Goal: Task Accomplishment & Management: Use online tool/utility

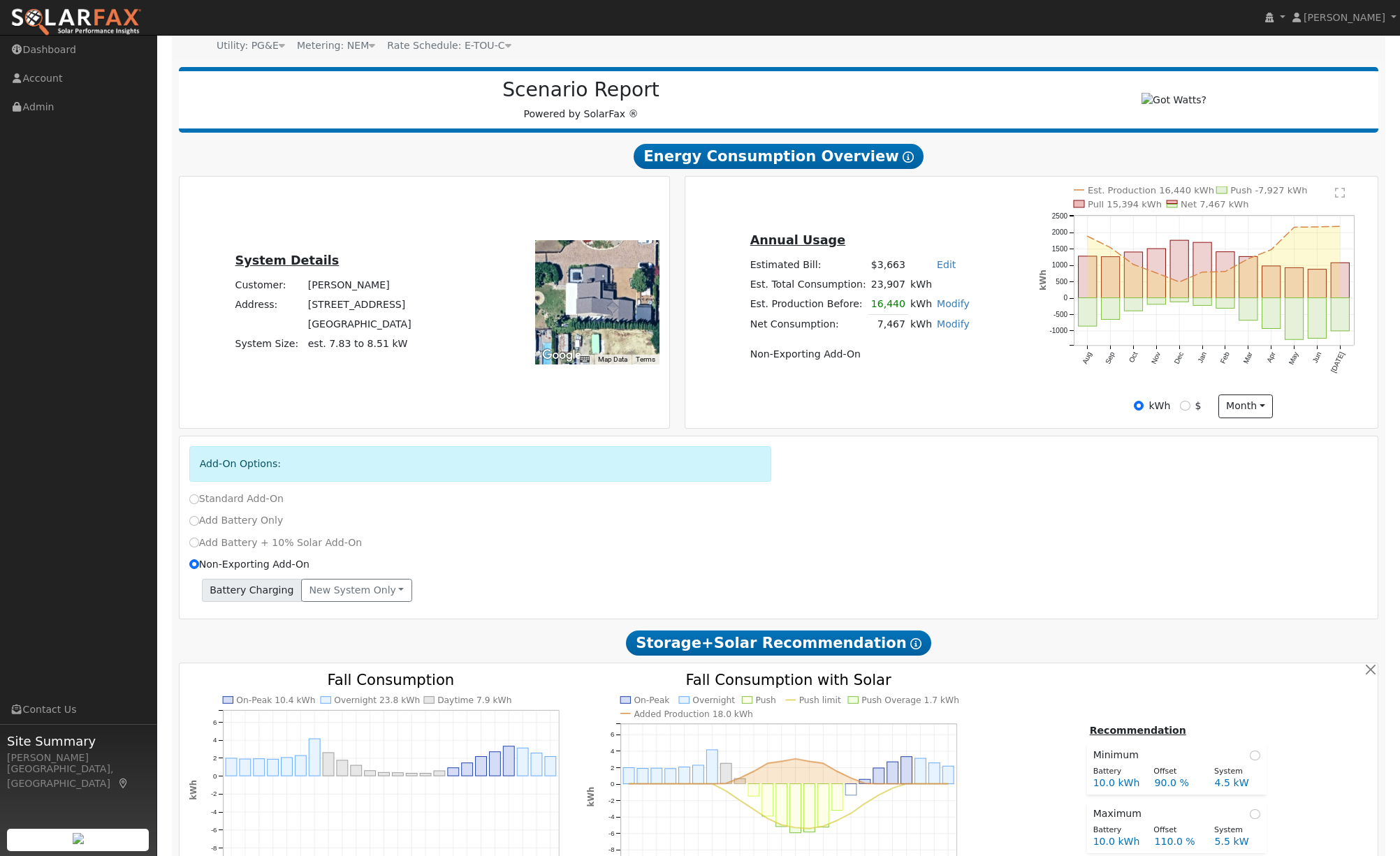
scroll to position [27, 0]
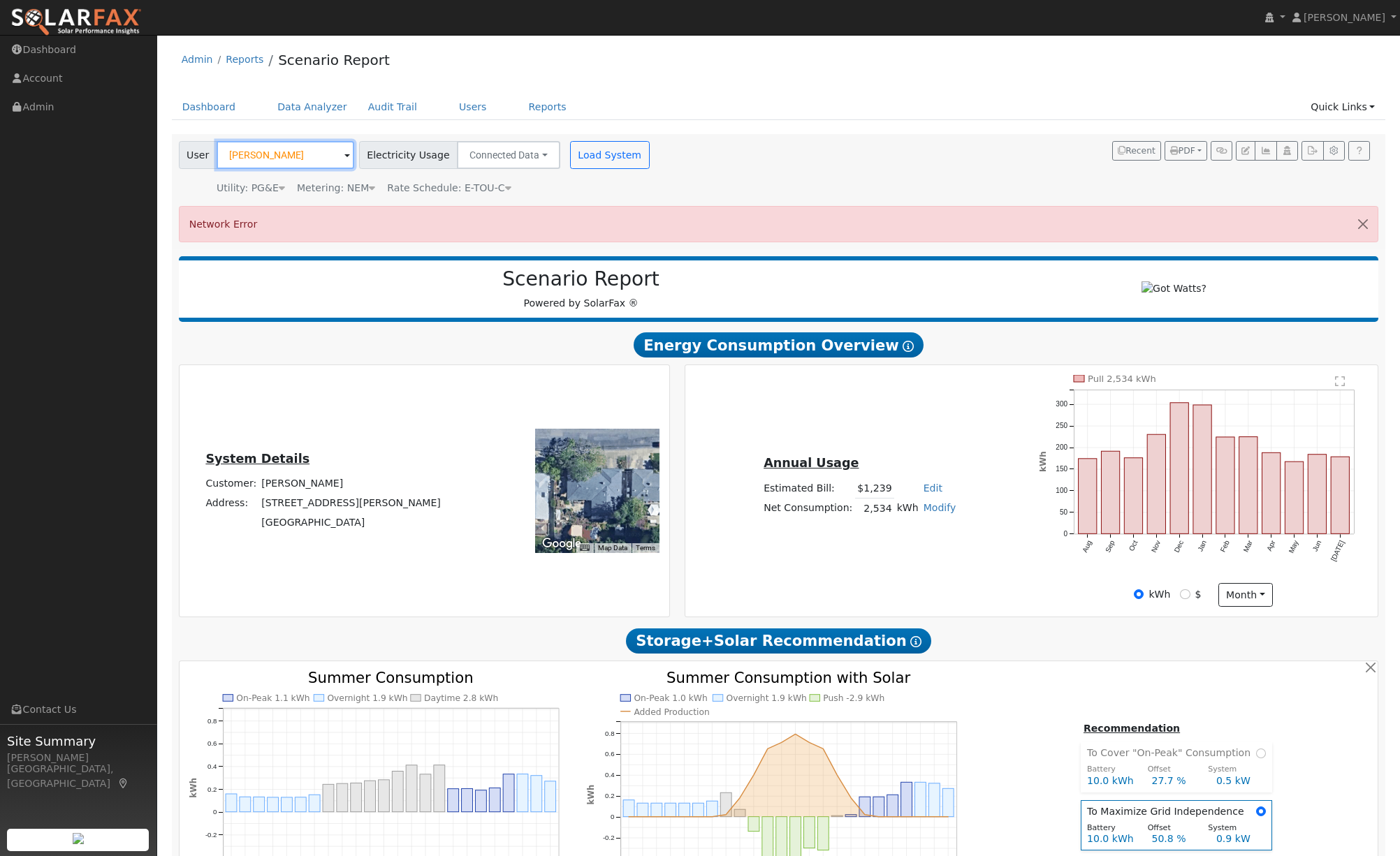
drag, startPoint x: 304, startPoint y: 153, endPoint x: 186, endPoint y: 153, distance: 118.0
click at [186, 153] on div "User Marsha Fulk" at bounding box center [266, 155] width 176 height 28
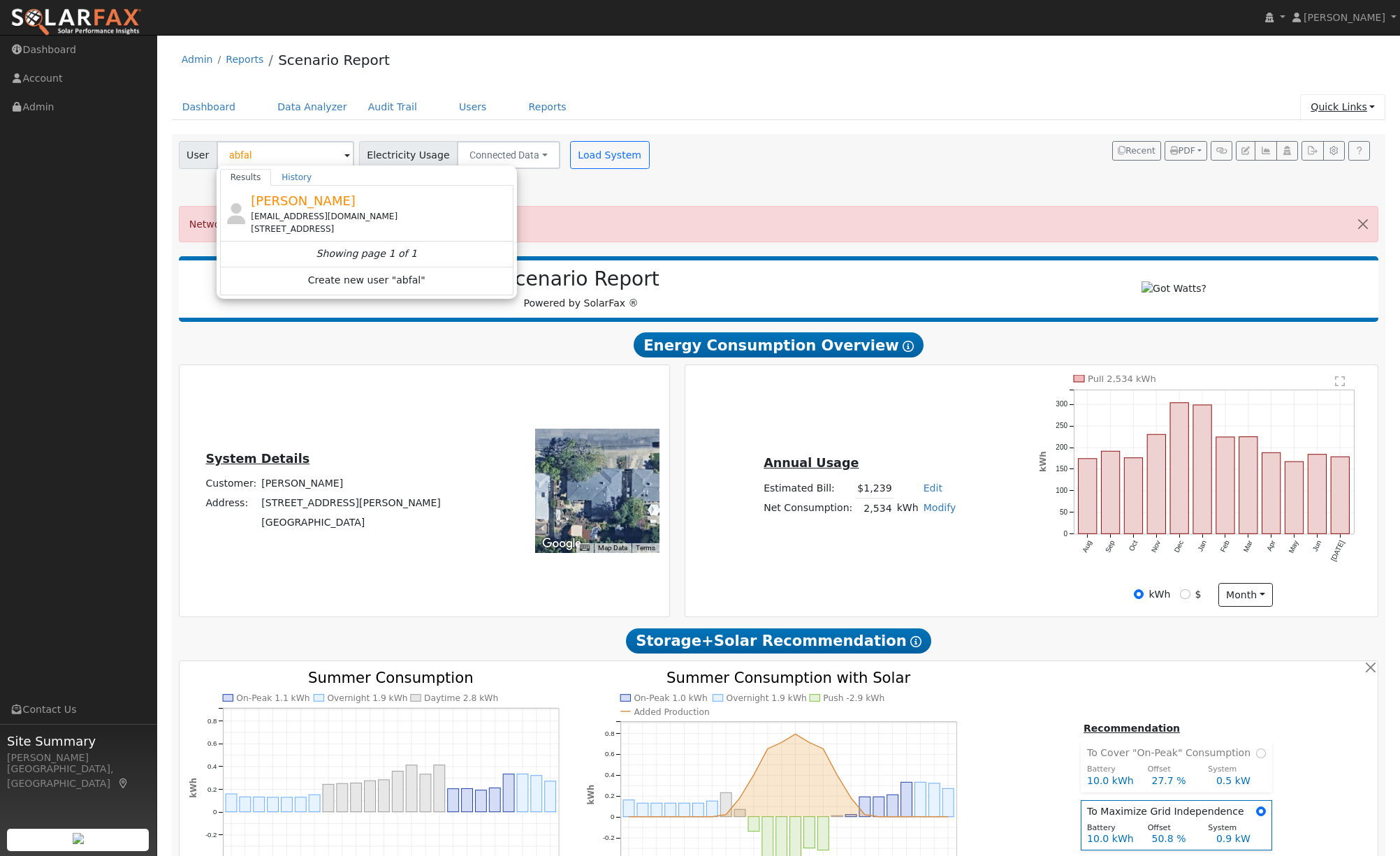
click at [1376, 112] on link "Quick Links" at bounding box center [1342, 107] width 86 height 26
type input "Marsha Fulk"
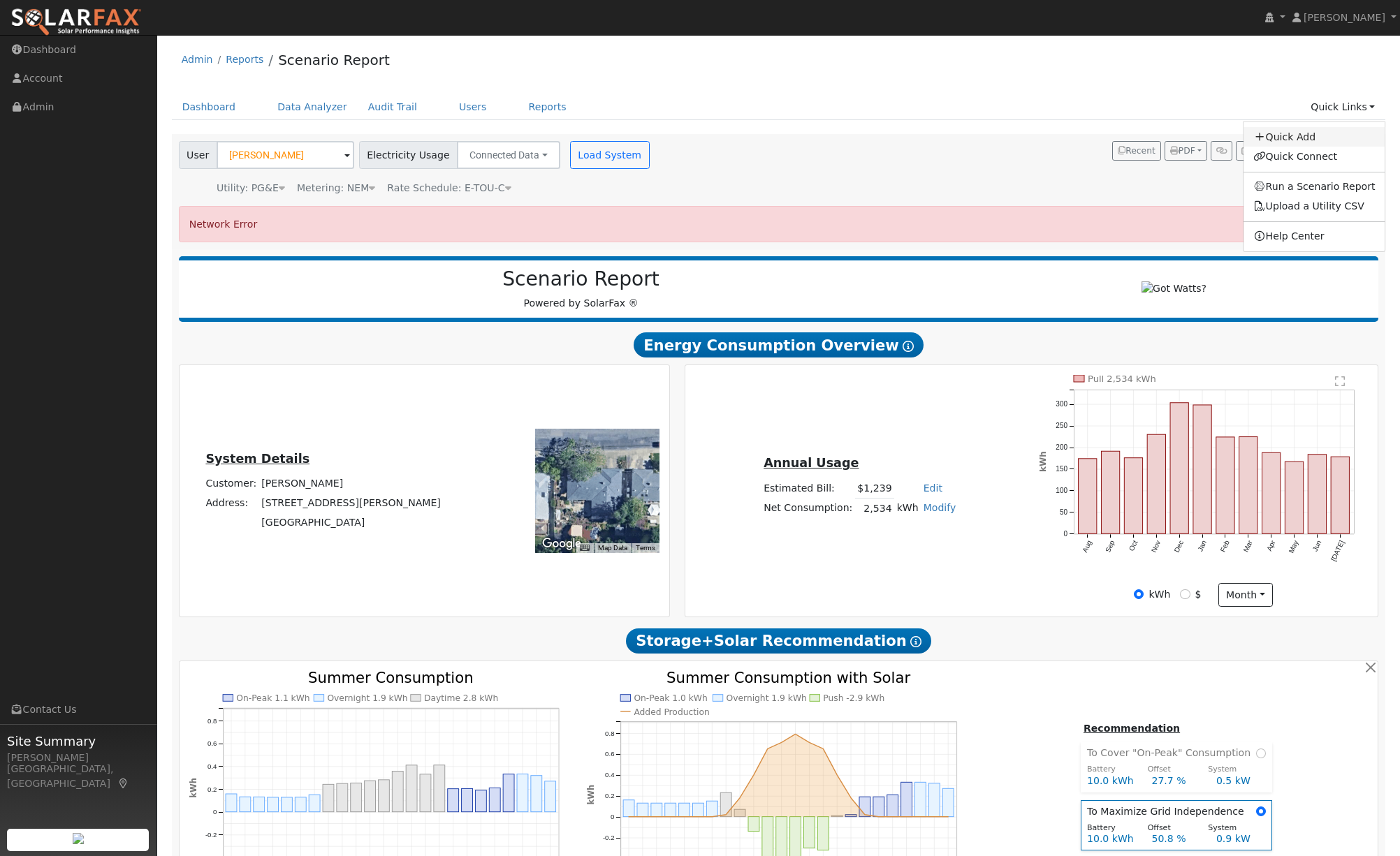
click at [1309, 137] on link "Quick Add" at bounding box center [1314, 136] width 142 height 19
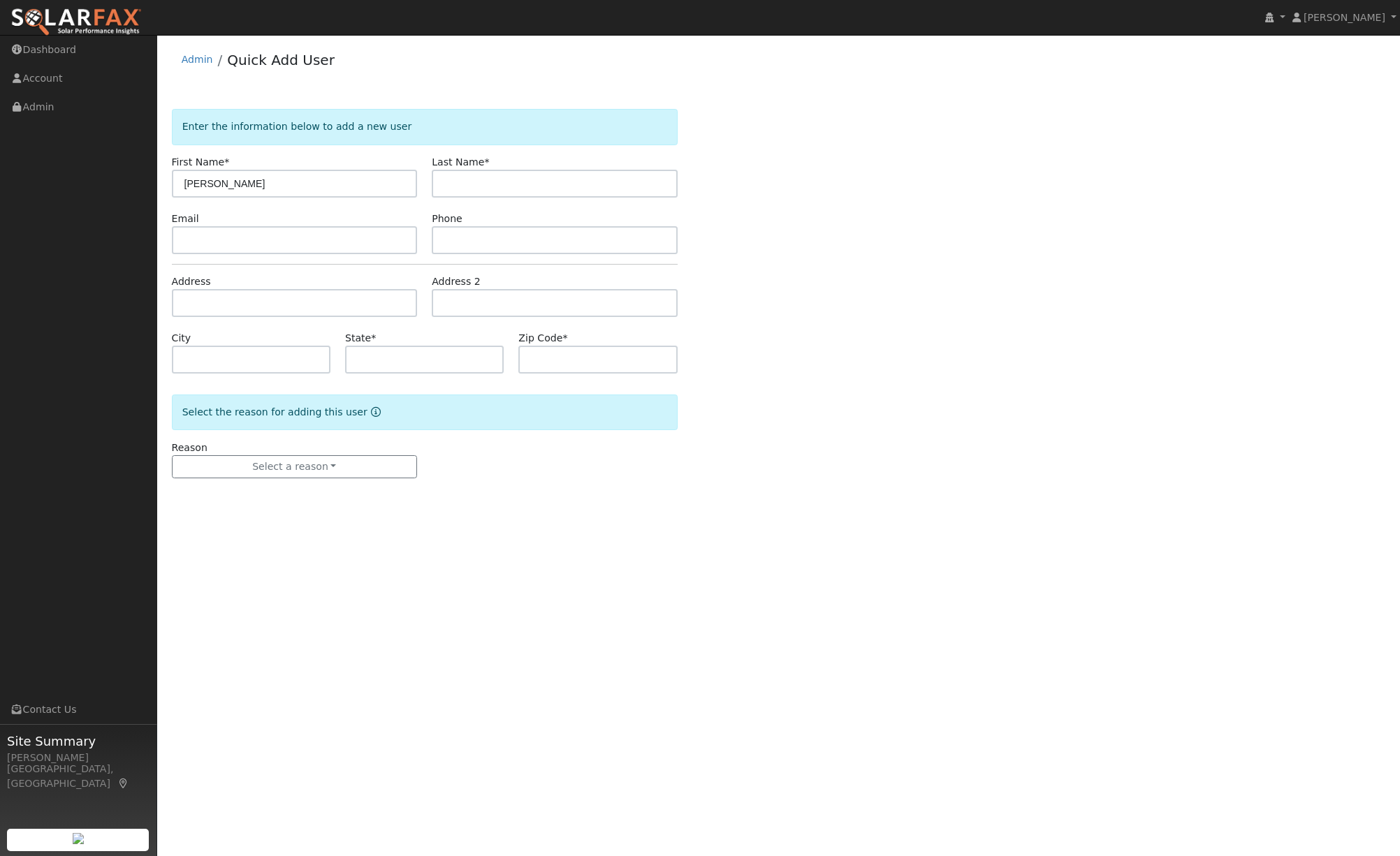
type input "[PERSON_NAME]"
paste input "[EMAIL_ADDRESS][DOMAIN_NAME]"
click at [204, 240] on input "[EMAIL_ADDRESS][DOMAIN_NAME]" at bounding box center [295, 240] width 246 height 28
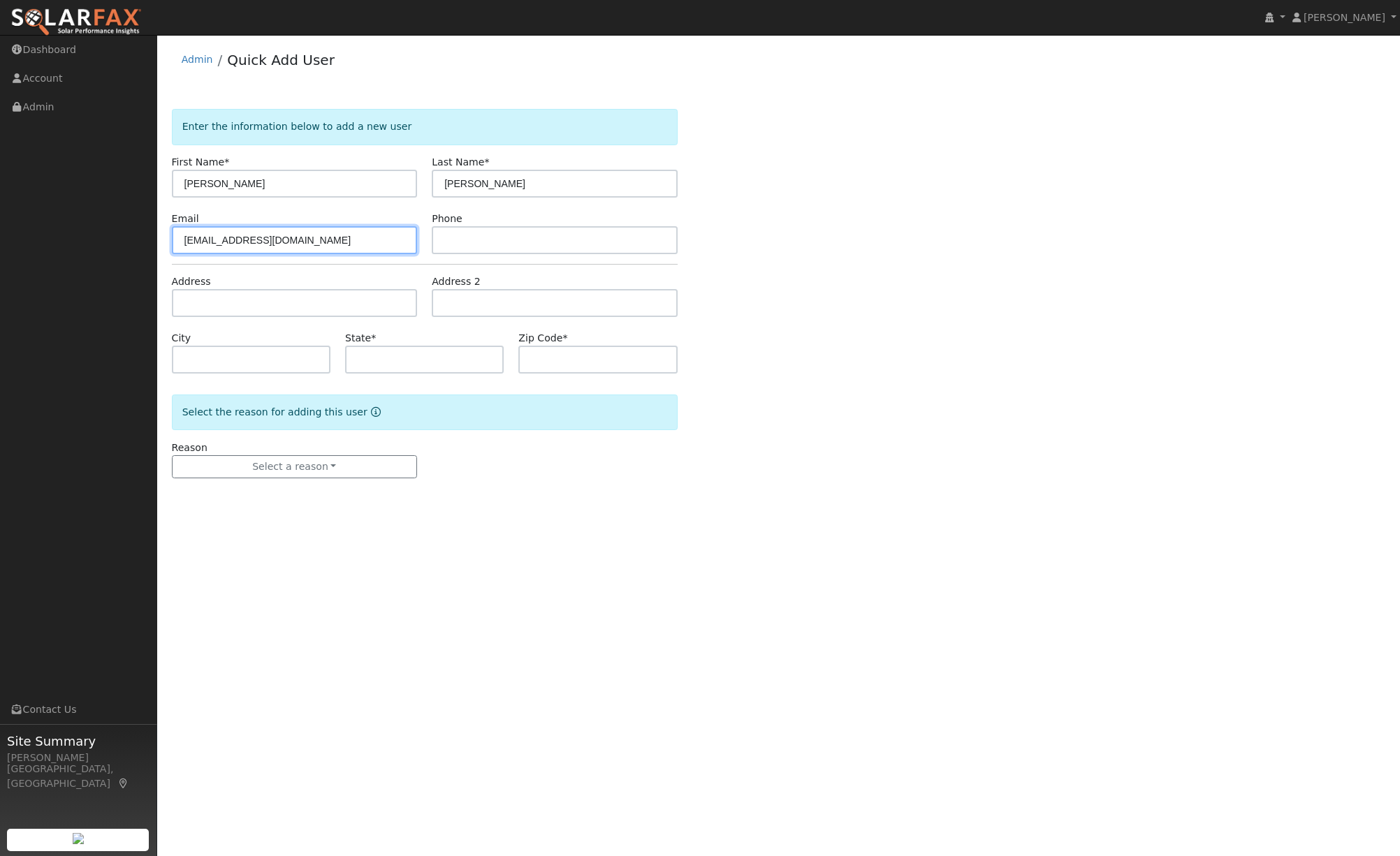
scroll to position [0, 0]
click at [413, 241] on input "[EMAIL_ADDRESS][DOMAIN_NAME]" at bounding box center [295, 240] width 246 height 28
type input "[EMAIL_ADDRESS][DOMAIN_NAME]"
click at [448, 242] on input "text" at bounding box center [554, 240] width 246 height 28
click at [231, 306] on input "text" at bounding box center [295, 303] width 246 height 28
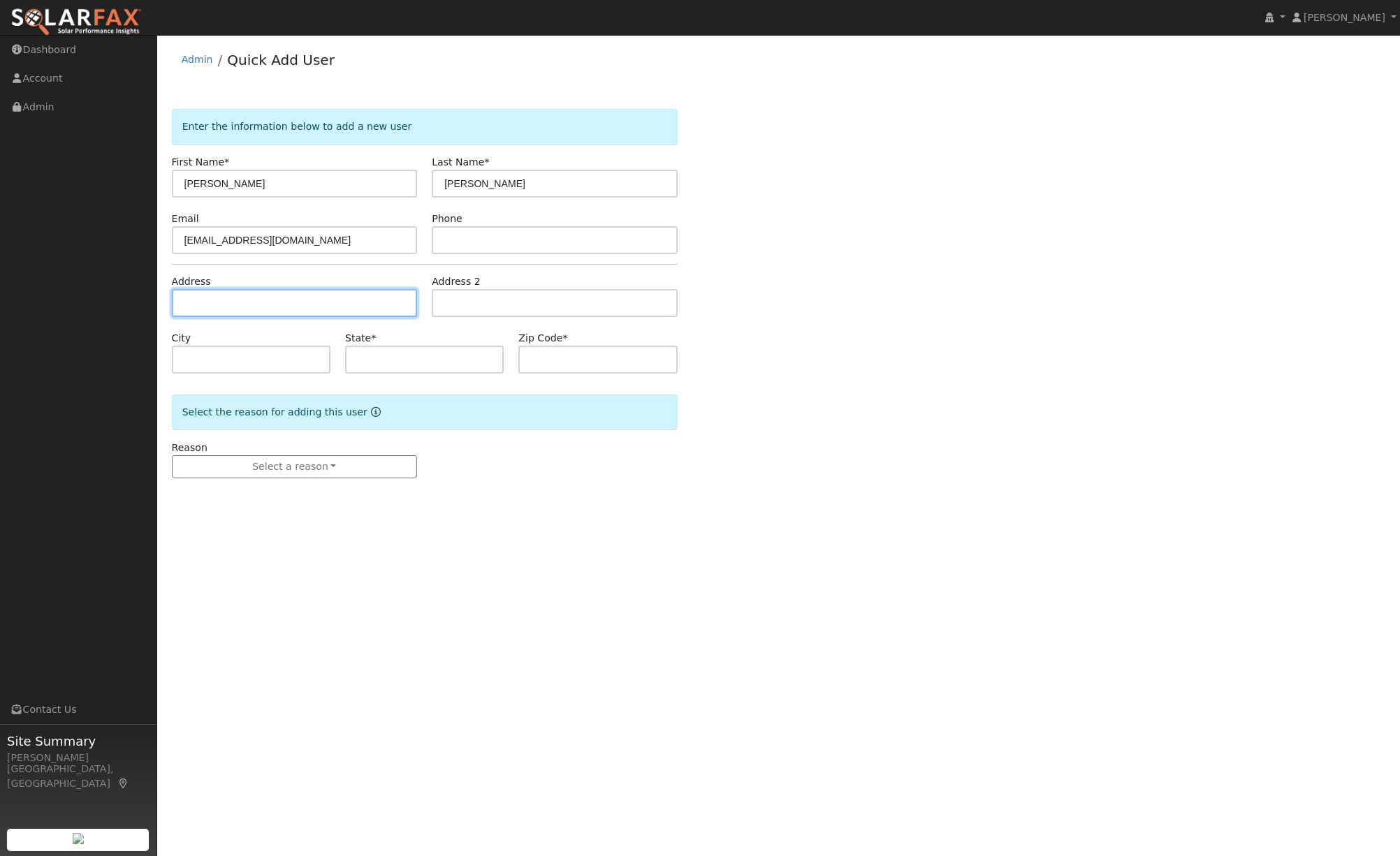
click at [209, 304] on input "text" at bounding box center [295, 303] width 246 height 28
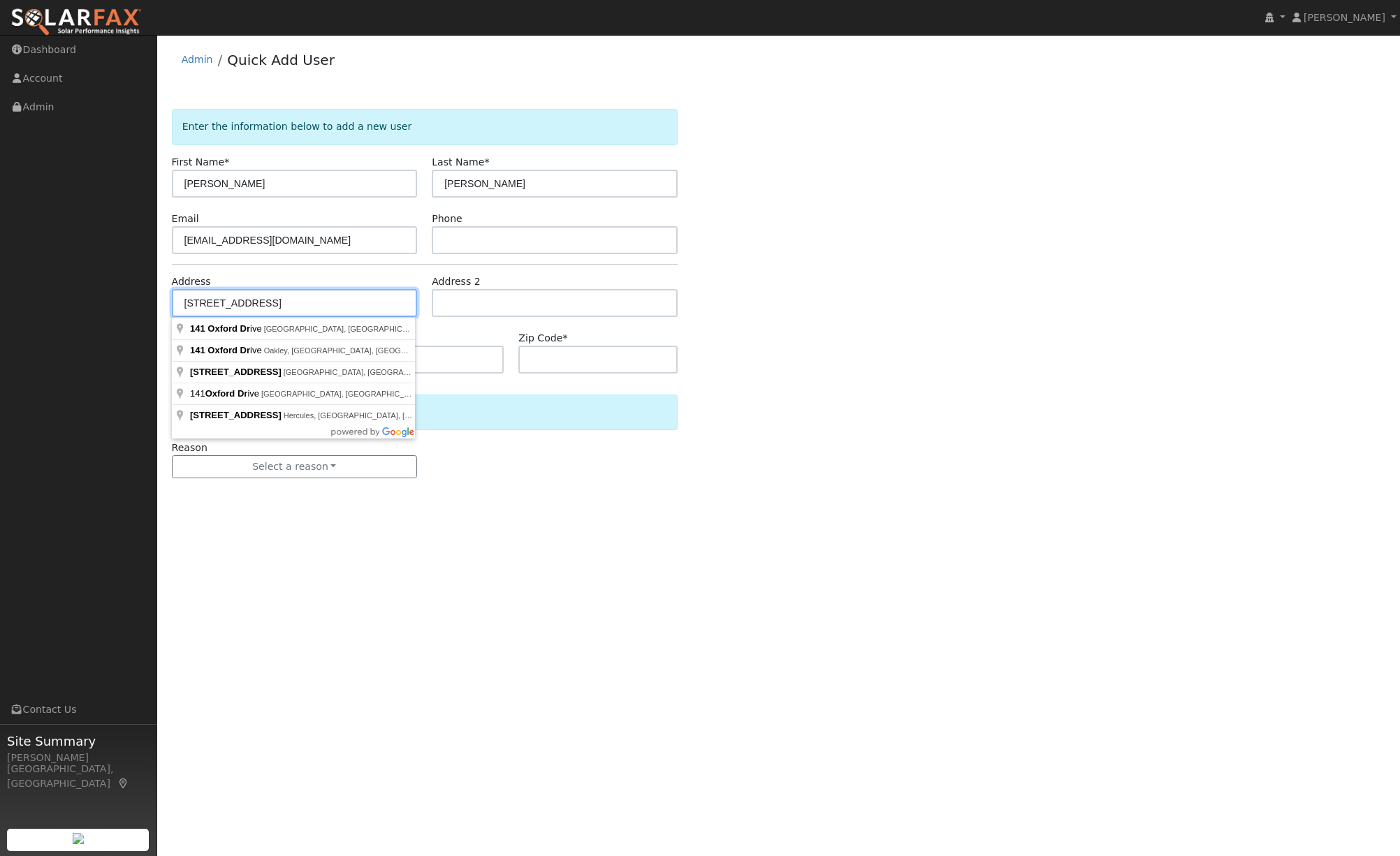
type input "[STREET_ADDRESS]"
type input "Oakley"
type input "CA"
type input "94561"
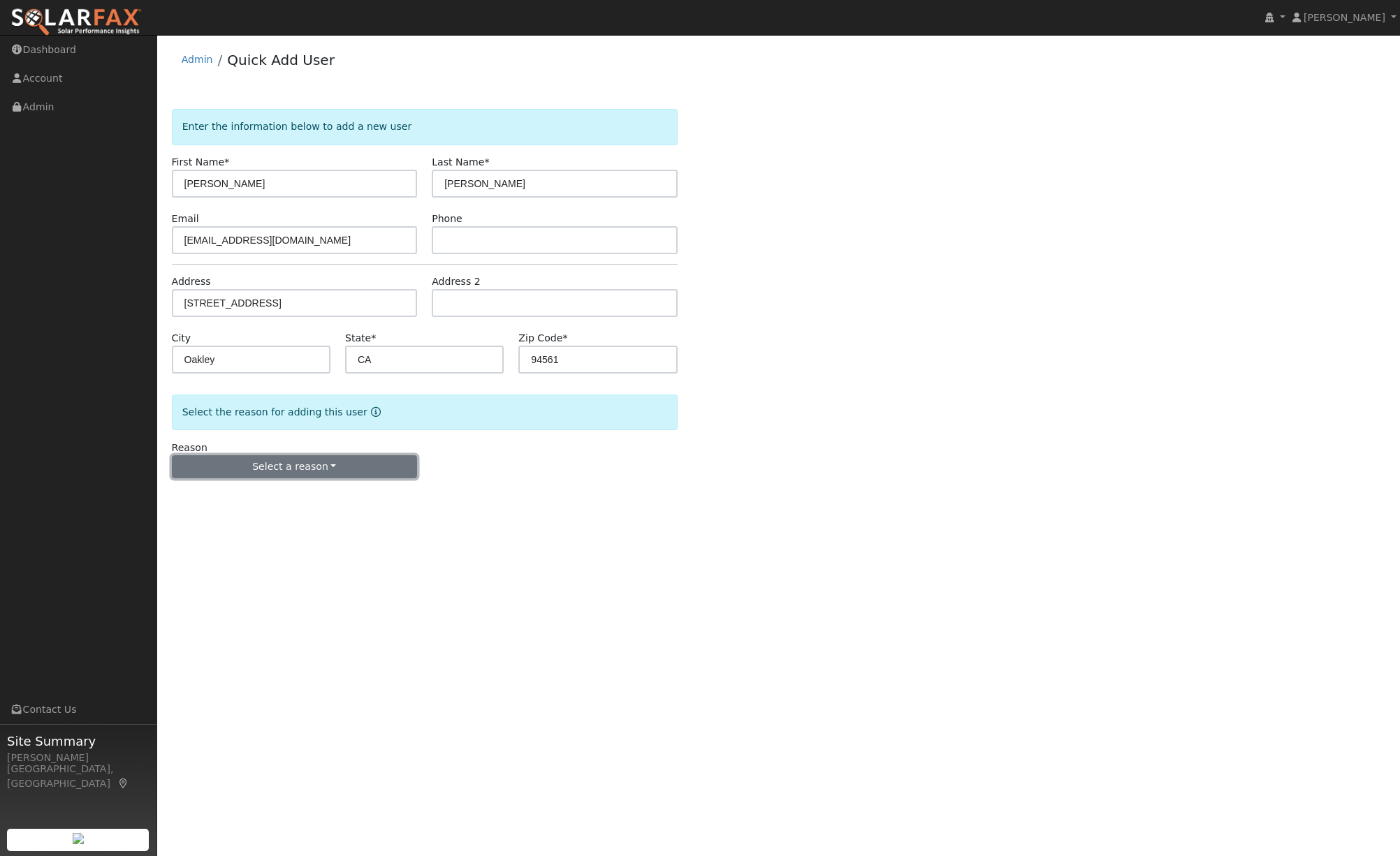
click at [327, 461] on button "Select a reason" at bounding box center [295, 467] width 246 height 24
click at [241, 491] on link "New lead" at bounding box center [250, 496] width 155 height 19
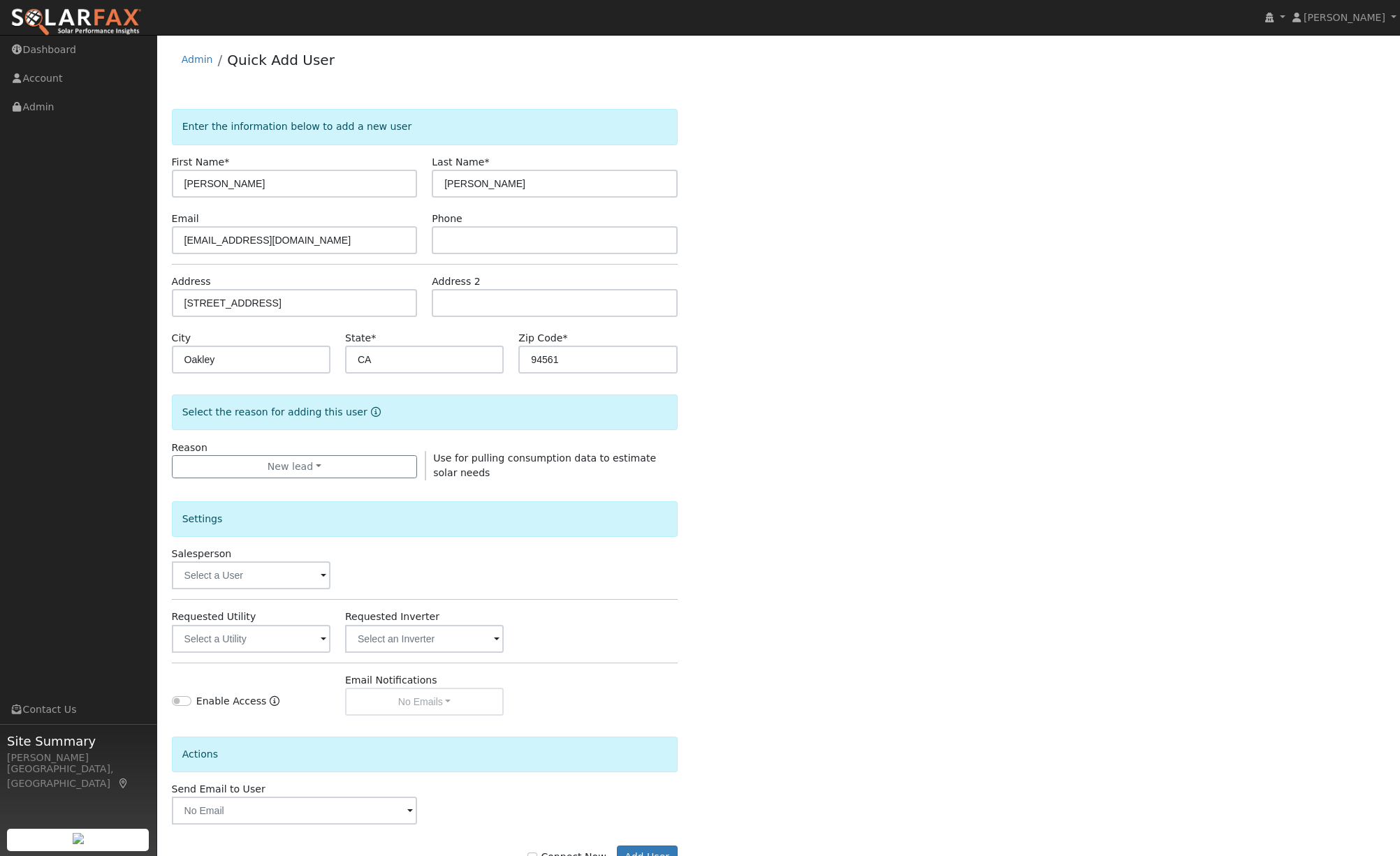
scroll to position [48, 0]
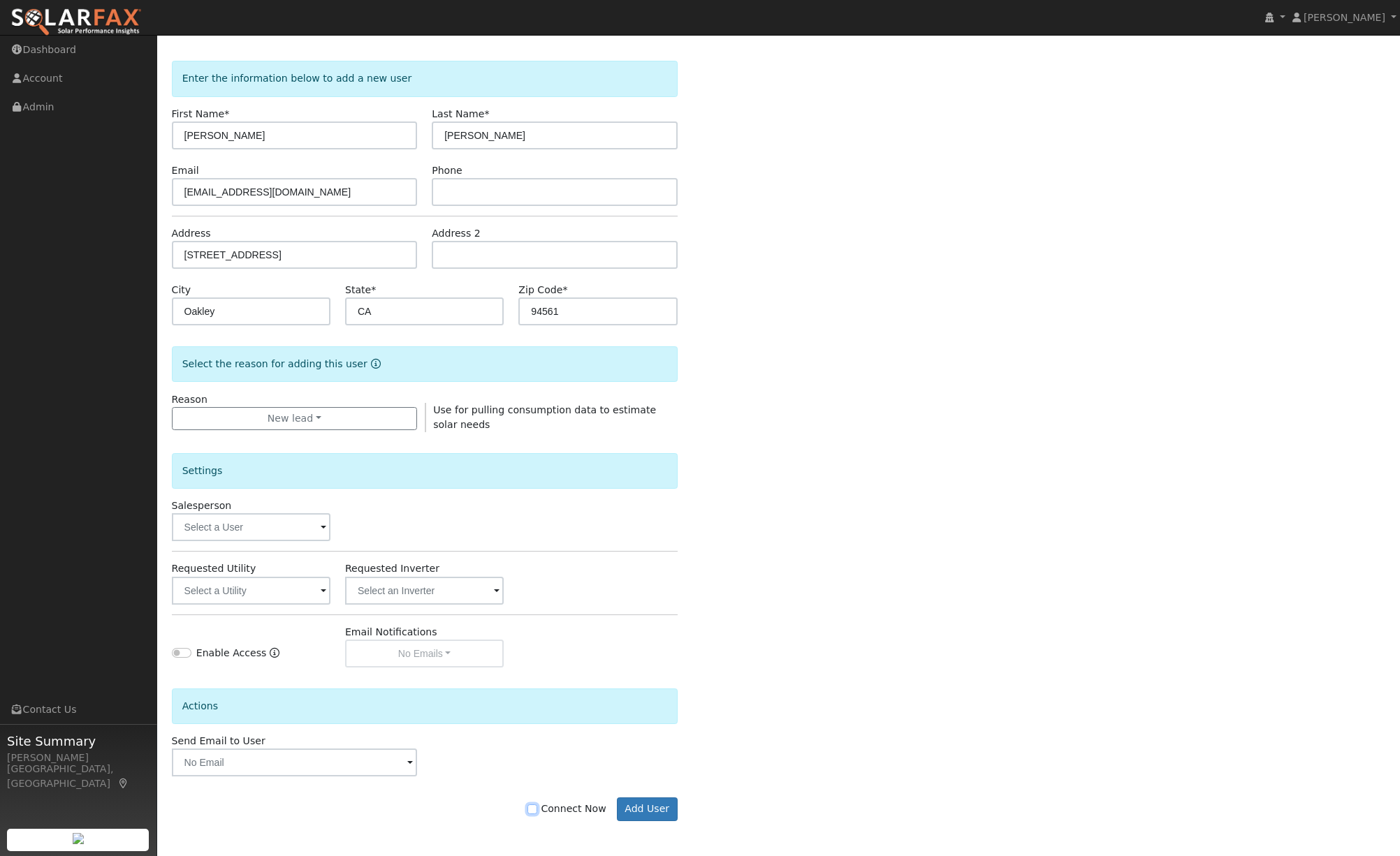
click at [537, 809] on input "Connect Now" at bounding box center [532, 810] width 10 height 10
checkbox input "true"
click at [663, 811] on button "Add User" at bounding box center [647, 809] width 61 height 24
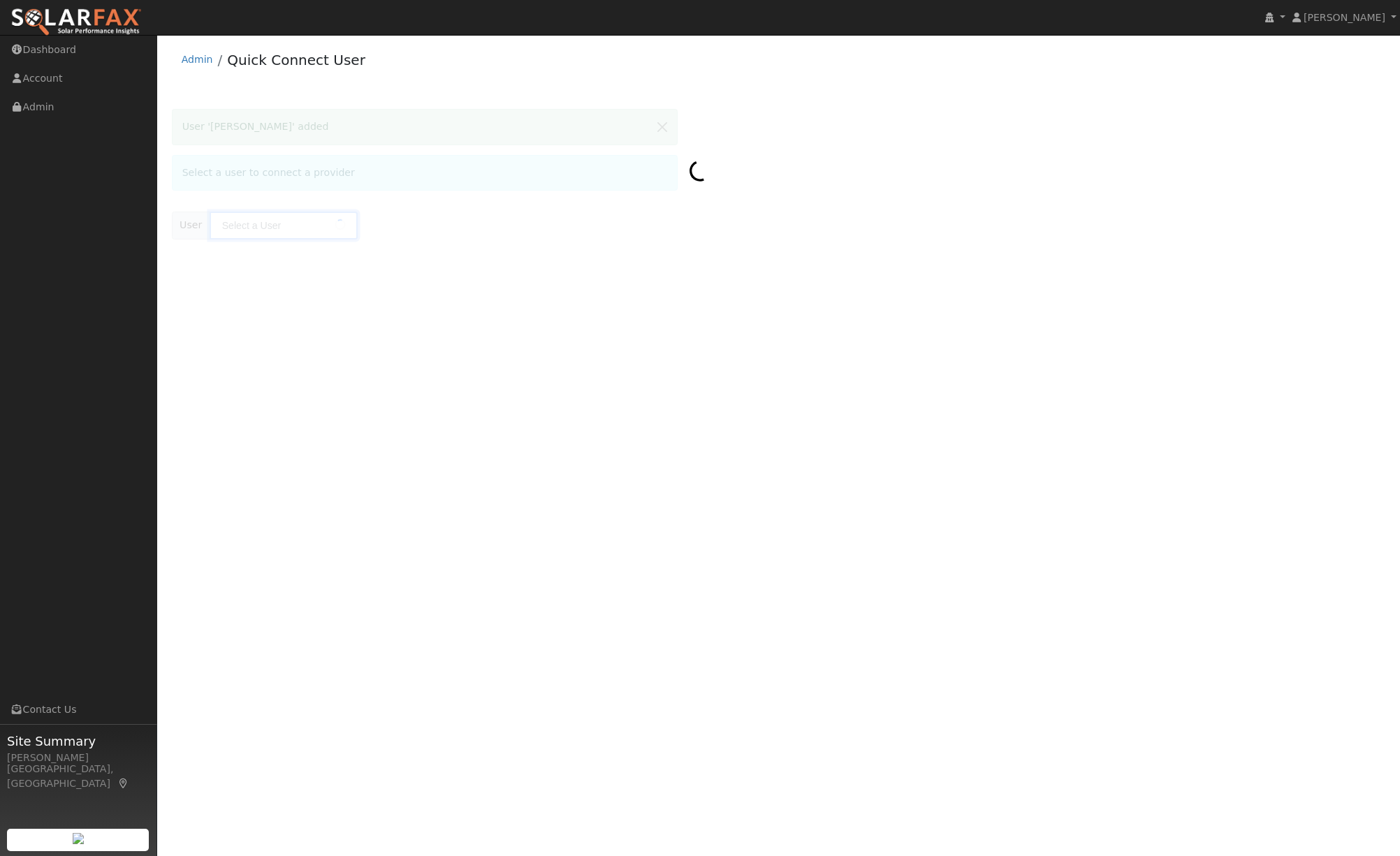
type input "Jason Abfalter"
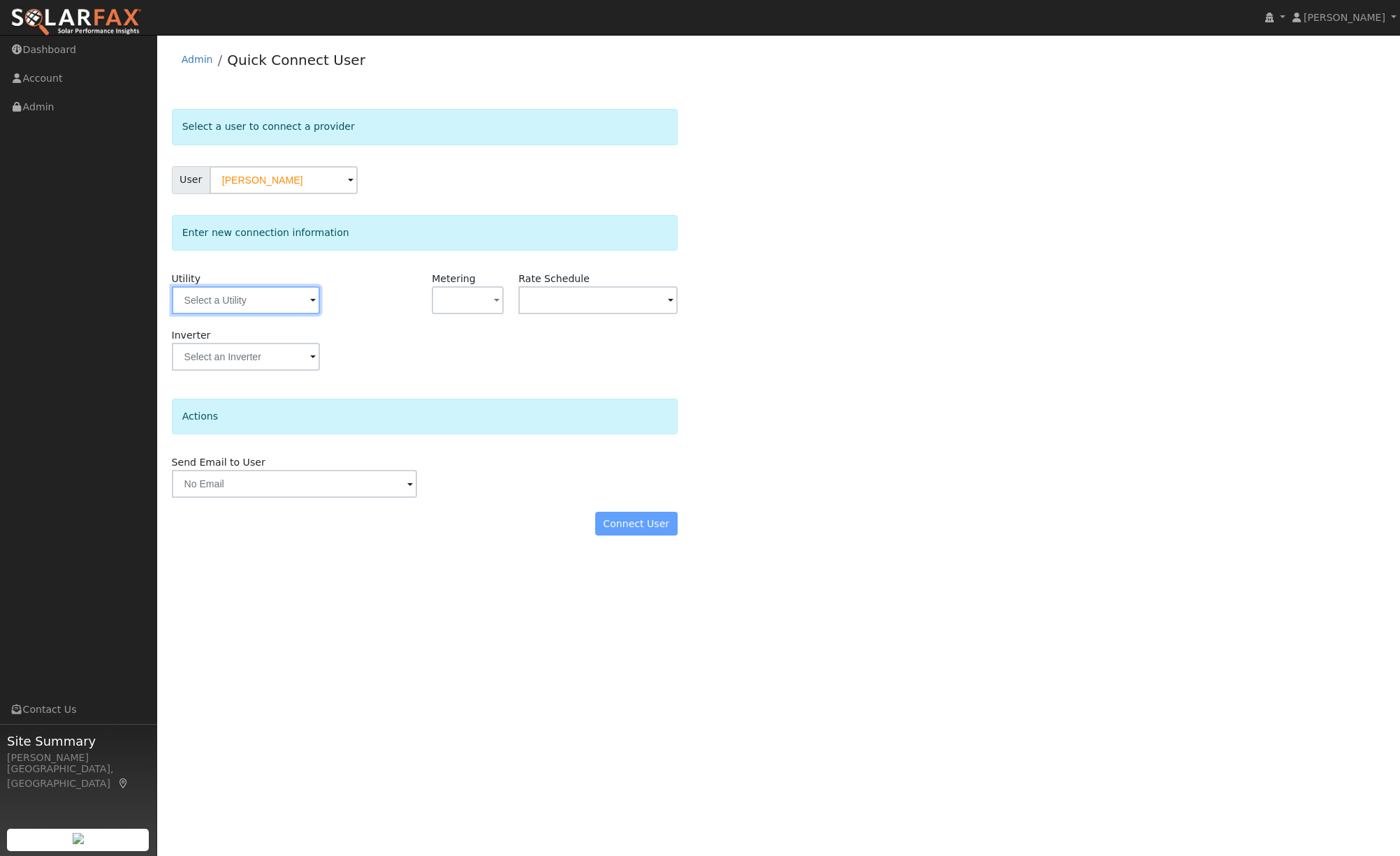
click at [211, 305] on input "text" at bounding box center [246, 300] width 148 height 28
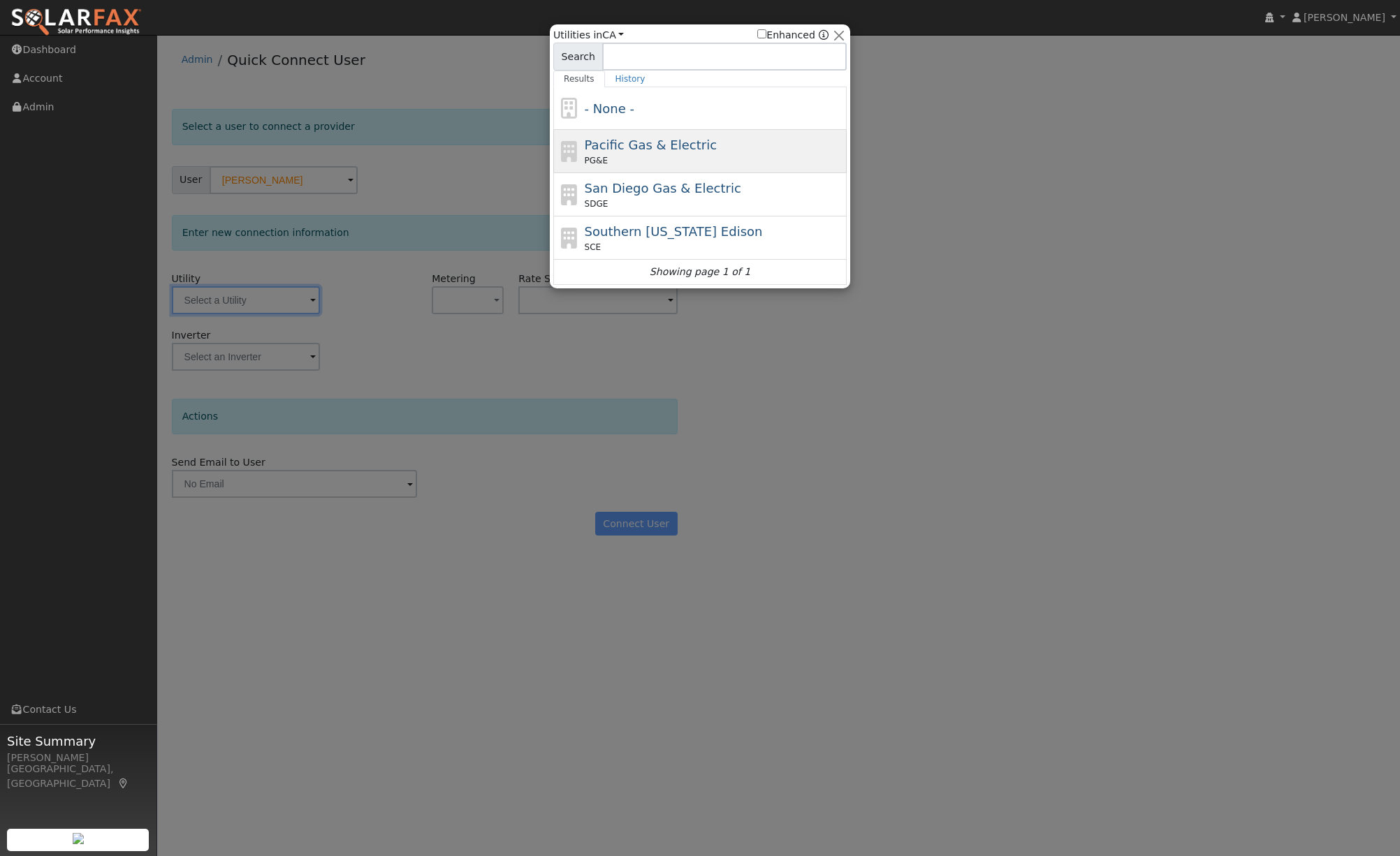
click at [602, 151] on span "Pacific Gas & Electric" at bounding box center [651, 144] width 132 height 14
type input "PG&E"
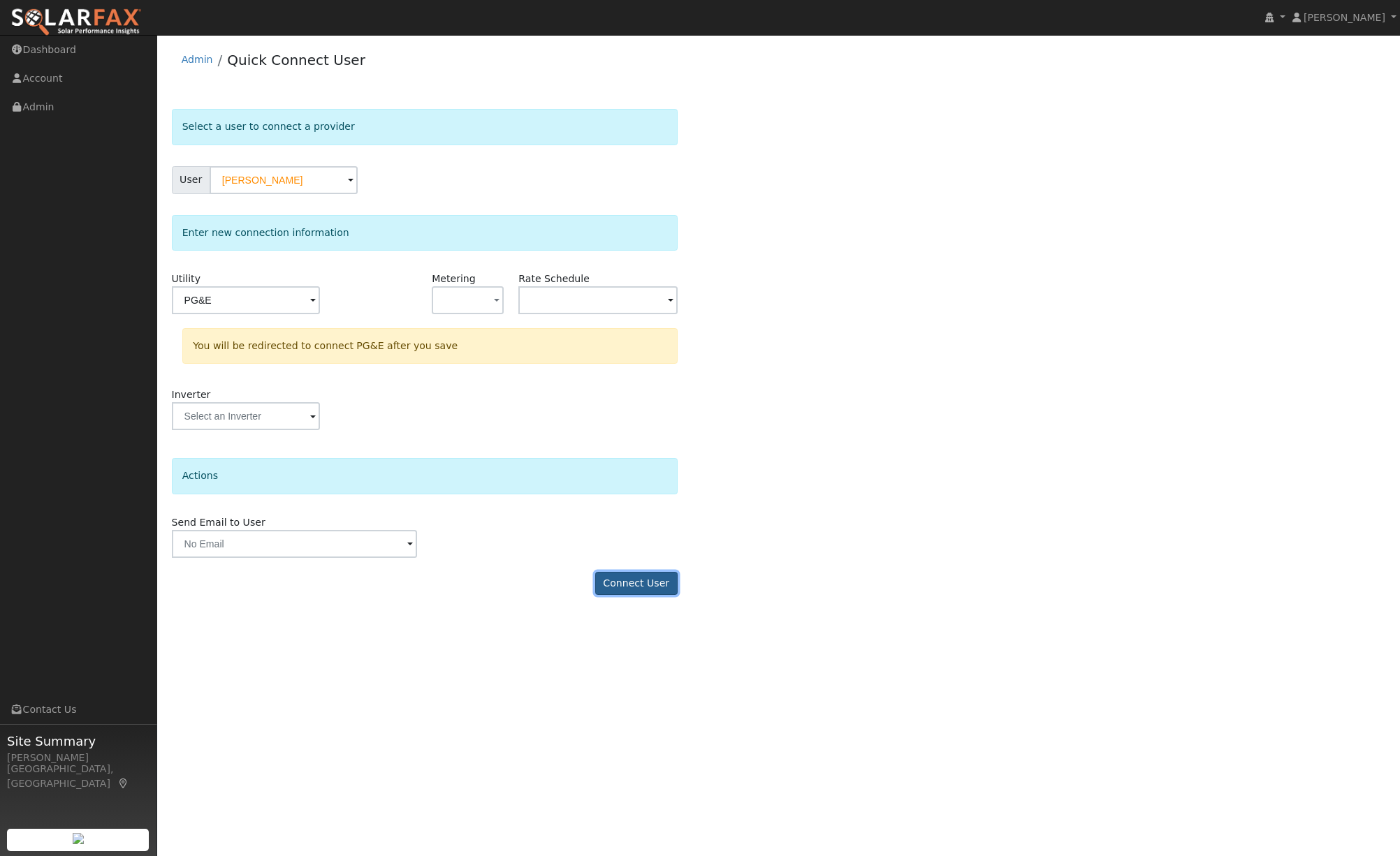
click at [631, 586] on button "Connect User" at bounding box center [637, 584] width 83 height 24
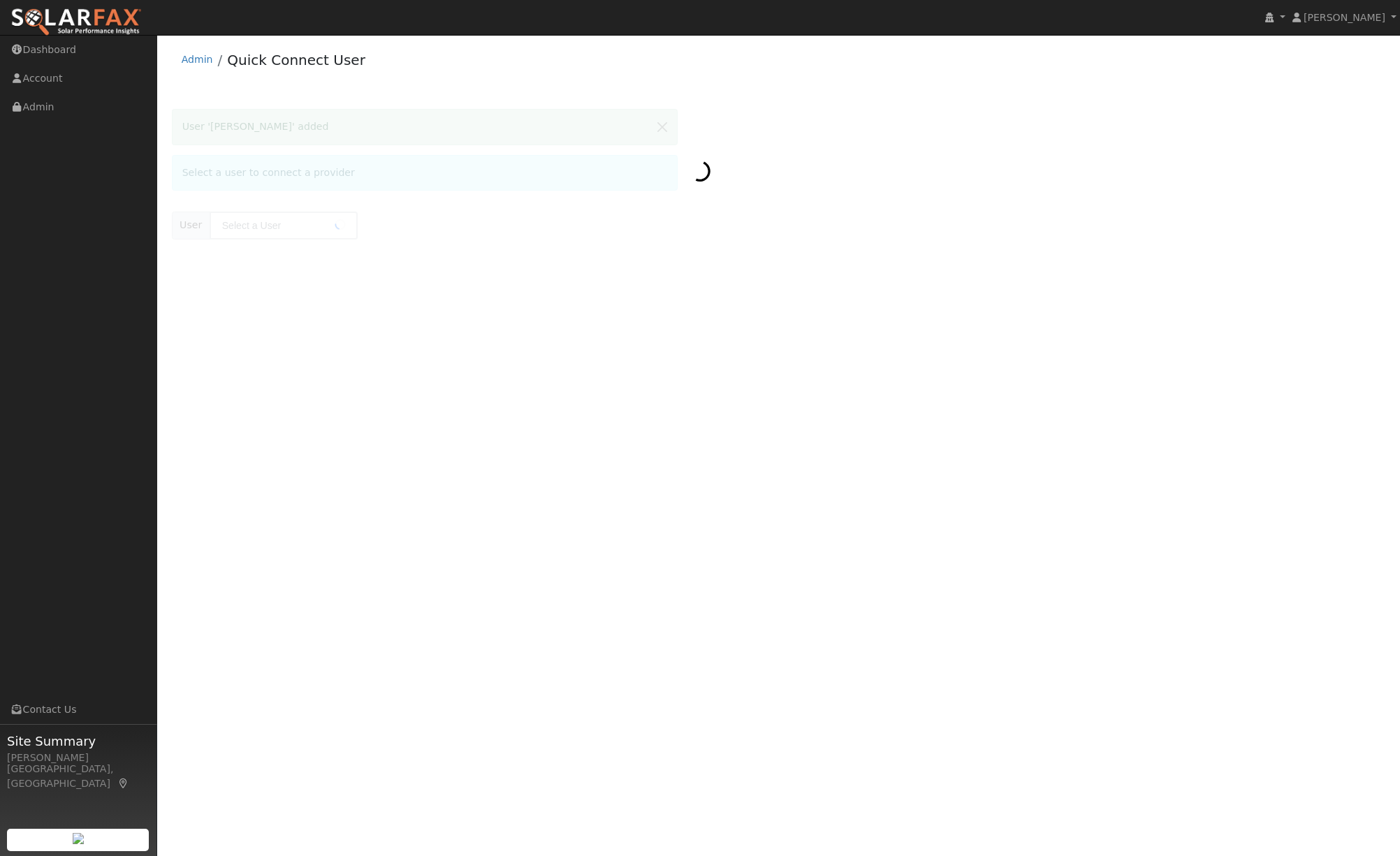
type input "[PERSON_NAME]"
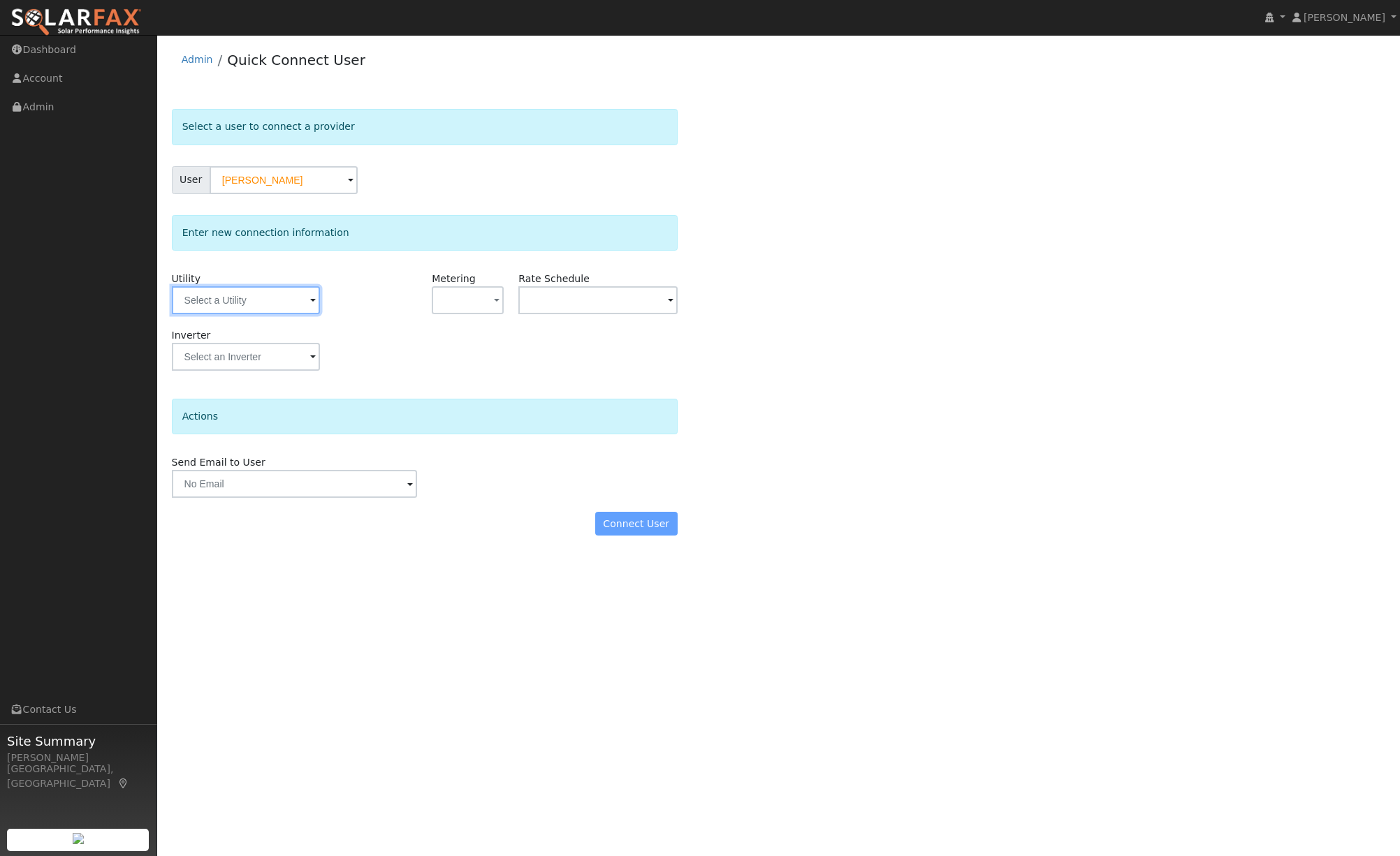
click at [219, 301] on input "text" at bounding box center [246, 300] width 148 height 28
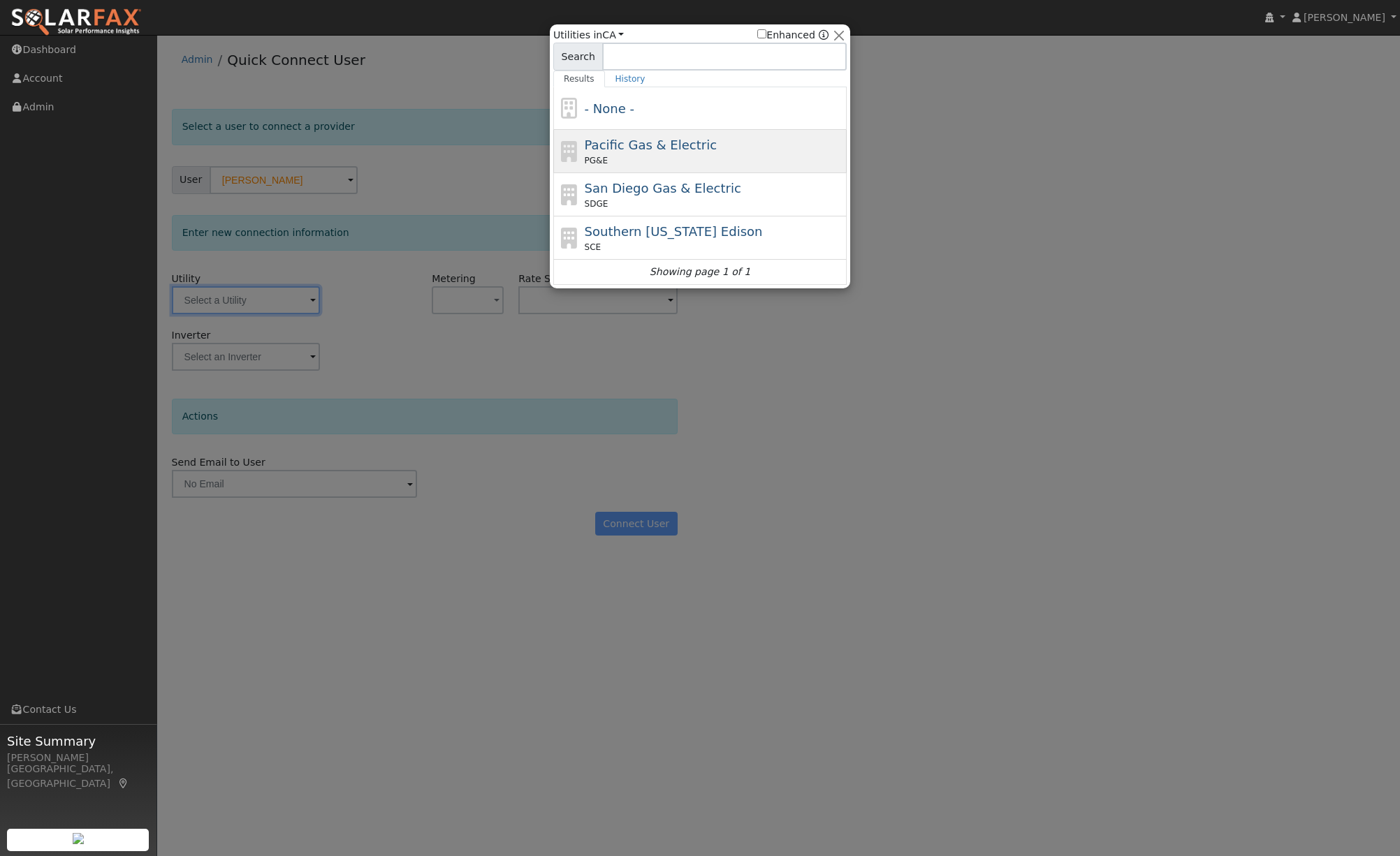
click at [628, 152] on div "Pacific Gas & Electric PG&E" at bounding box center [715, 151] width 259 height 32
type input "PG&E"
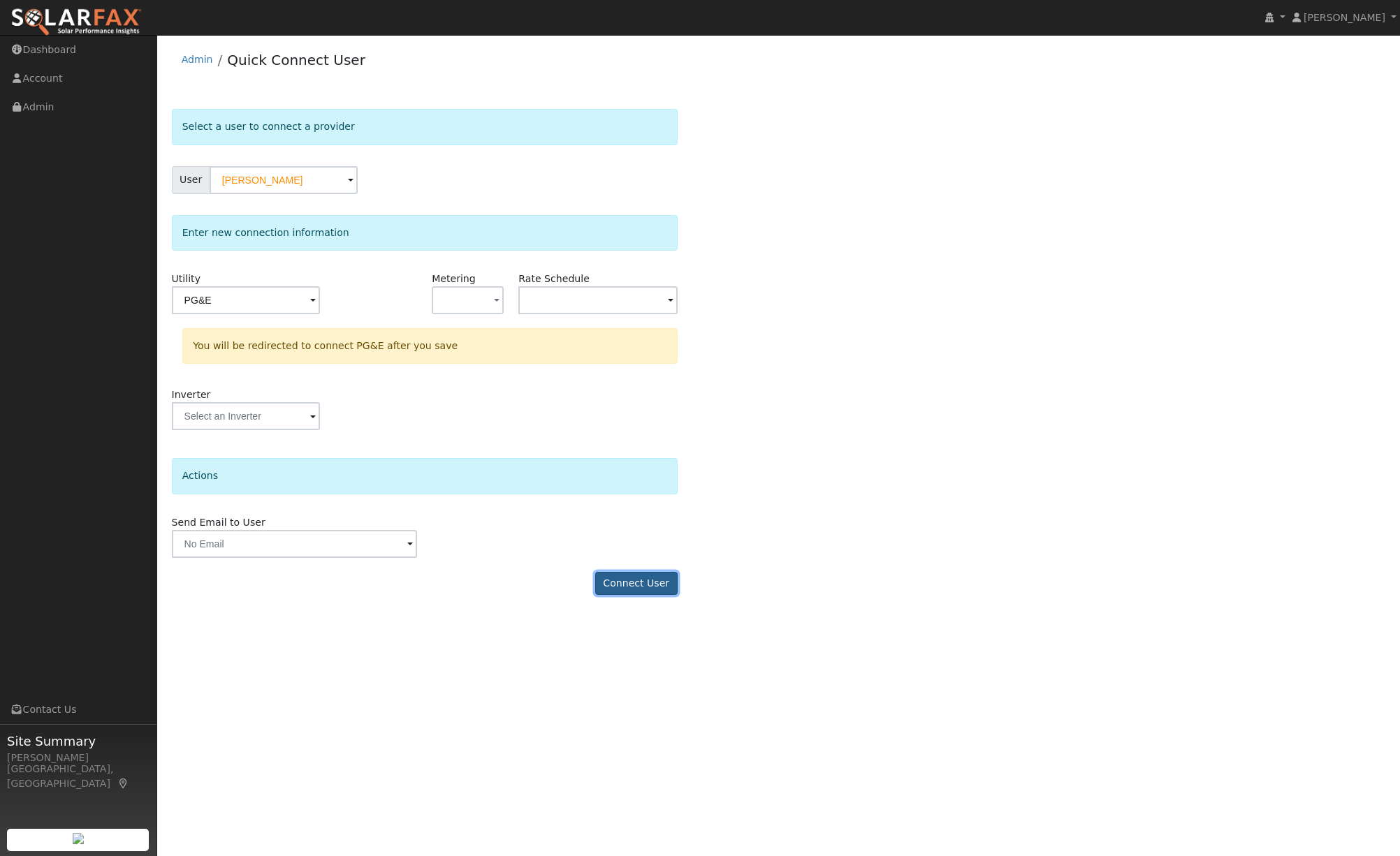
click at [624, 581] on button "Connect User" at bounding box center [637, 584] width 83 height 24
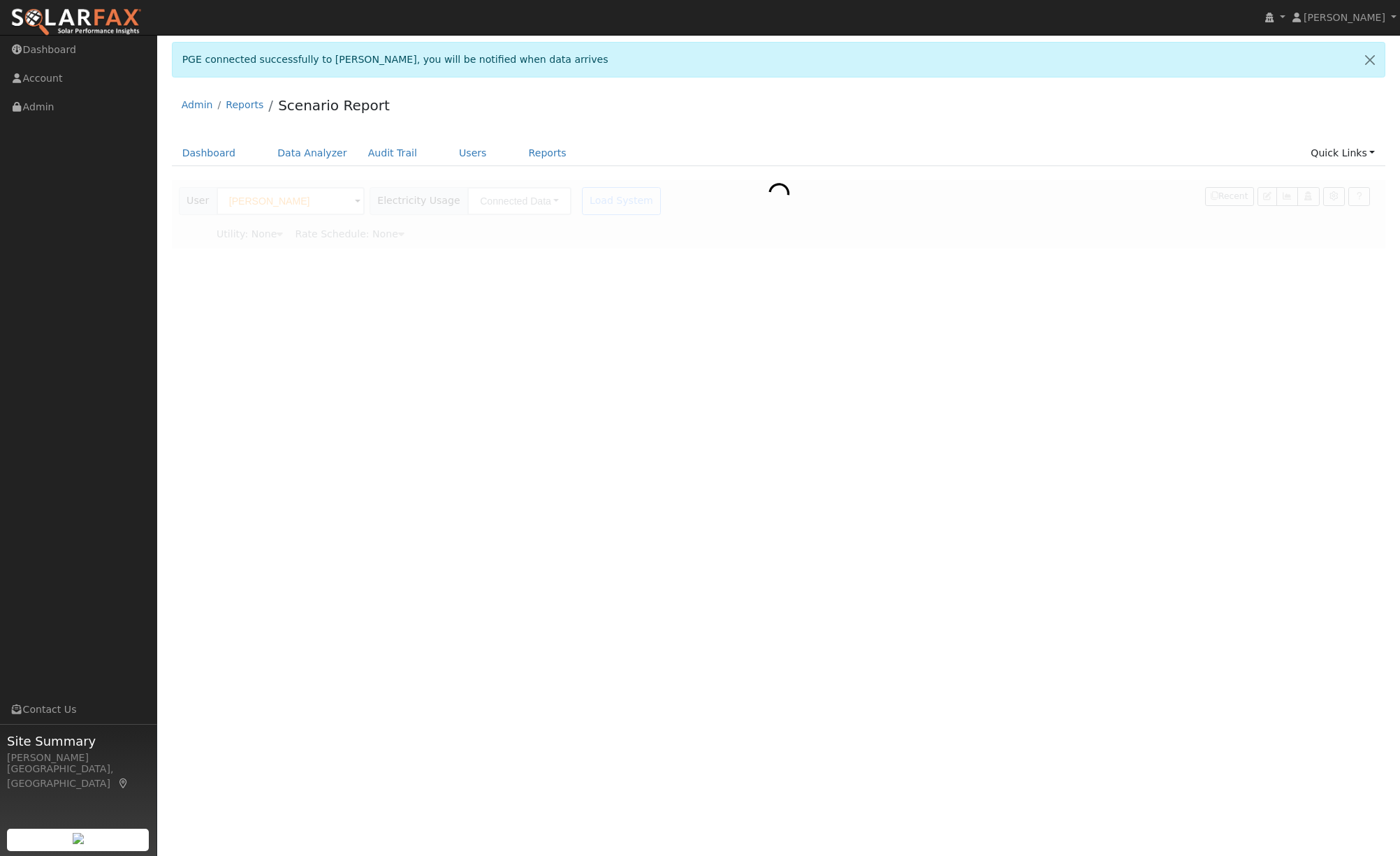
type input "Pacific Gas & Electric"
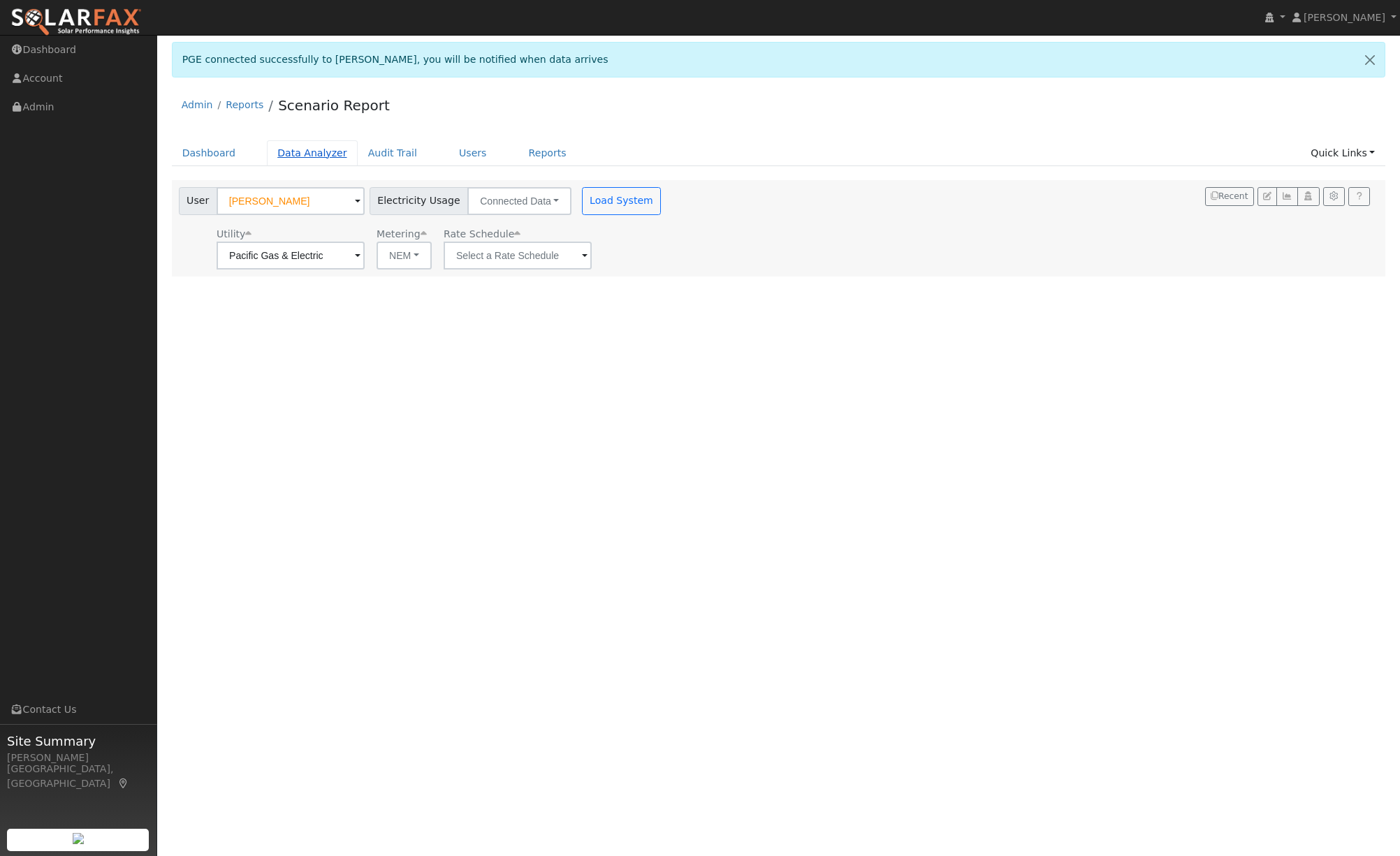
click at [314, 153] on link "Data Analyzer" at bounding box center [312, 153] width 91 height 26
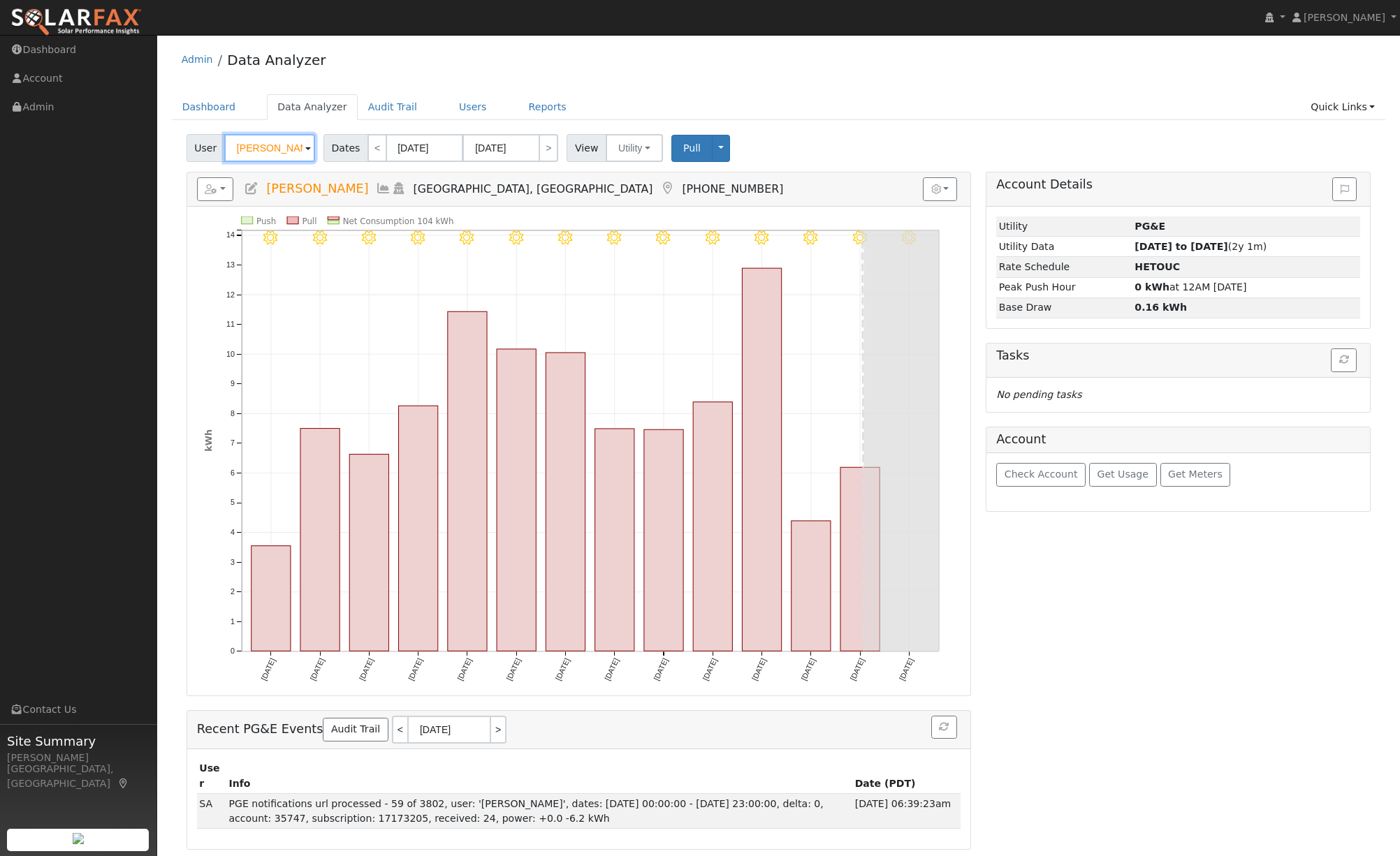
drag, startPoint x: 293, startPoint y: 147, endPoint x: 188, endPoint y: 146, distance: 105.0
click at [188, 146] on div "User Marsha Fulk" at bounding box center [252, 148] width 132 height 28
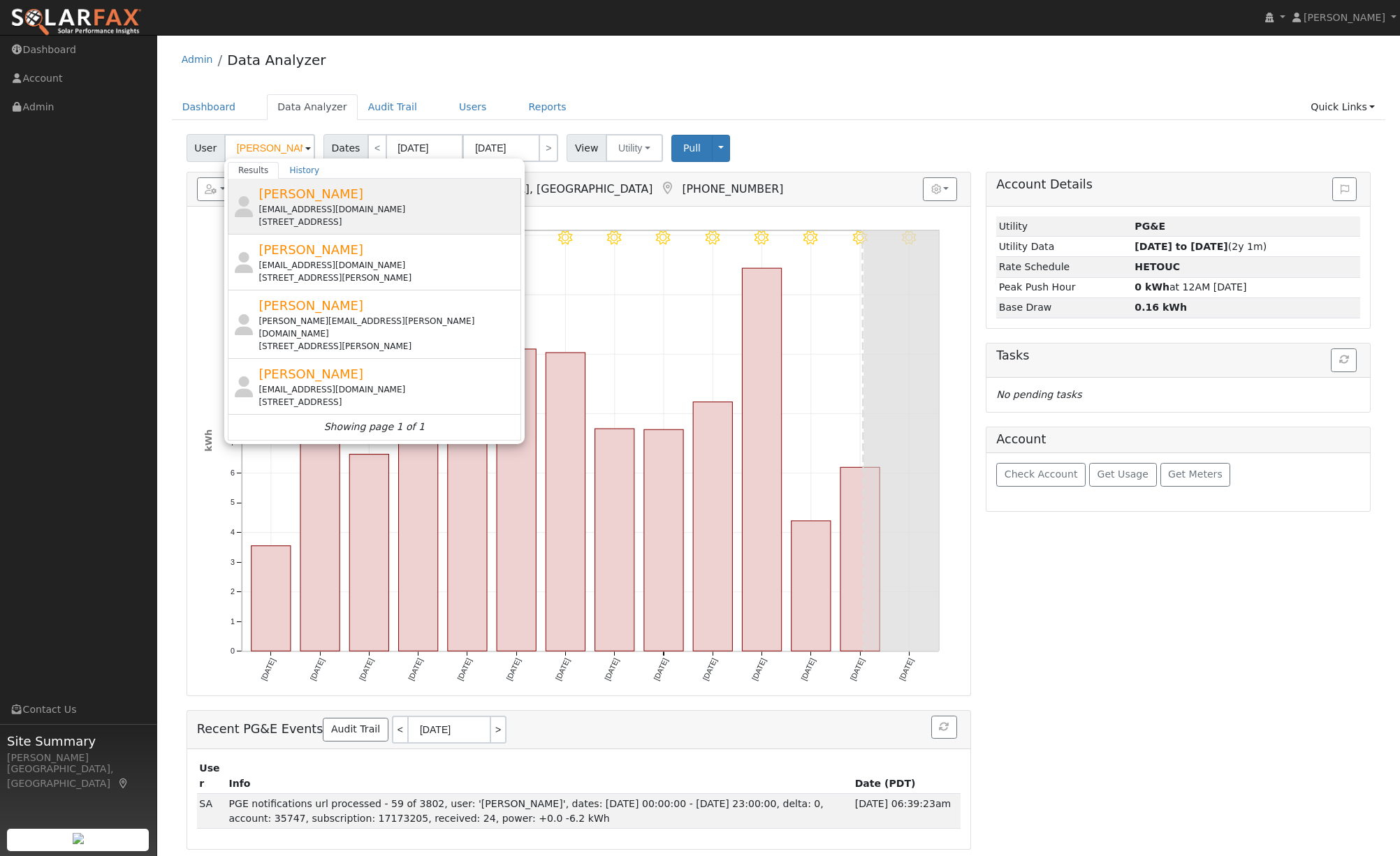
click at [282, 193] on span "[PERSON_NAME]" at bounding box center [310, 193] width 105 height 14
type input "[PERSON_NAME]"
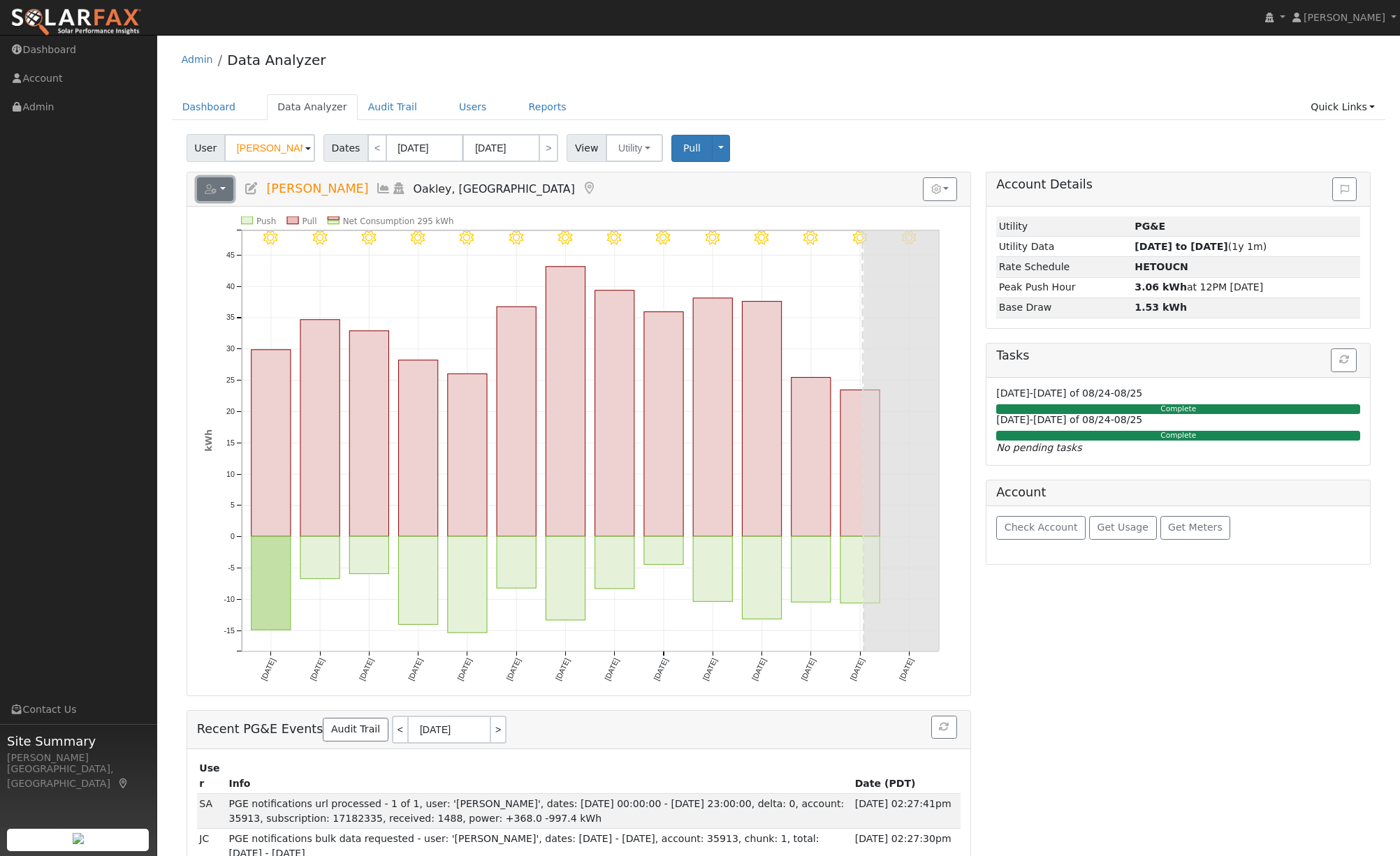
click at [226, 191] on button "button" at bounding box center [215, 189] width 37 height 24
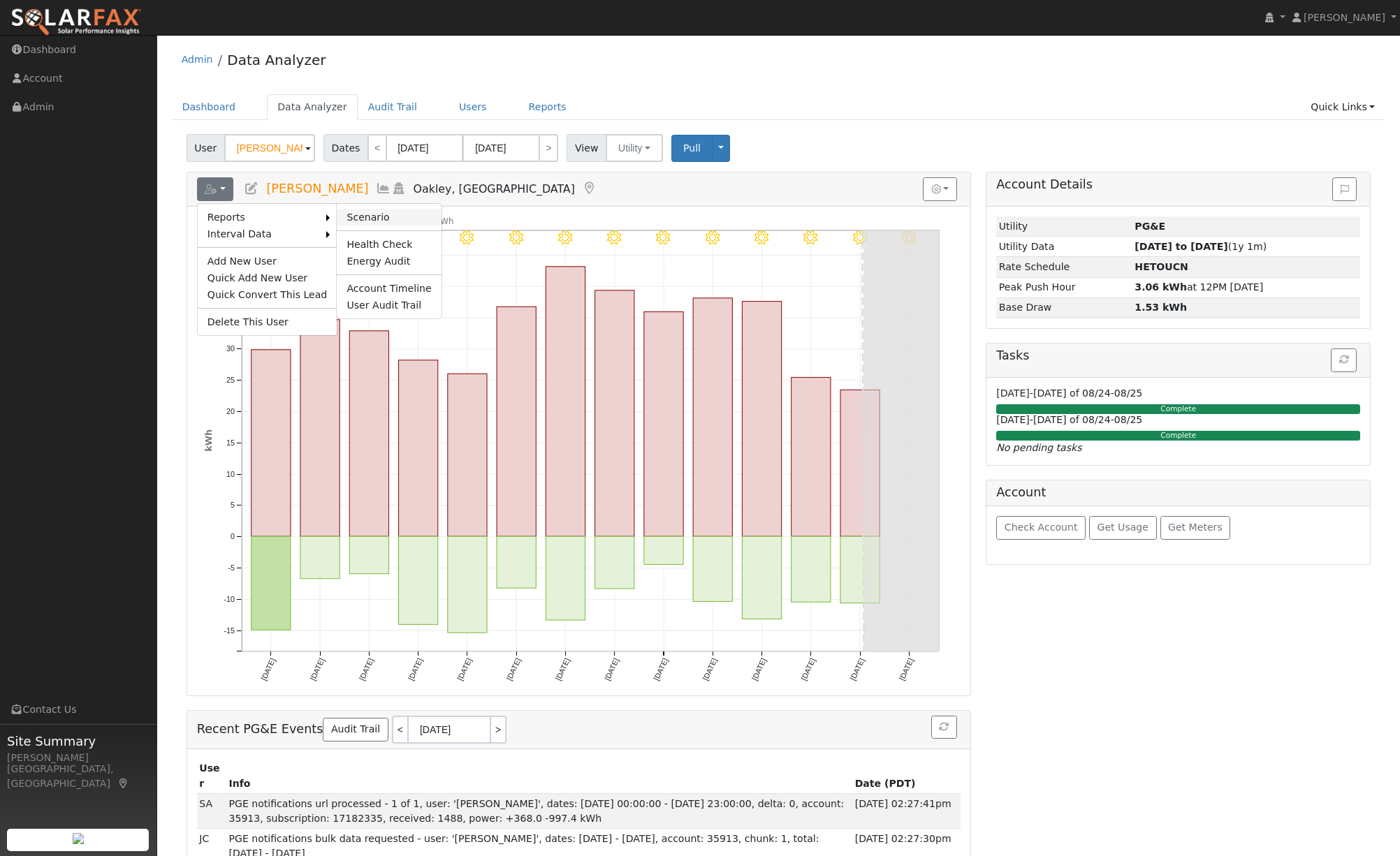
click at [379, 219] on link "Scenario" at bounding box center [388, 216] width 104 height 16
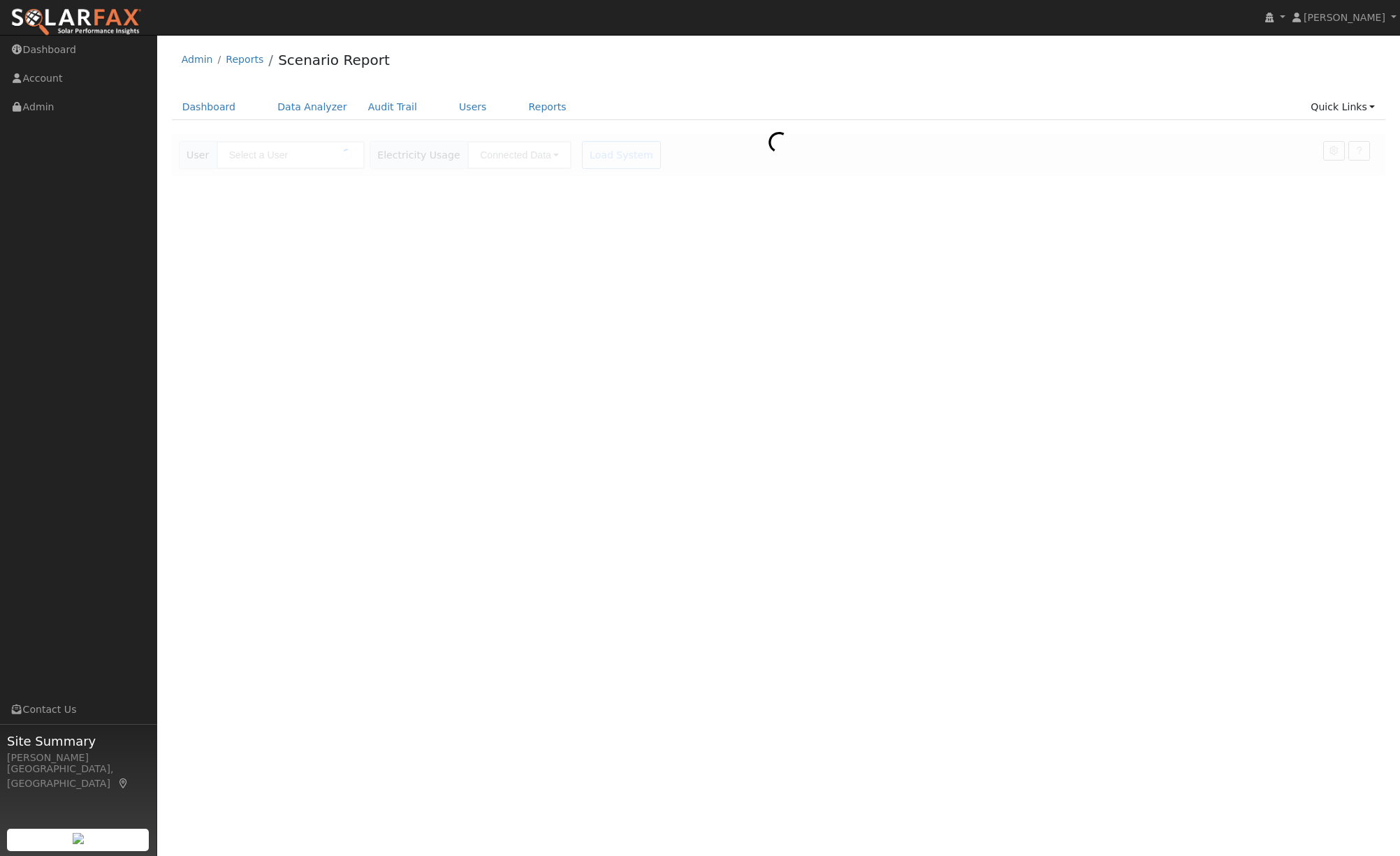
type input "[PERSON_NAME]"
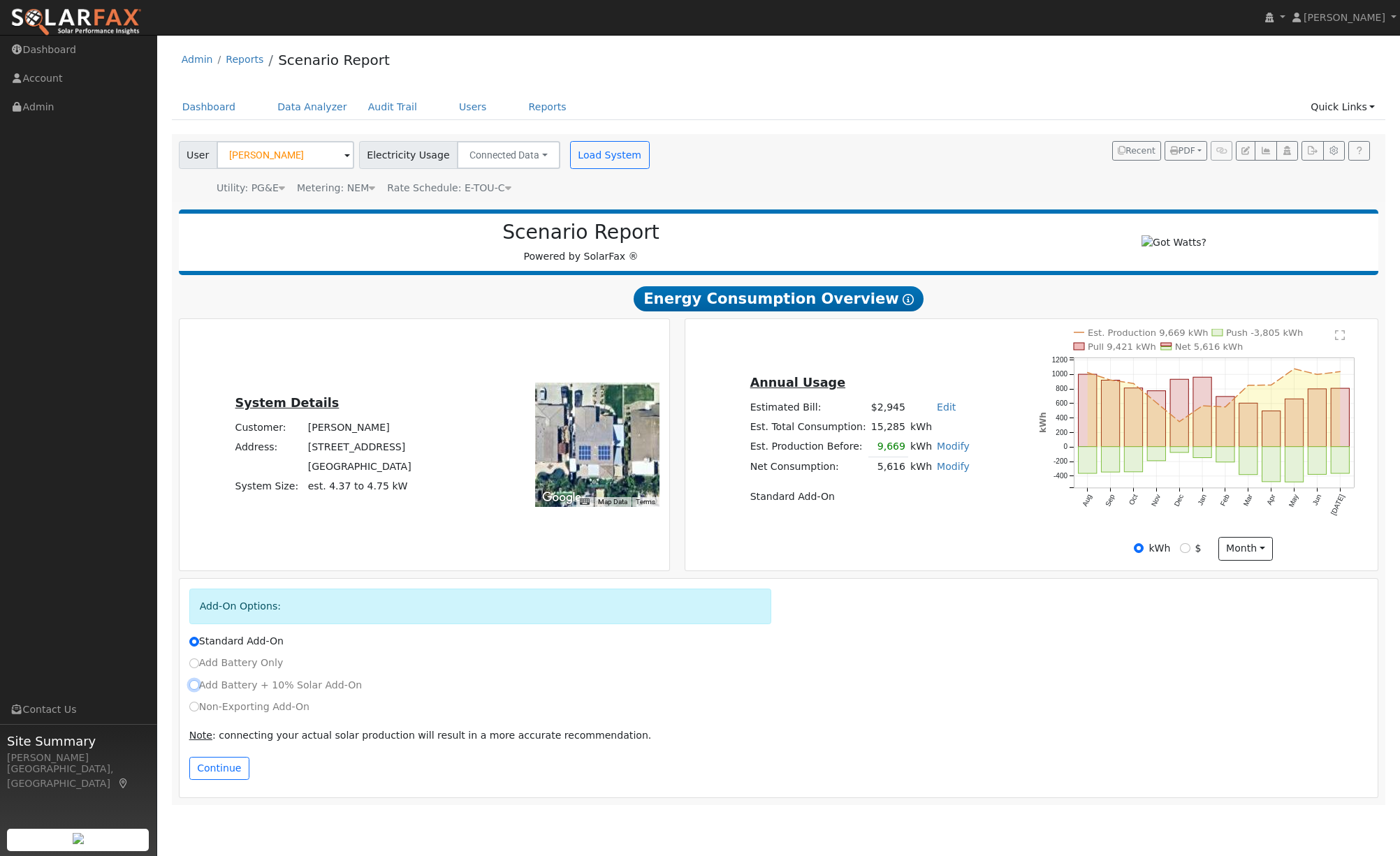
click at [193, 690] on input "Add Battery + 10% Solar Add-On" at bounding box center [194, 685] width 10 height 10
radio input "true"
radio input "false"
click at [193, 665] on input "Add Battery Only" at bounding box center [194, 664] width 10 height 10
radio input "true"
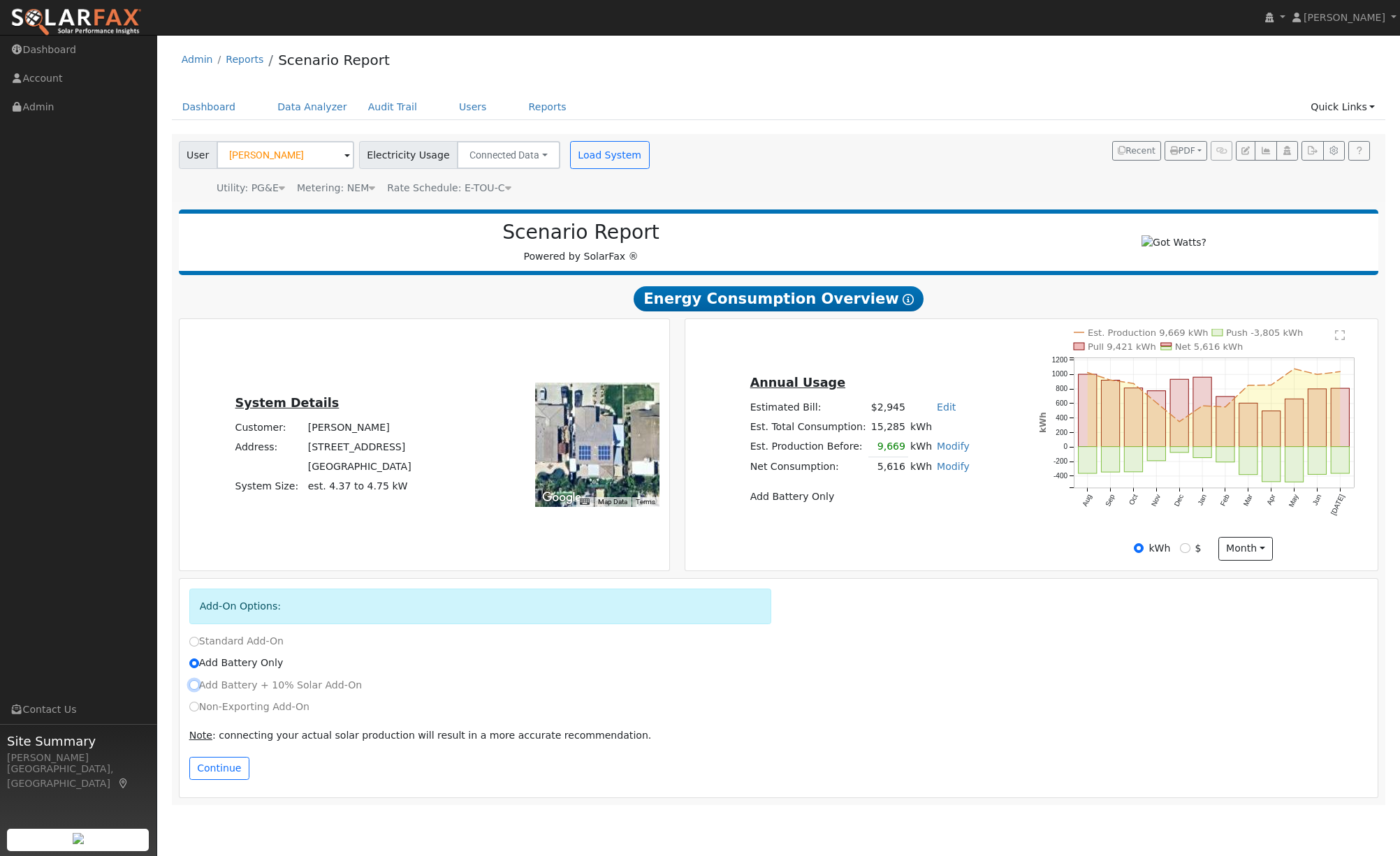
click at [192, 690] on input "Add Battery + 10% Solar Add-On" at bounding box center [194, 685] width 10 height 10
radio input "true"
radio input "false"
click at [302, 104] on link "Data Analyzer" at bounding box center [312, 107] width 91 height 26
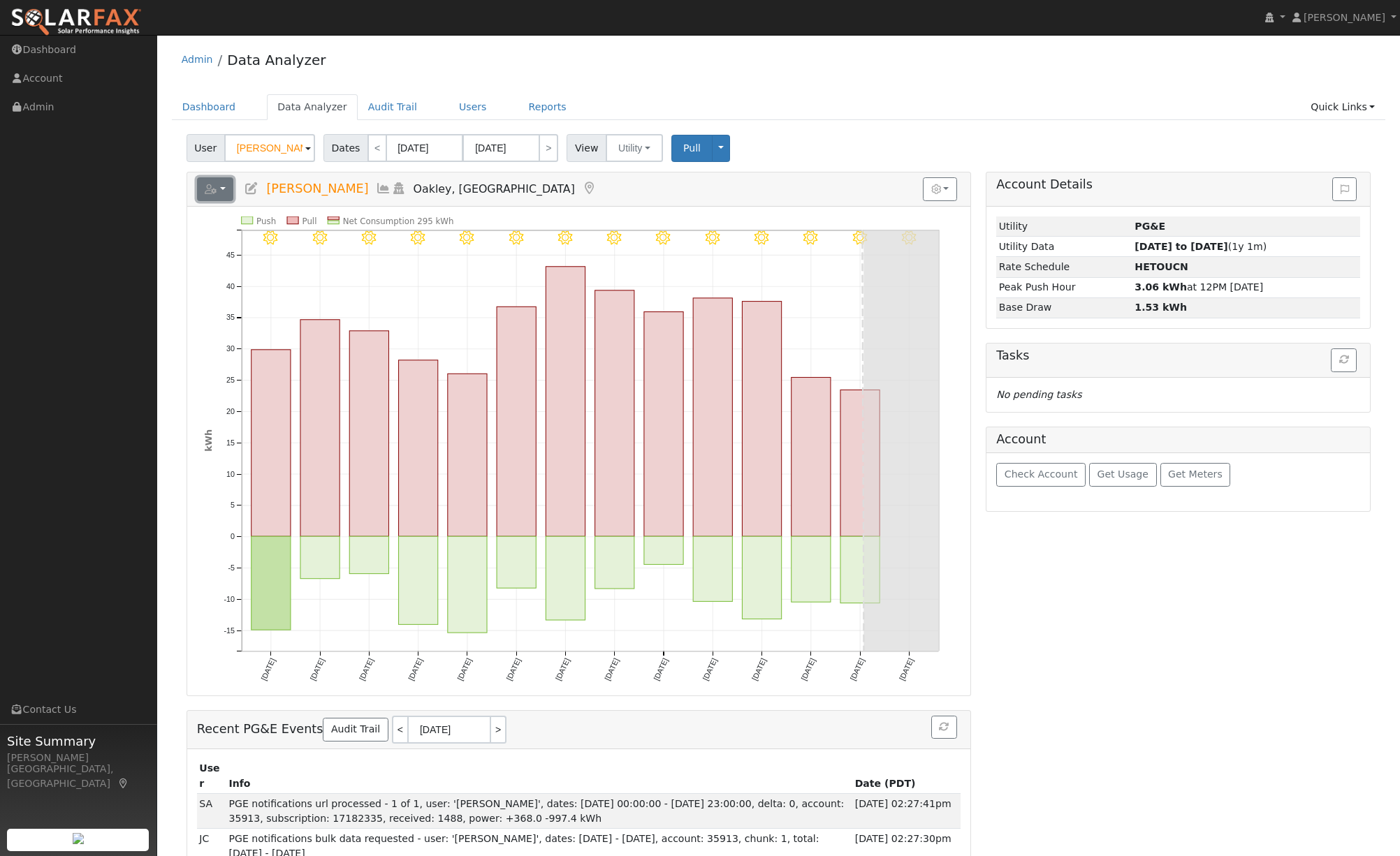
click at [225, 187] on button "button" at bounding box center [215, 189] width 37 height 24
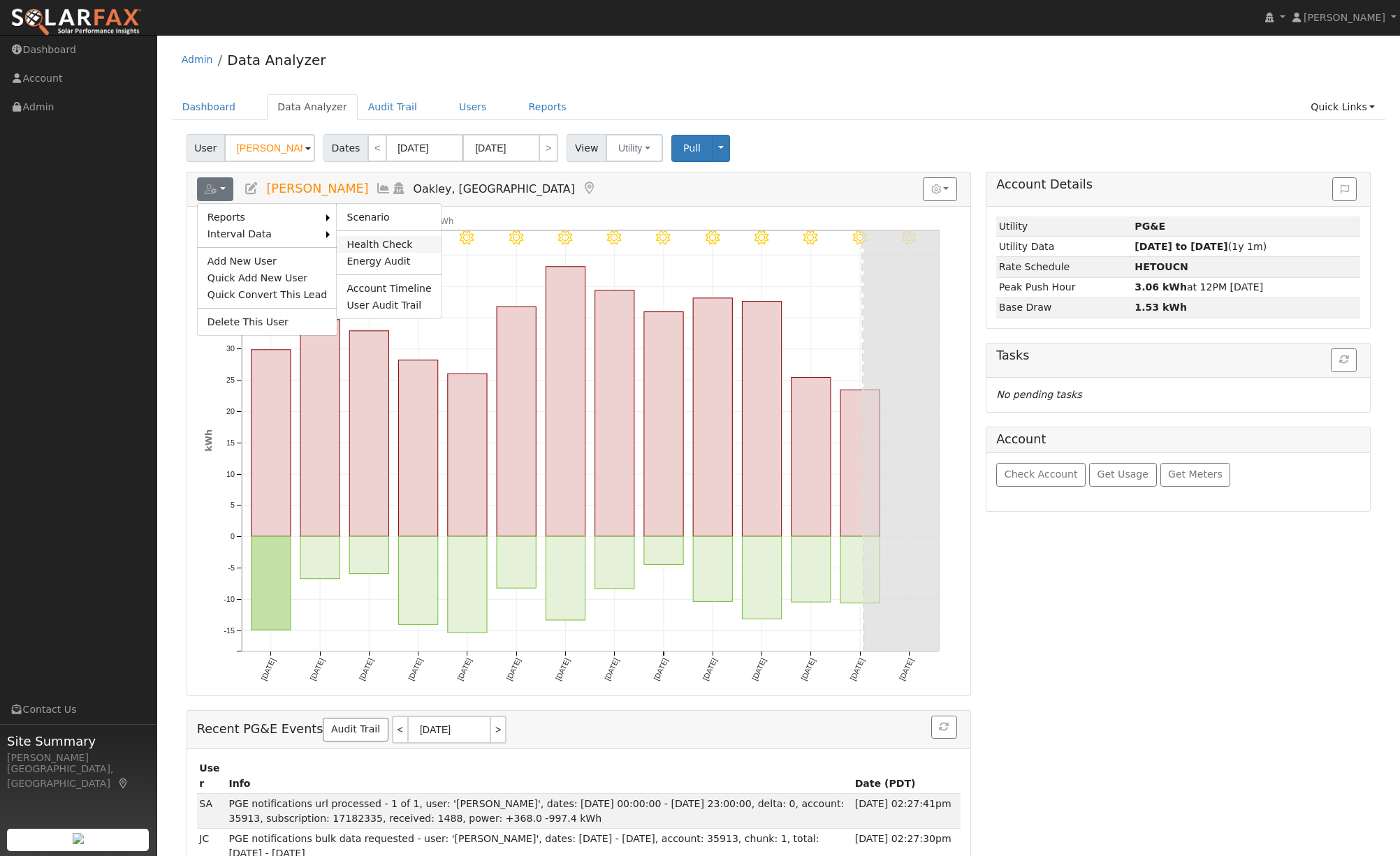
click at [381, 247] on link "Health Check" at bounding box center [388, 244] width 104 height 16
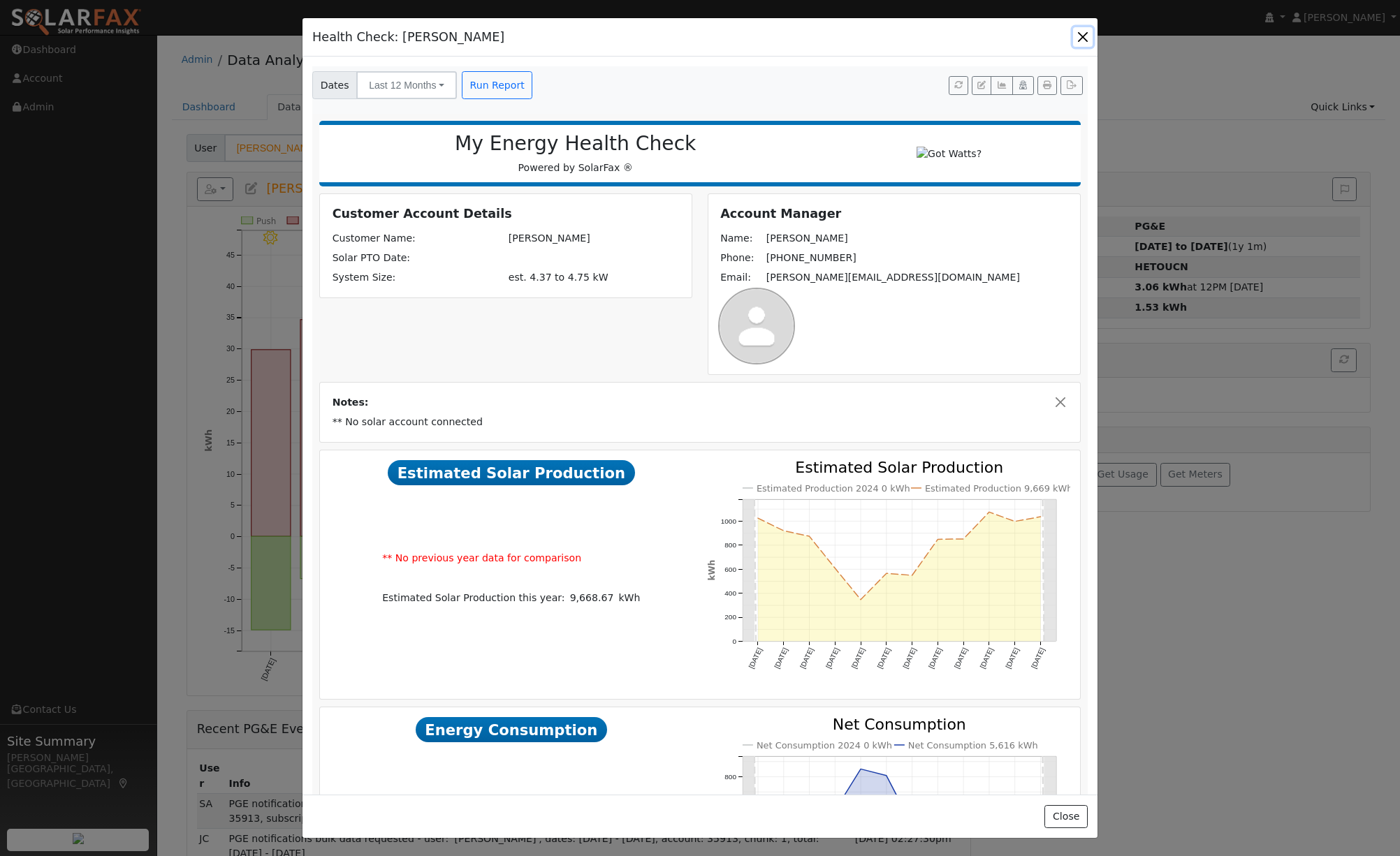
click at [1084, 30] on button "button" at bounding box center [1083, 37] width 19 height 19
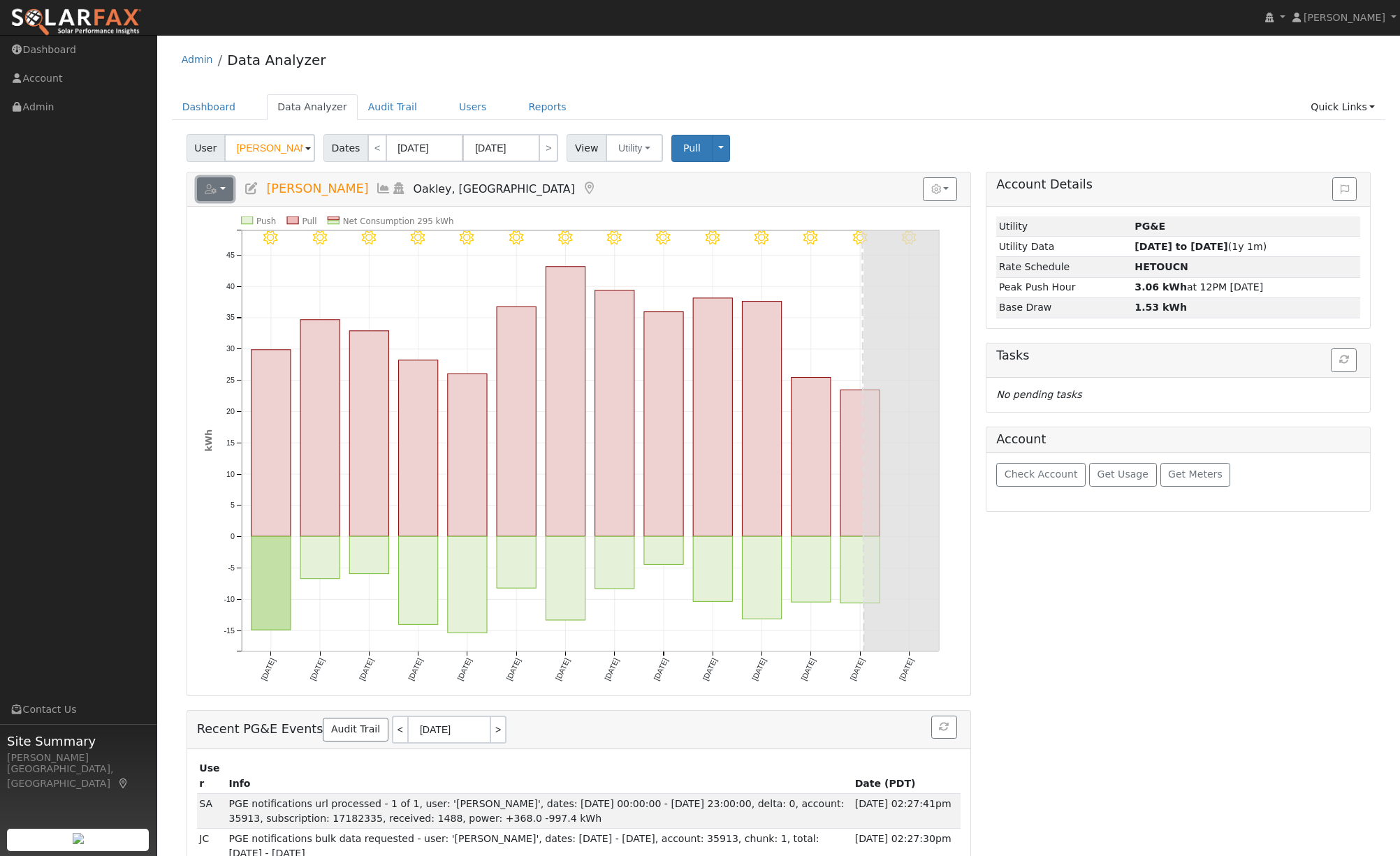
click at [224, 191] on button "button" at bounding box center [215, 189] width 37 height 24
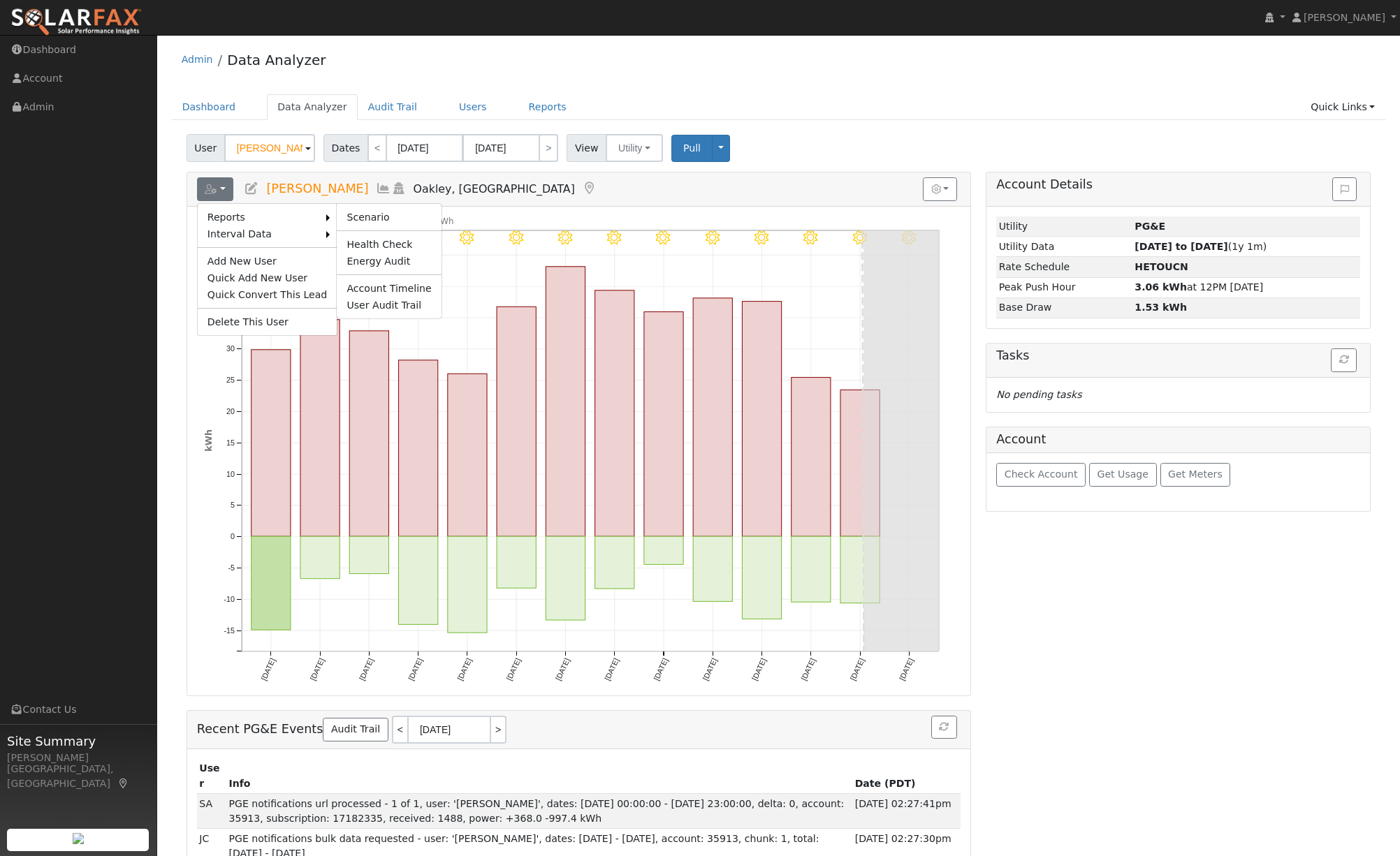
click at [374, 225] on ul "Scenario Health Check Energy Audit Account Timeline User Audit Trail" at bounding box center [389, 261] width 106 height 116
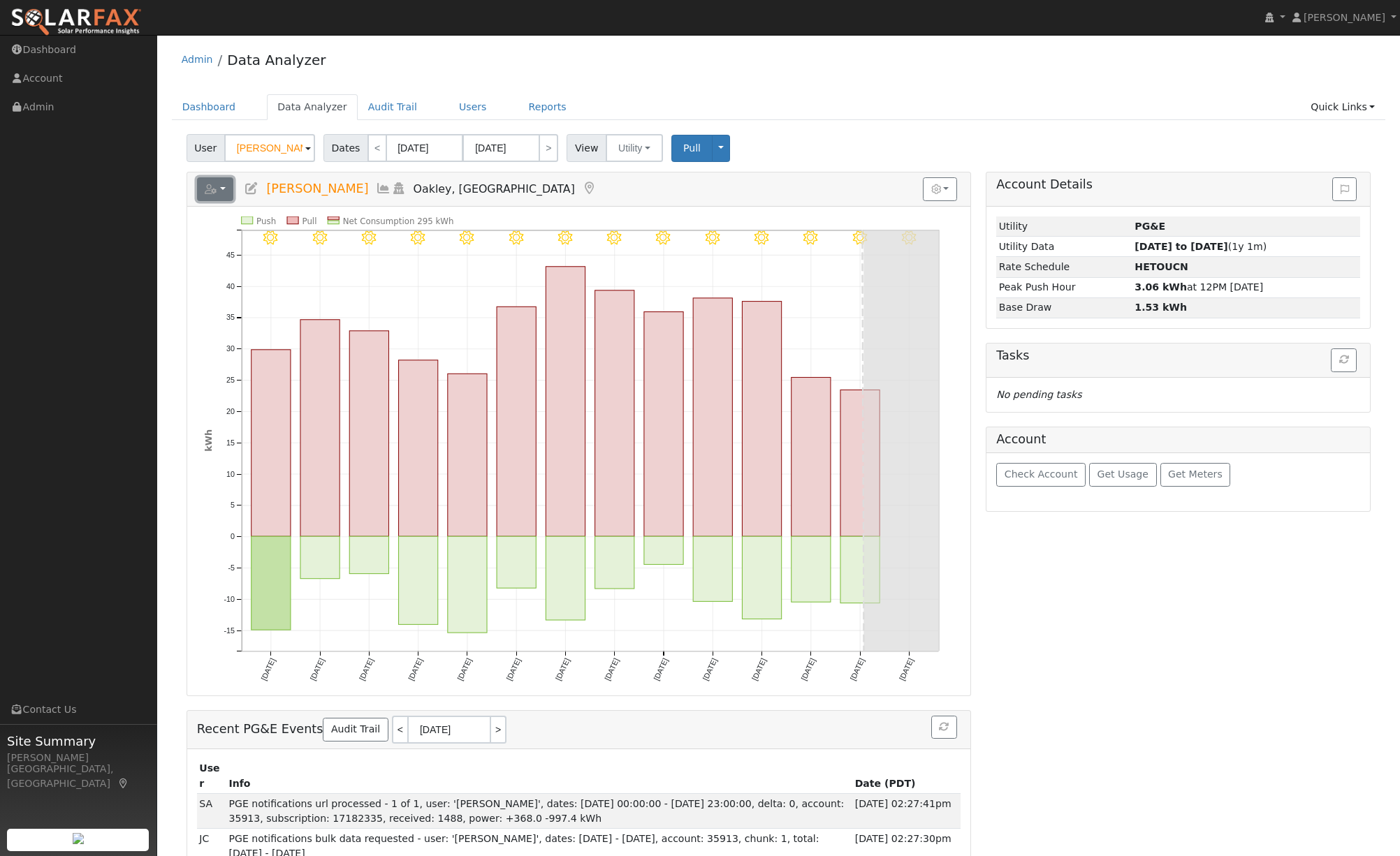
click at [224, 191] on button "button" at bounding box center [215, 189] width 37 height 24
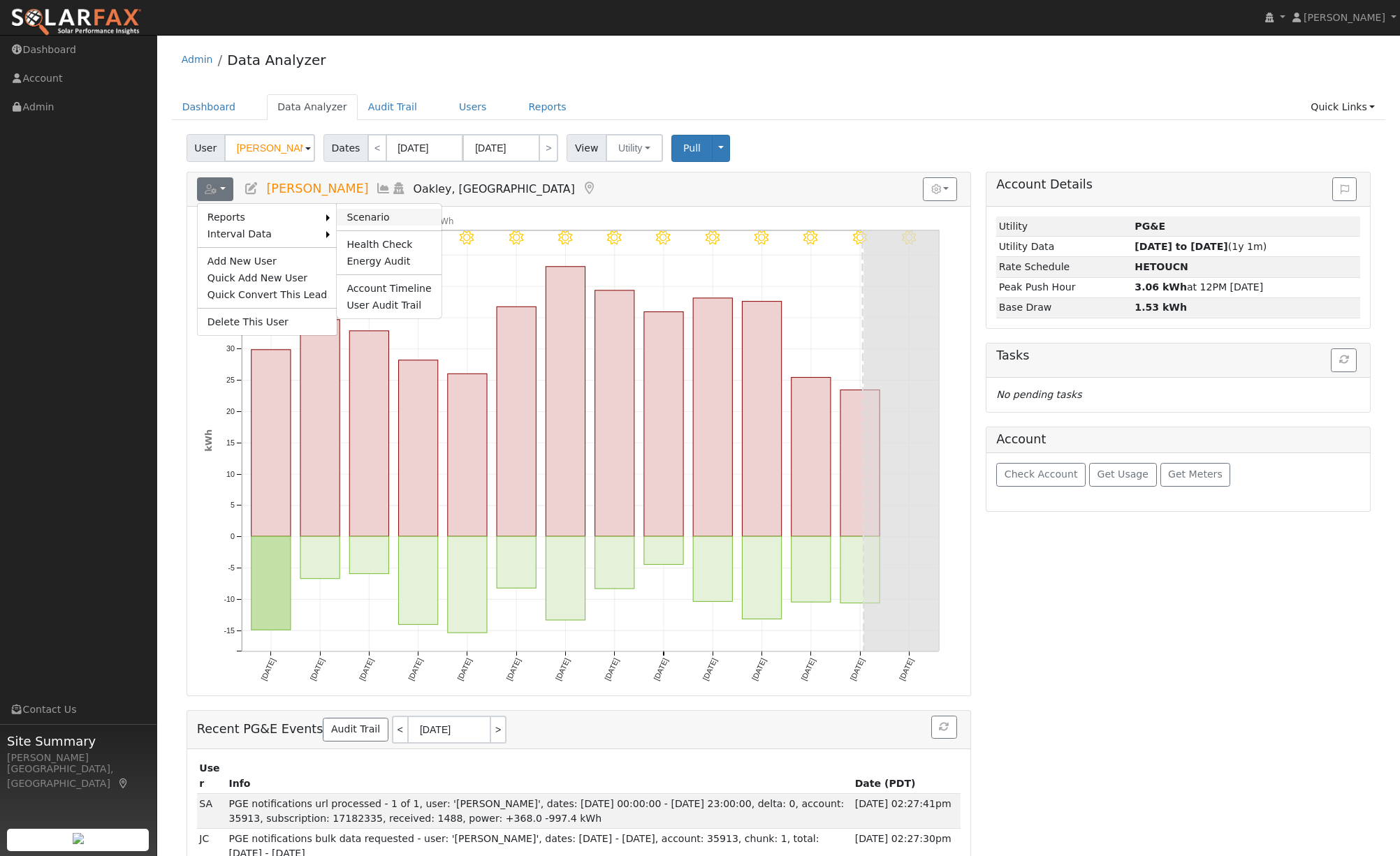
click at [369, 215] on link "Scenario" at bounding box center [388, 216] width 104 height 16
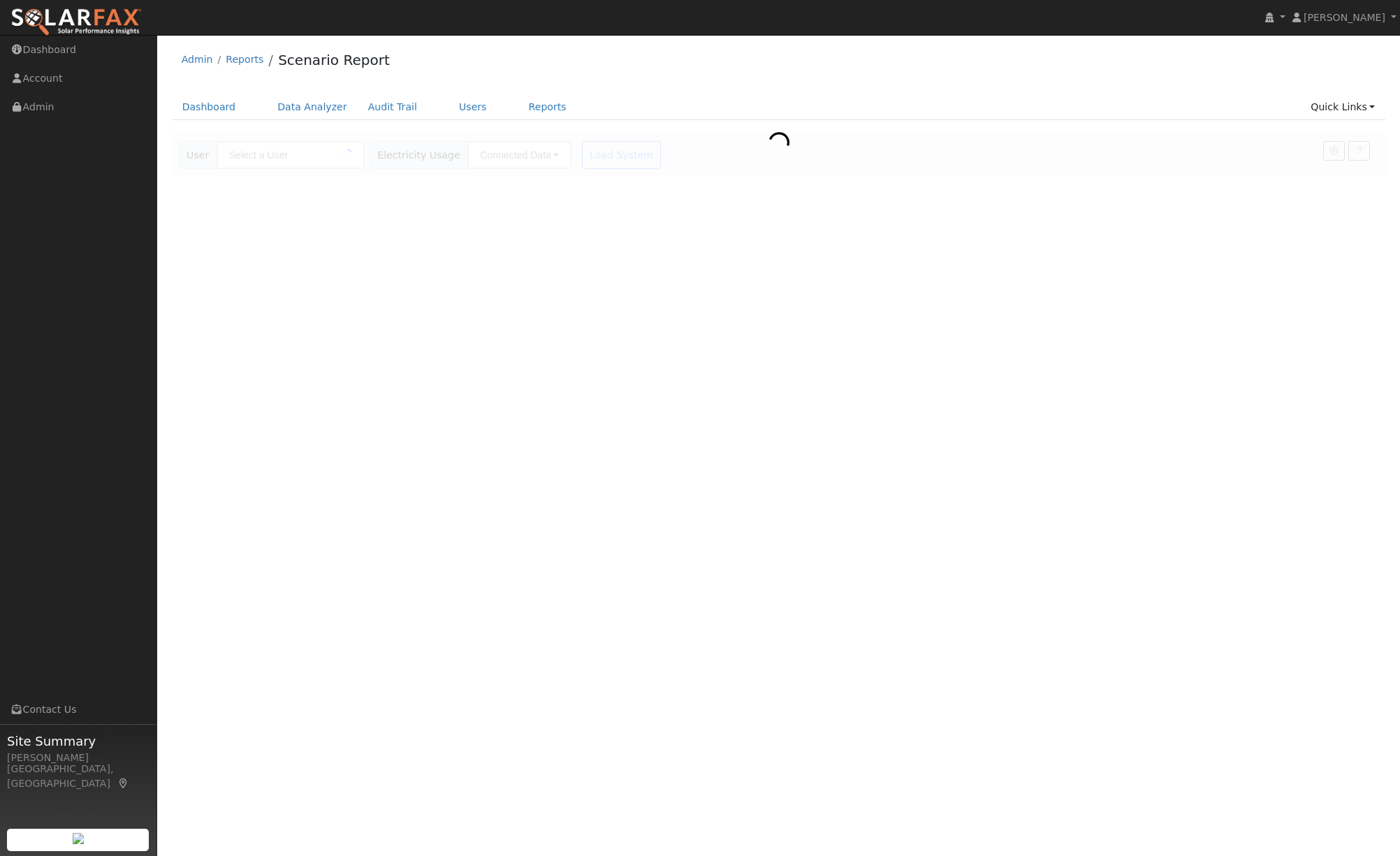
type input "[PERSON_NAME]"
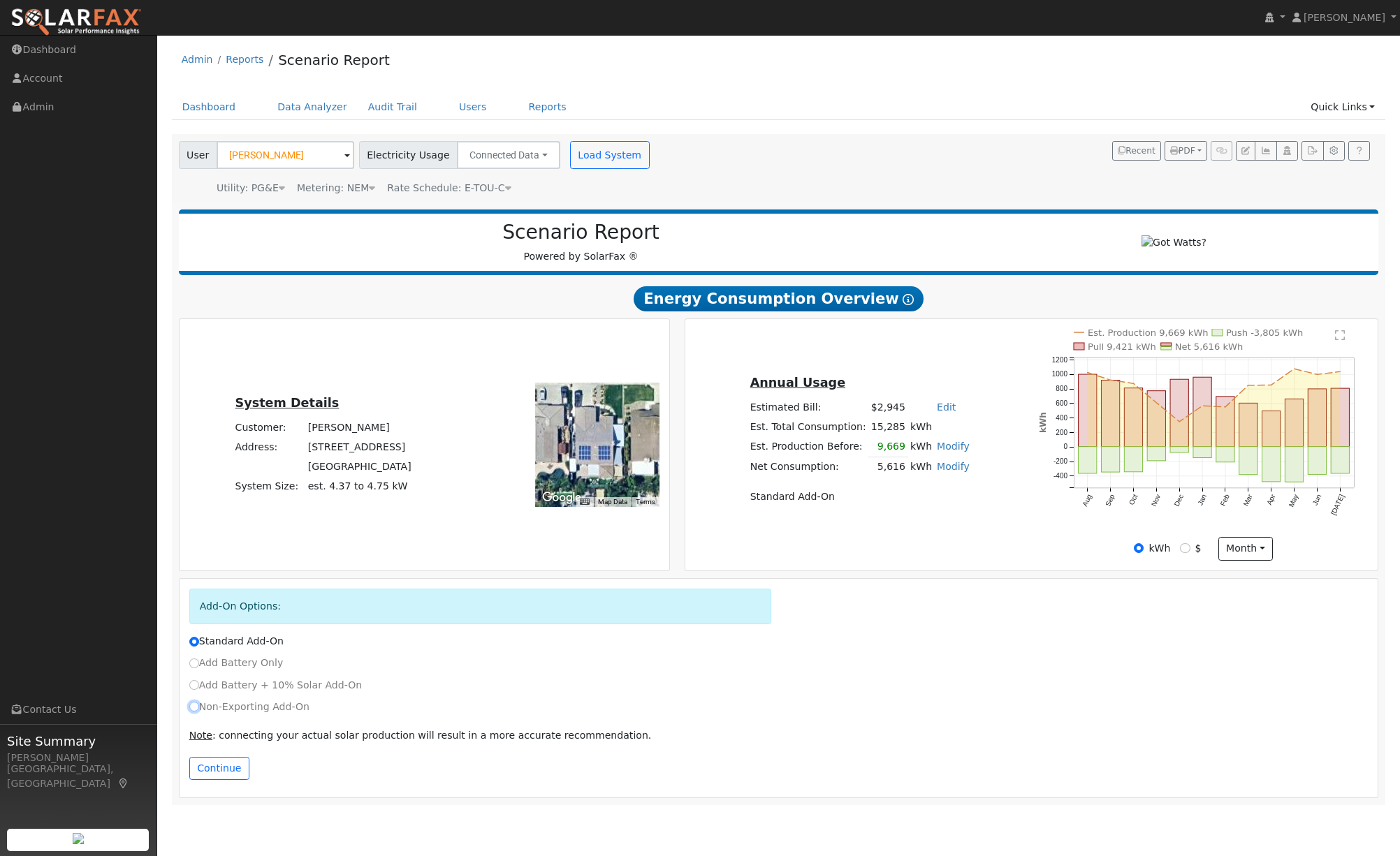
click at [193, 712] on input "Non-Exporting Add-On" at bounding box center [194, 707] width 10 height 10
radio input "true"
radio input "false"
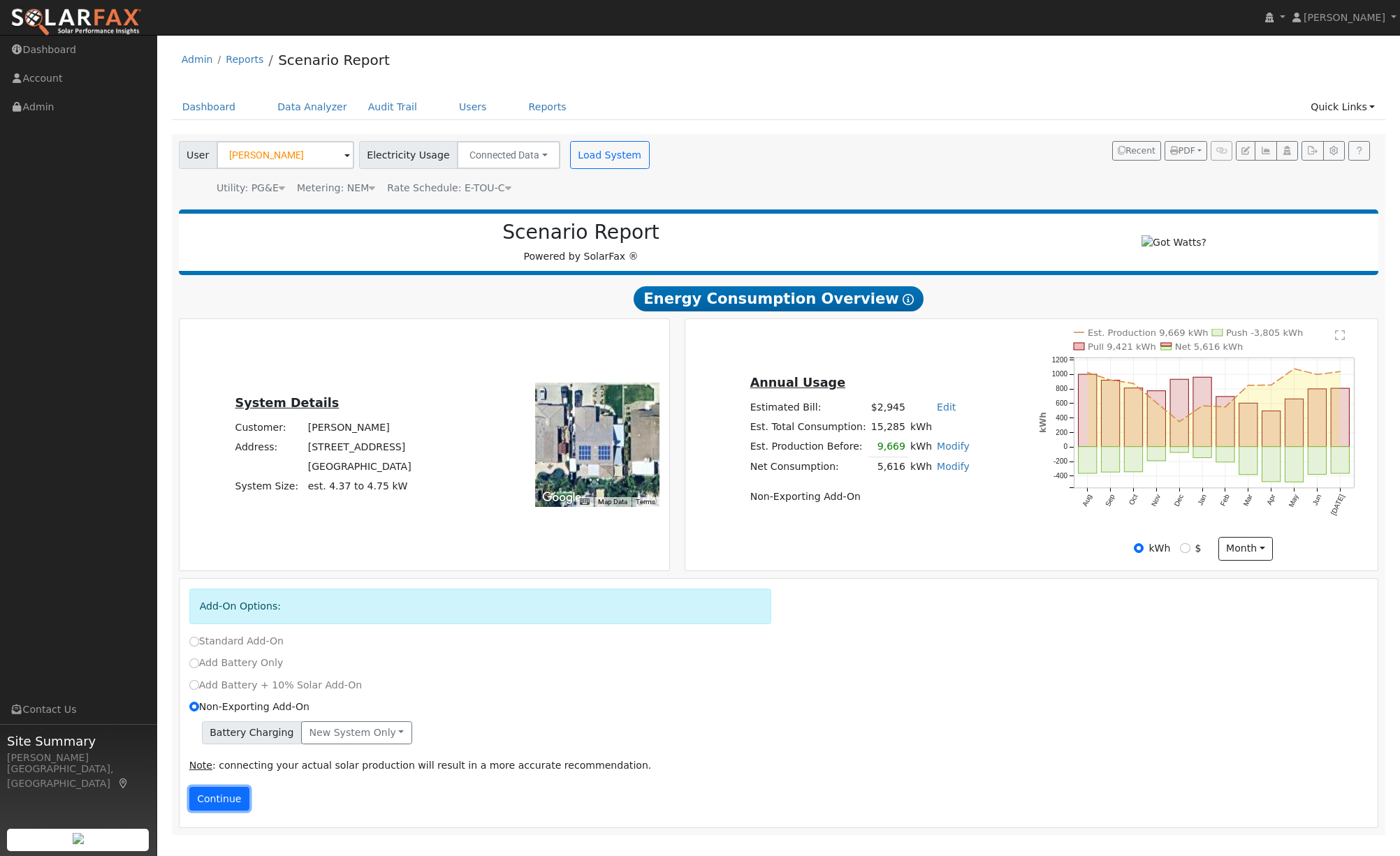
click at [210, 804] on button "Continue" at bounding box center [219, 798] width 61 height 24
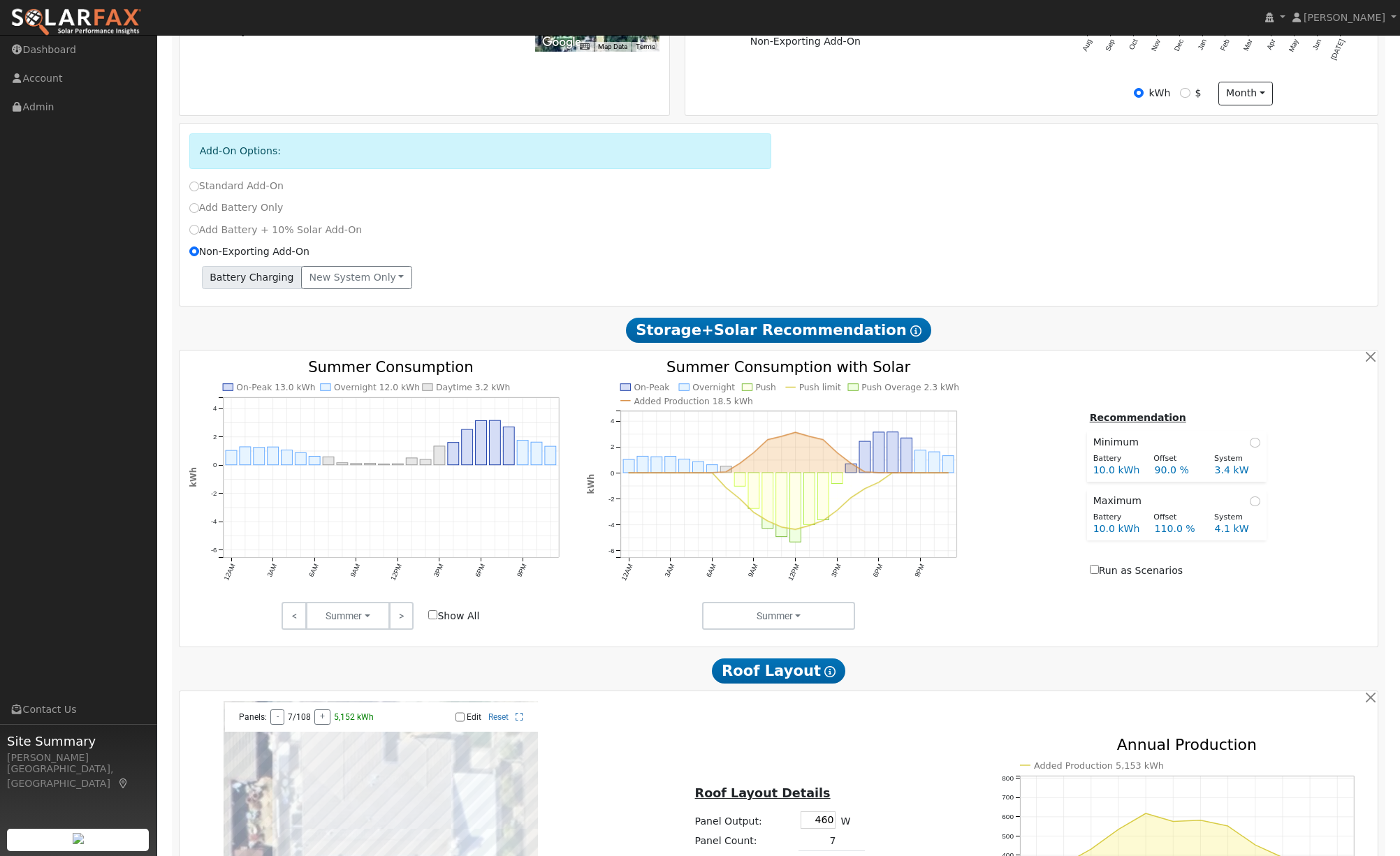
scroll to position [464, 0]
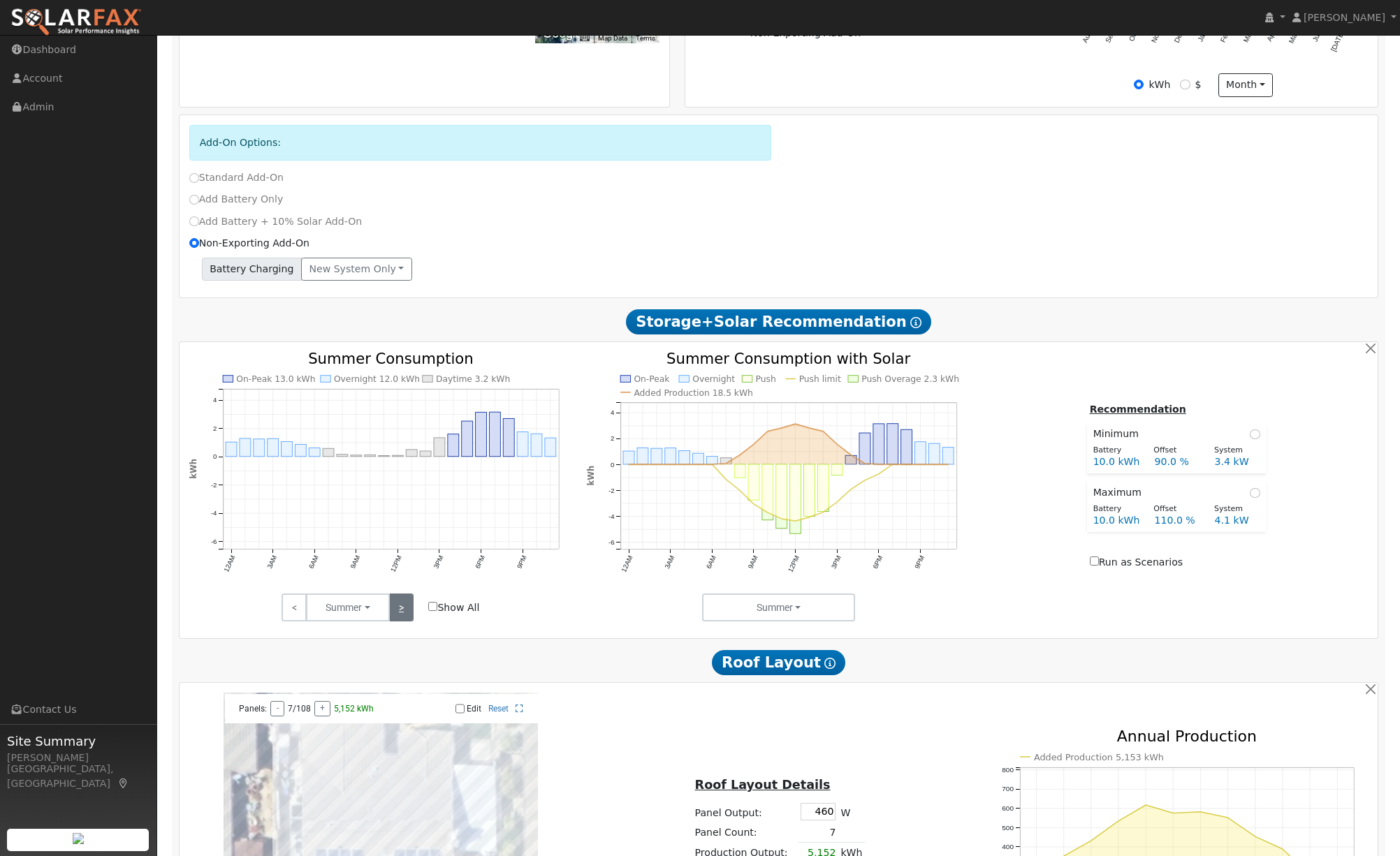
click at [404, 619] on link ">" at bounding box center [401, 607] width 24 height 28
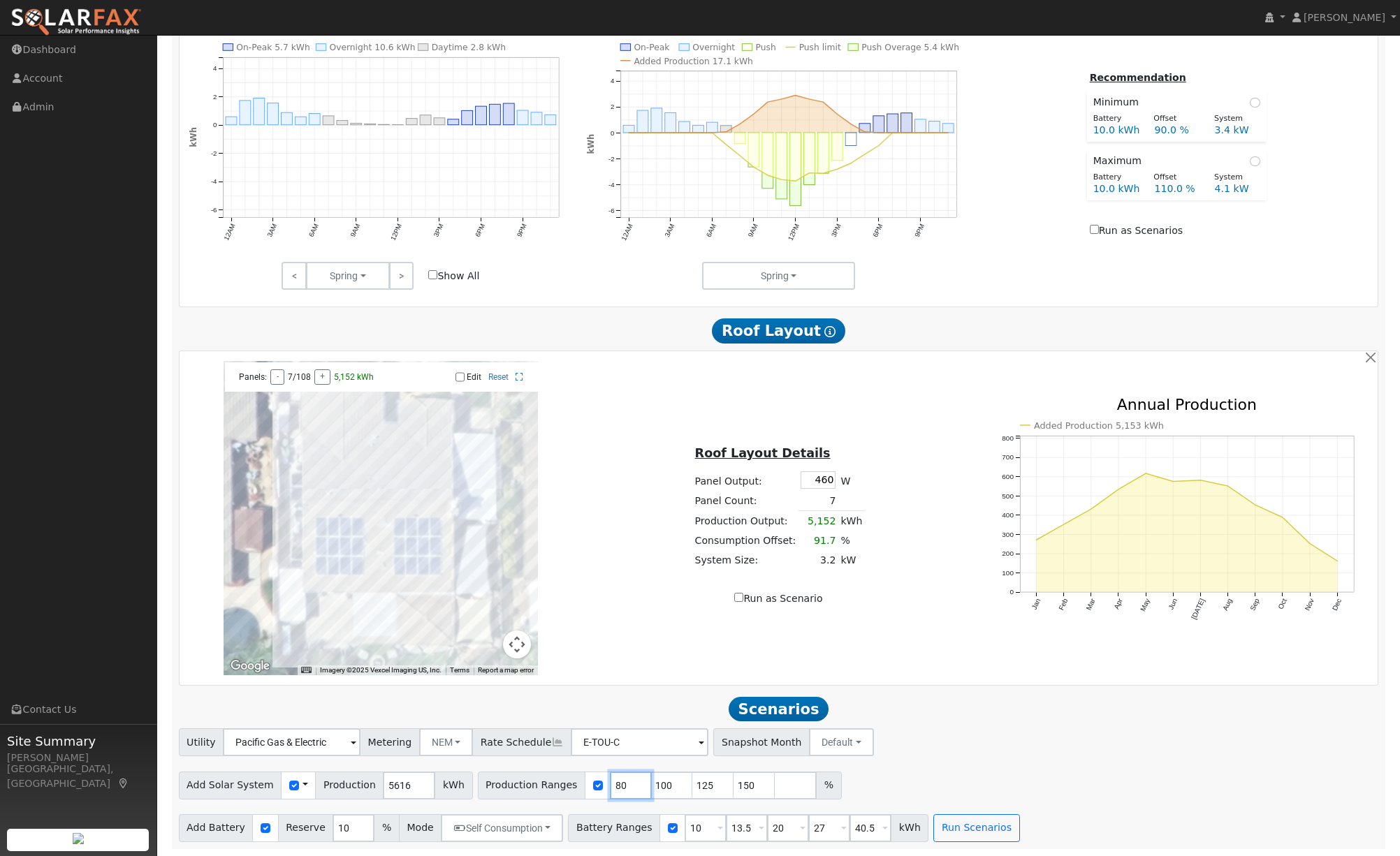
drag, startPoint x: 611, startPoint y: 789, endPoint x: 596, endPoint y: 787, distance: 15.1
click at [610, 787] on input "80" at bounding box center [631, 785] width 42 height 28
type input "100"
type input "125"
type input "150"
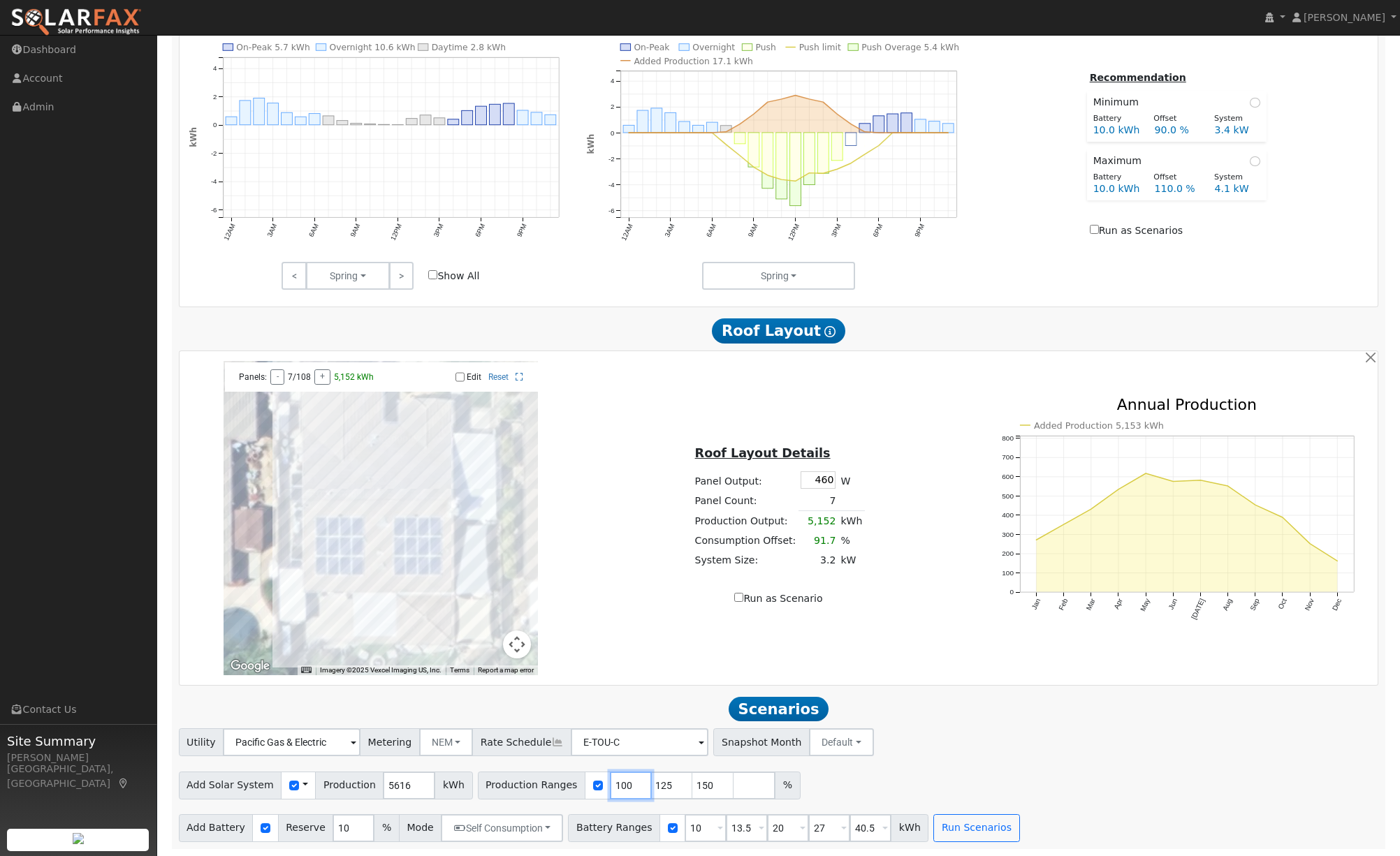
type input "100"
drag, startPoint x: 865, startPoint y: 828, endPoint x: 821, endPoint y: 826, distance: 44.0
click at [821, 826] on div "Battery Ranges 10 Overrides Reserve % Mode None None Self Consumption Peak Savi…" at bounding box center [748, 828] width 360 height 28
click at [942, 824] on button "Run Scenarios" at bounding box center [975, 828] width 86 height 28
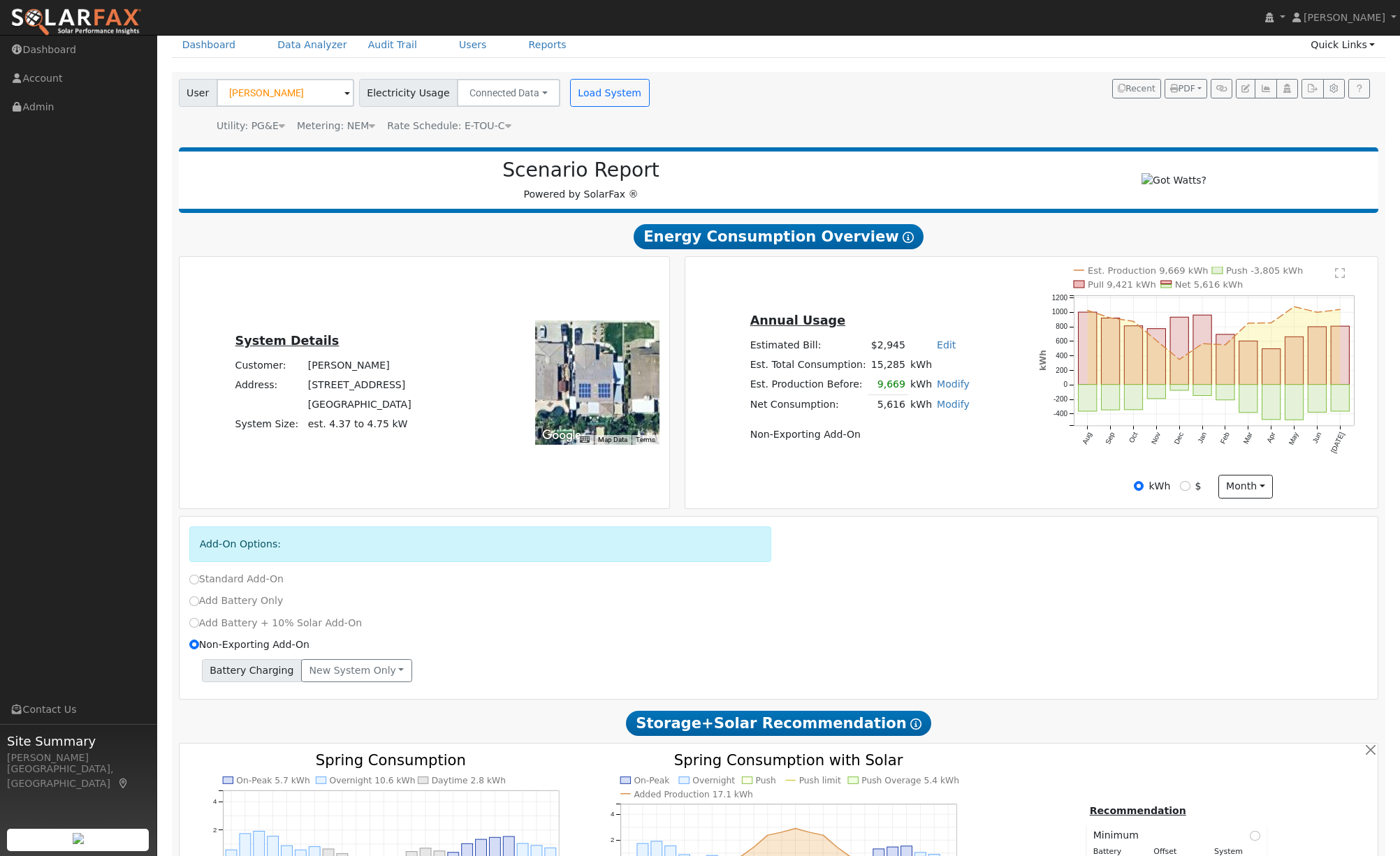
scroll to position [0, 0]
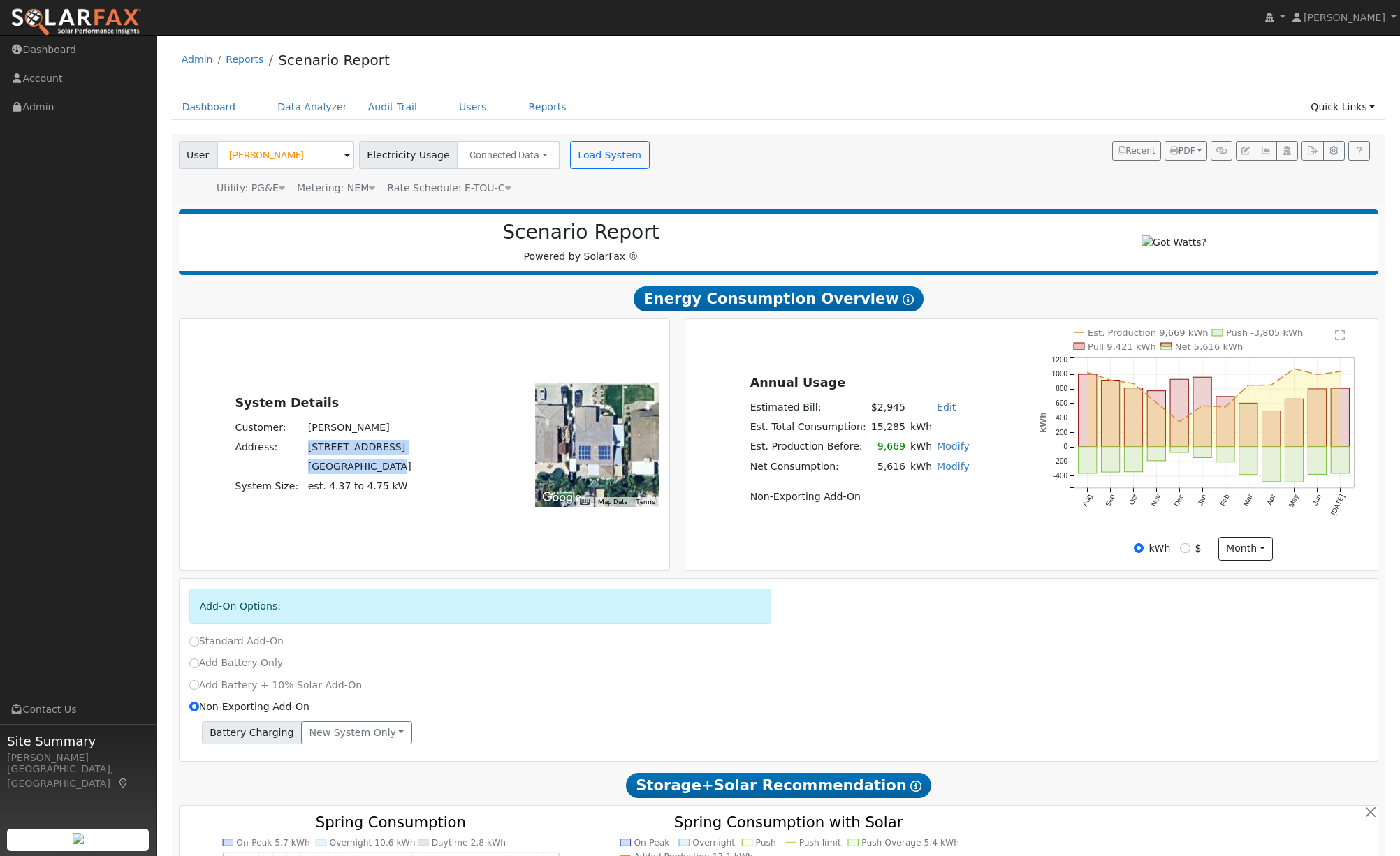
drag, startPoint x: 311, startPoint y: 454, endPoint x: 393, endPoint y: 468, distance: 83.2
click at [393, 468] on tbody "Customer: Jason Abfalter Address: 141 Oxford Drive Oakley, CA 94561 System Size…" at bounding box center [323, 457] width 181 height 79
copy tbody "141 Oxford Drive Oakley, CA 94561"
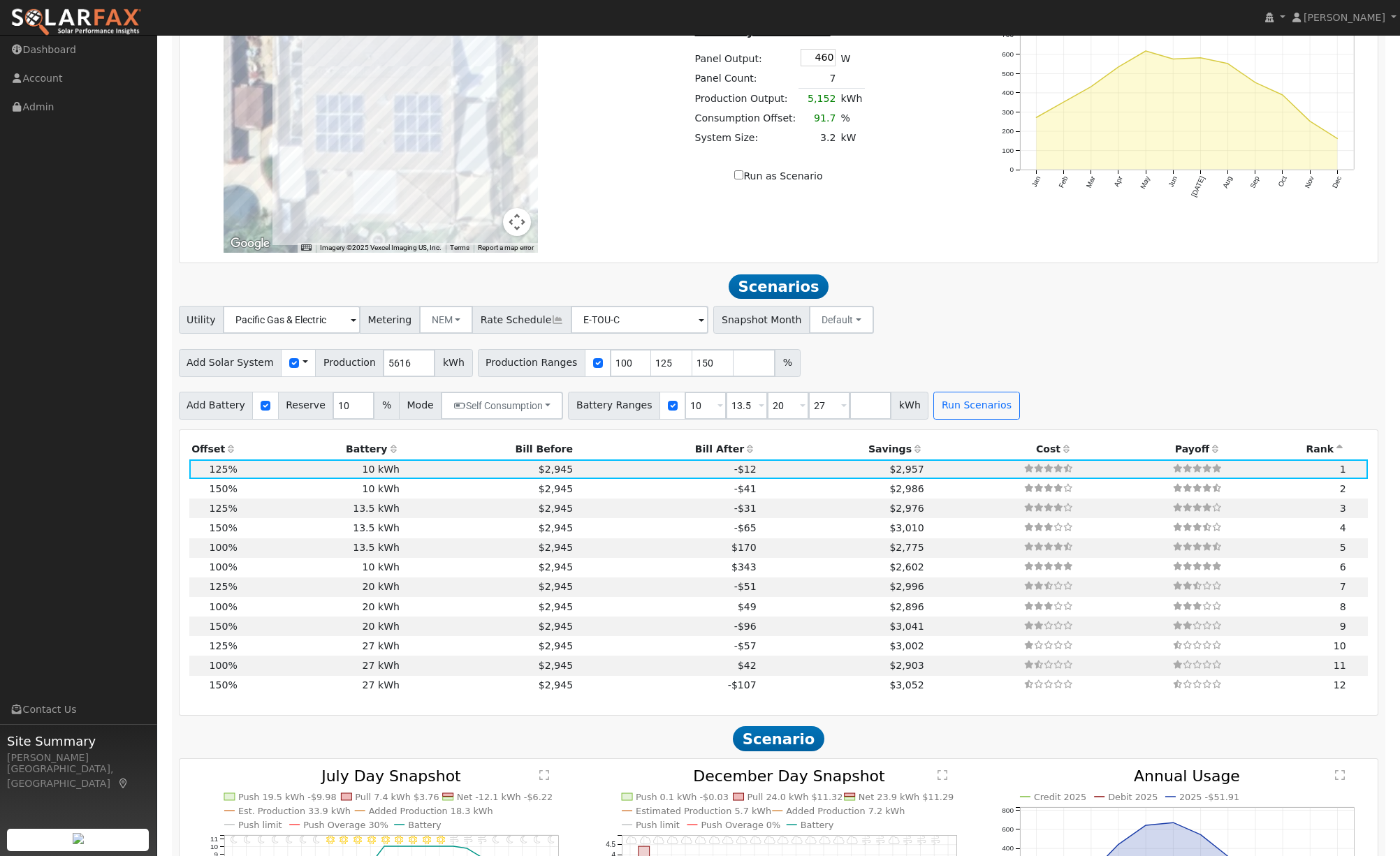
scroll to position [1220, 0]
click at [912, 452] on icon at bounding box center [918, 447] width 12 height 10
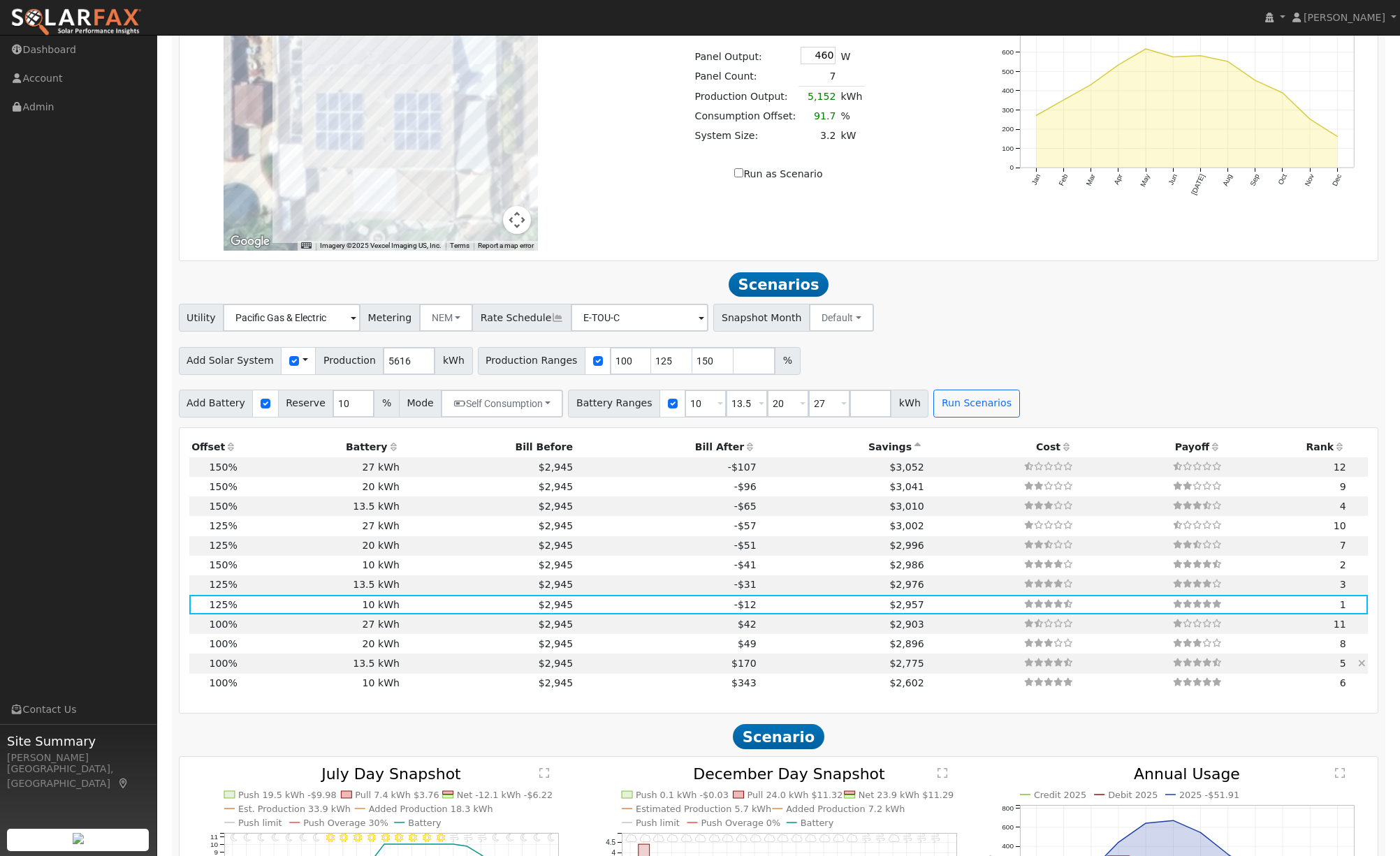
click at [312, 665] on td "13.5 kWh" at bounding box center [320, 664] width 162 height 19
type input "3.7"
type input "$11,606"
type input "$13,635"
type input "$7,572"
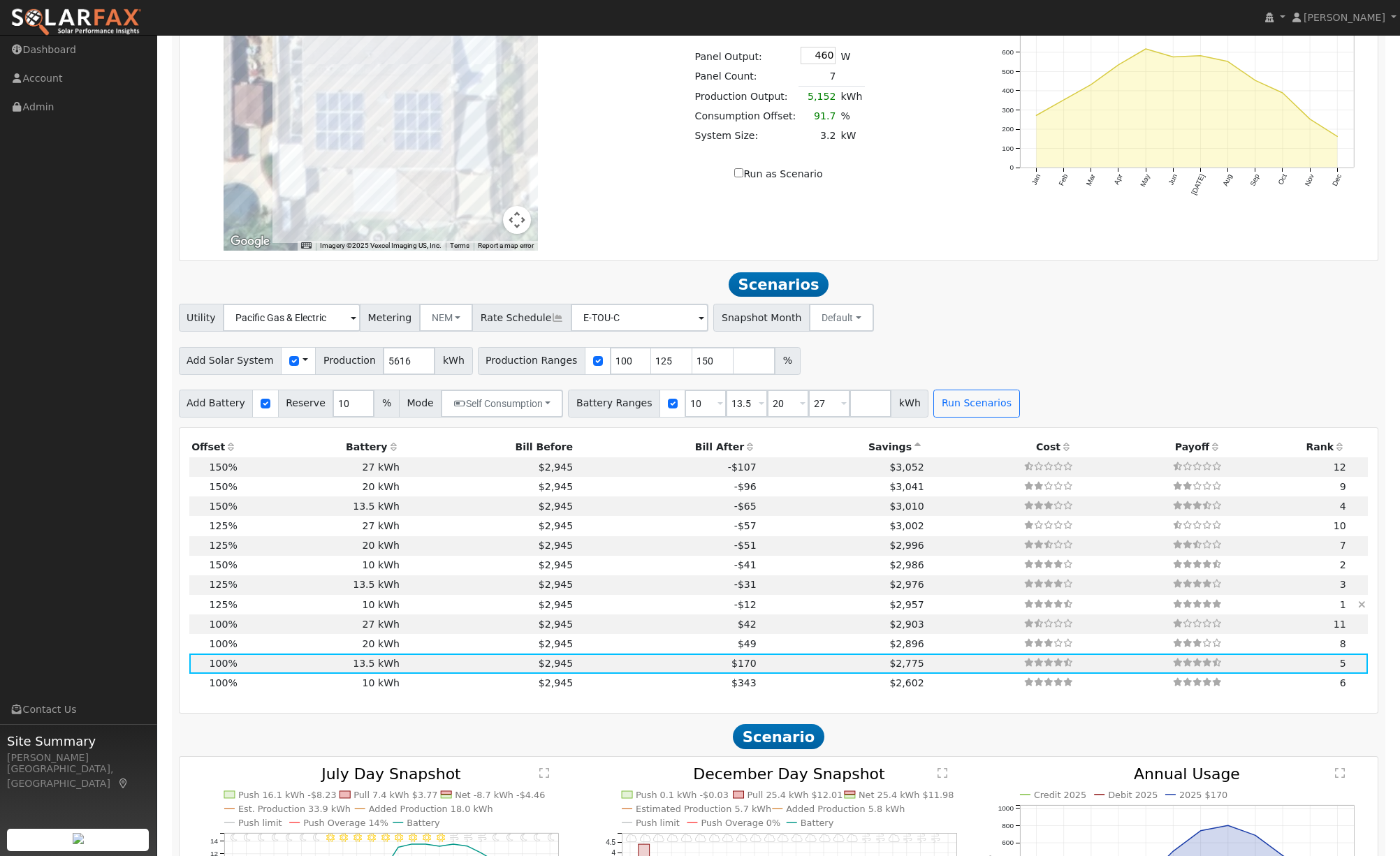
click at [263, 608] on td "10 kWh" at bounding box center [320, 605] width 162 height 19
type input "4.7"
type input "$14,508"
type input "$10,100"
type input "$7,382"
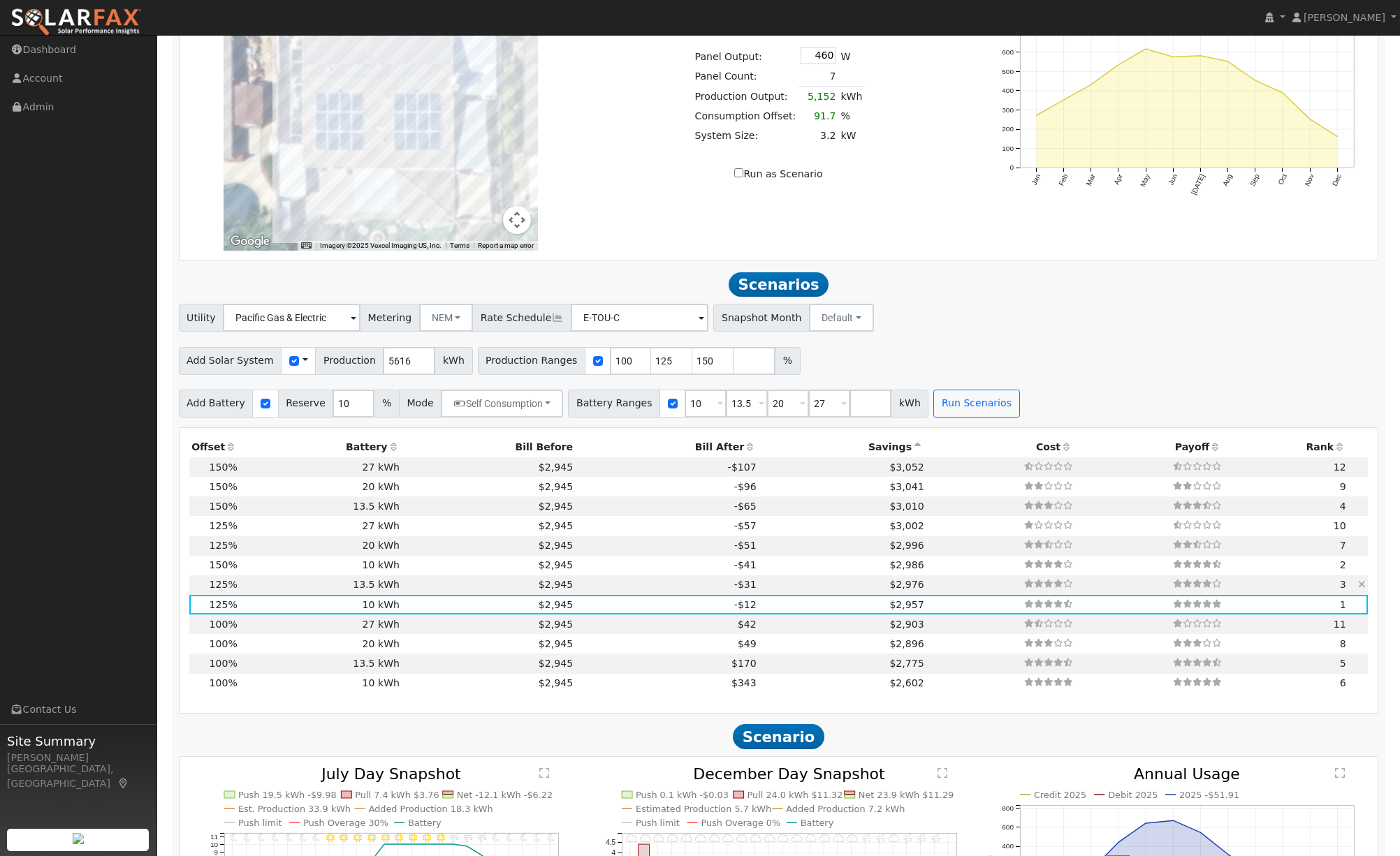
click at [277, 593] on td "13.5 kWh" at bounding box center [320, 585] width 162 height 19
type input "$13,635"
type input "$8,443"
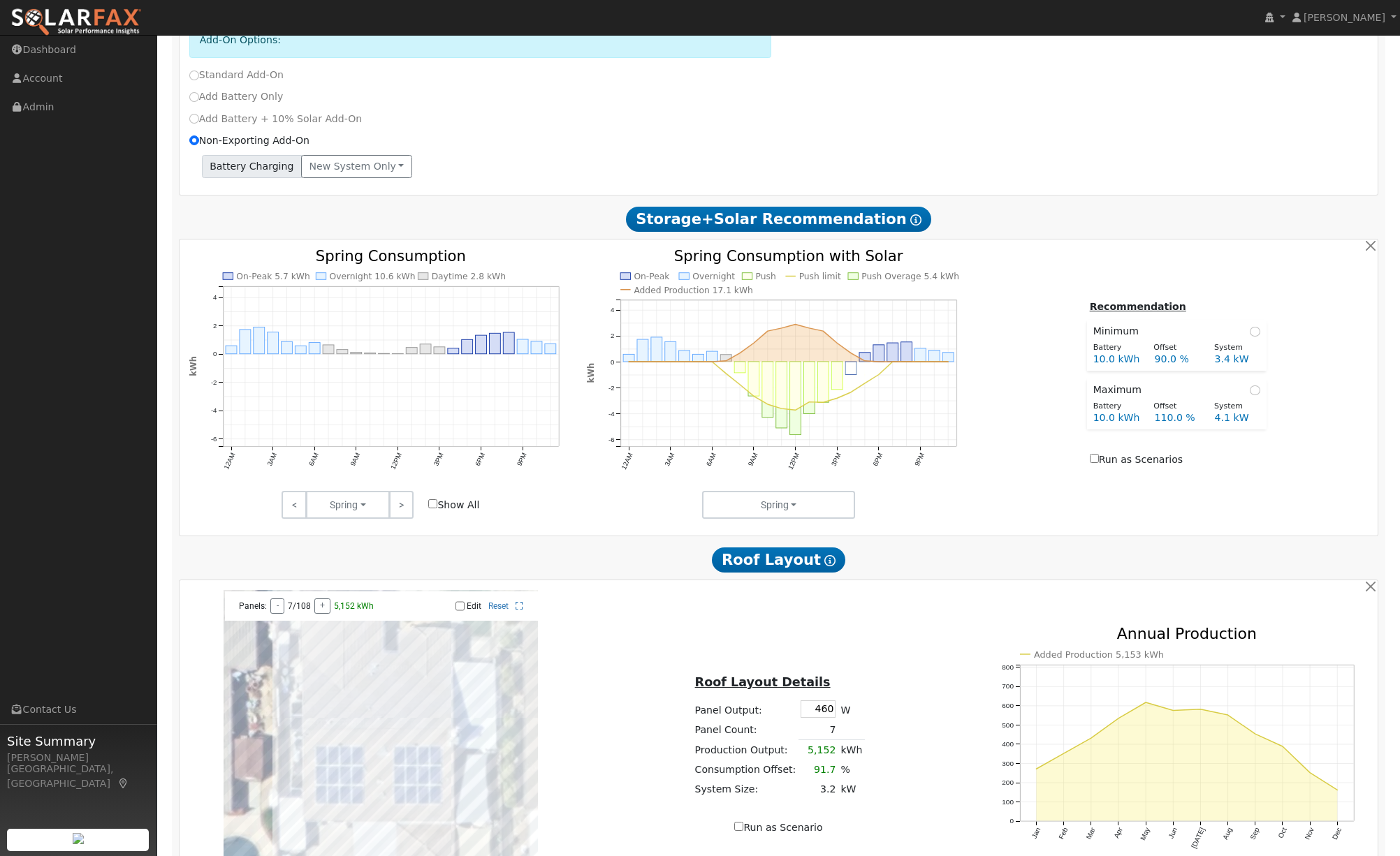
scroll to position [572, 0]
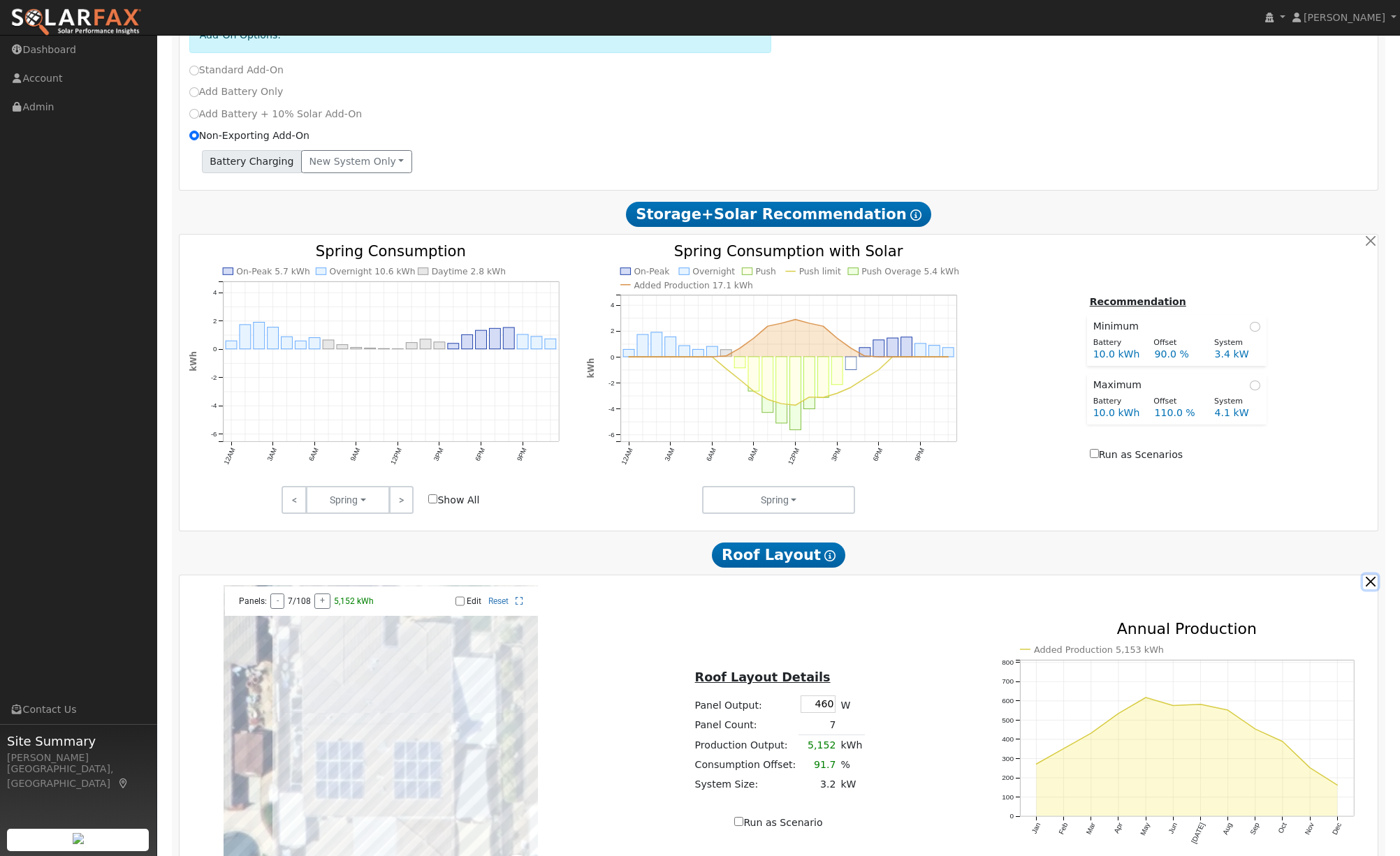
click at [1371, 586] on button "button" at bounding box center [1370, 581] width 14 height 14
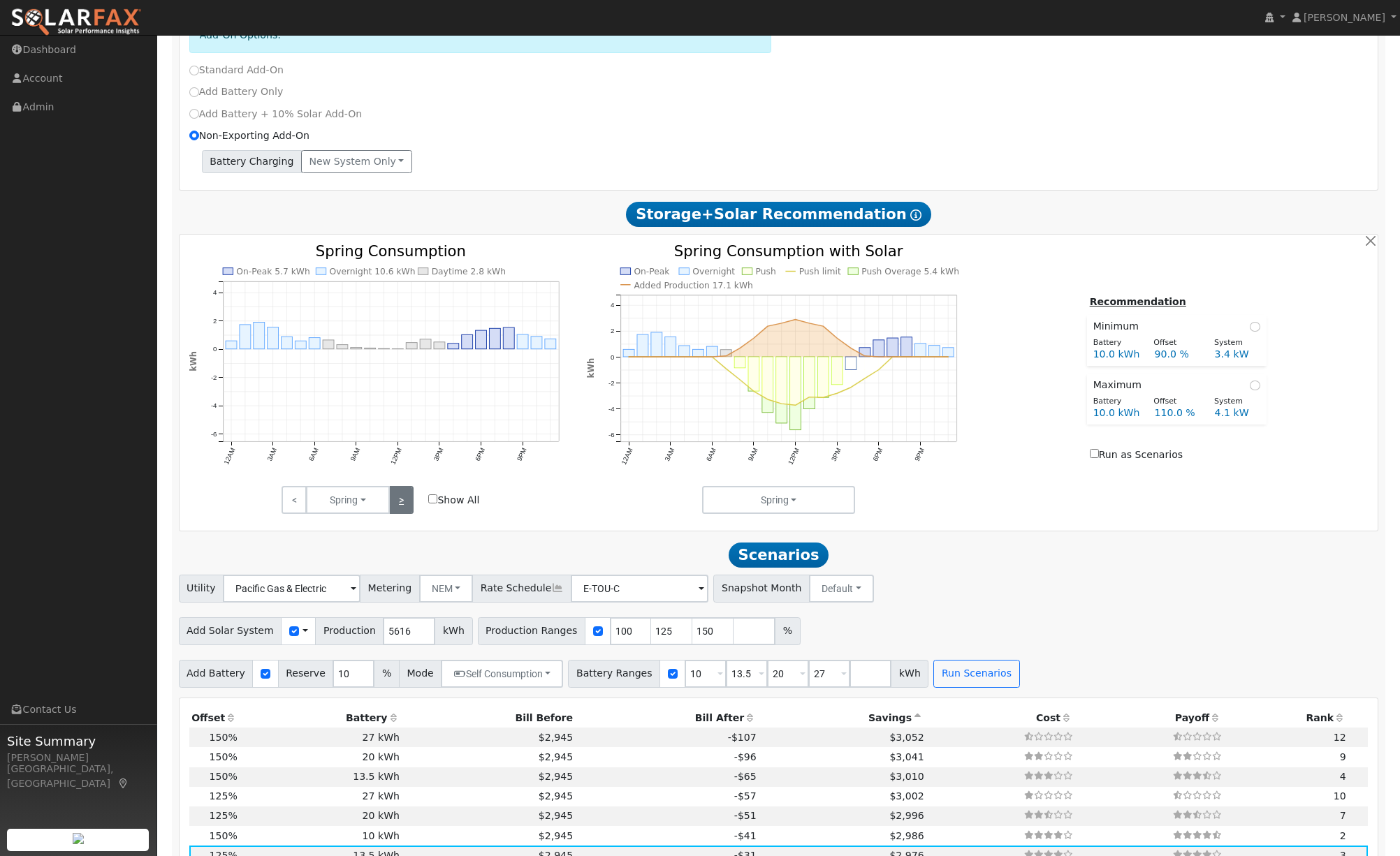
click at [397, 508] on link ">" at bounding box center [401, 500] width 24 height 28
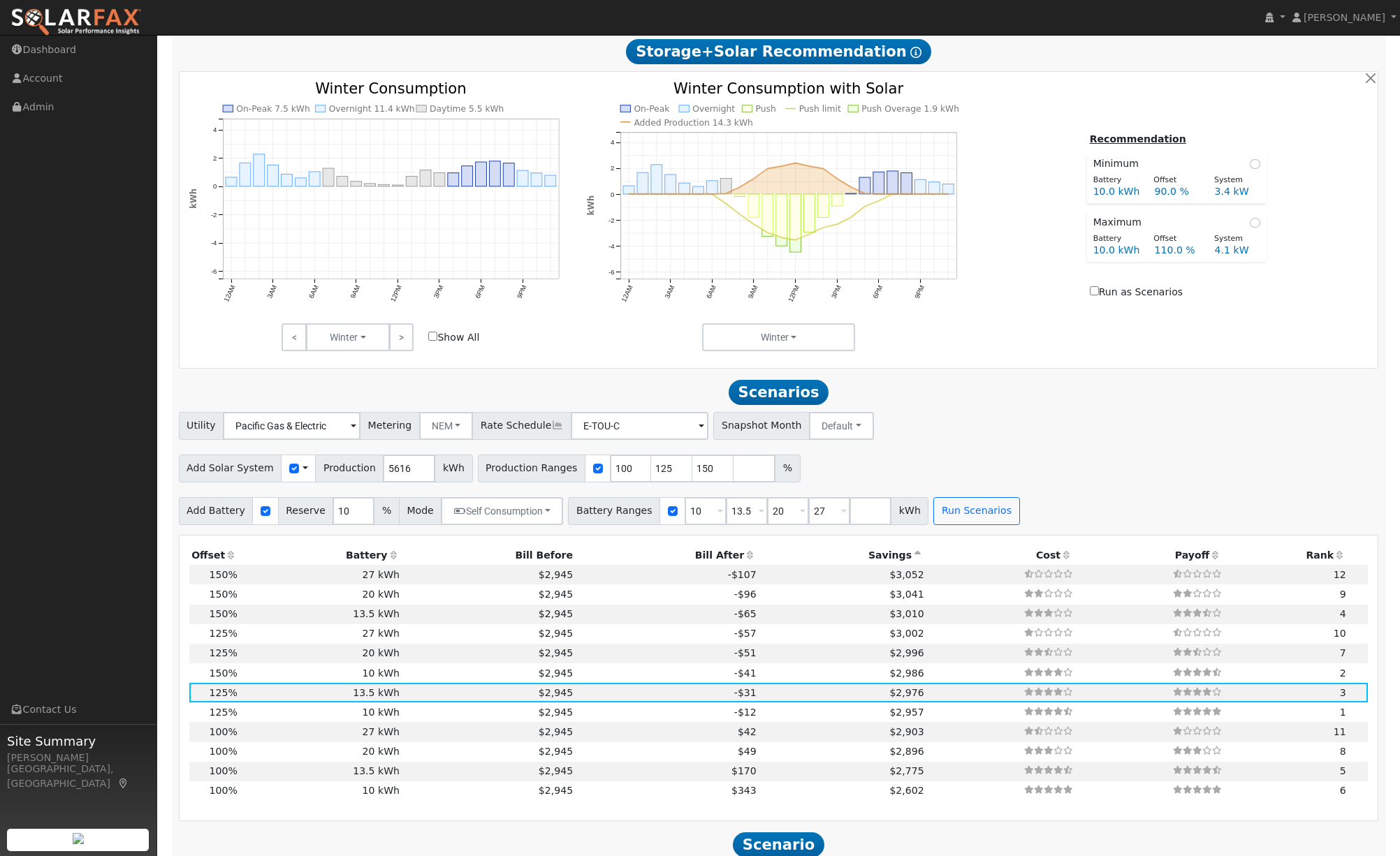
scroll to position [736, 0]
click at [930, 437] on div "Utility Pacific Gas & Electric Metering NEM NEM NBT Rate Schedule E-TOU-C - Non…" at bounding box center [778, 422] width 1205 height 33
click at [912, 559] on icon at bounding box center [918, 554] width 12 height 10
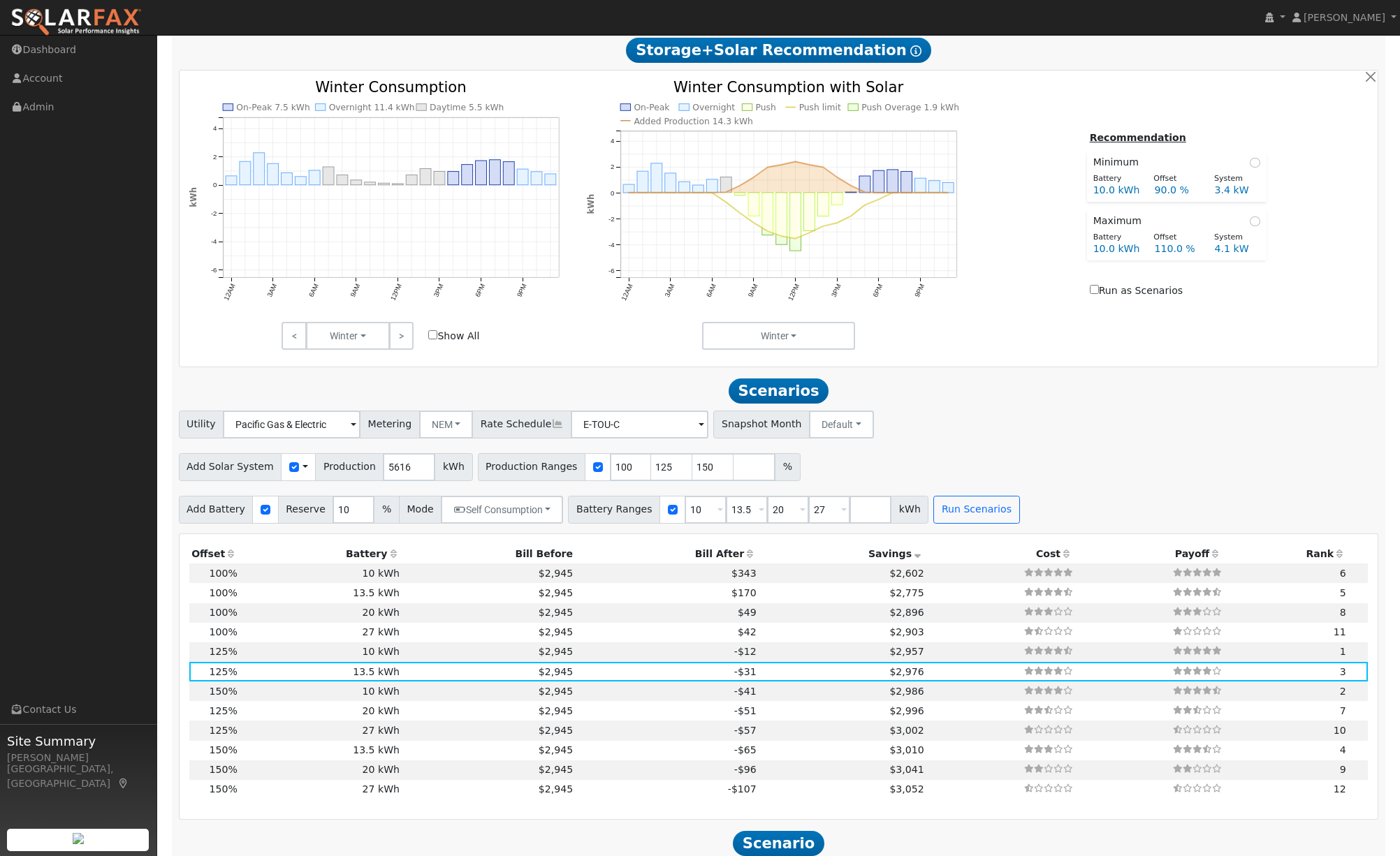
click at [912, 559] on icon at bounding box center [918, 554] width 12 height 10
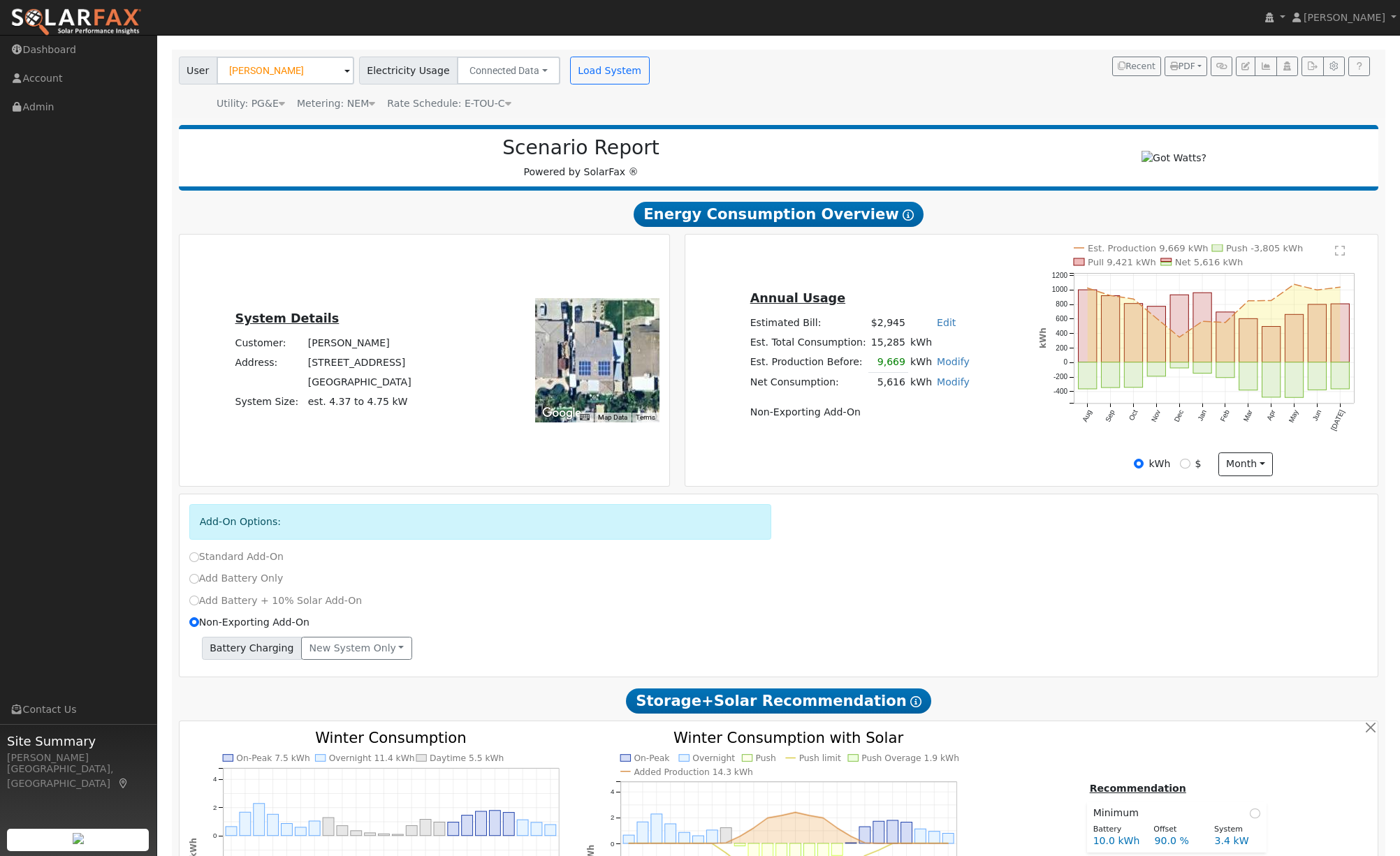
scroll to position [1, 0]
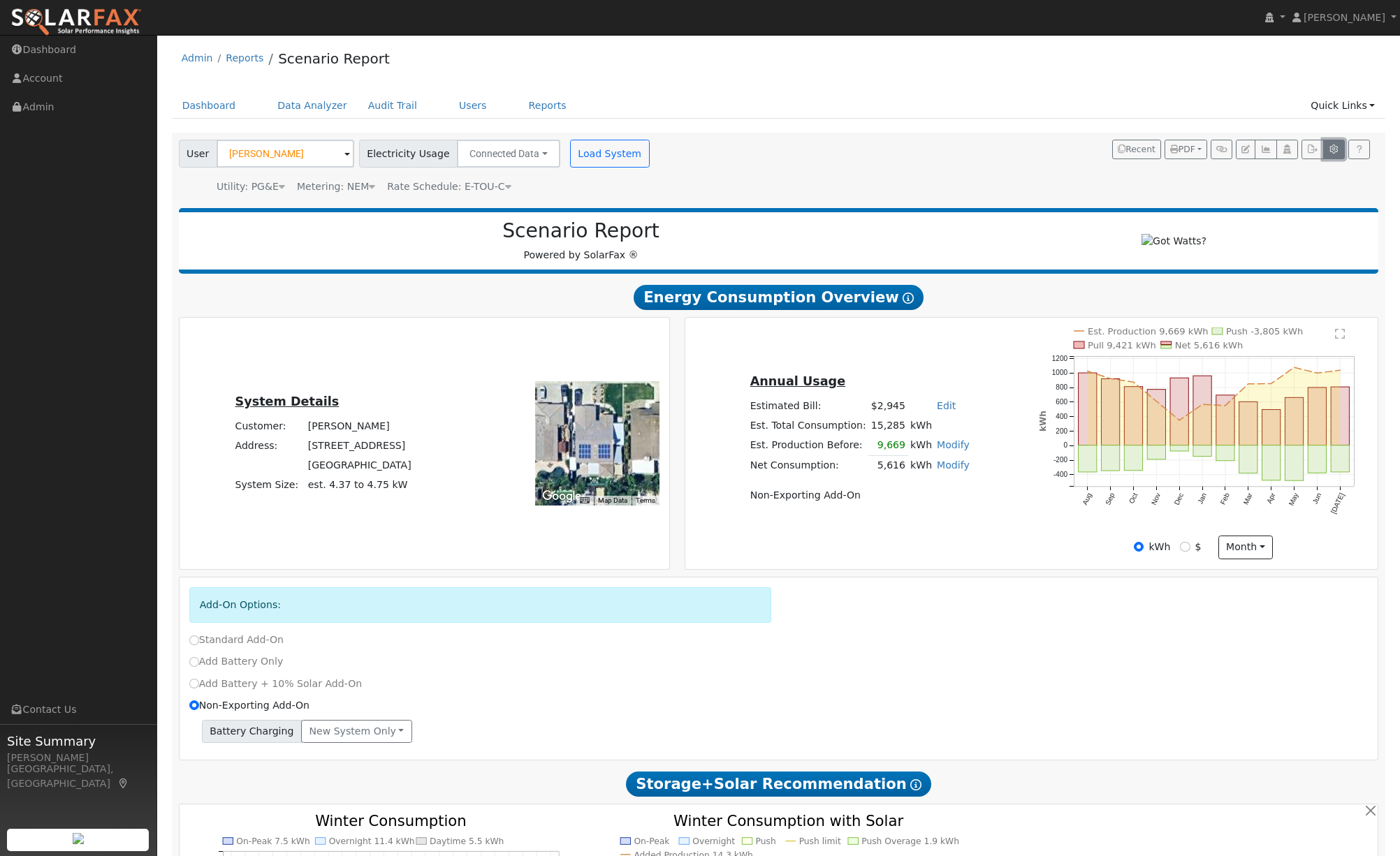
click at [1340, 148] on button "button" at bounding box center [1334, 149] width 22 height 19
type input "80"
type input "100"
type input "125"
type input "150"
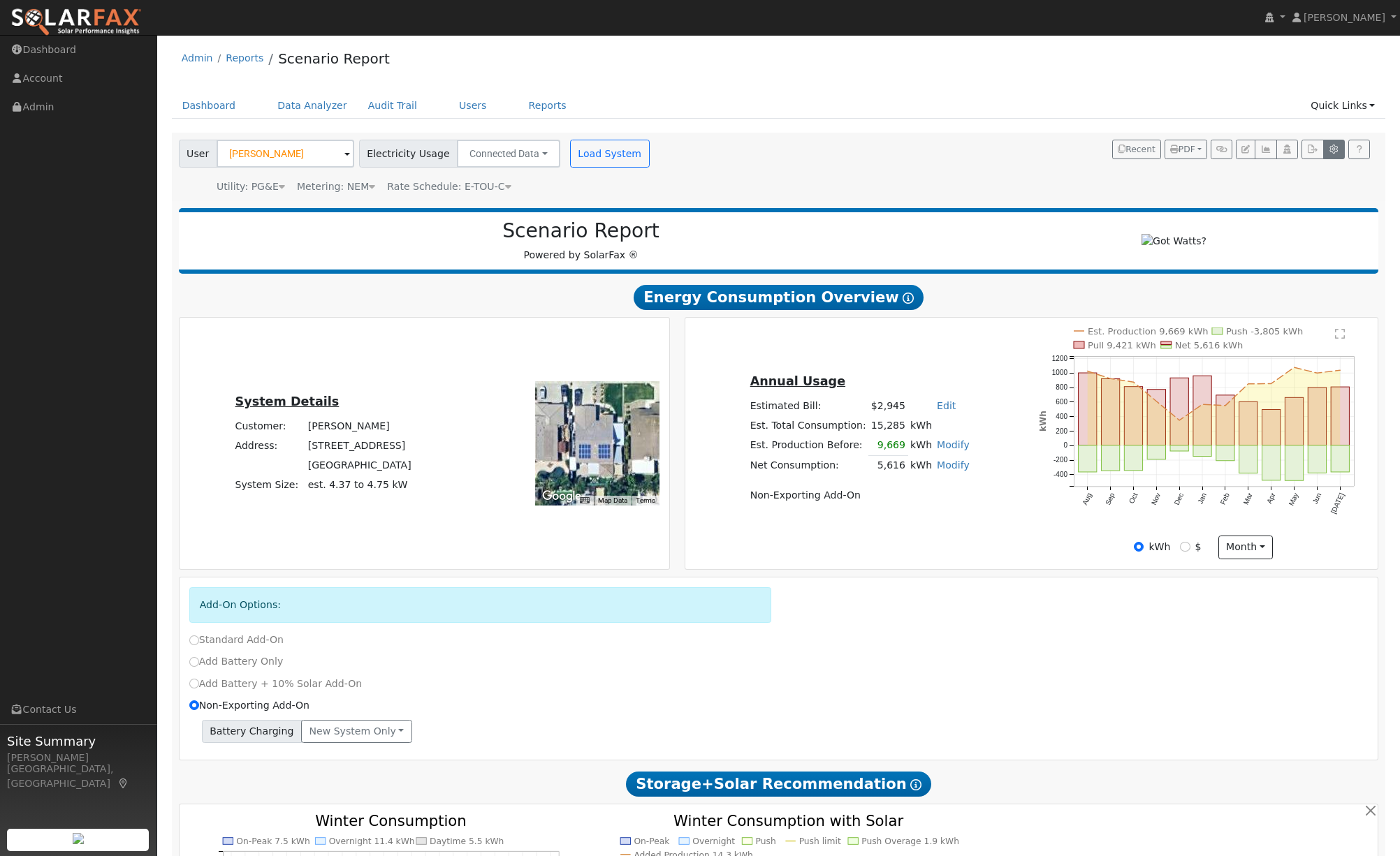
type input "10"
type input "13.5"
type input "20"
type input "27"
type input "40.5"
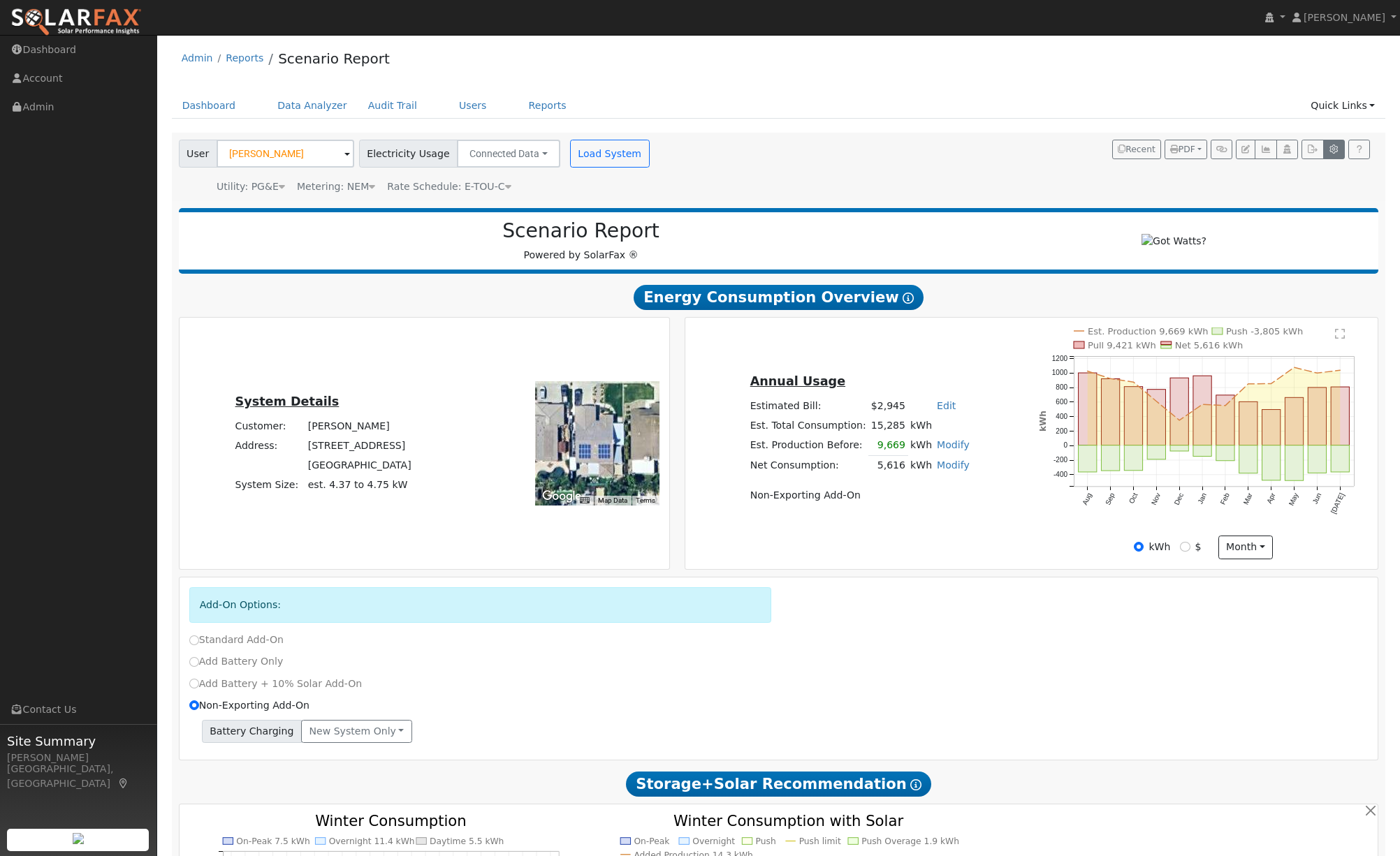
type input "10"
type input "0.8"
type input "1"
type input "3.1"
type input "1010"
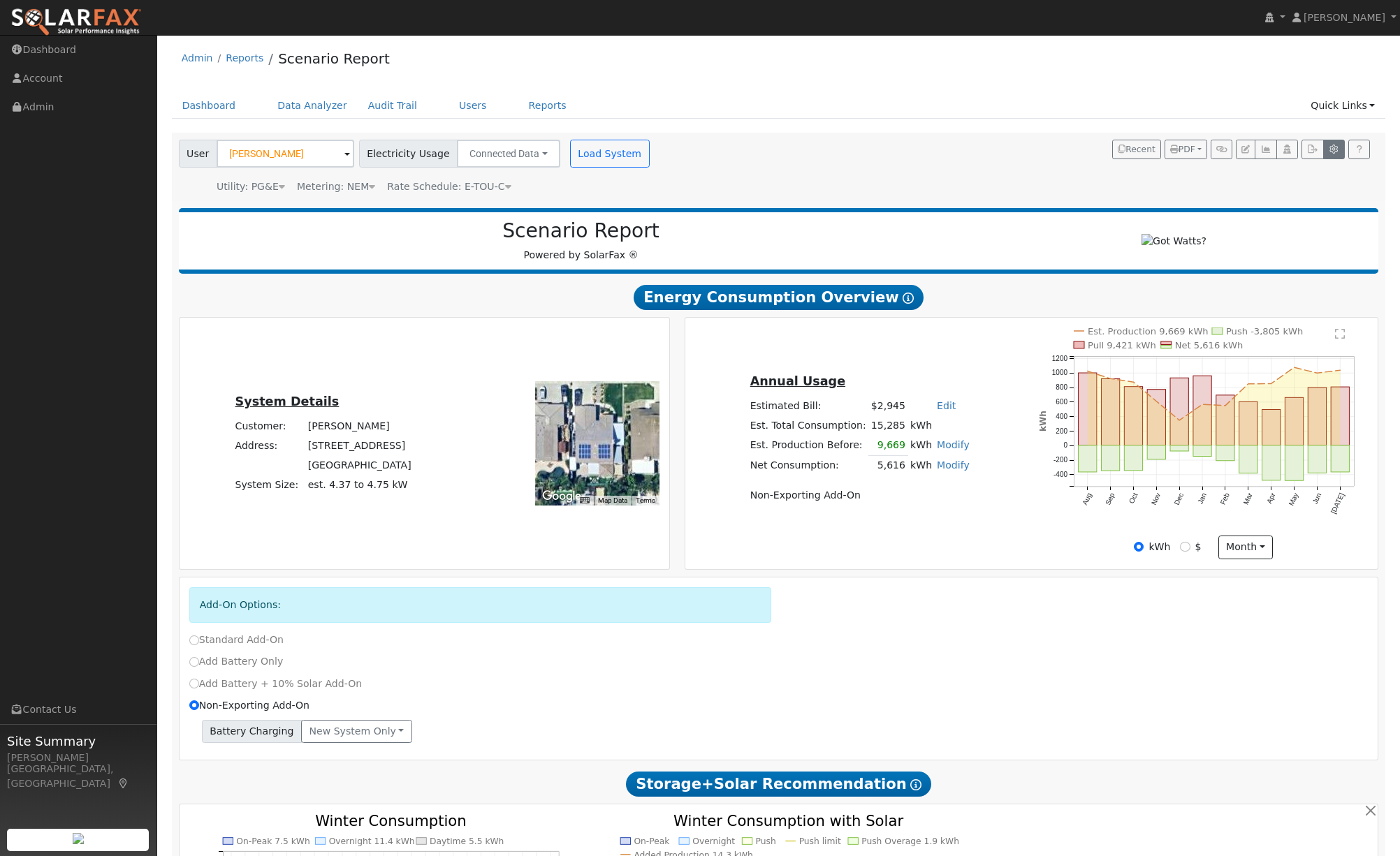
type input "1"
type input "460"
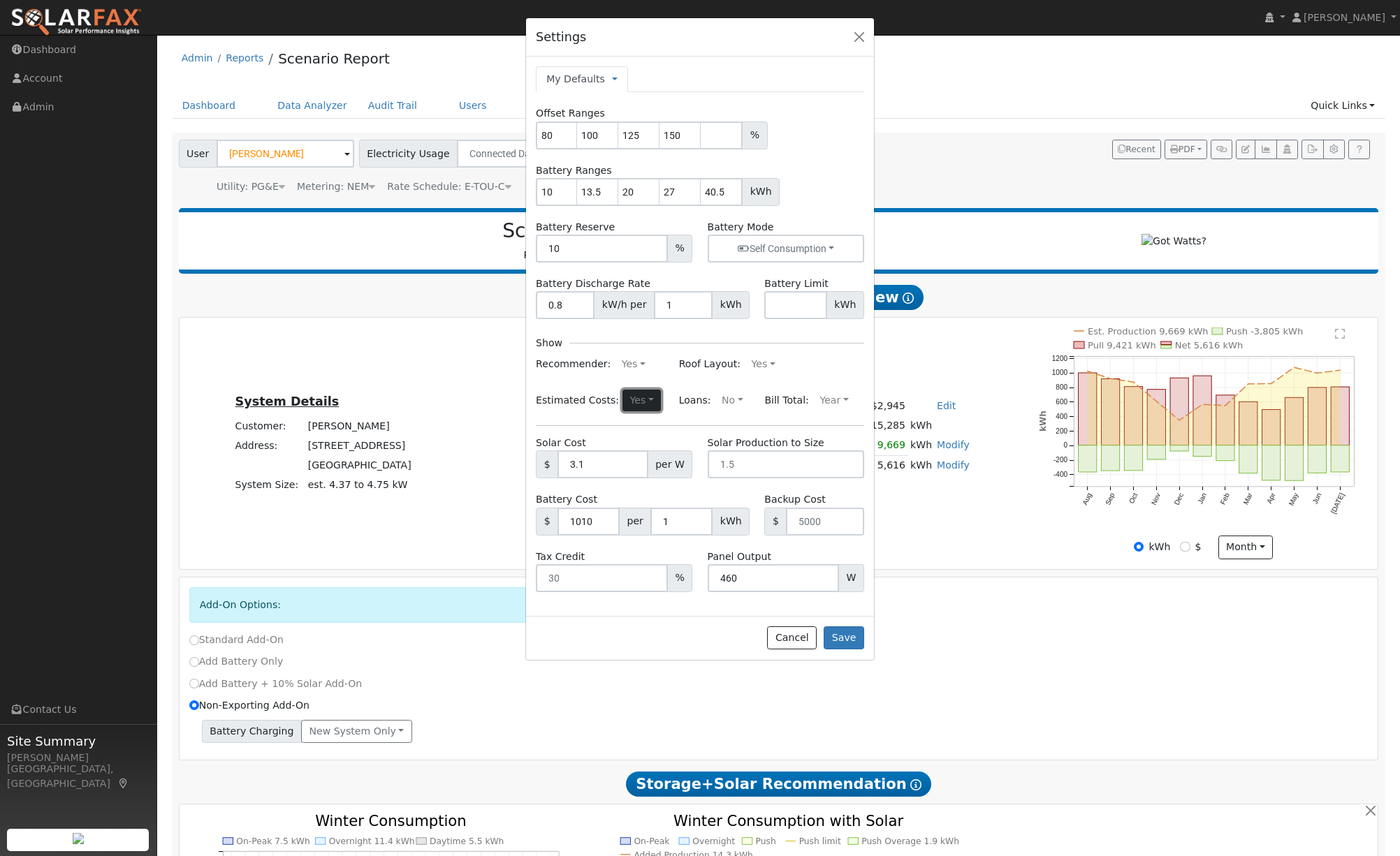
click at [644, 398] on button "Yes" at bounding box center [642, 401] width 38 height 22
click at [615, 450] on link "No" at bounding box center [605, 448] width 97 height 19
click at [846, 633] on button "Save" at bounding box center [844, 638] width 40 height 24
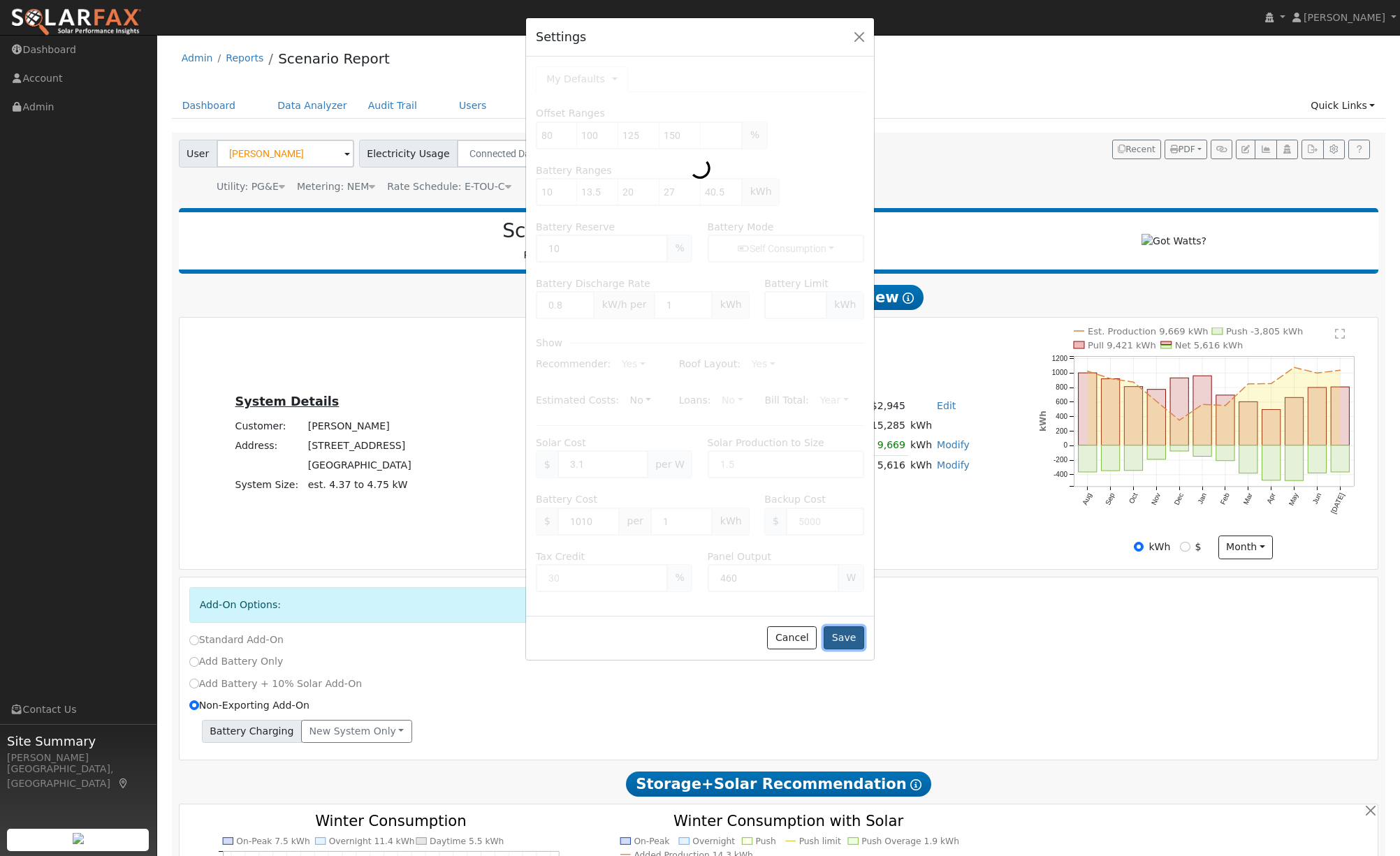
type input "80"
type input "100"
type input "125"
type input "150"
type input "40.5"
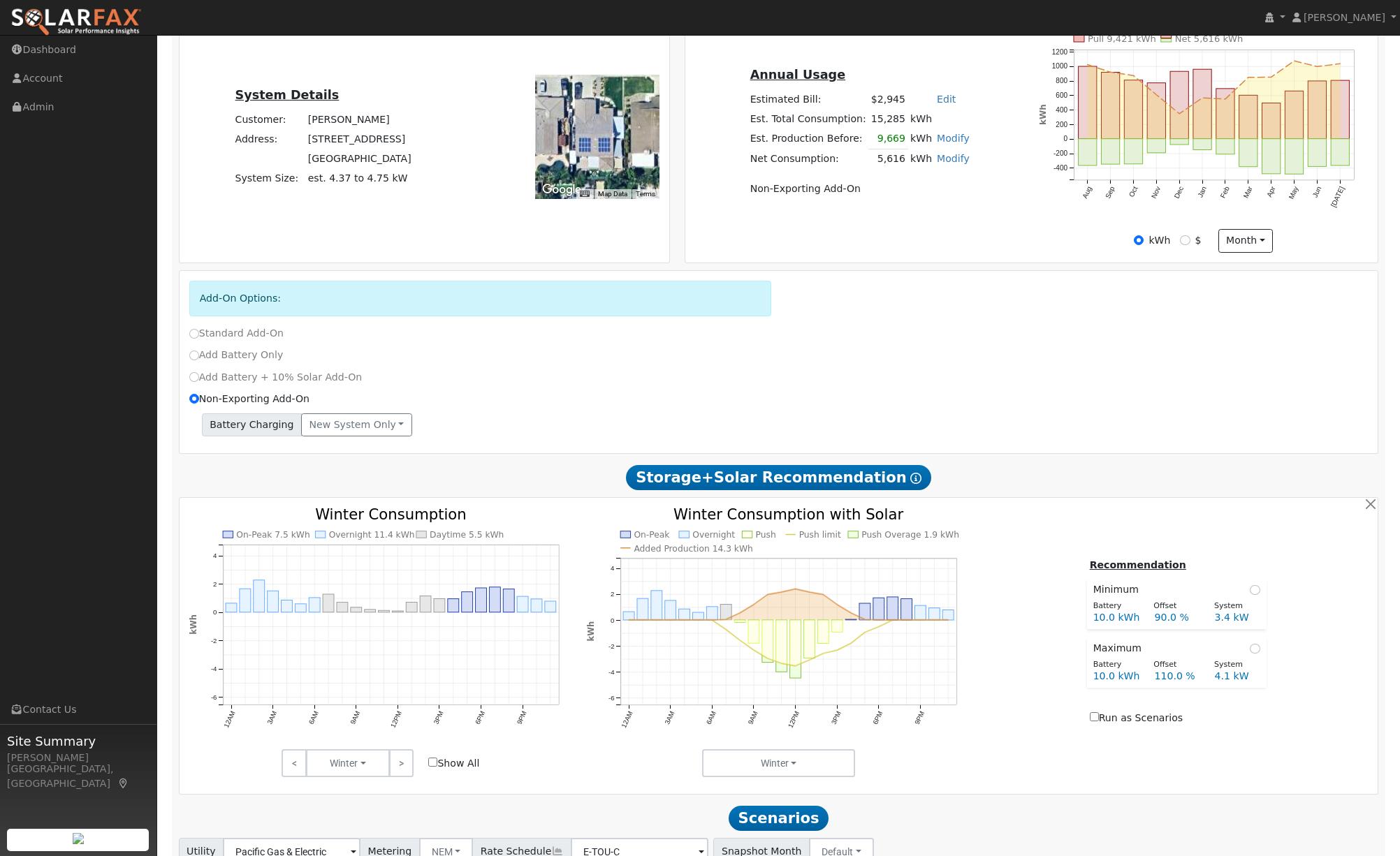
scroll to position [0, 0]
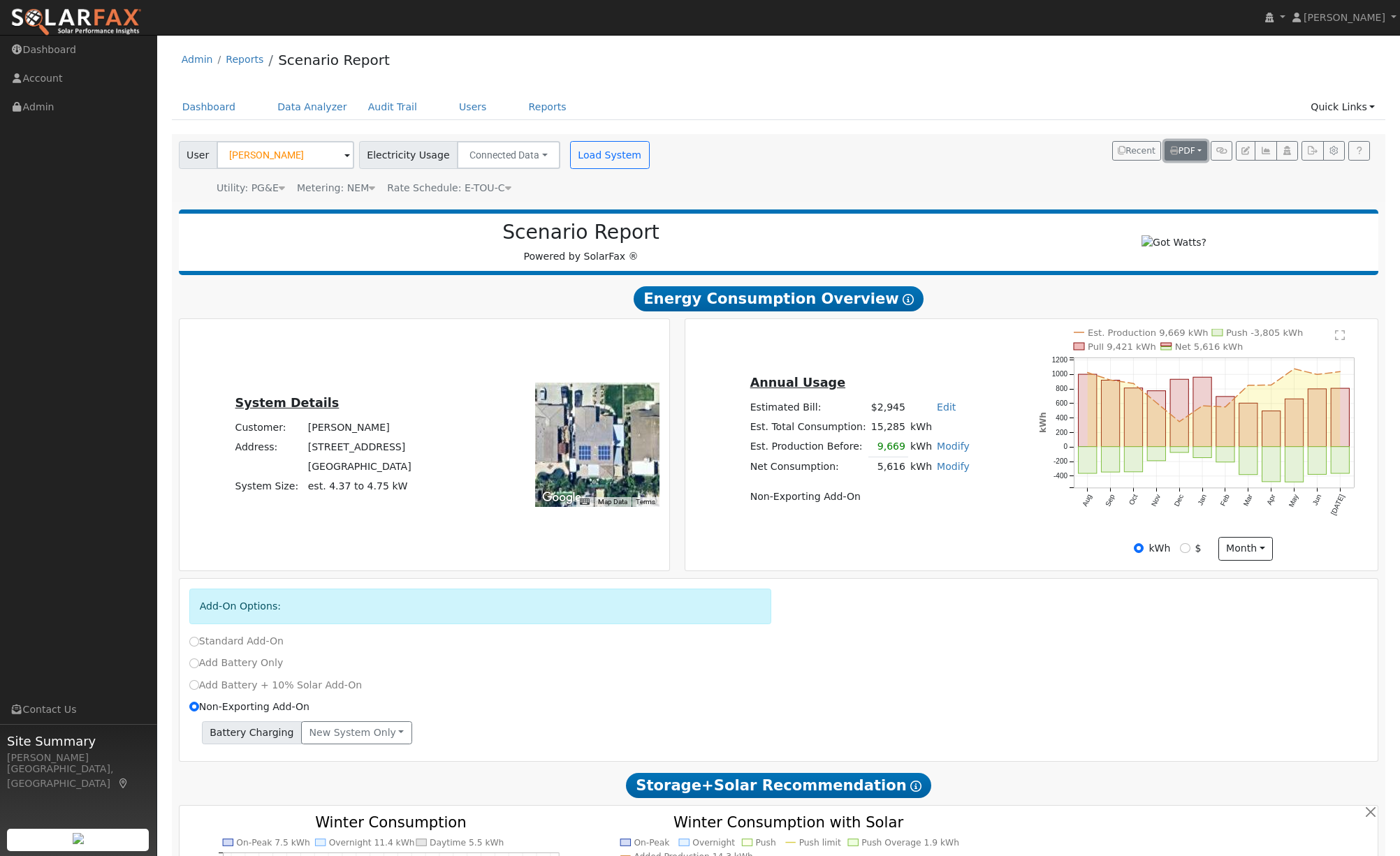
click at [1199, 153] on button "PDF" at bounding box center [1186, 151] width 42 height 19
click at [1149, 269] on link "Download PDF" at bounding box center [1148, 269] width 114 height 19
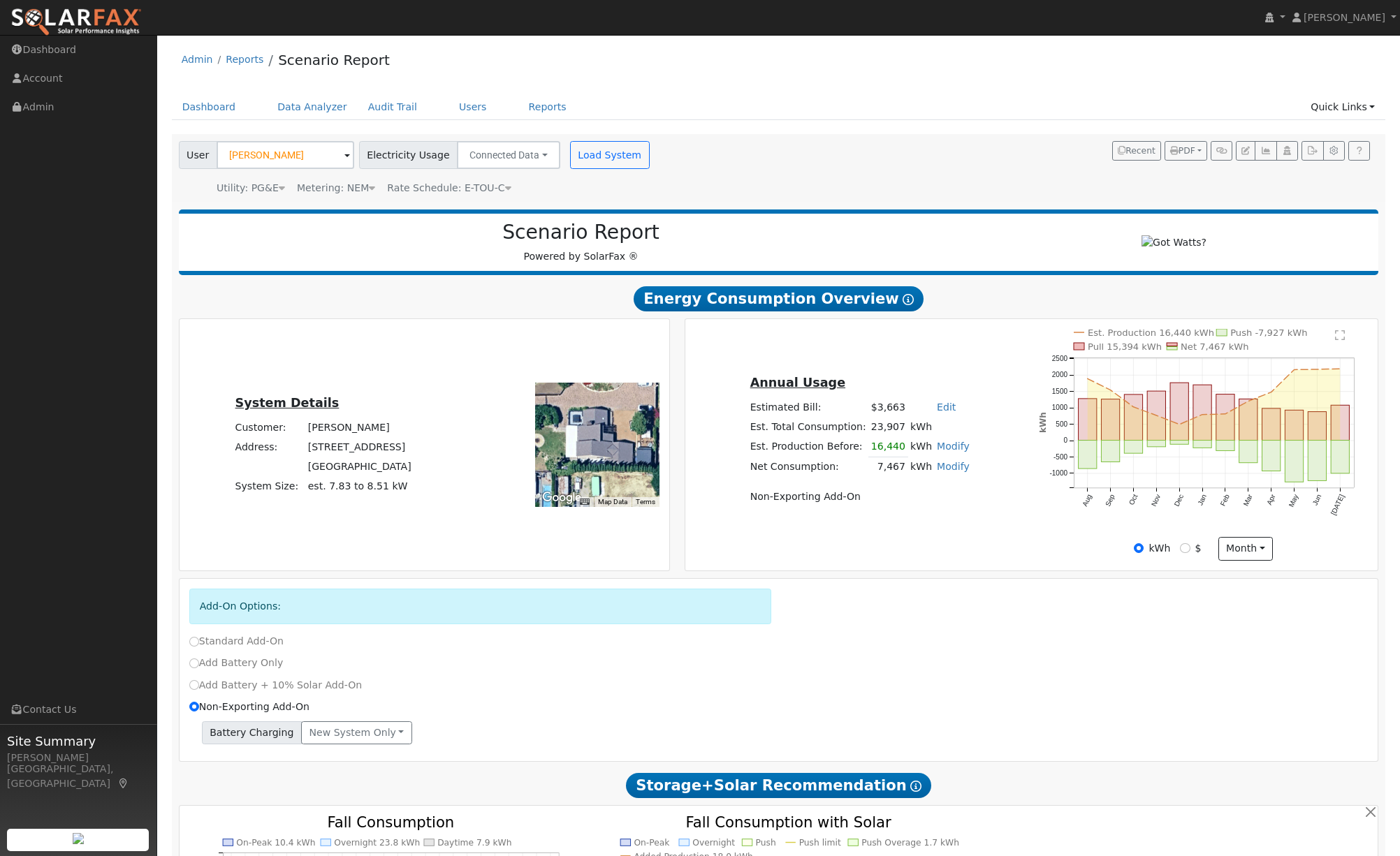
scroll to position [27, 0]
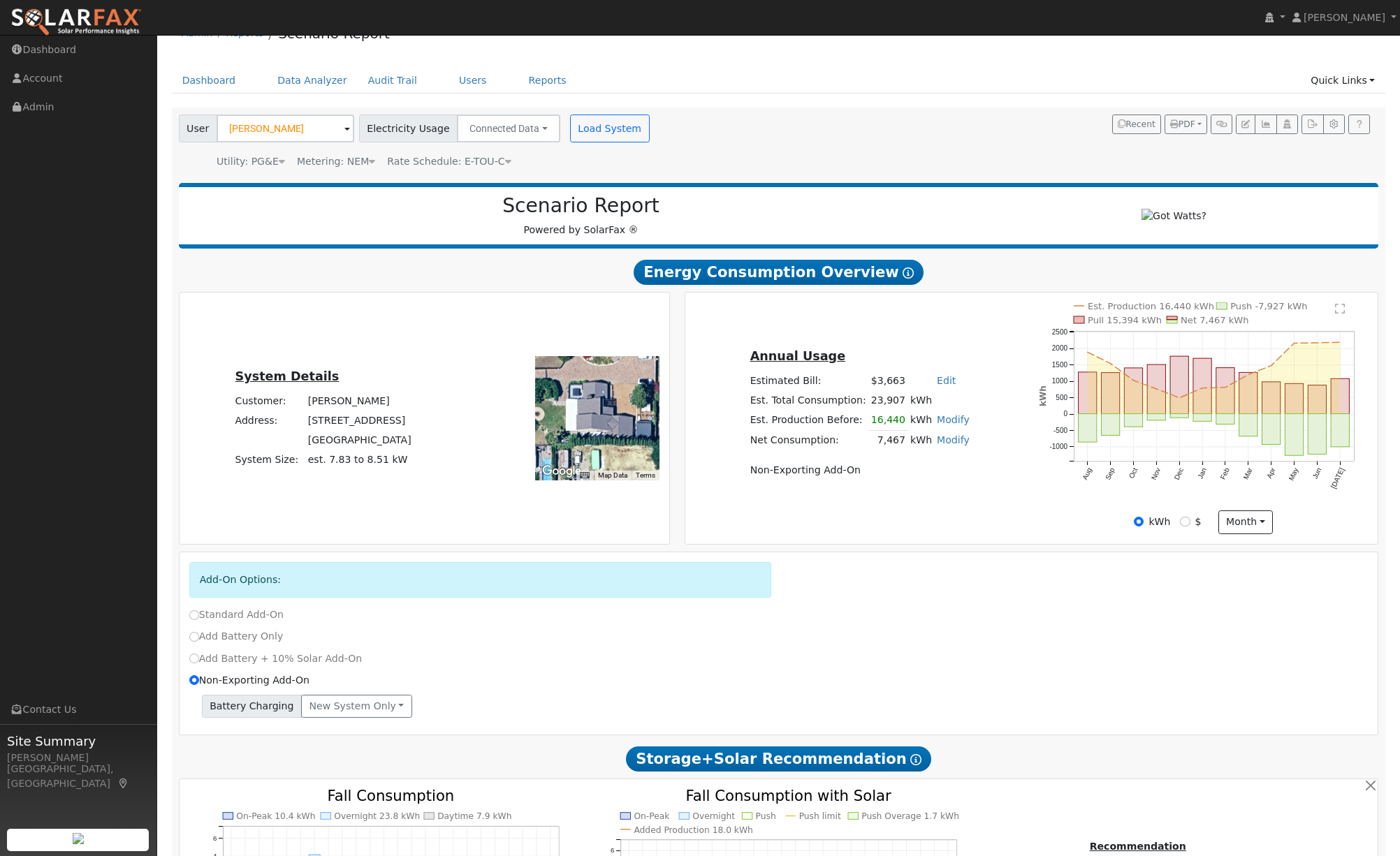
click at [946, 424] on link "Modify" at bounding box center [953, 420] width 33 height 12
type input "14900"
click at [951, 484] on button "Save" at bounding box center [963, 481] width 40 height 24
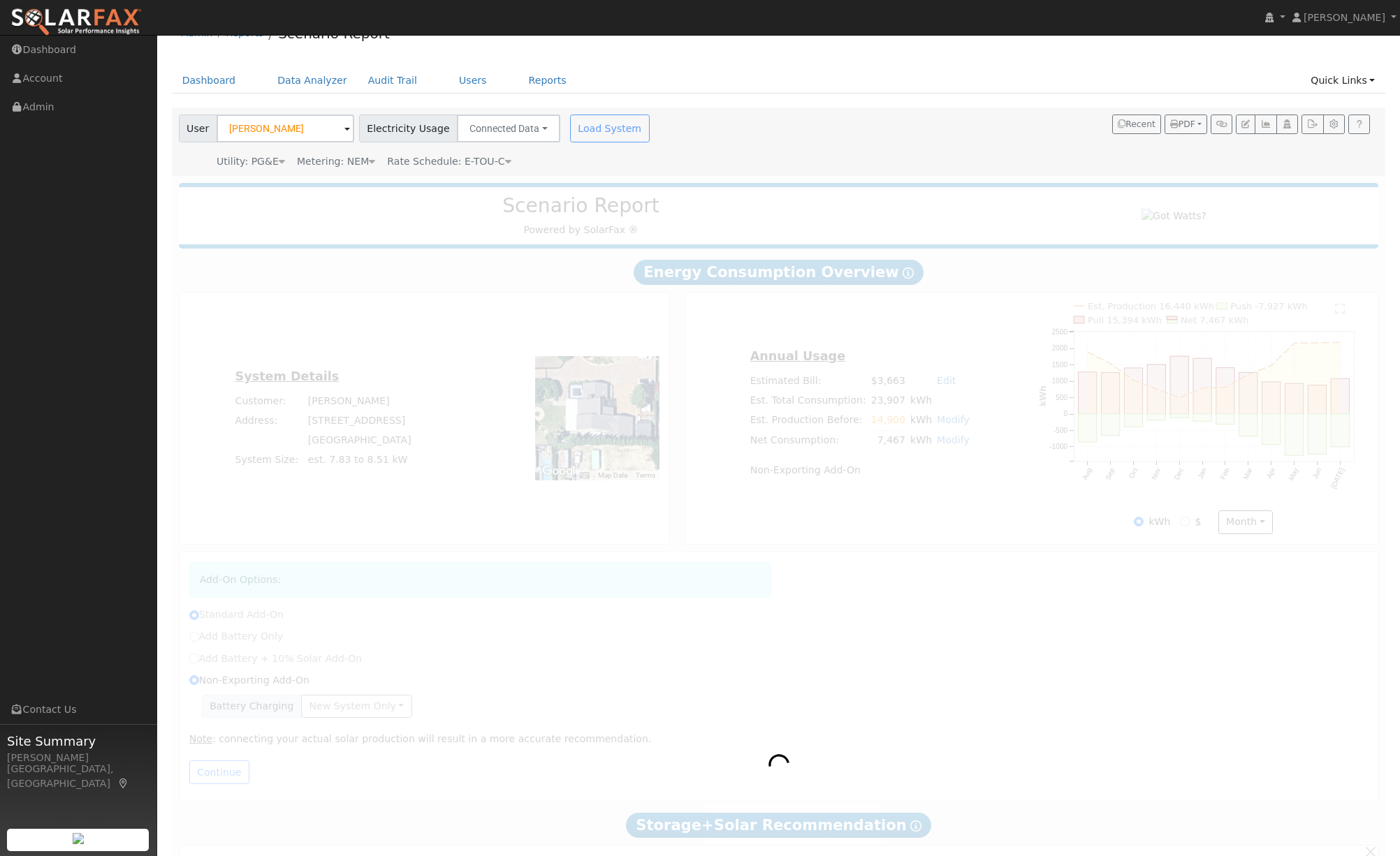
radio input "true"
radio input "false"
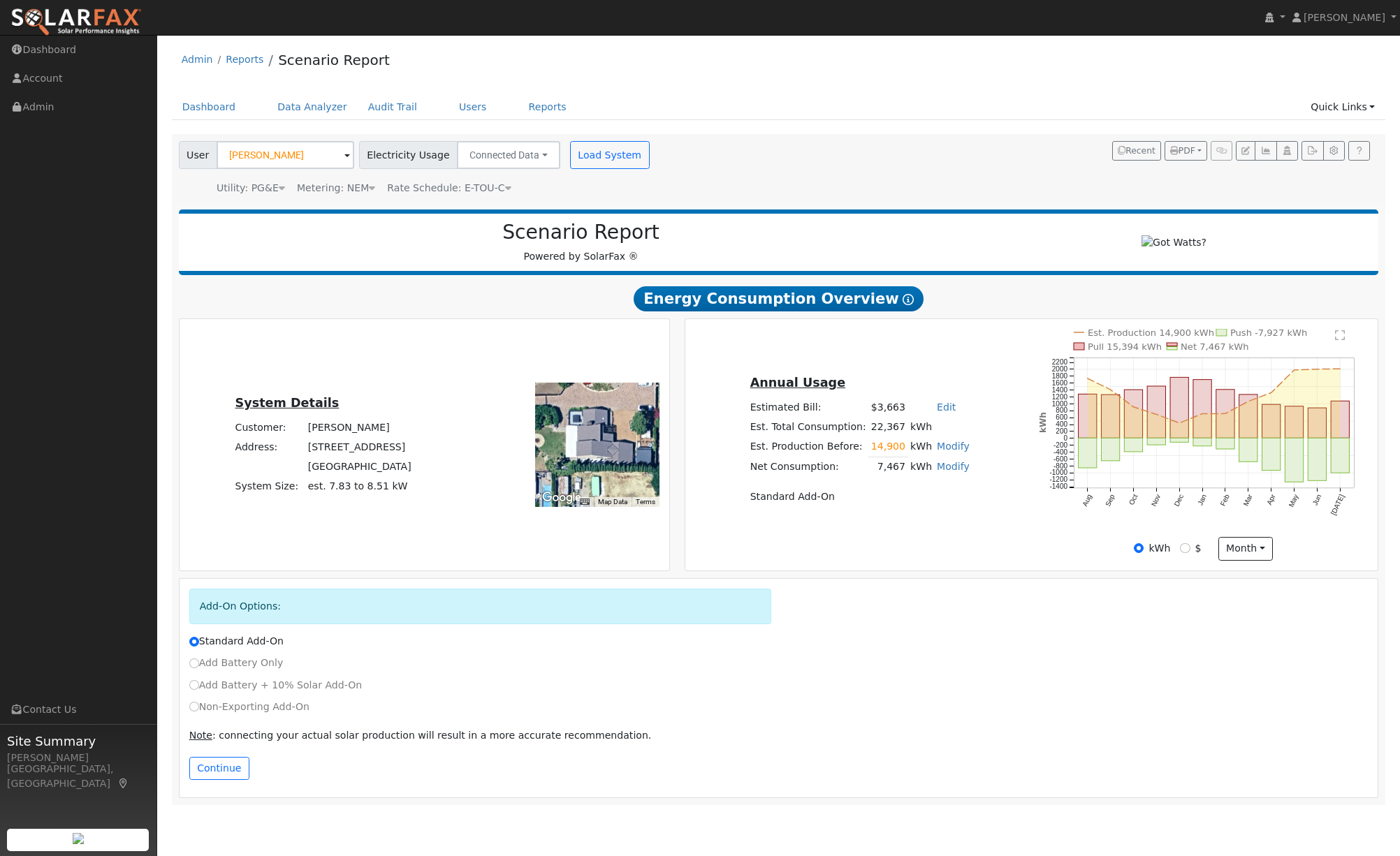
scroll to position [0, 0]
click at [949, 473] on link "Modify" at bounding box center [953, 467] width 33 height 12
click at [888, 500] on link "Add Consumption" at bounding box center [877, 490] width 170 height 19
type input "7467"
type input "1"
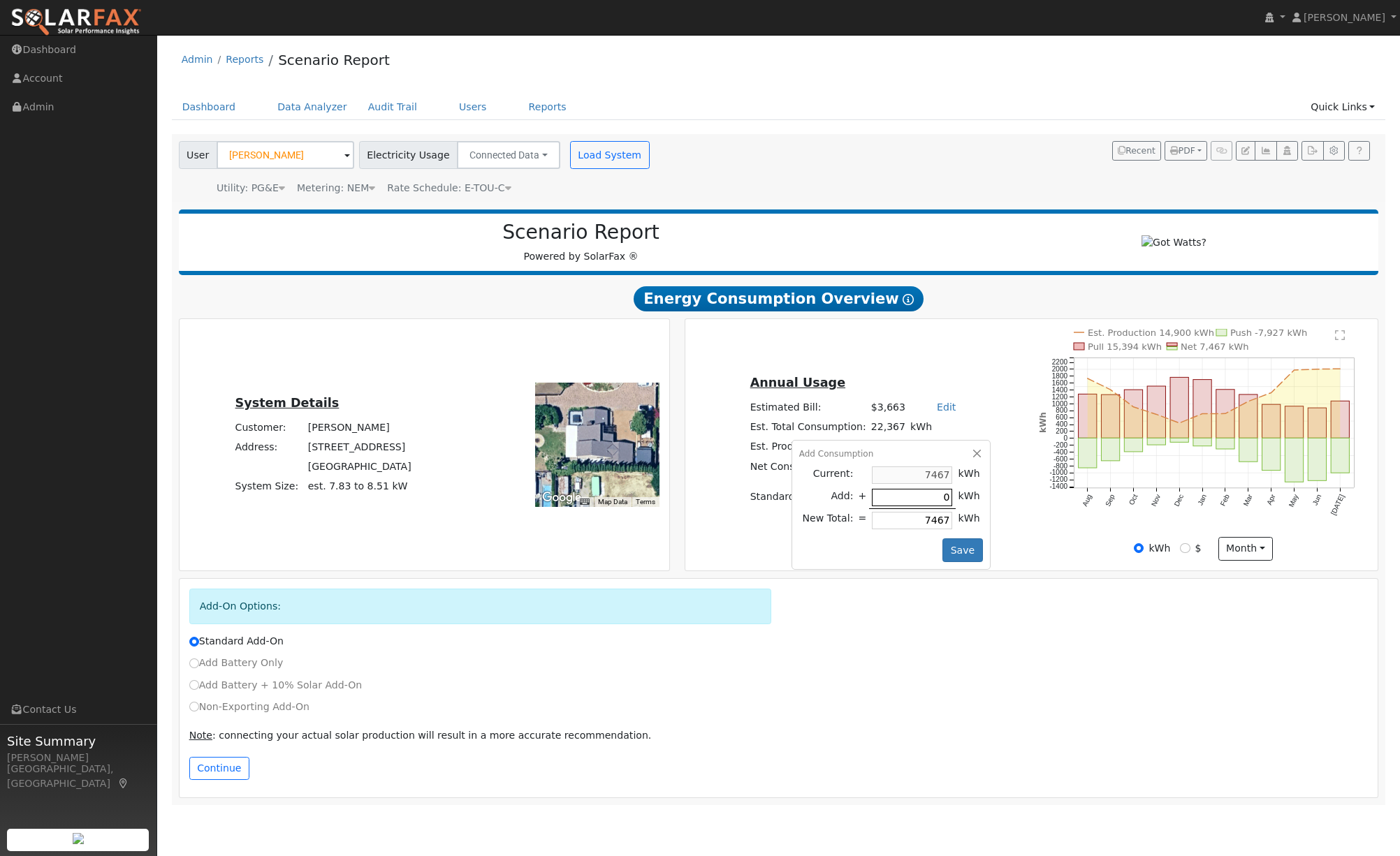
type input "7468"
type input "17"
type input "7484"
type input "170"
type input "7637"
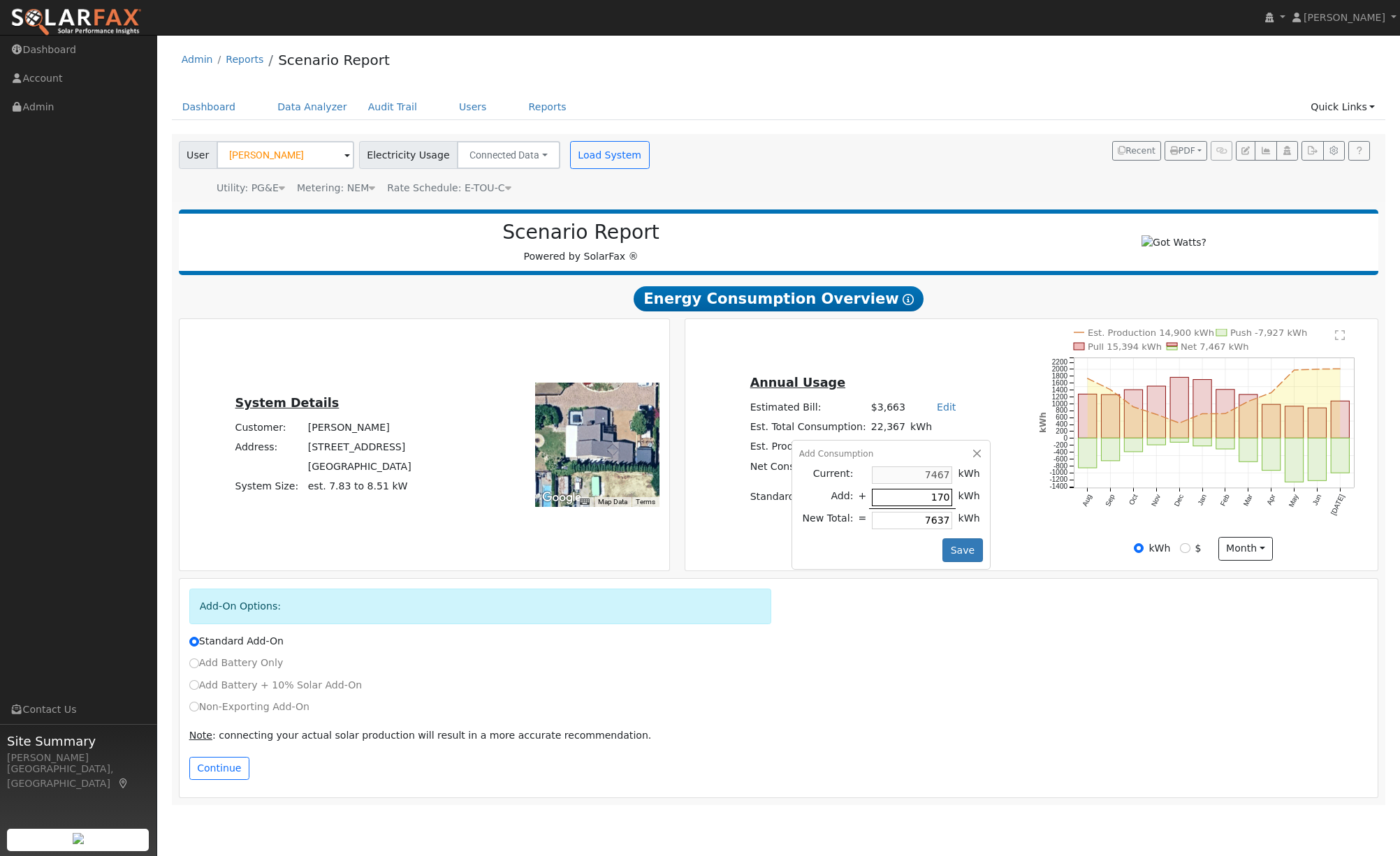
type input "1700"
type input "9167"
type input "1700"
click at [958, 562] on button "Save" at bounding box center [963, 550] width 40 height 24
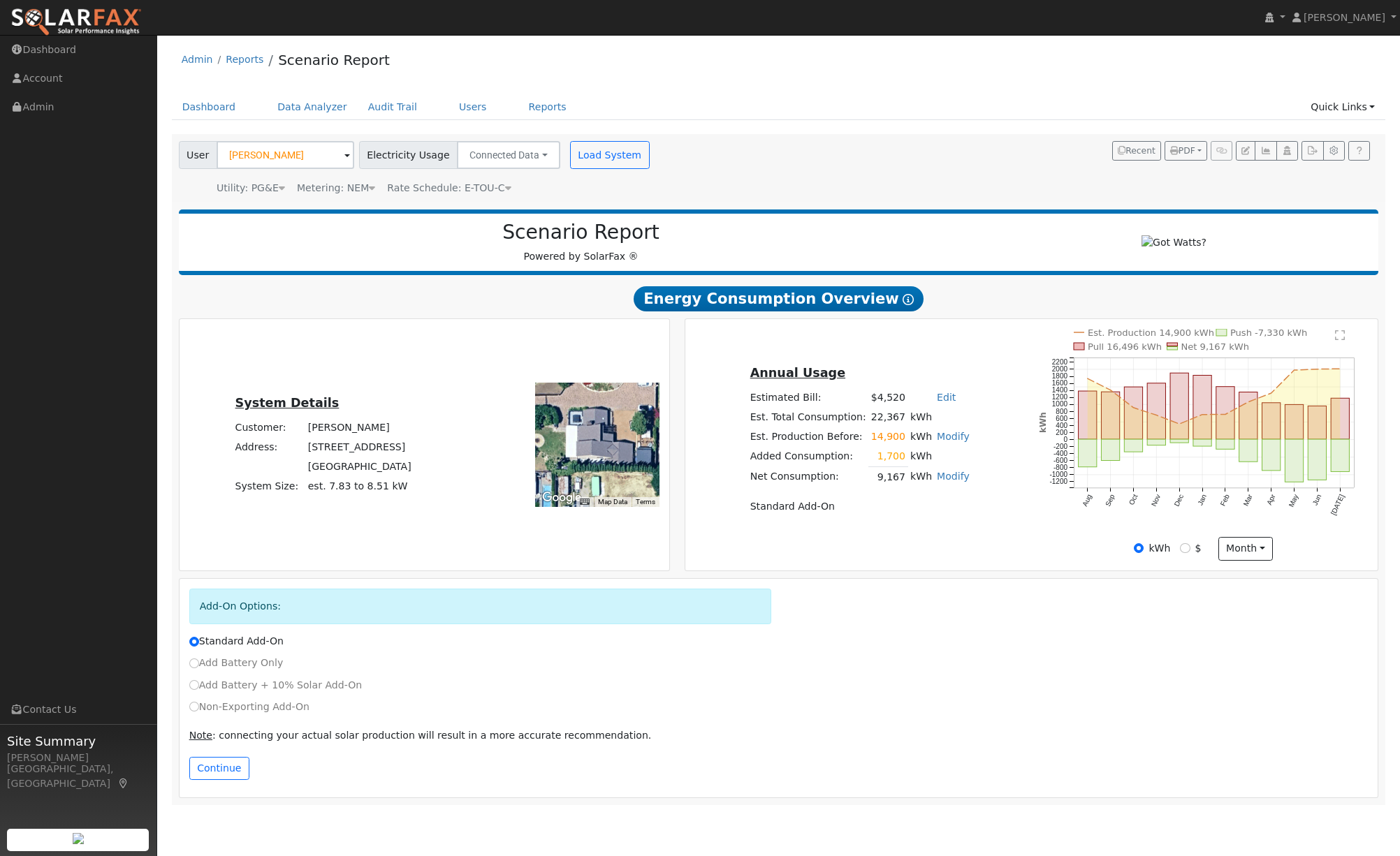
click at [219, 714] on label "Non-Exporting Add-On" at bounding box center [249, 707] width 120 height 14
click at [199, 712] on input "Non-Exporting Add-On" at bounding box center [194, 707] width 10 height 10
radio input "true"
radio input "false"
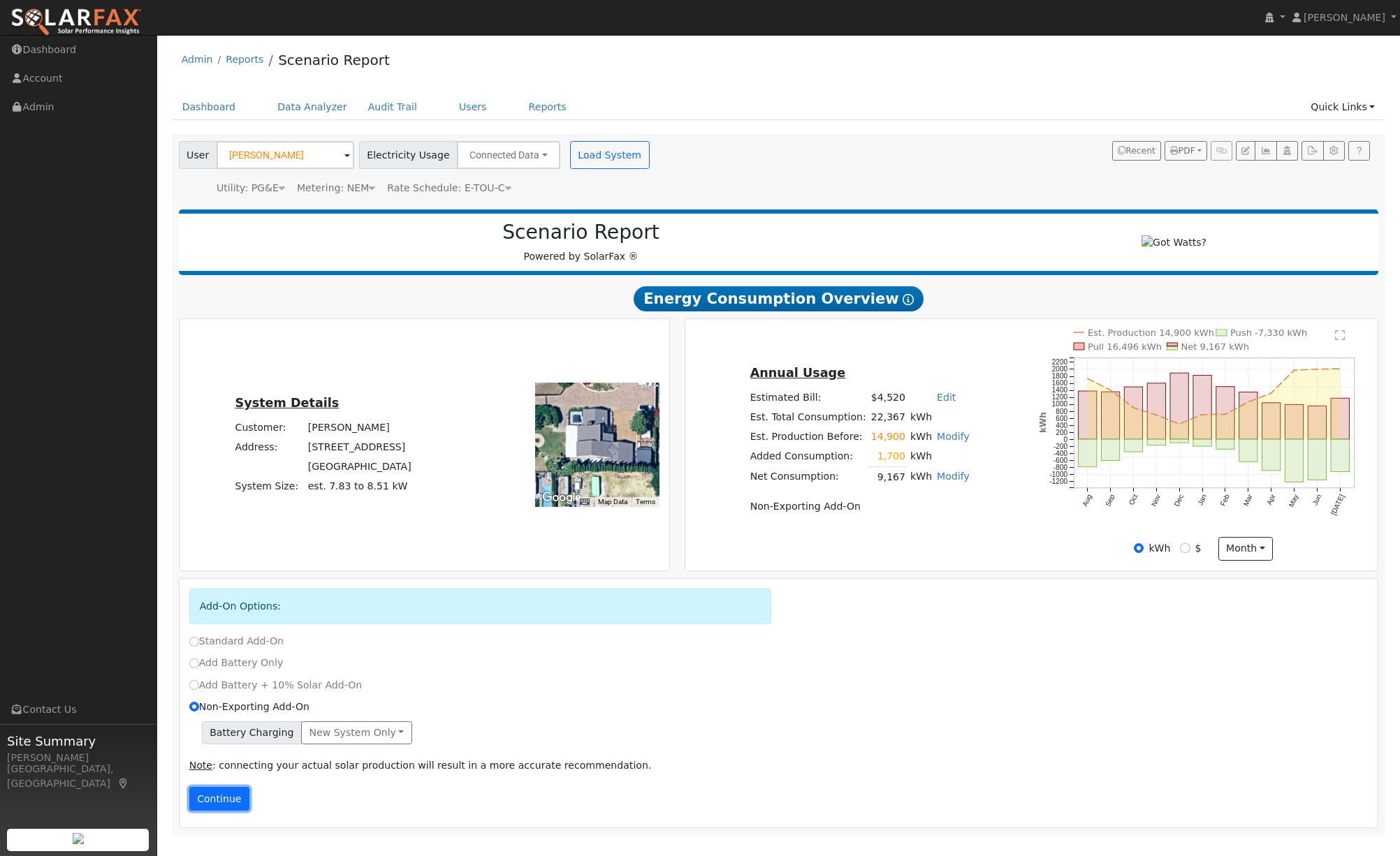
click at [232, 802] on button "Continue" at bounding box center [219, 798] width 61 height 24
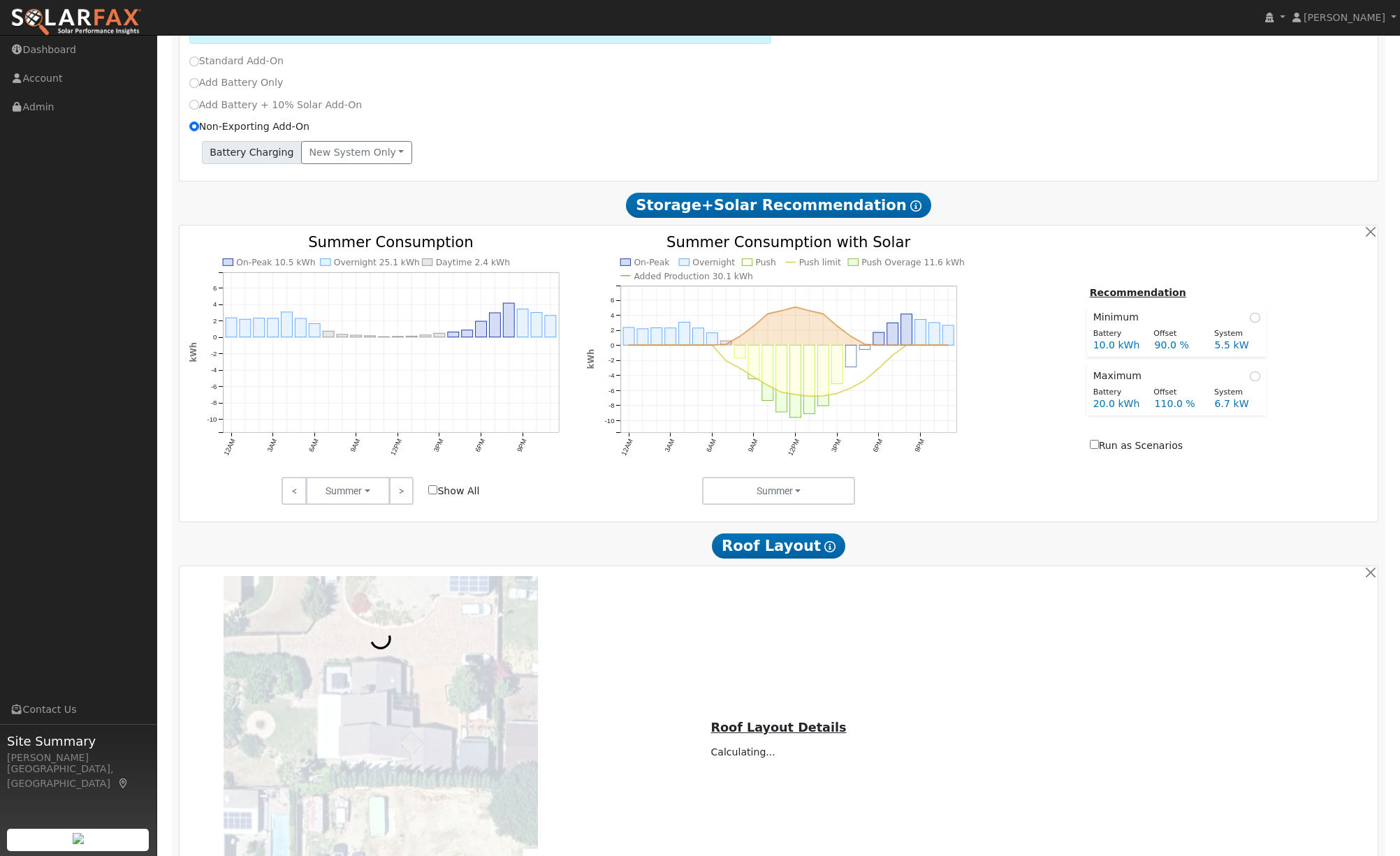
scroll to position [705, 0]
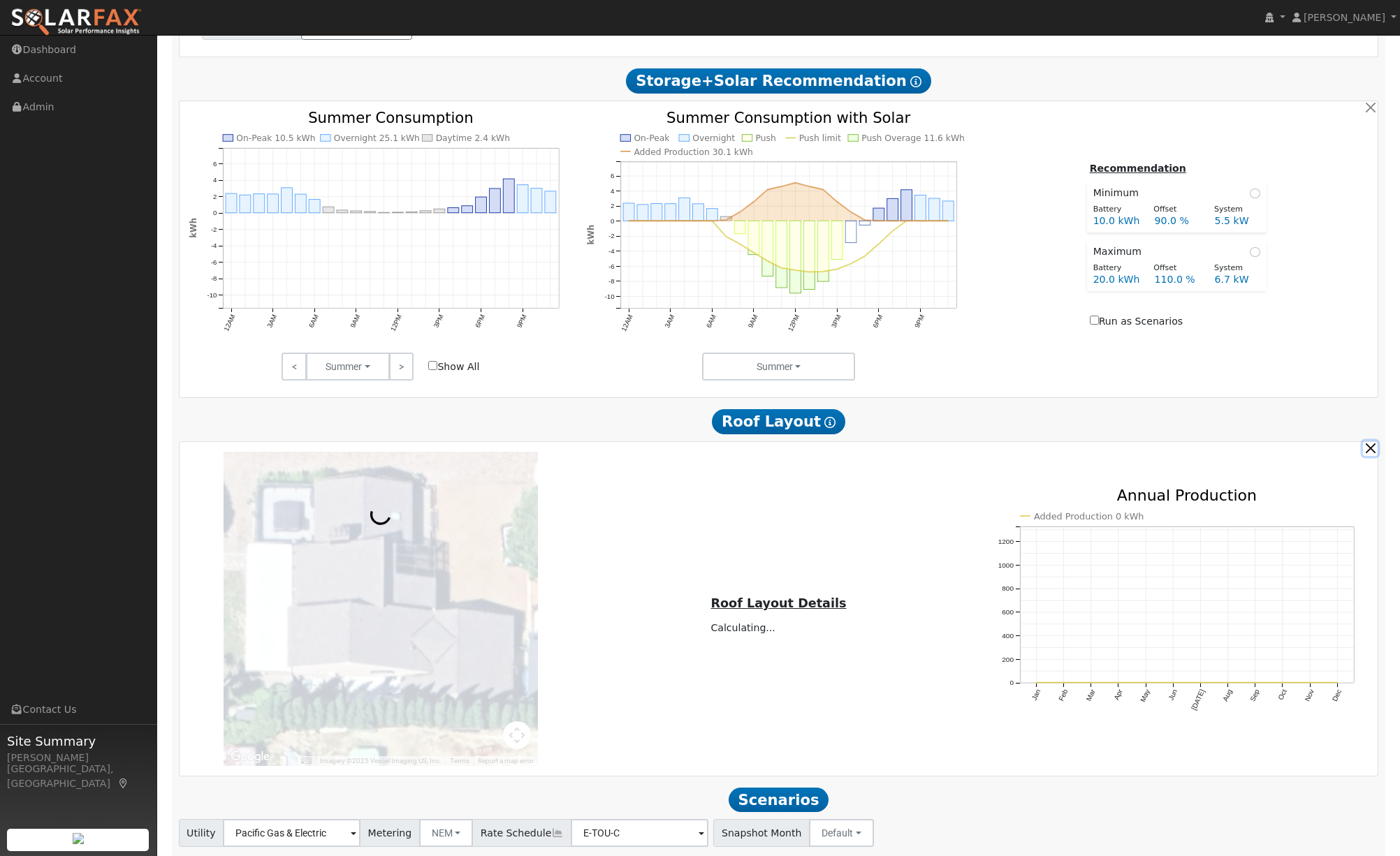
click at [1368, 456] on button "button" at bounding box center [1370, 449] width 14 height 14
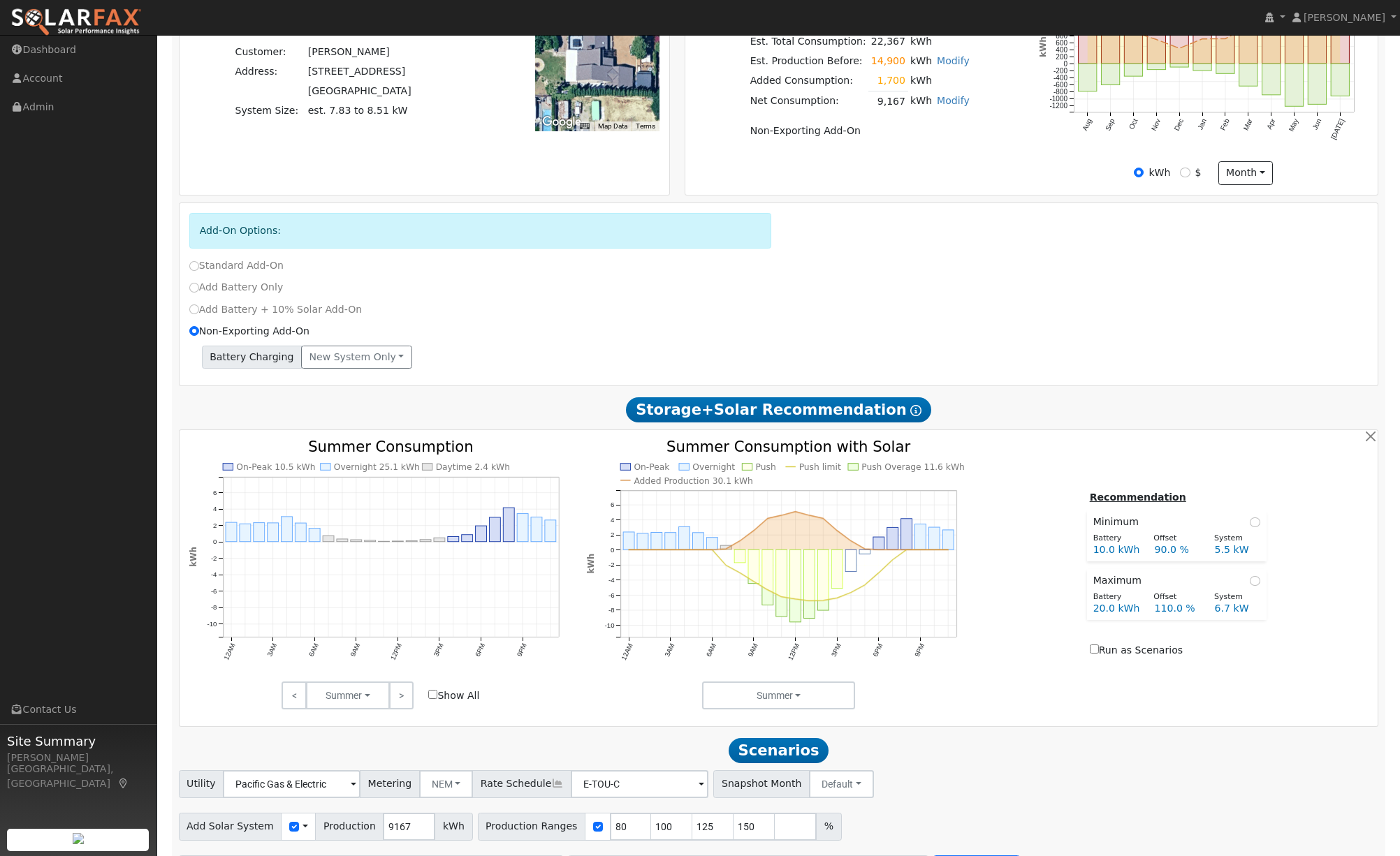
scroll to position [398, 0]
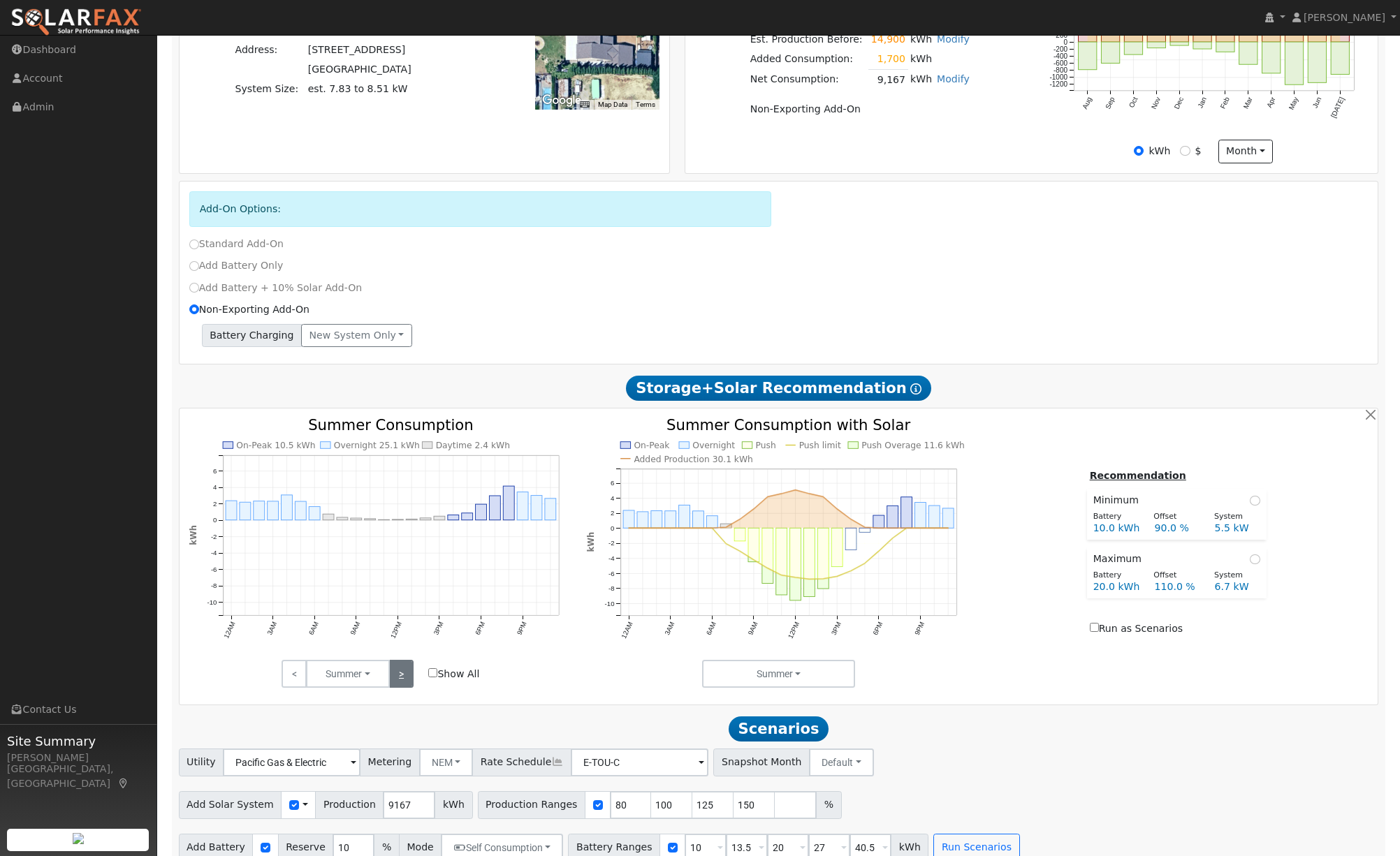
click at [404, 673] on link ">" at bounding box center [401, 673] width 24 height 28
click at [1259, 565] on input "radio" at bounding box center [1255, 559] width 10 height 10
radio input "true"
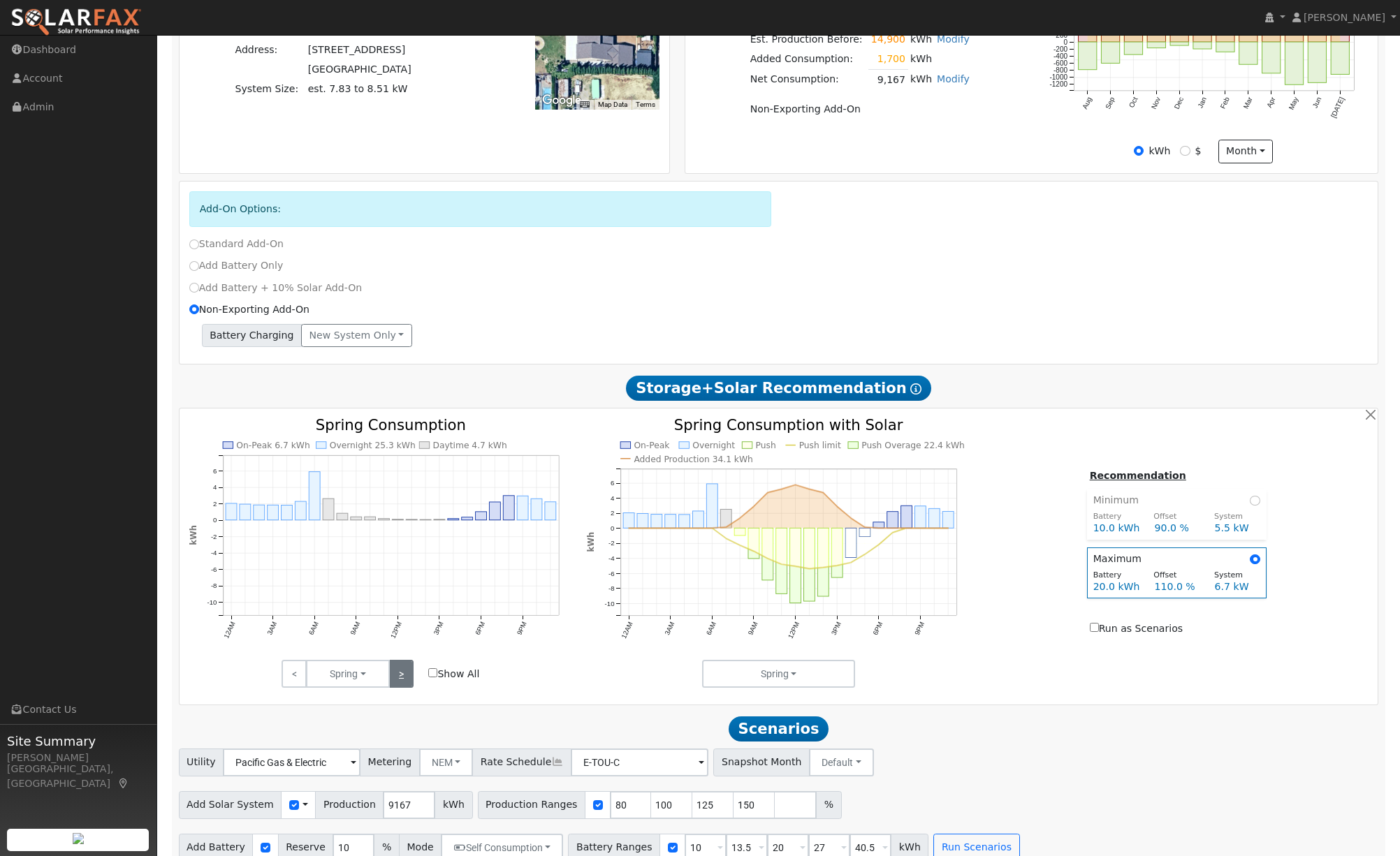
click at [395, 678] on link ">" at bounding box center [401, 673] width 24 height 28
click at [405, 676] on link ">" at bounding box center [401, 673] width 24 height 28
click at [404, 684] on link ">" at bounding box center [401, 673] width 24 height 28
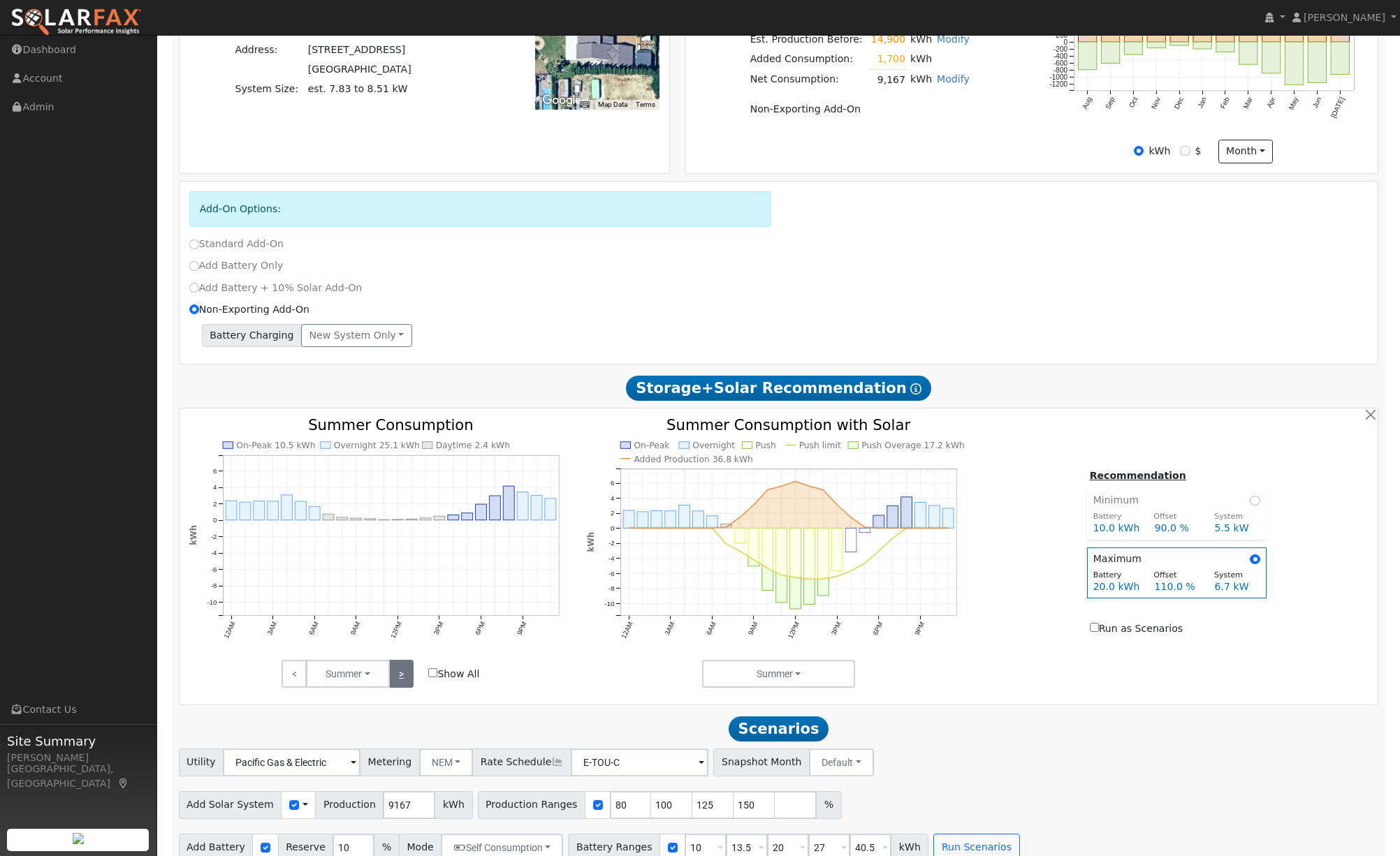
click at [405, 688] on link ">" at bounding box center [401, 673] width 24 height 28
click at [404, 686] on link ">" at bounding box center [401, 673] width 24 height 28
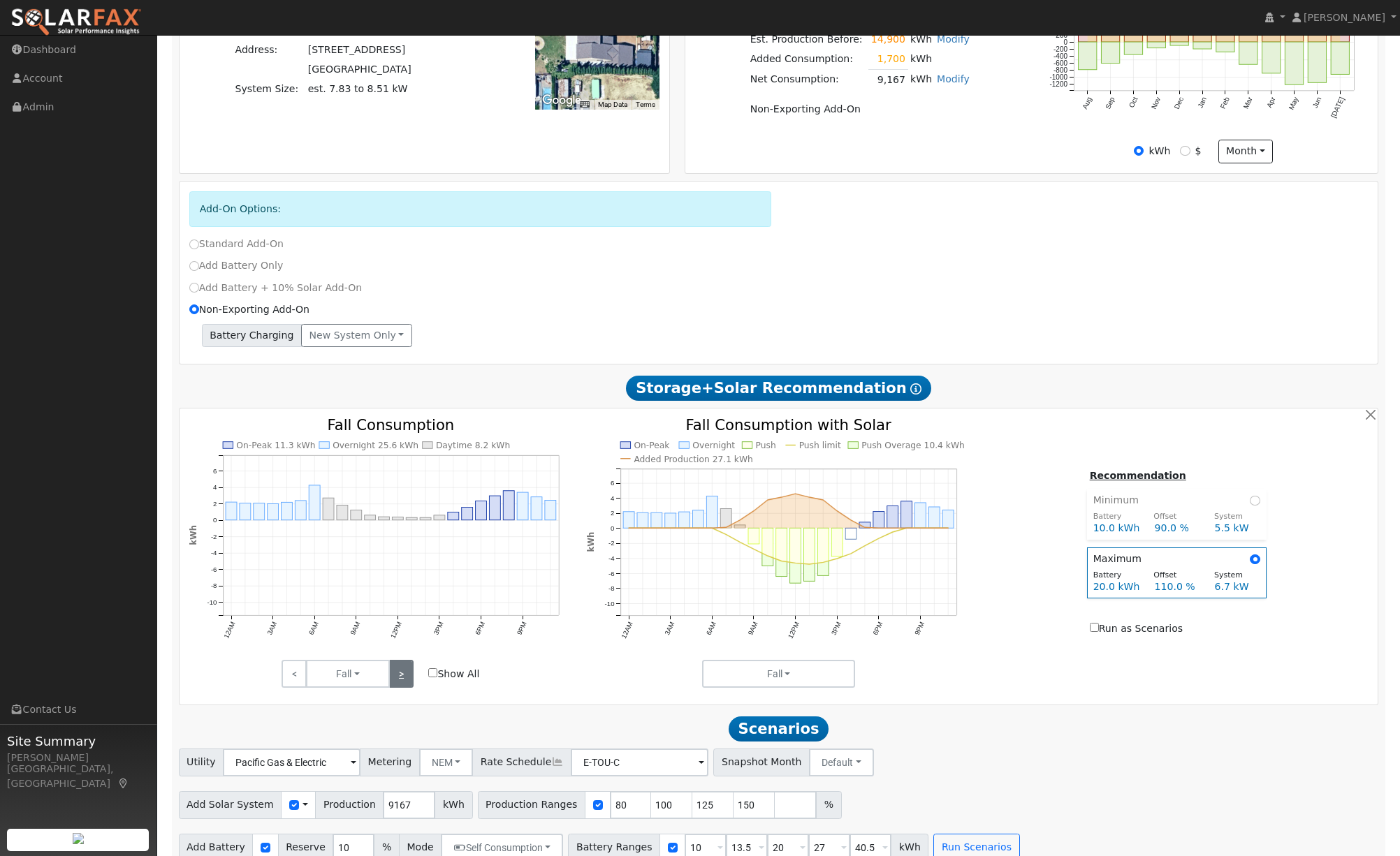
click at [404, 686] on link ">" at bounding box center [401, 673] width 24 height 28
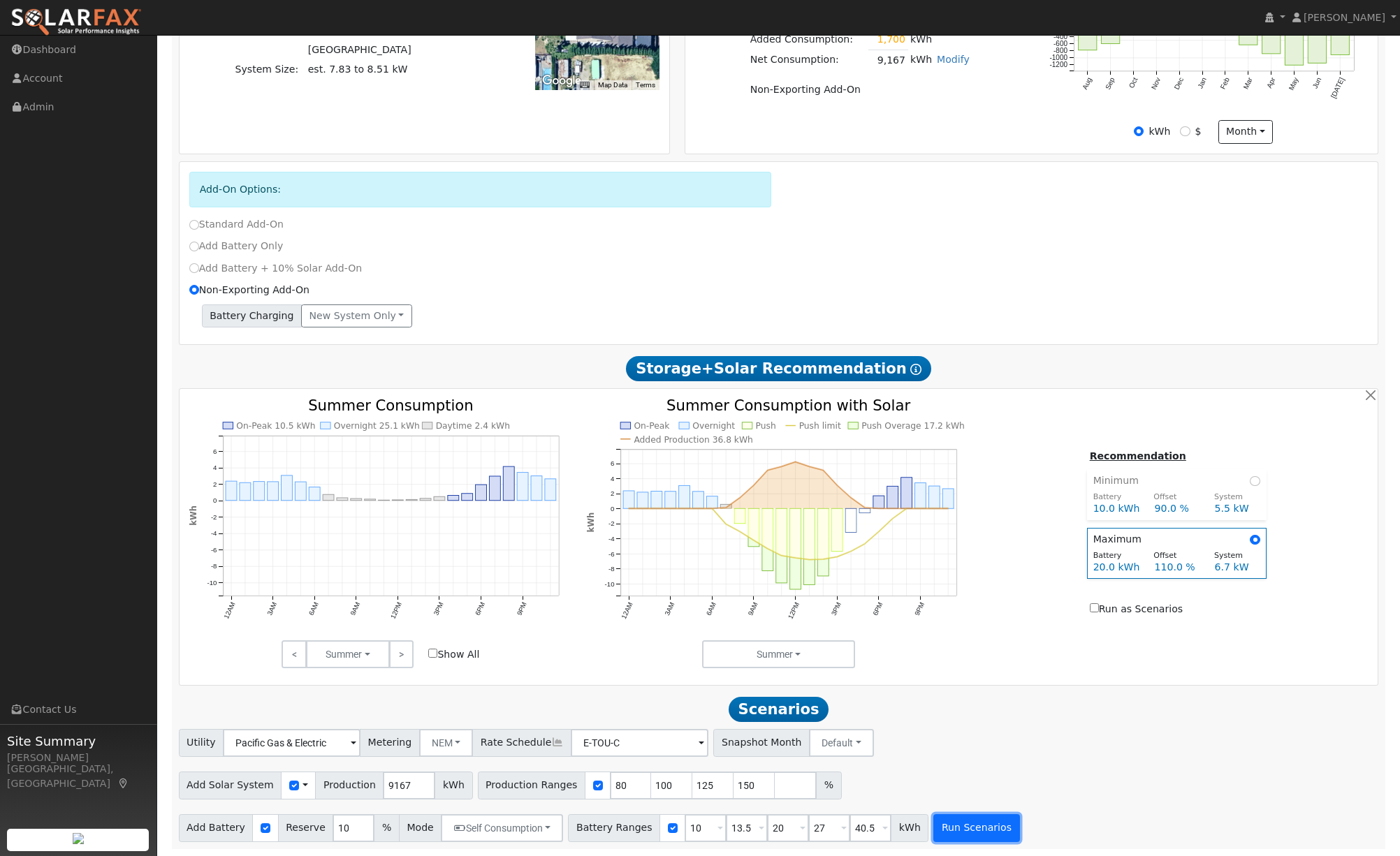
click at [971, 828] on button "Run Scenarios" at bounding box center [975, 828] width 86 height 28
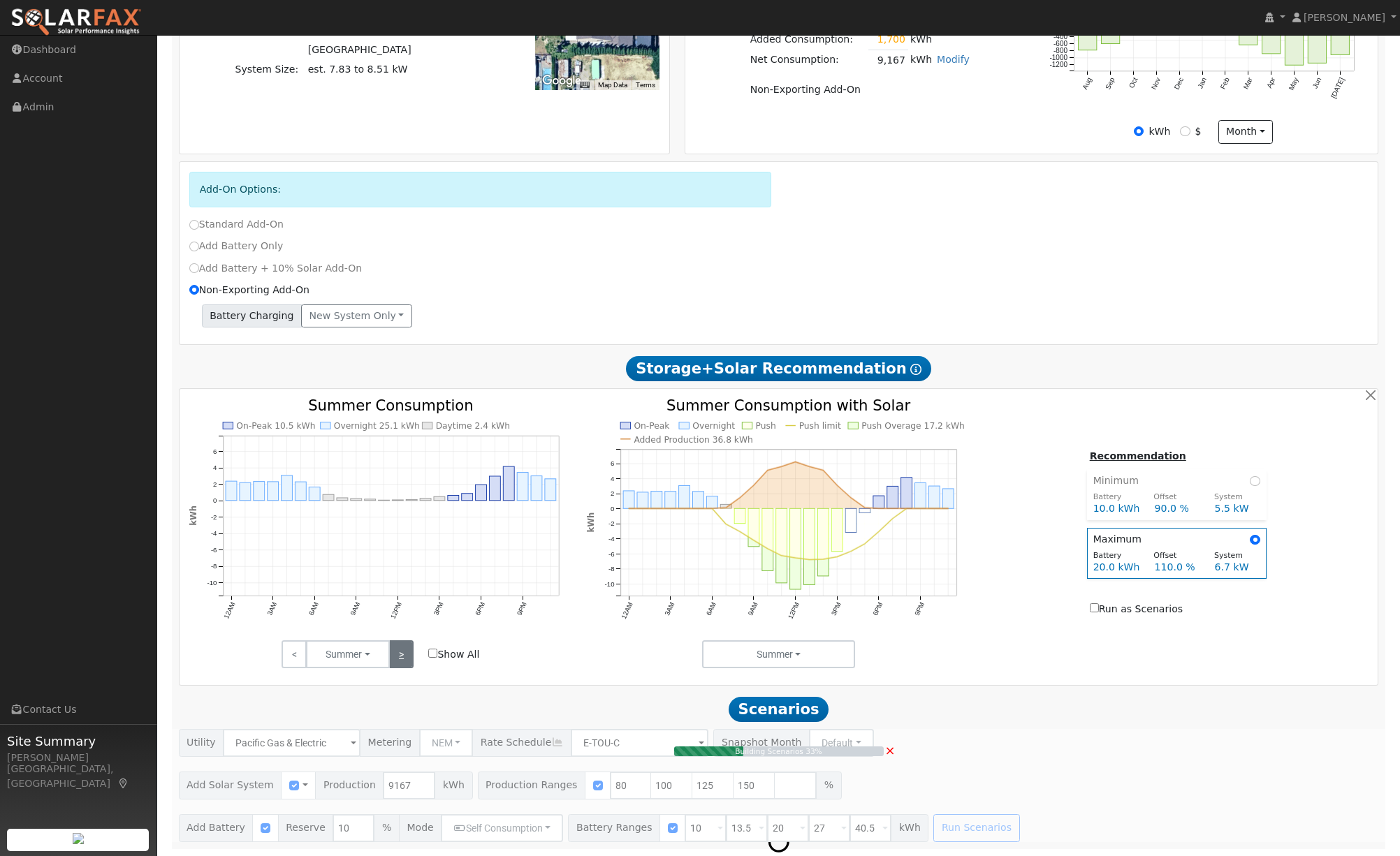
click at [400, 652] on link ">" at bounding box center [401, 654] width 24 height 28
type input "$23,682"
type input "$13,165"
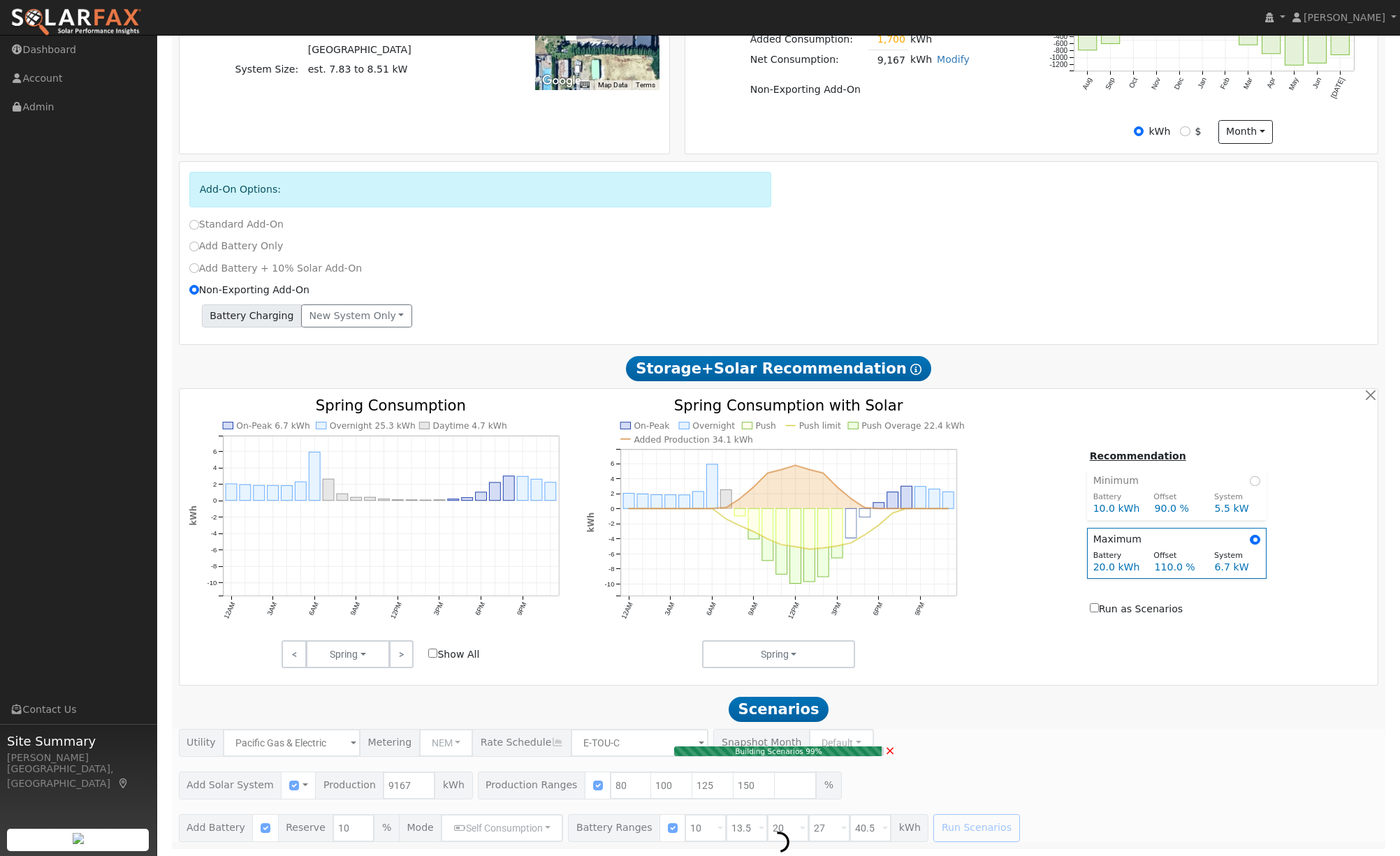
type input "7.6"
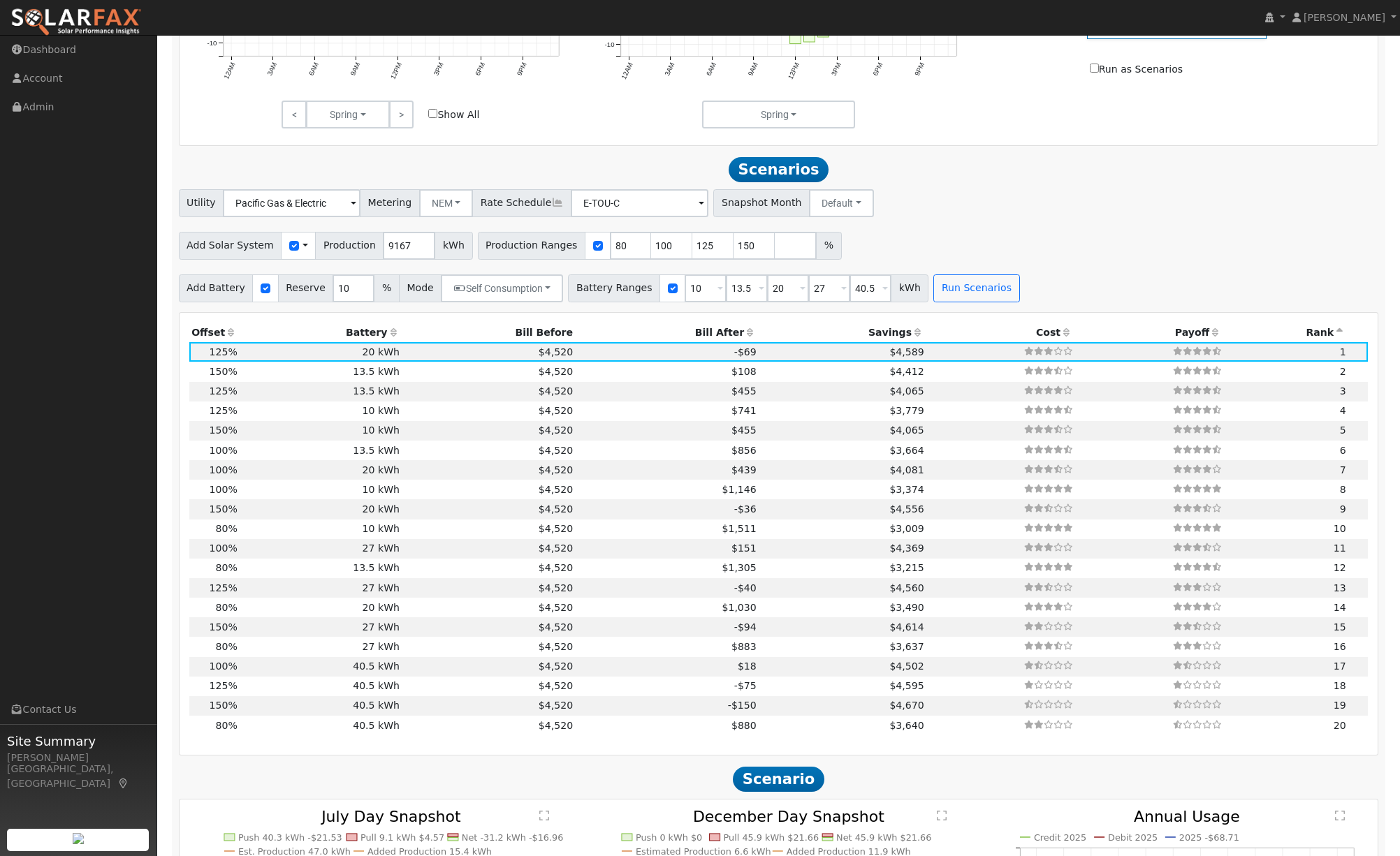
scroll to position [1077, 0]
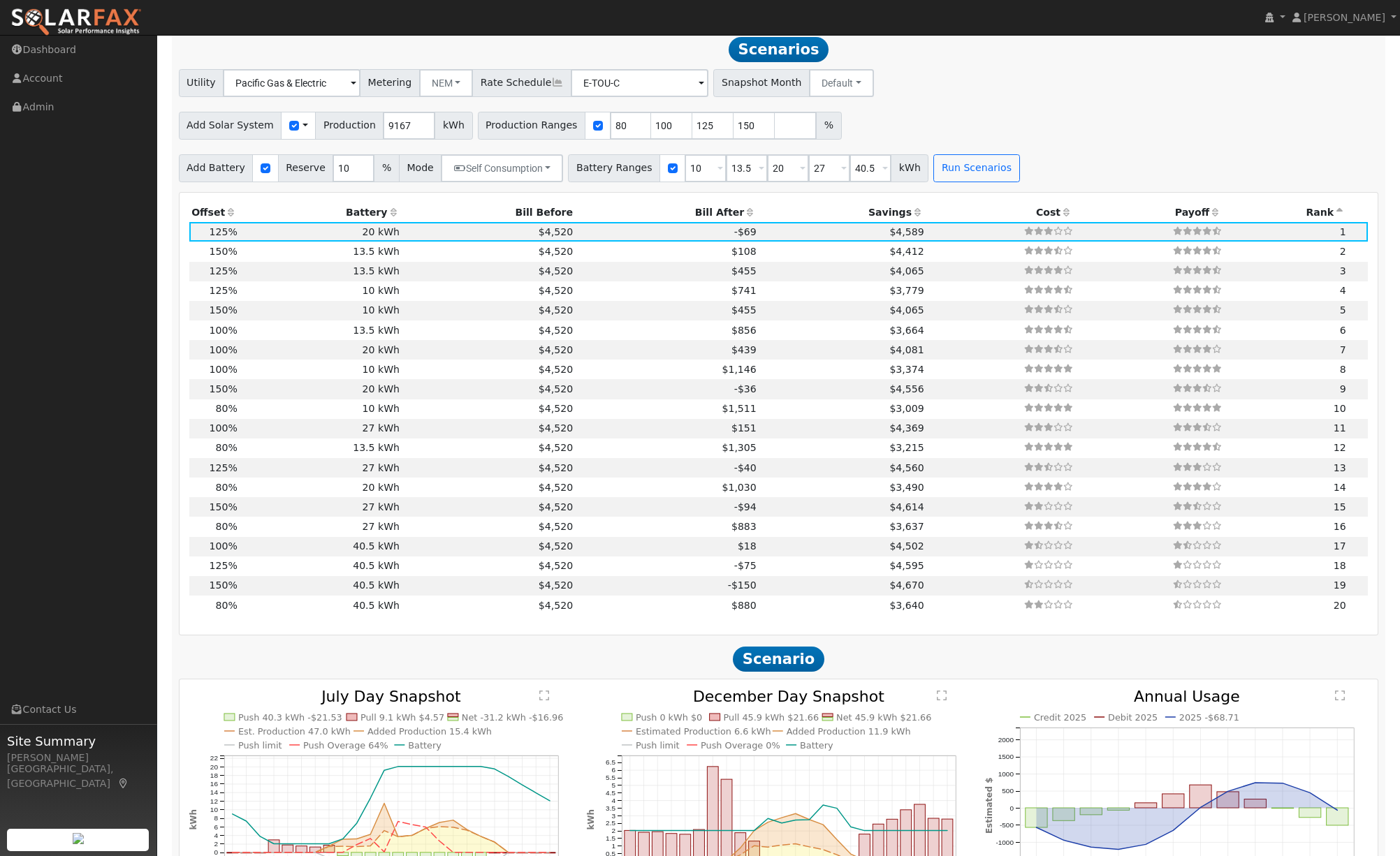
click at [912, 217] on icon at bounding box center [918, 212] width 12 height 10
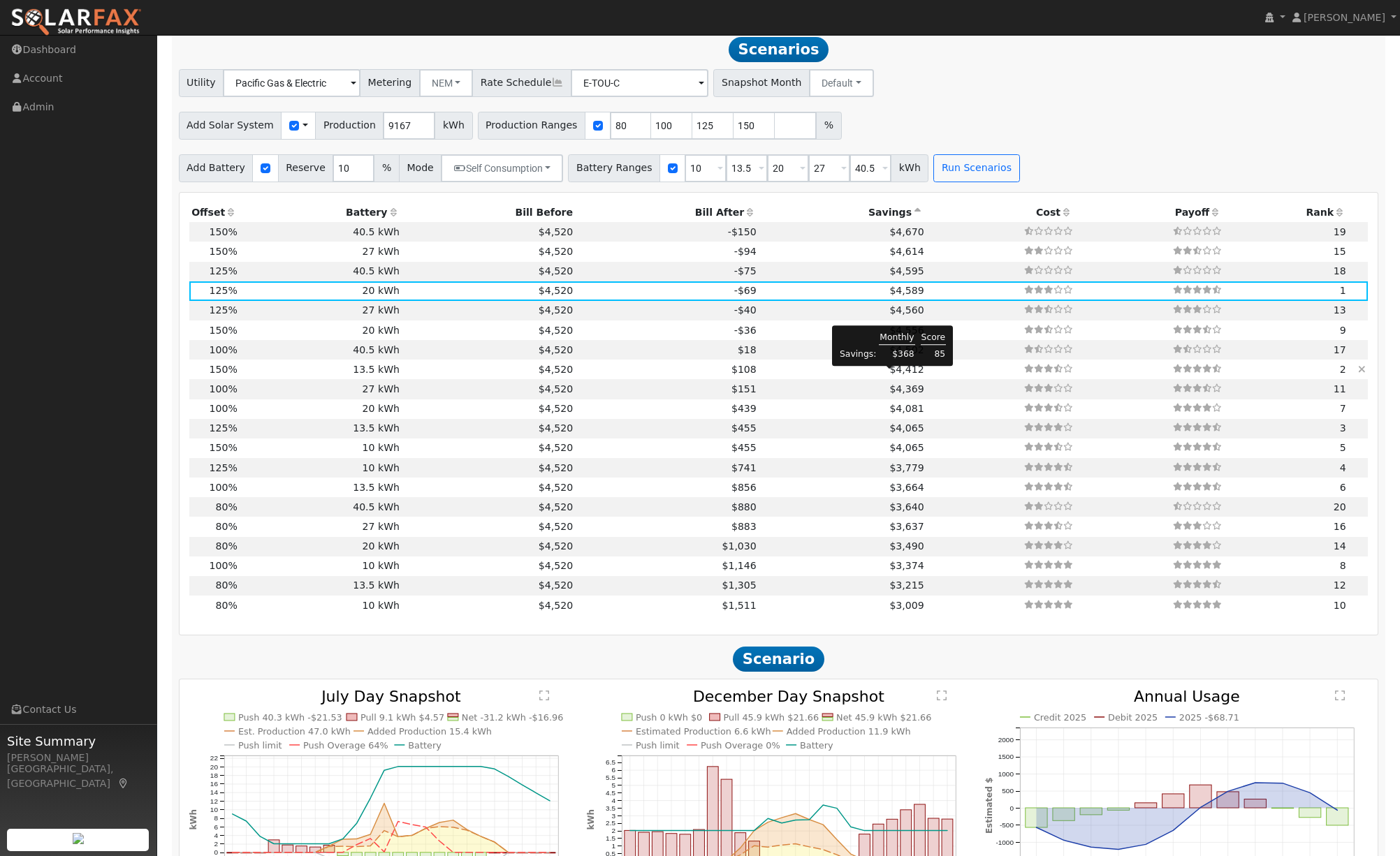
click at [896, 375] on span "$4,412" at bounding box center [907, 370] width 35 height 12
type input "$28,417"
type input "$13,635"
type input "$12,616"
type input "9.2"
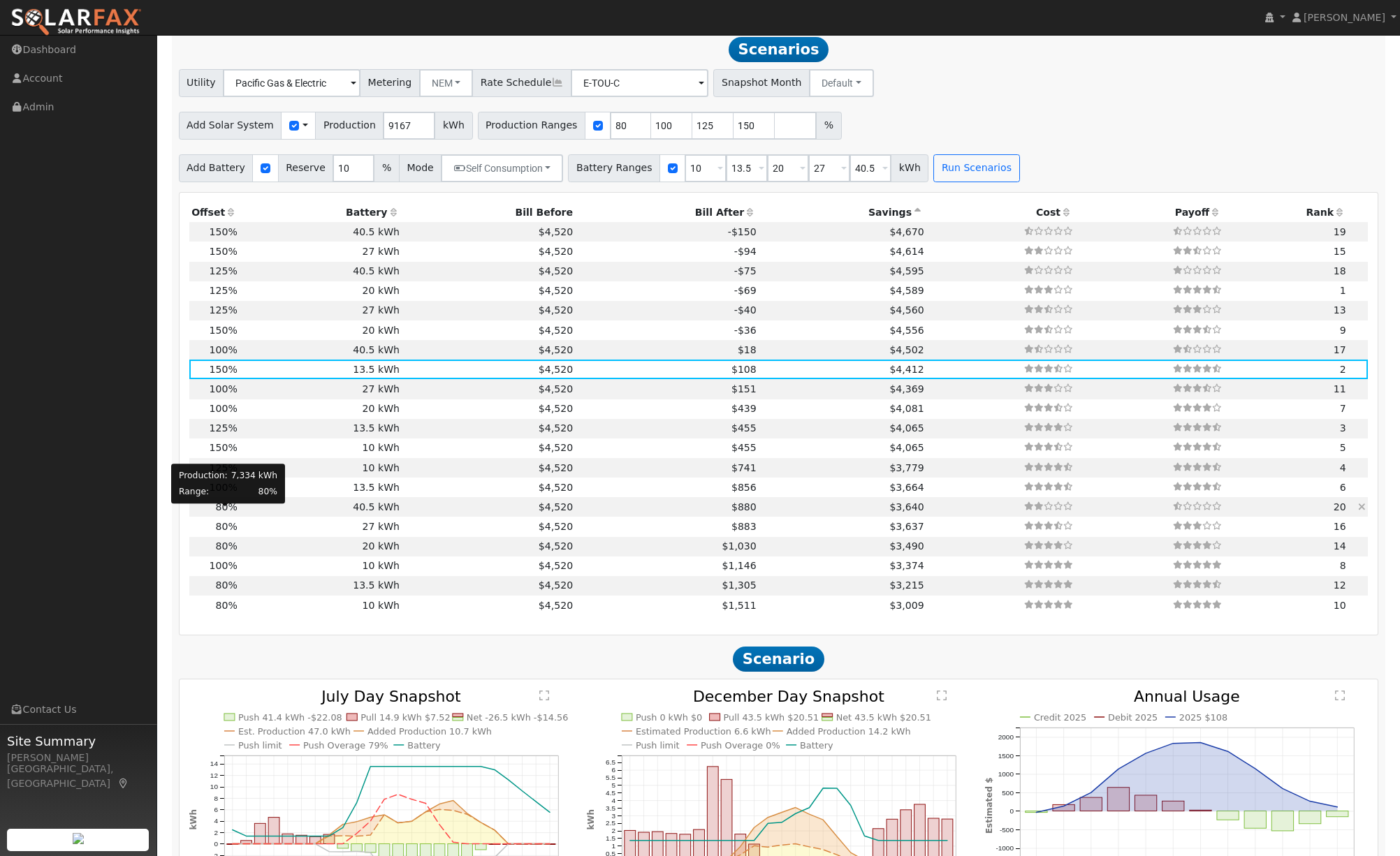
click at [228, 512] on span "80%" at bounding box center [226, 507] width 22 height 12
type input "$15,157"
type input "$40,905"
type input "$16,819"
type input "4.9"
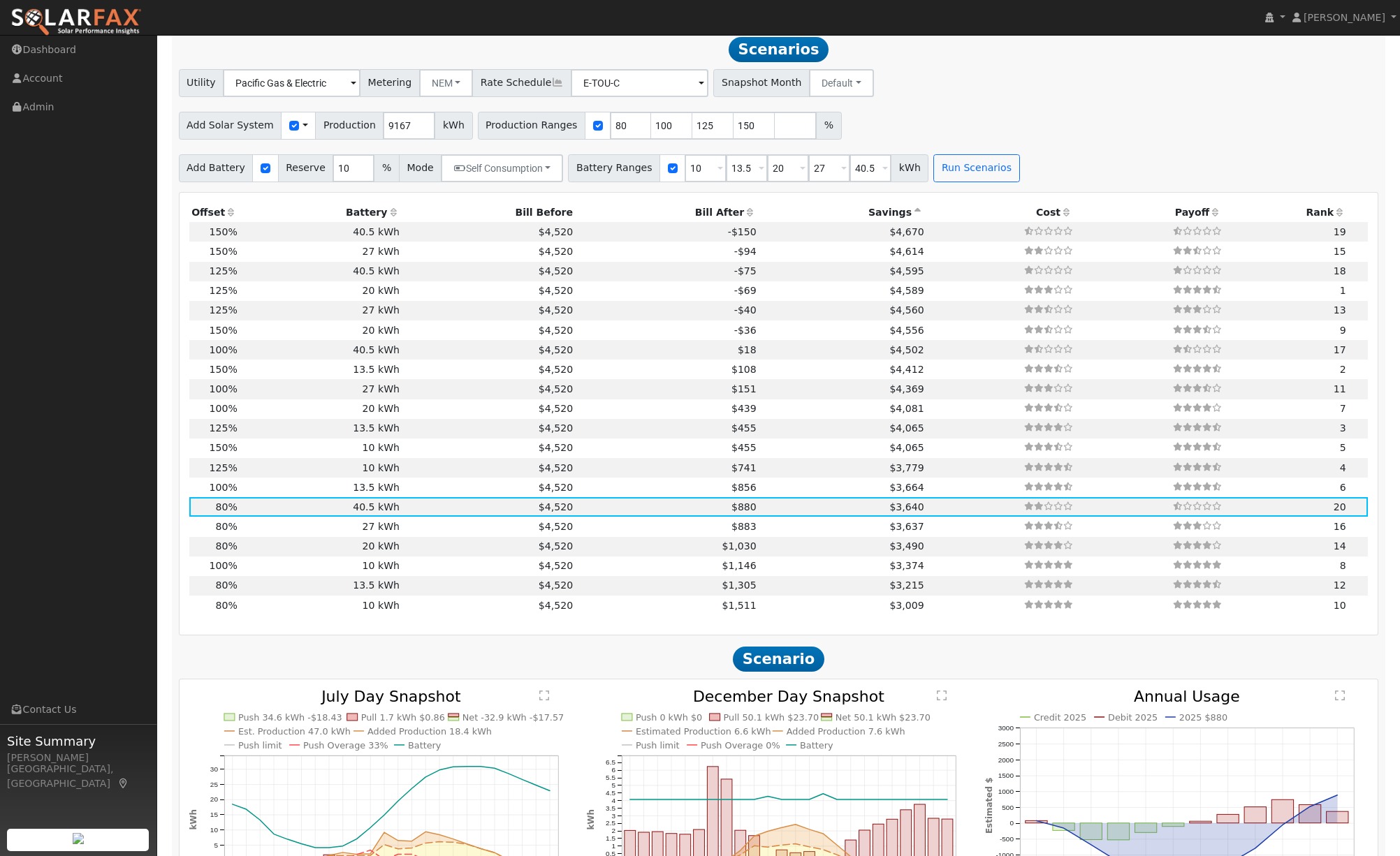
click at [390, 217] on icon at bounding box center [393, 212] width 12 height 10
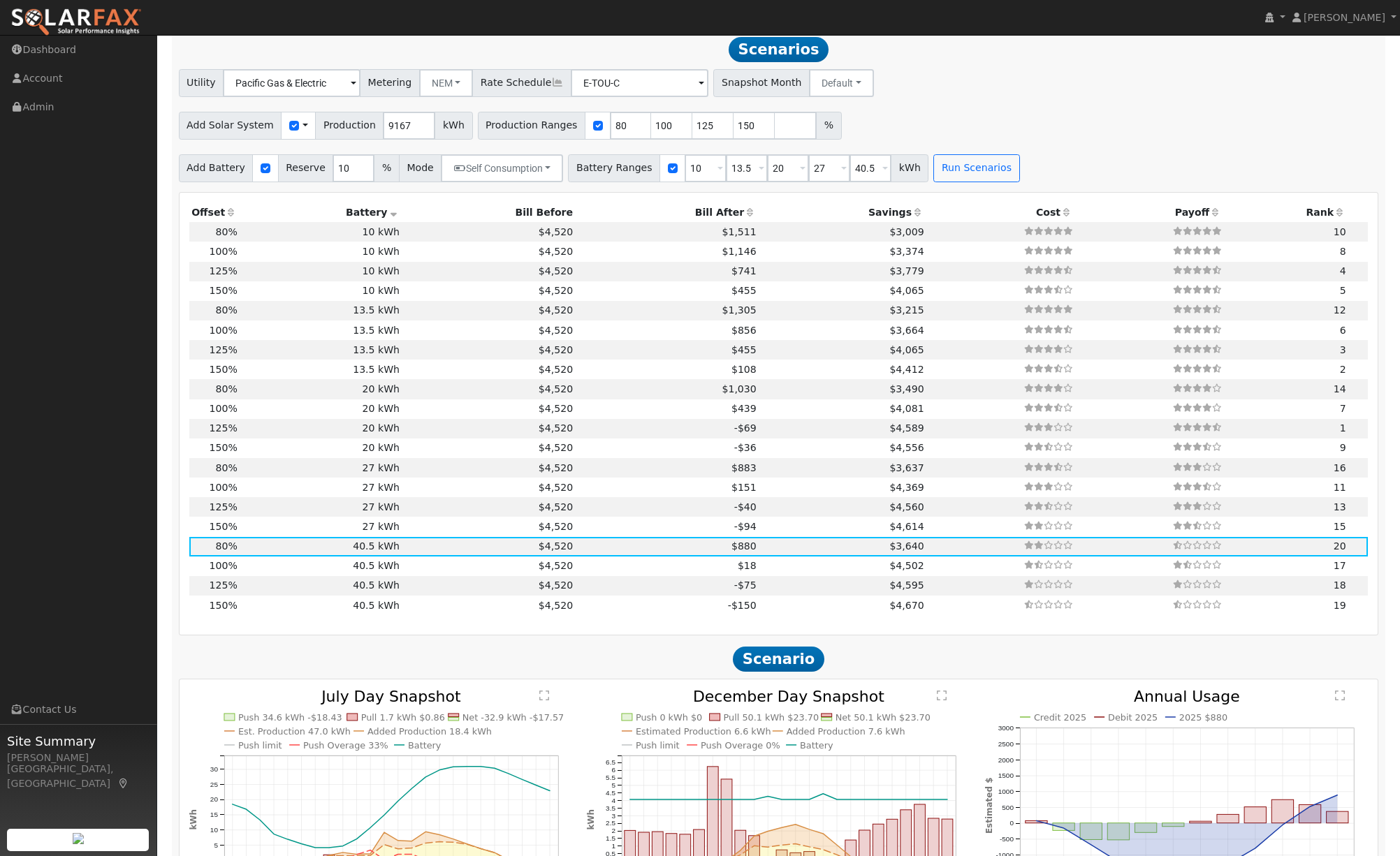
click at [390, 217] on icon at bounding box center [393, 212] width 12 height 10
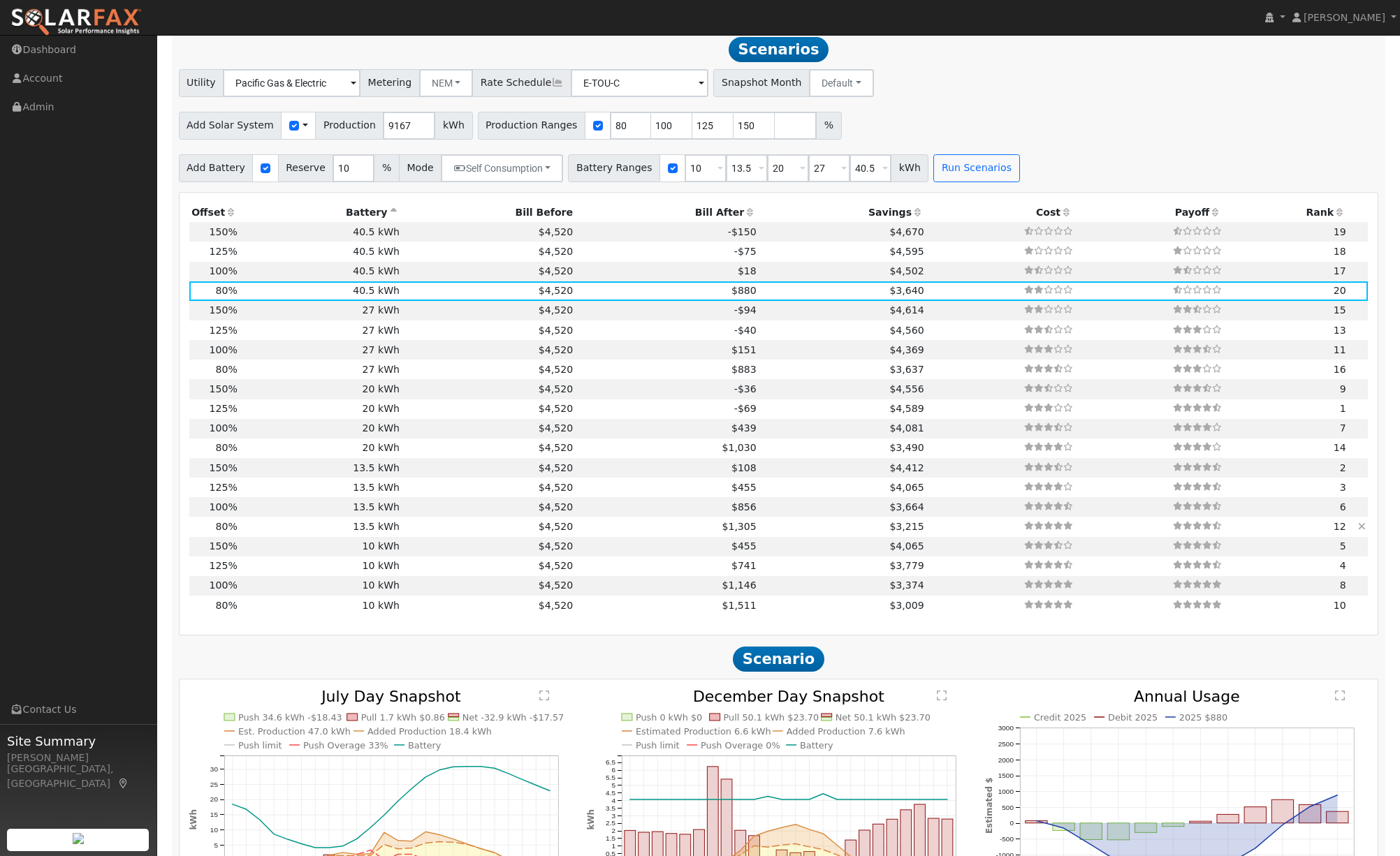
click at [379, 529] on td "13.5 kWh" at bounding box center [320, 526] width 162 height 19
type input "$13,635"
type input "$8,638"
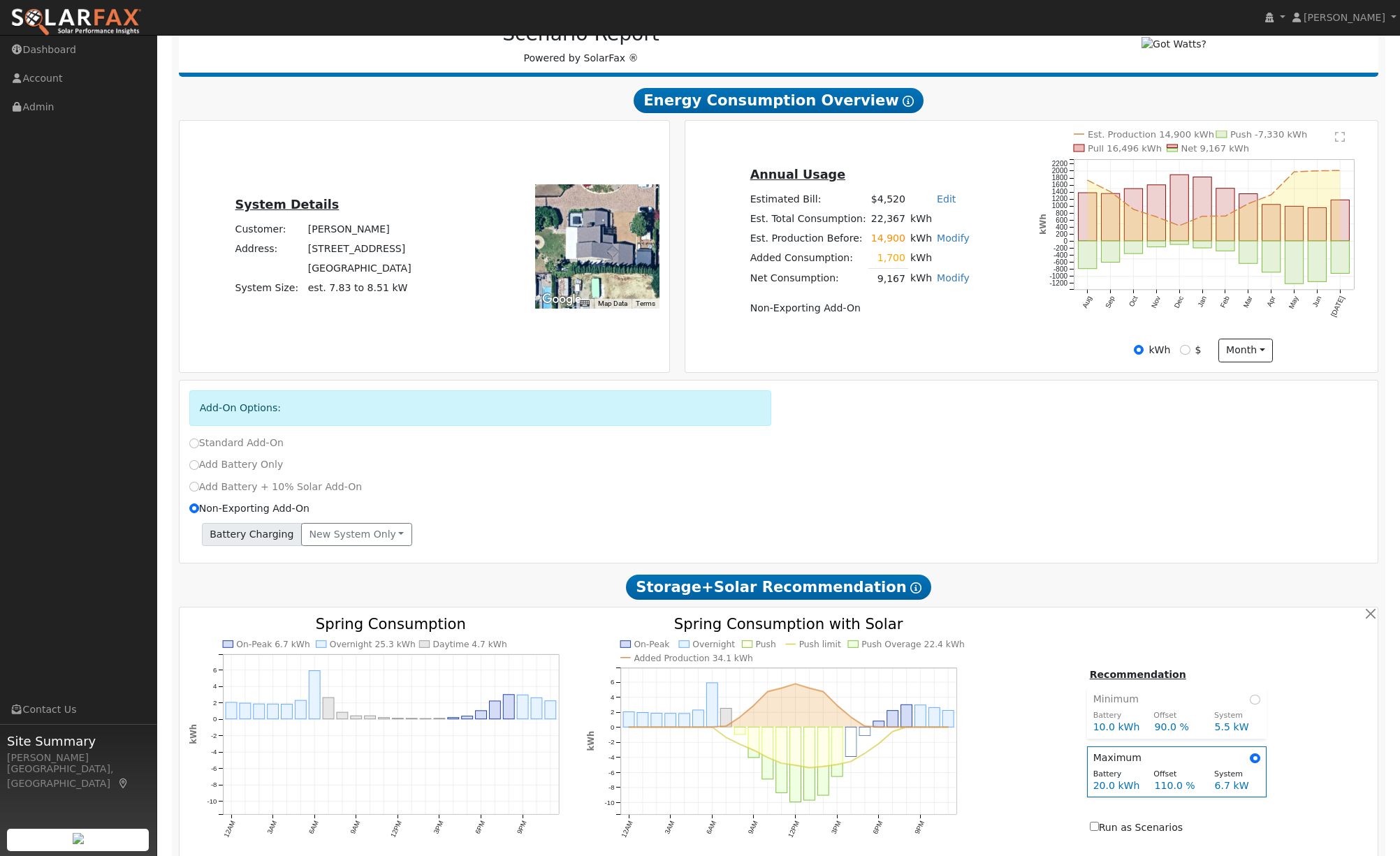
scroll to position [181, 0]
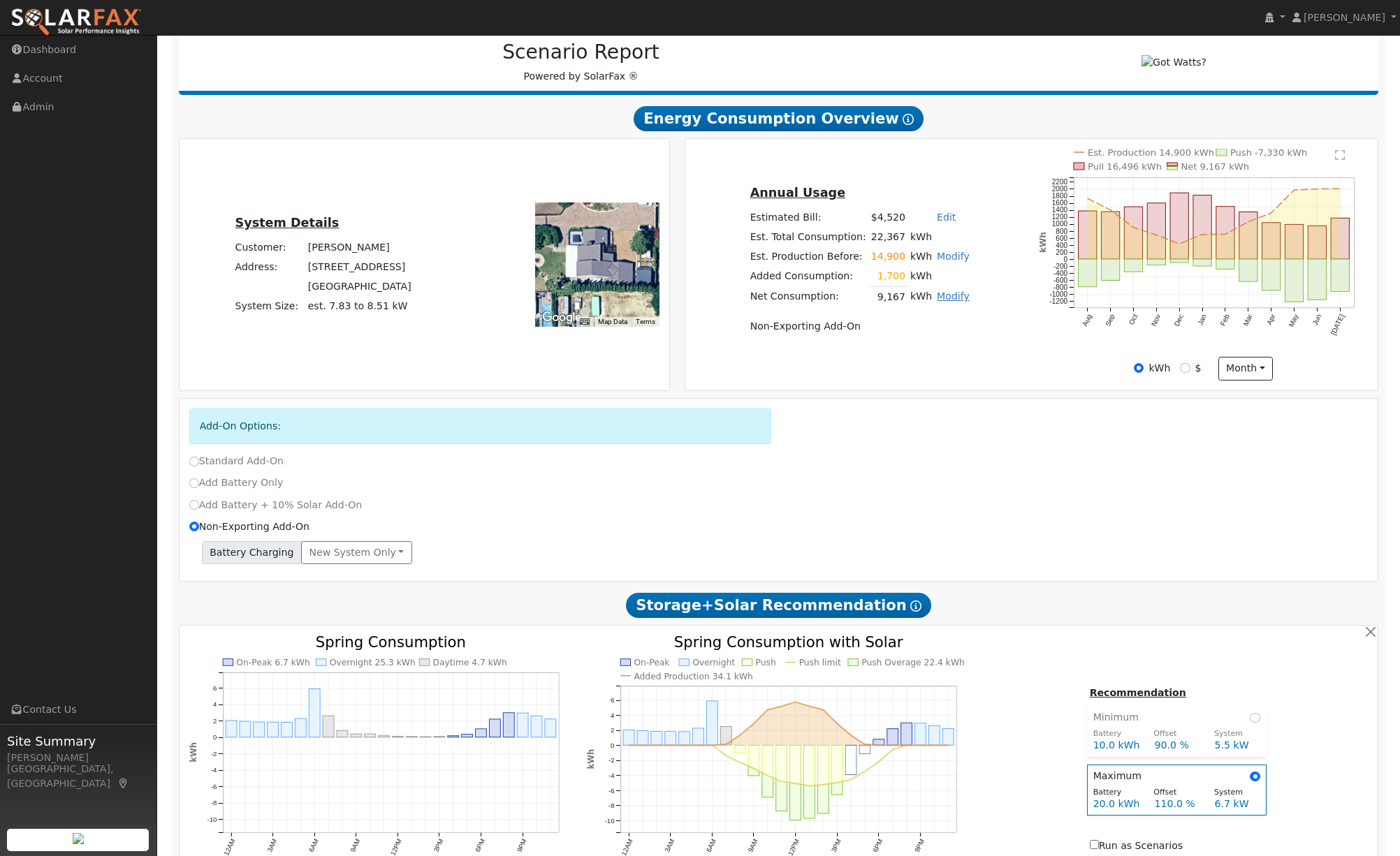
click at [946, 302] on link "Modify" at bounding box center [953, 296] width 33 height 12
click at [873, 325] on link "Edit Consumption" at bounding box center [877, 319] width 170 height 19
click at [912, 332] on input "1700" at bounding box center [912, 328] width 81 height 17
drag, startPoint x: 912, startPoint y: 332, endPoint x: 944, endPoint y: 333, distance: 32.0
click at [944, 333] on td "1700" at bounding box center [913, 328] width 86 height 23
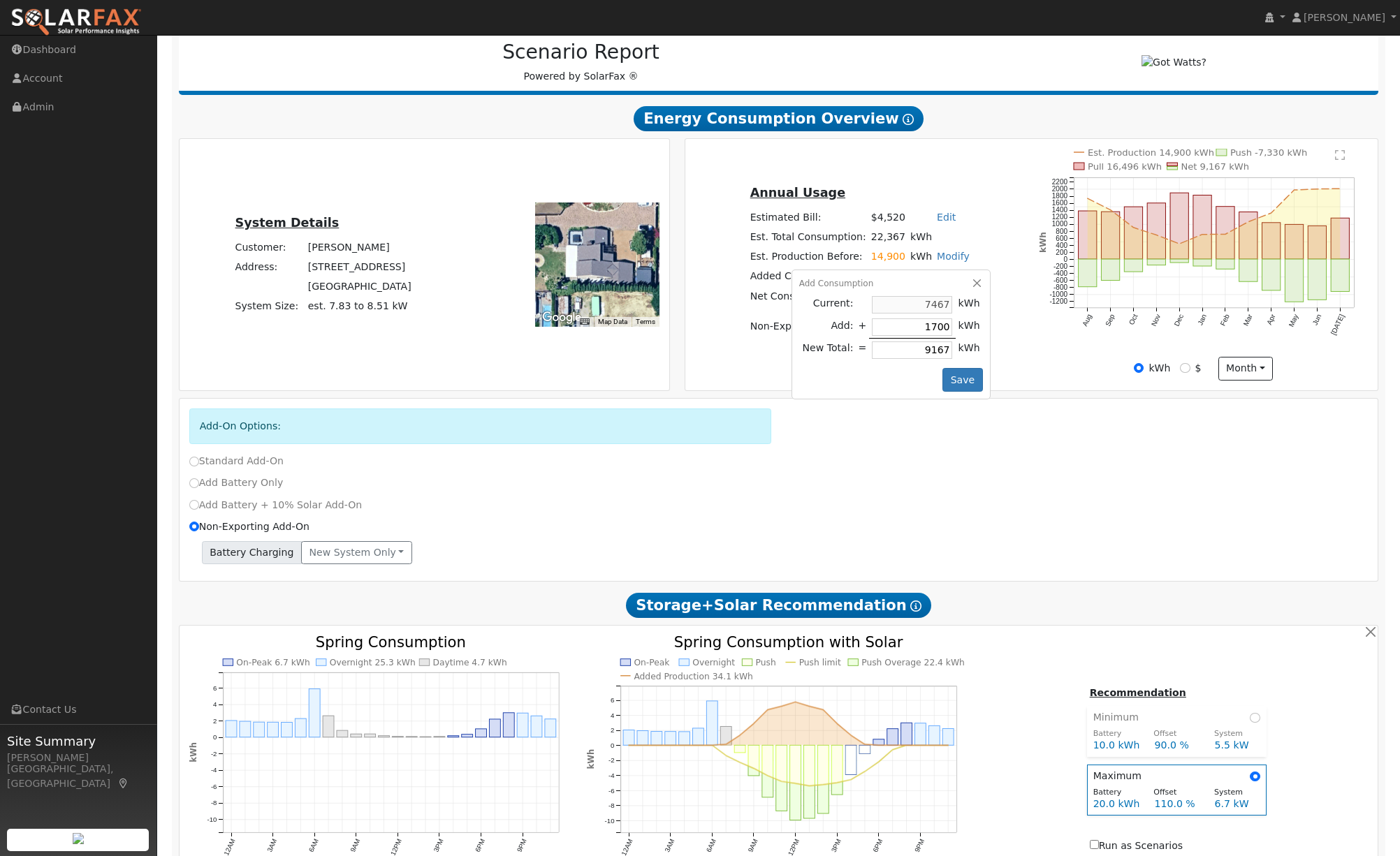
type input "1"
type input "7468"
type input "14"
type input "7481"
type input "140"
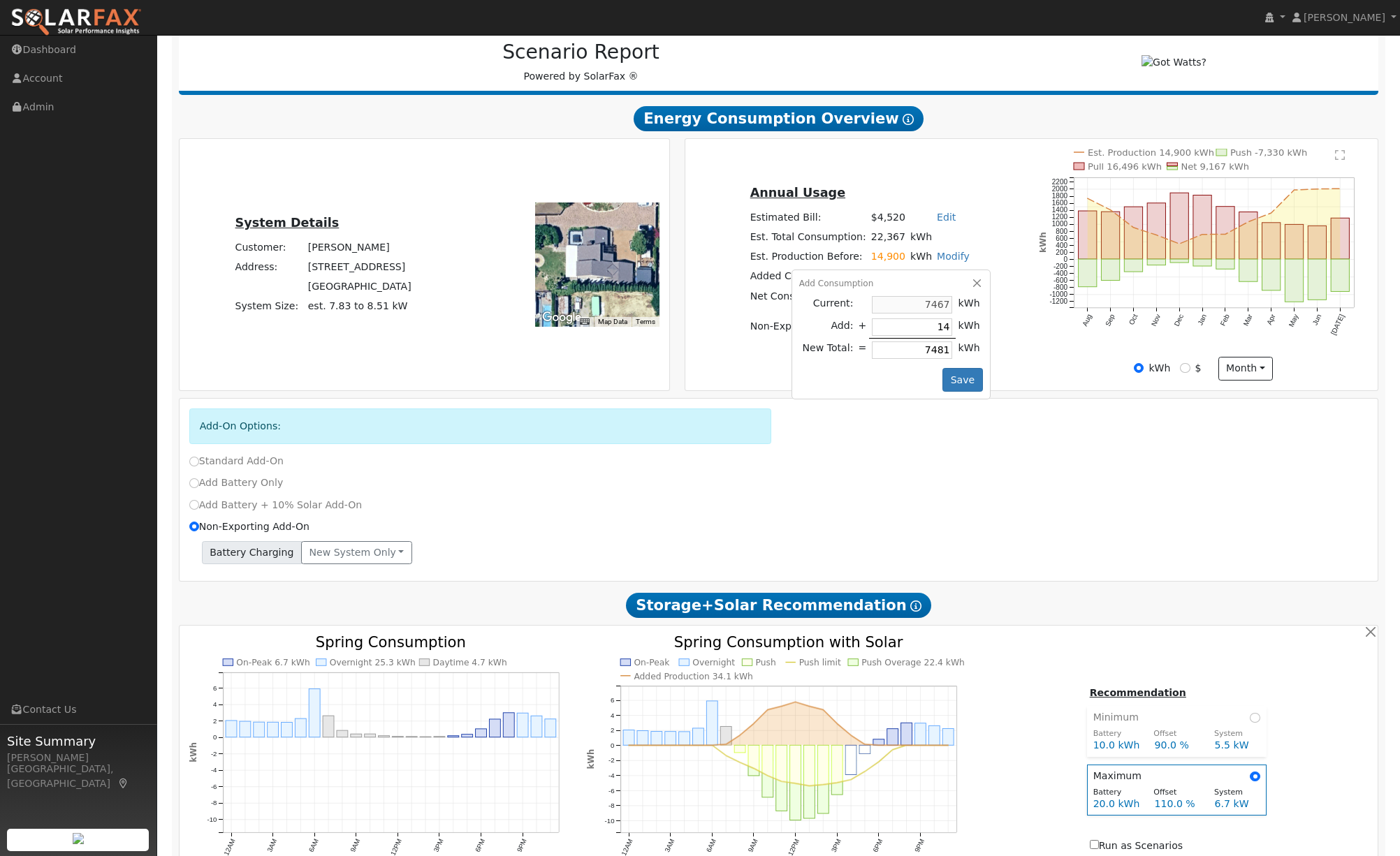
type input "7607"
type input "1400"
type input "8867"
type input "1400"
click at [959, 387] on button "Save" at bounding box center [963, 379] width 40 height 24
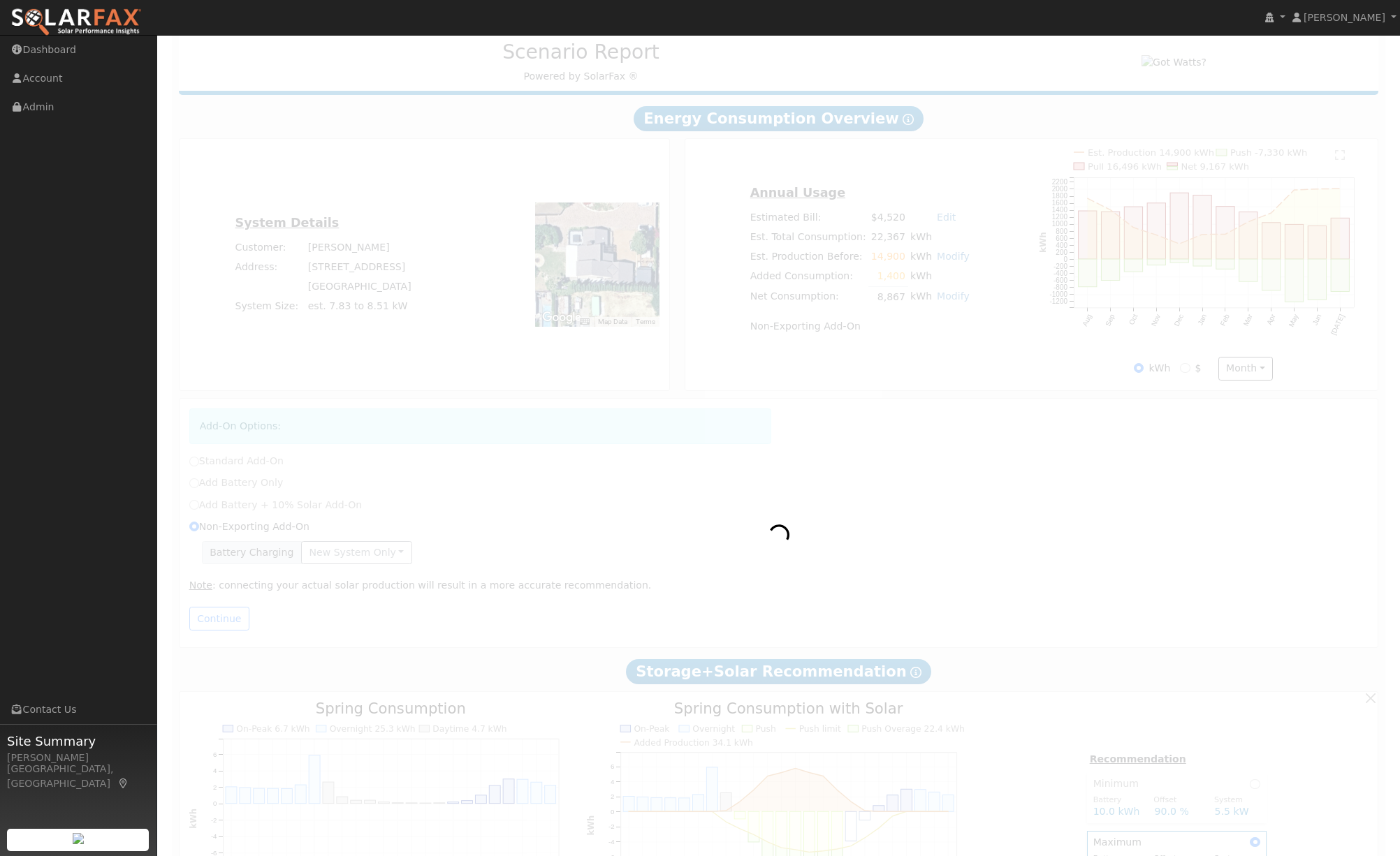
radio input "true"
radio input "false"
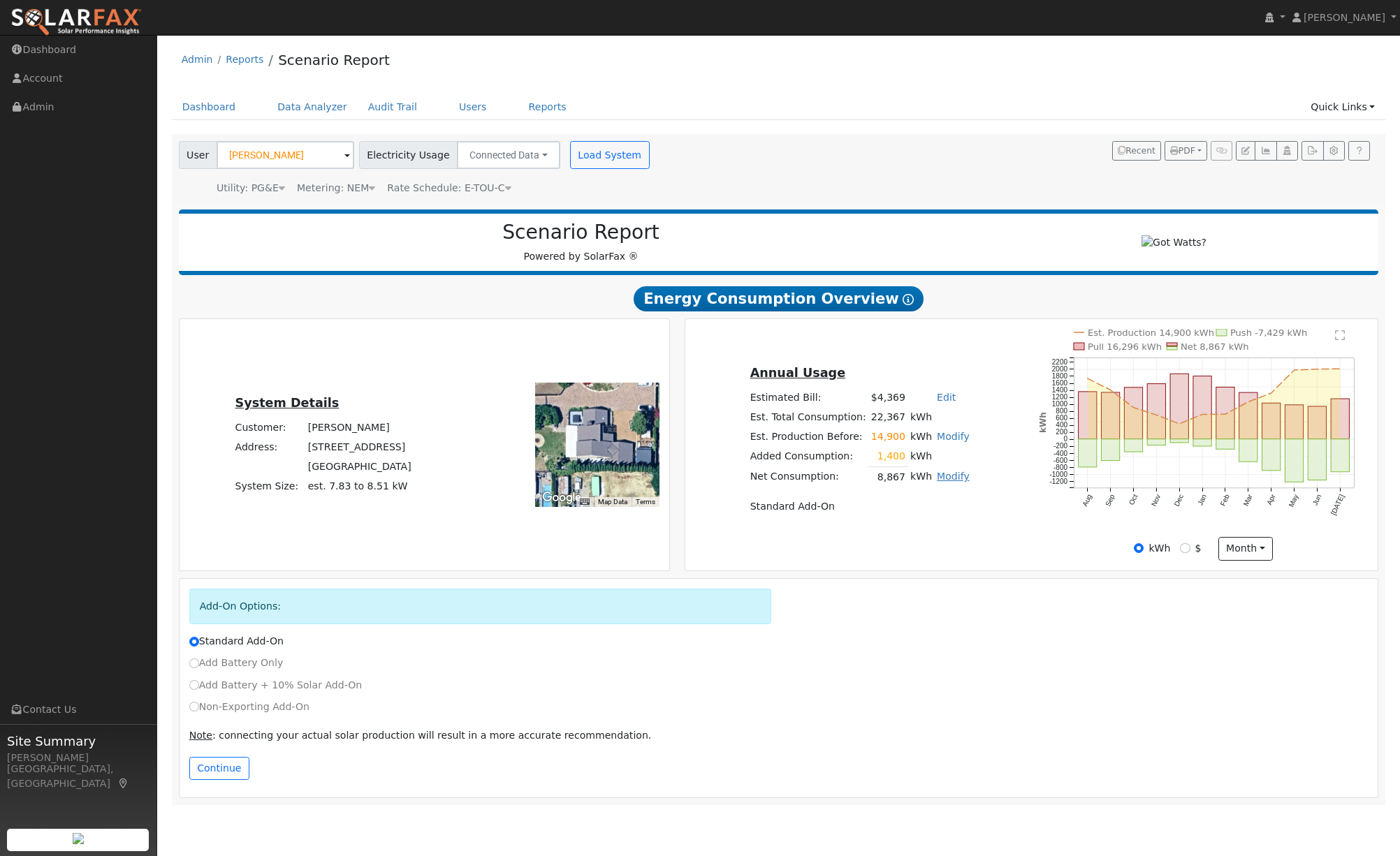
click at [950, 482] on link "Modify" at bounding box center [953, 477] width 33 height 12
click at [870, 527] on link "Remove Existing Solar System" at bounding box center [877, 529] width 170 height 19
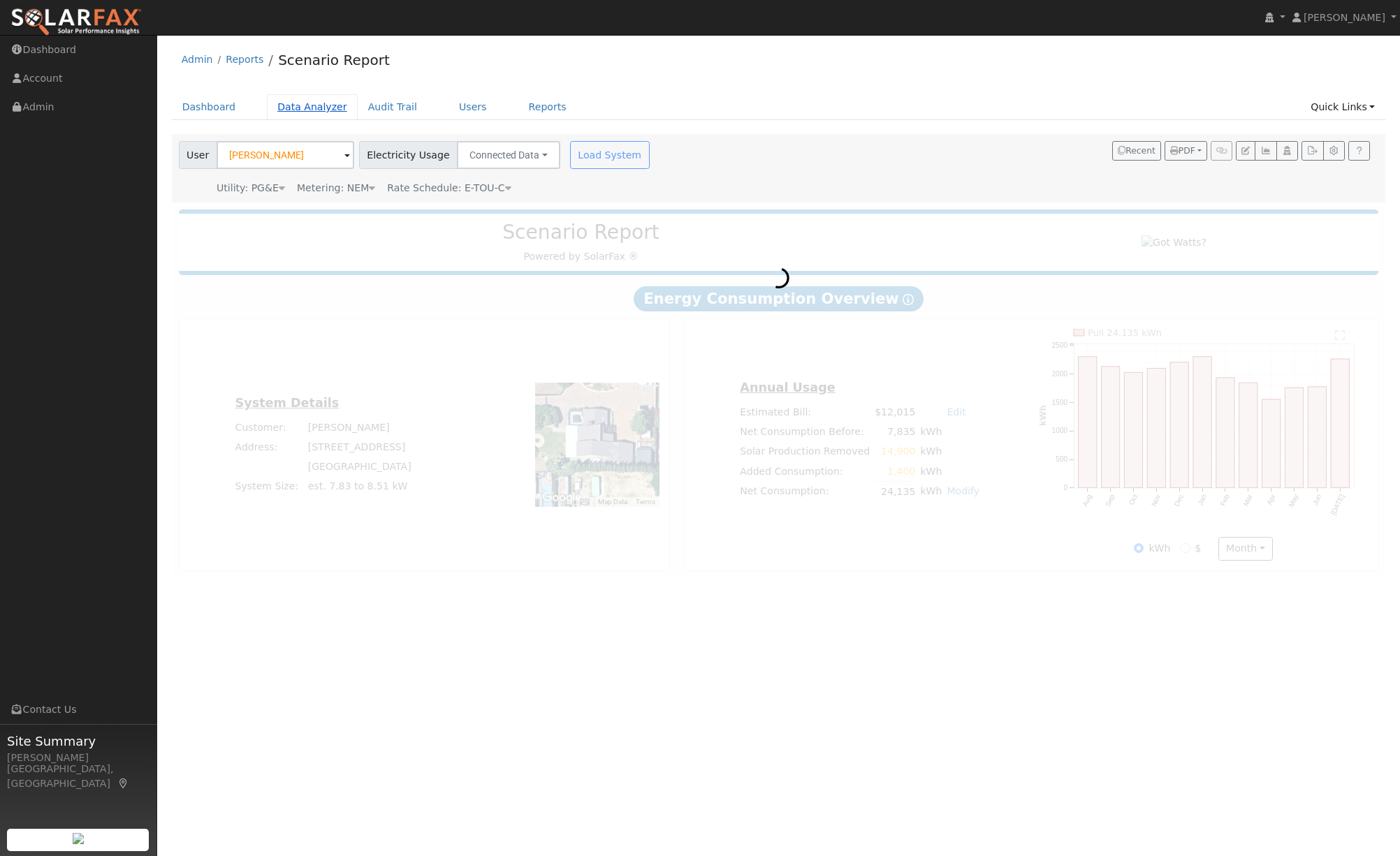
click at [311, 109] on link "Data Analyzer" at bounding box center [312, 107] width 91 height 26
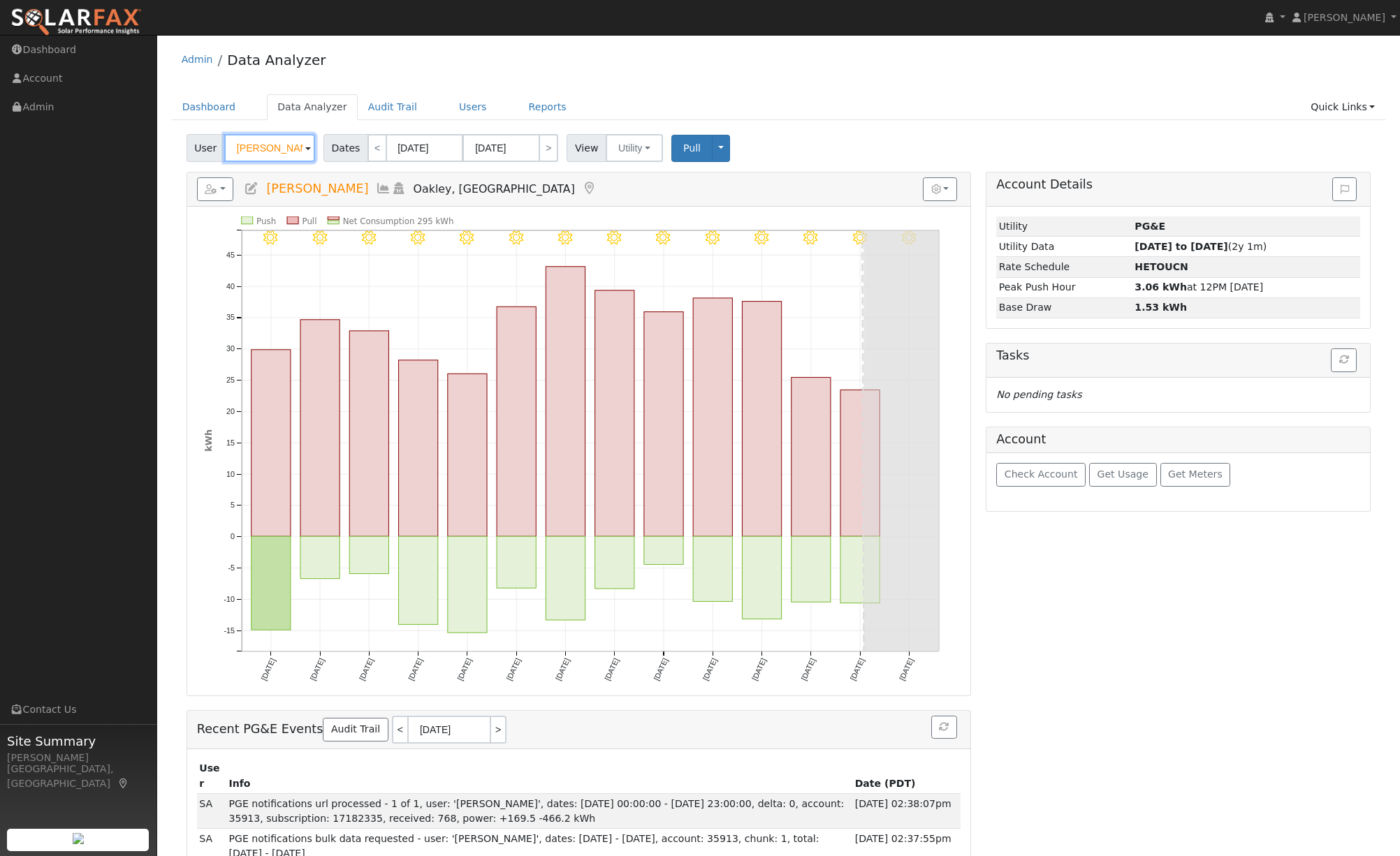
drag, startPoint x: 303, startPoint y: 147, endPoint x: 215, endPoint y: 140, distance: 88.3
click at [215, 140] on div "User [PERSON_NAME]" at bounding box center [252, 148] width 132 height 28
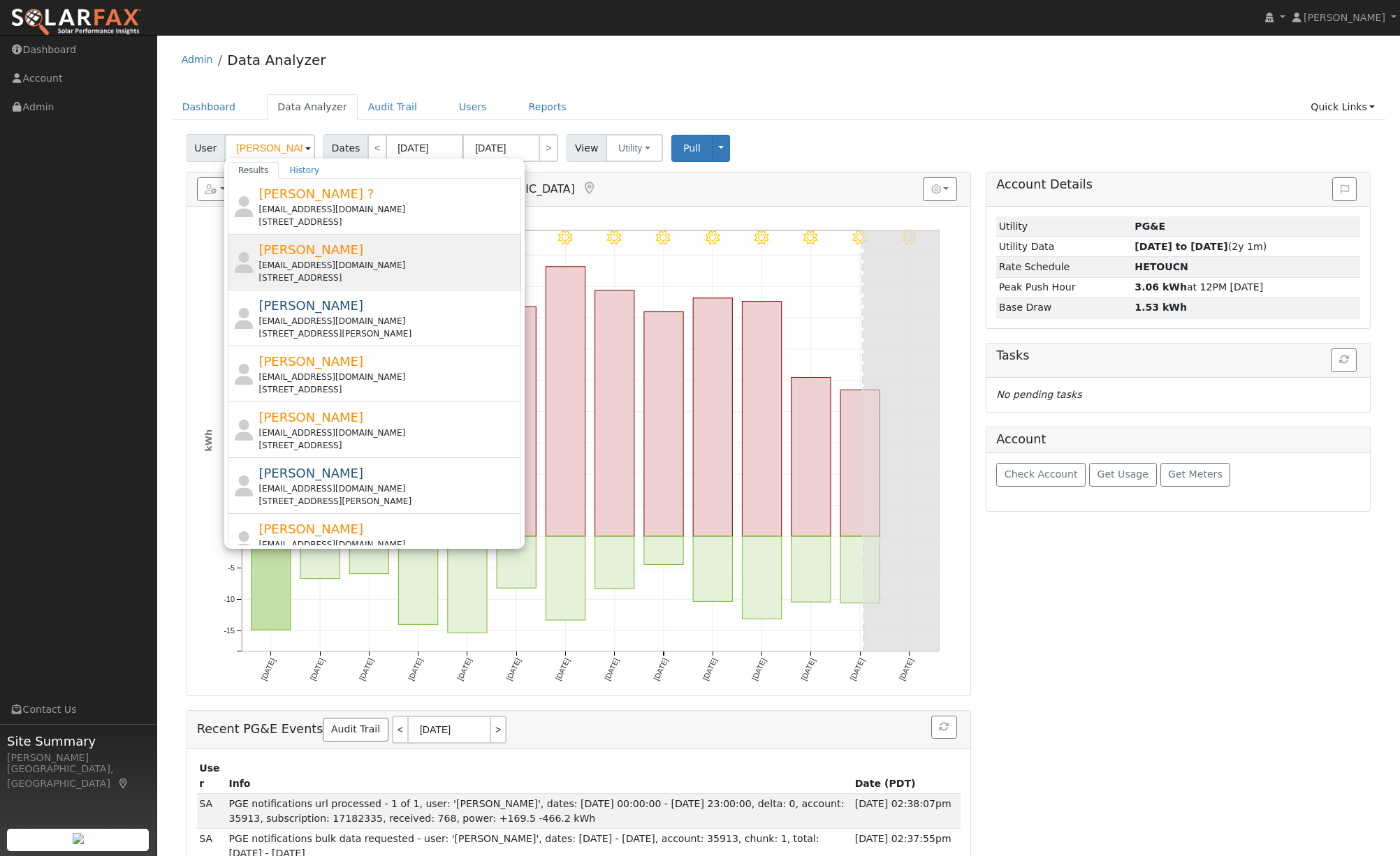
click at [292, 252] on span "Steven Abfalter" at bounding box center [310, 249] width 105 height 14
type input "Steven Abfalter"
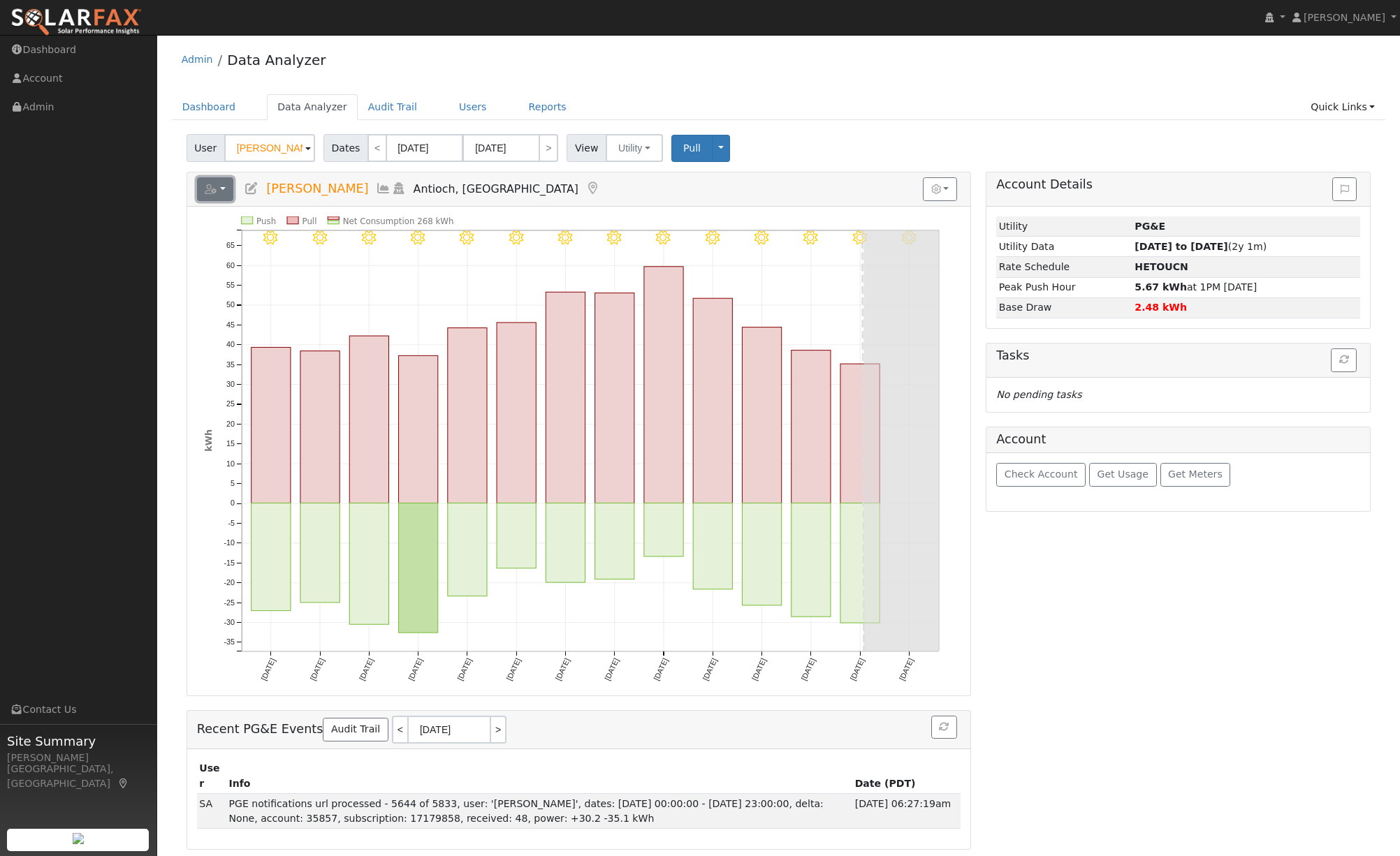
click at [219, 189] on button "button" at bounding box center [215, 189] width 37 height 24
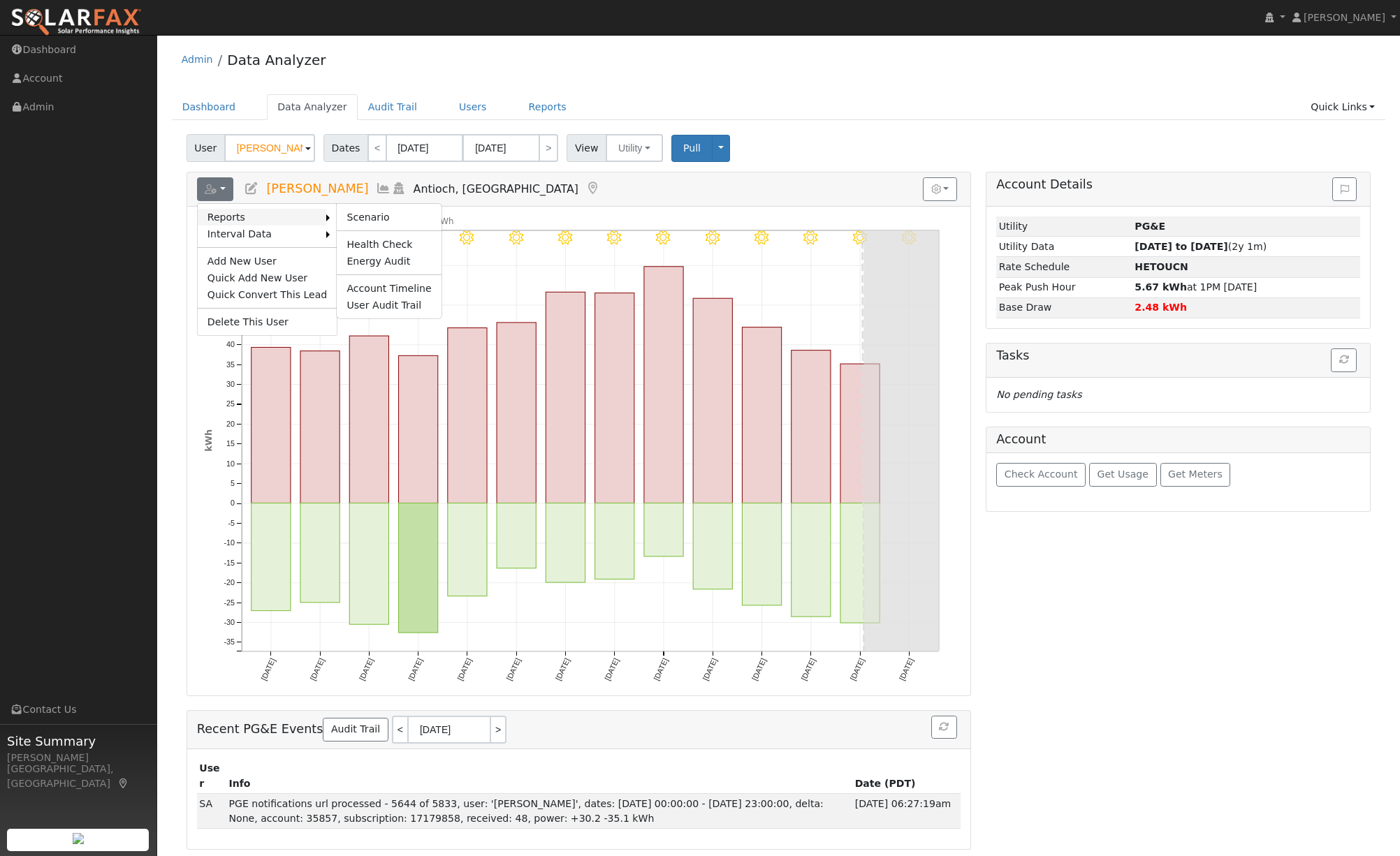
click at [270, 219] on link "Reports" at bounding box center [262, 216] width 130 height 16
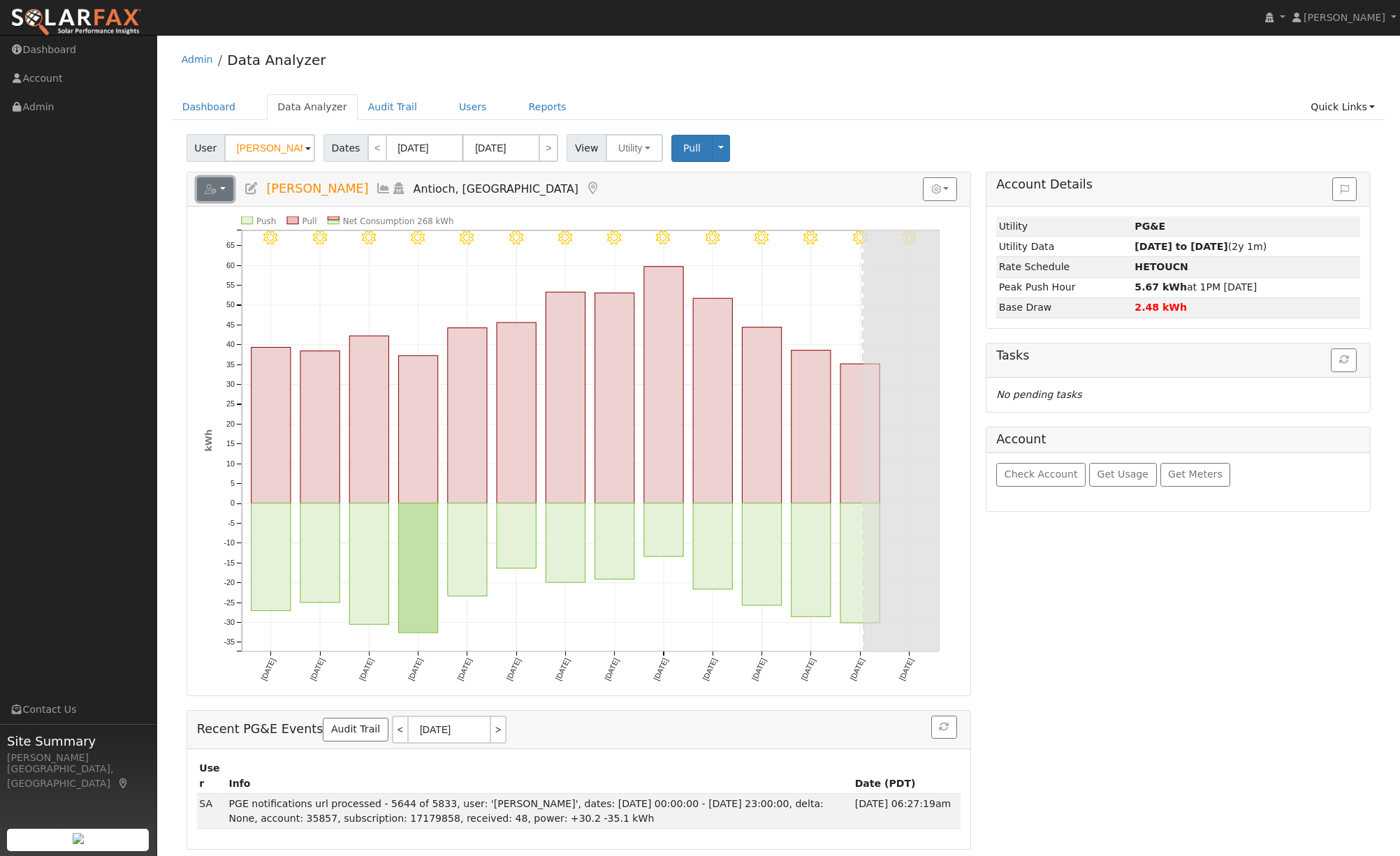
click at [209, 191] on icon "button" at bounding box center [210, 189] width 12 height 10
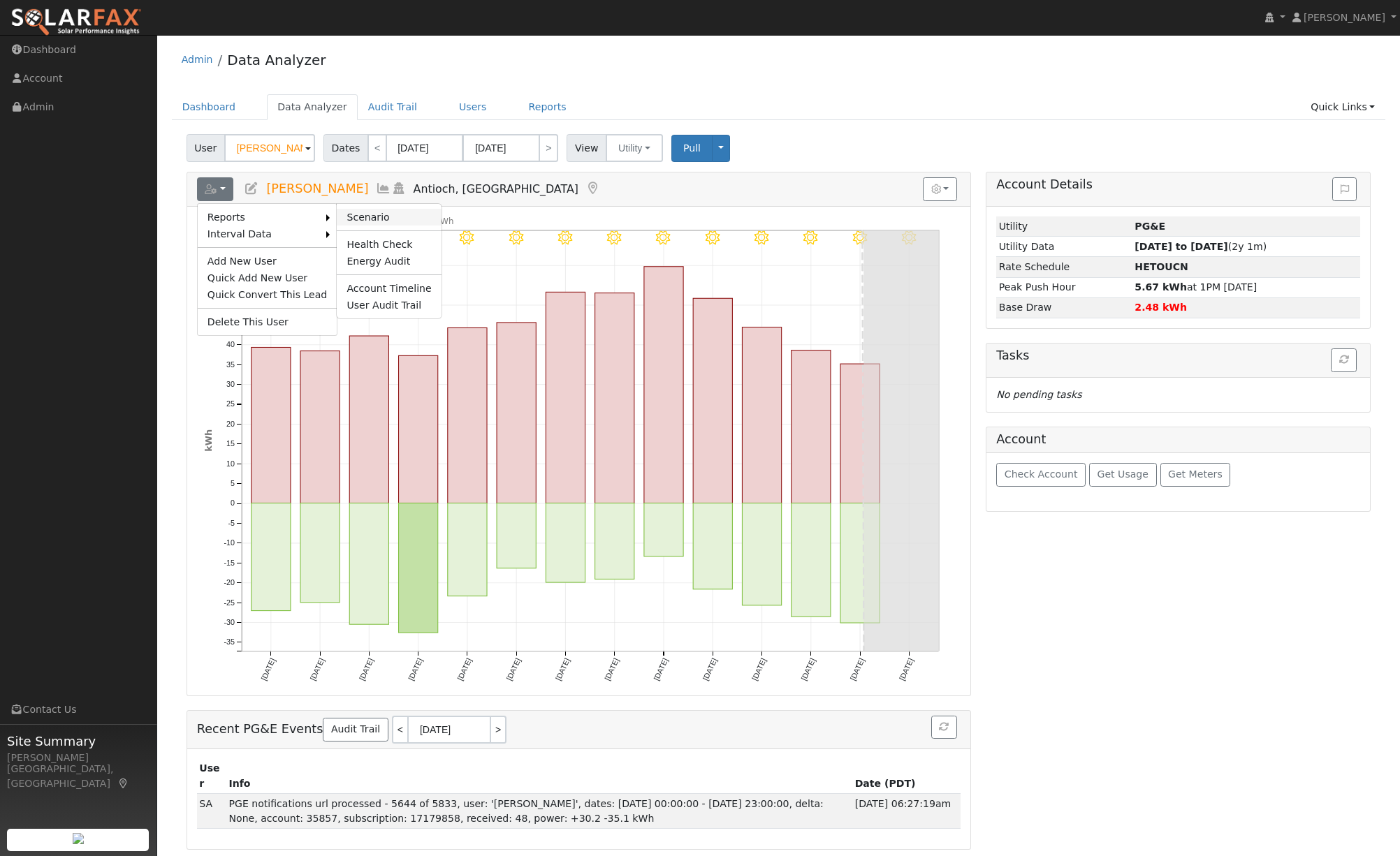
click at [377, 215] on link "Scenario" at bounding box center [388, 216] width 104 height 16
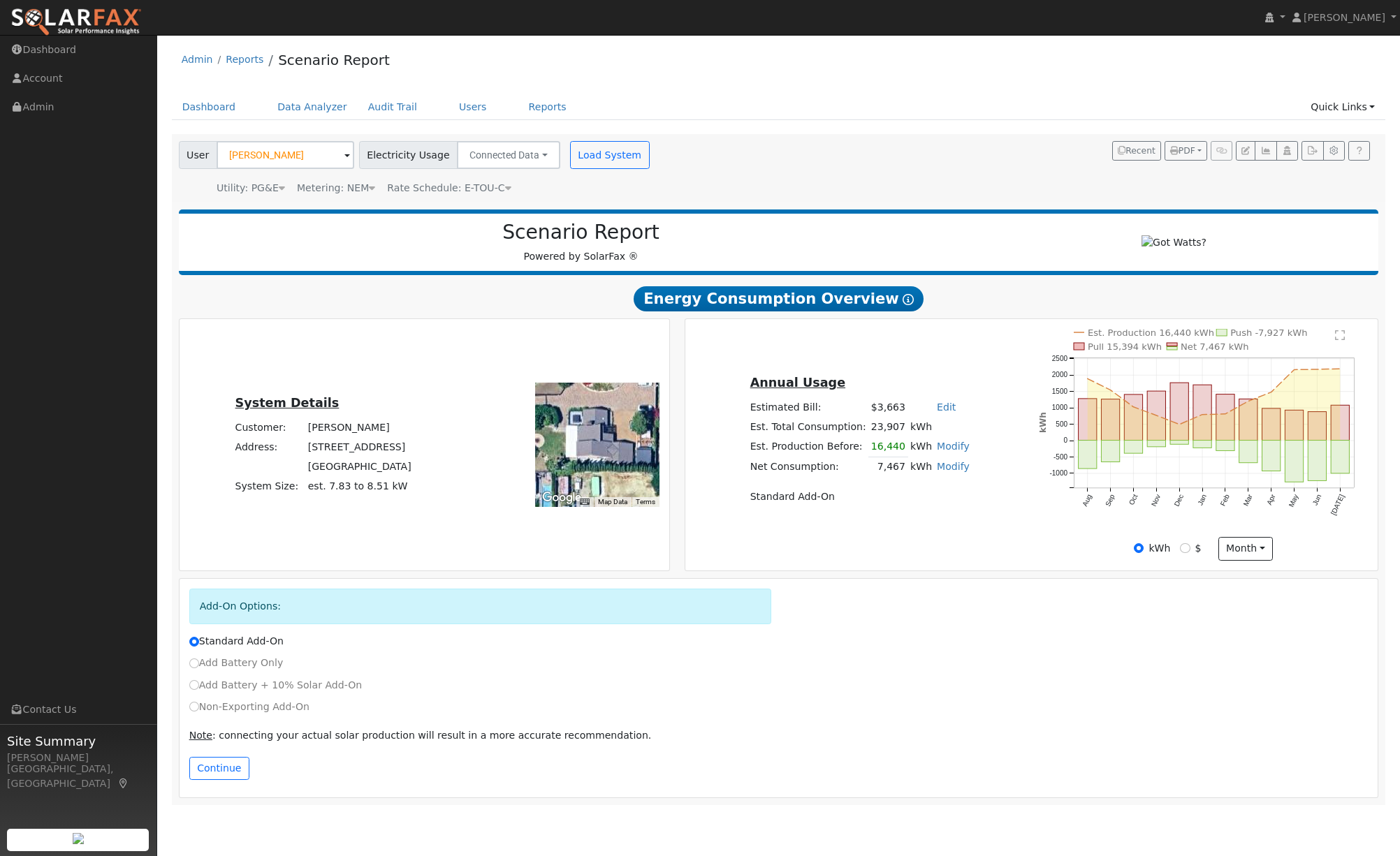
click at [212, 713] on label "Non-Exporting Add-On" at bounding box center [249, 707] width 120 height 14
click at [199, 712] on input "Non-Exporting Add-On" at bounding box center [194, 707] width 10 height 10
radio input "true"
radio input "false"
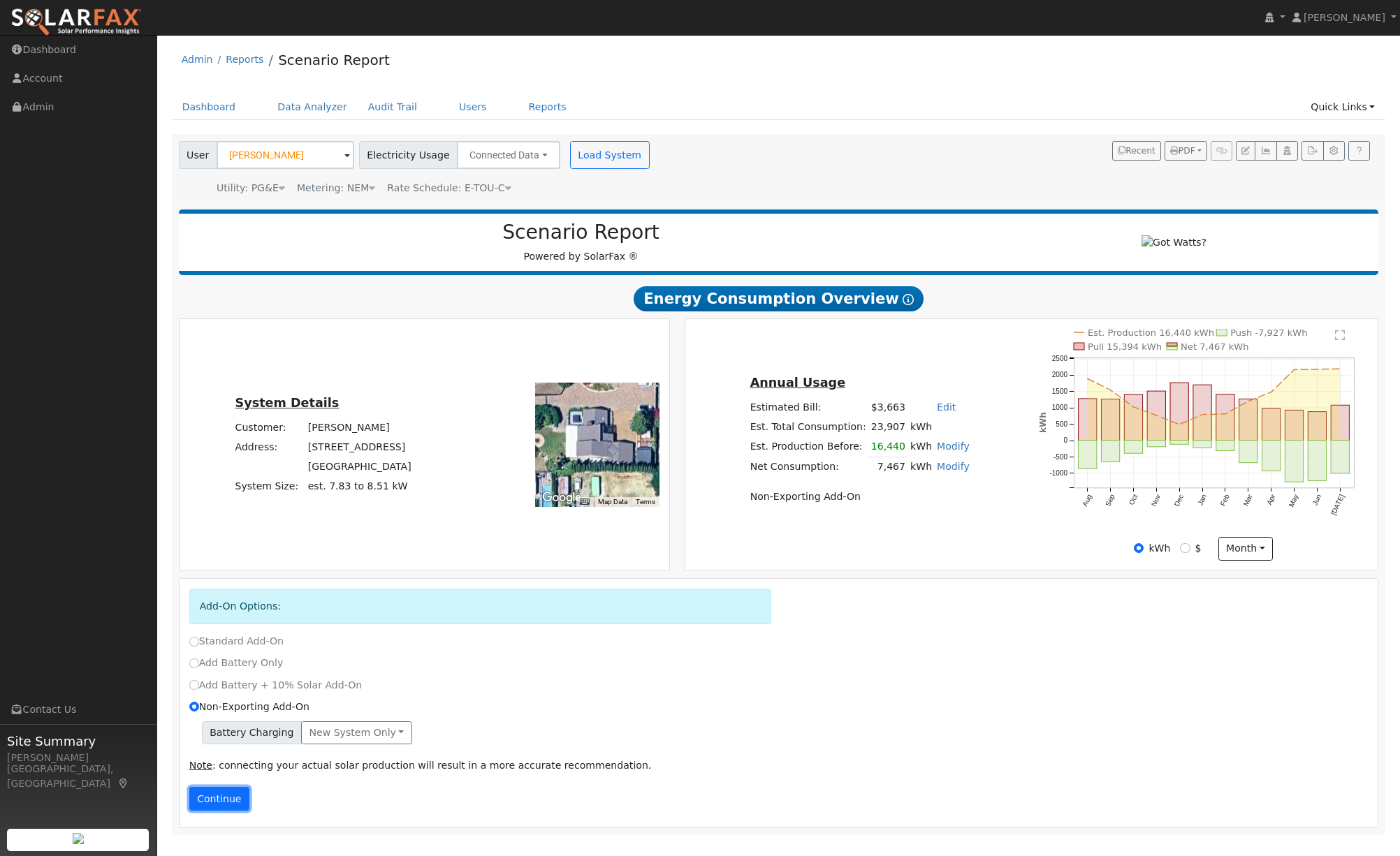
click at [220, 805] on button "Continue" at bounding box center [219, 798] width 61 height 24
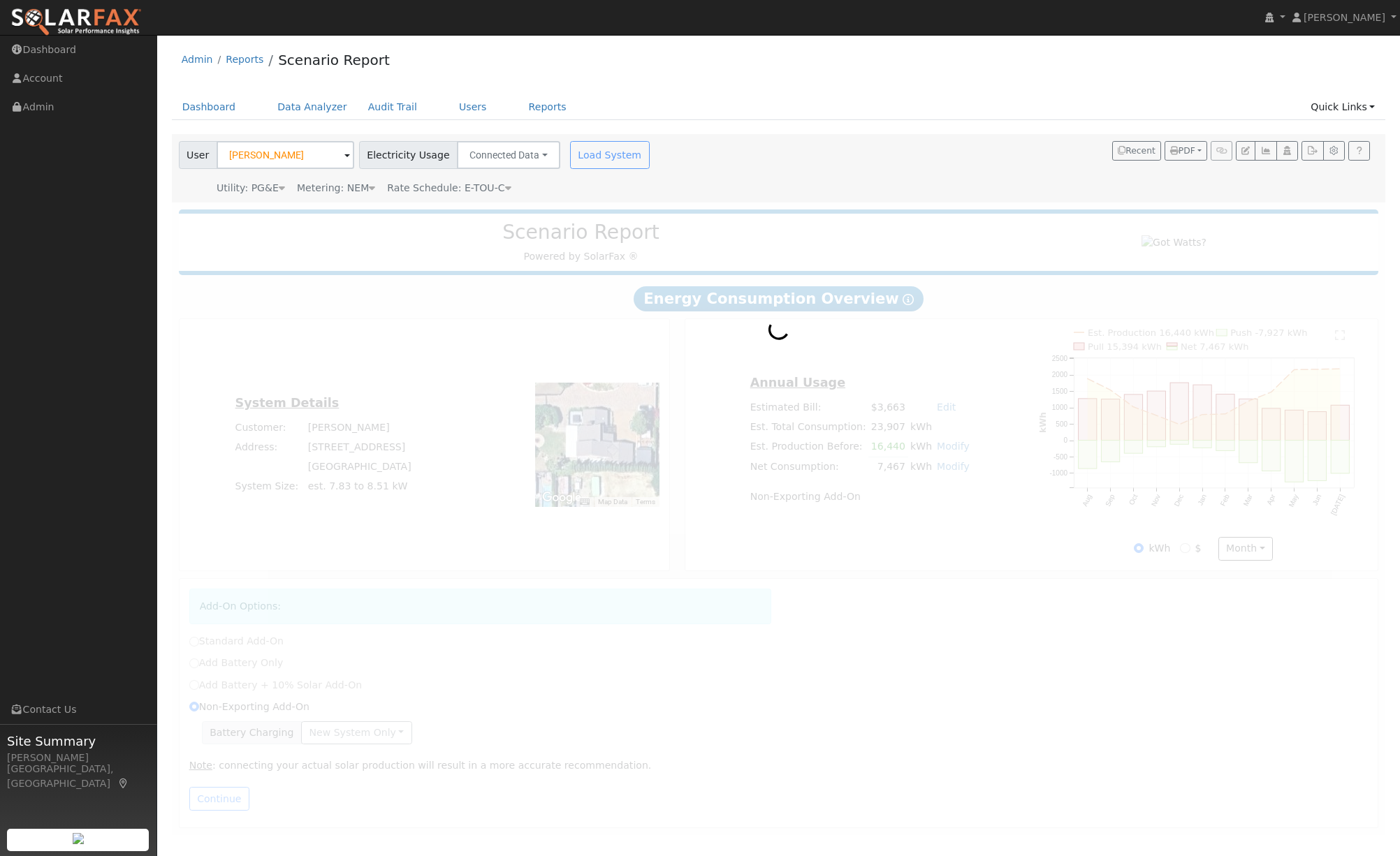
click at [956, 402] on div at bounding box center [779, 519] width 1215 height 633
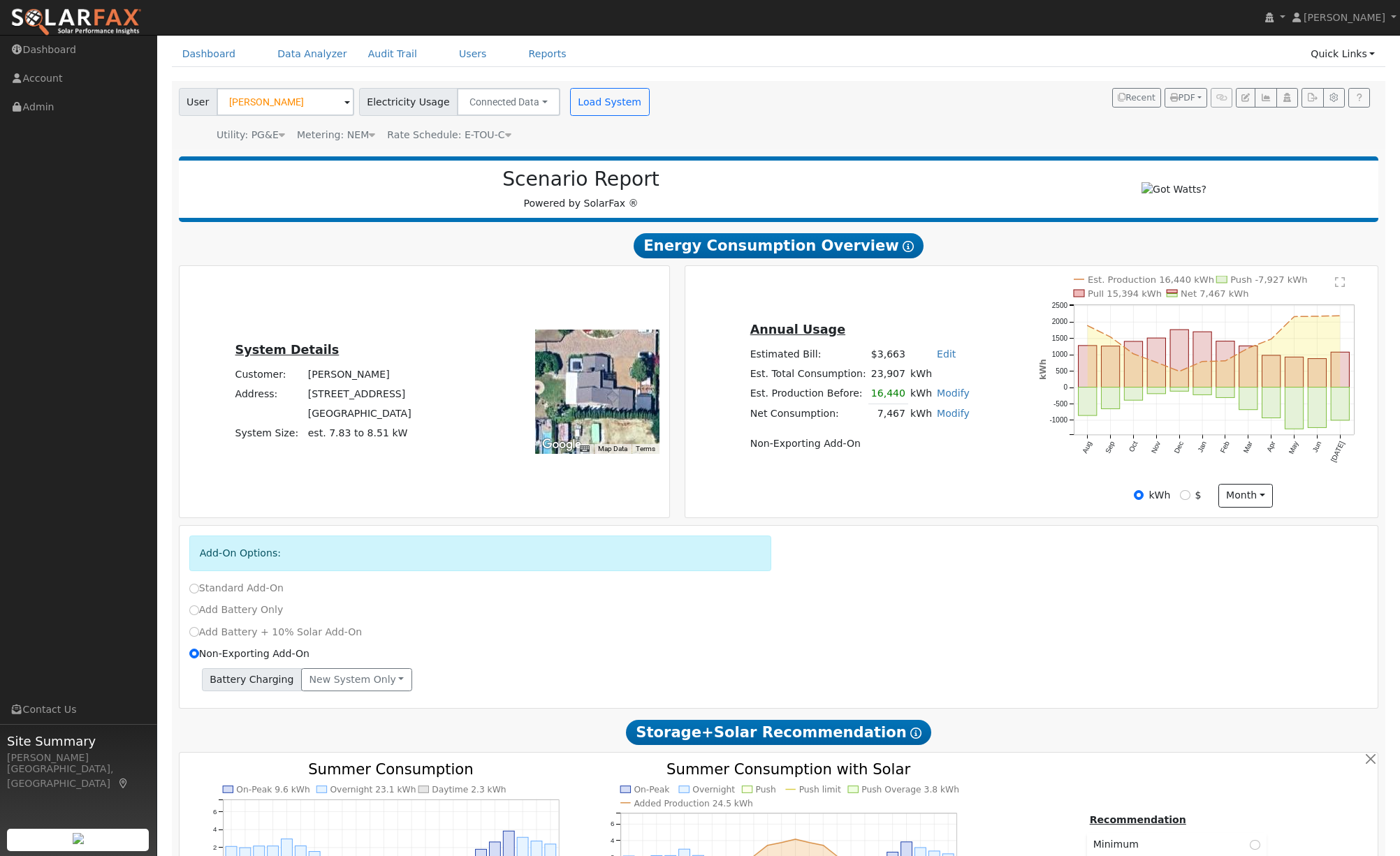
scroll to position [41, 0]
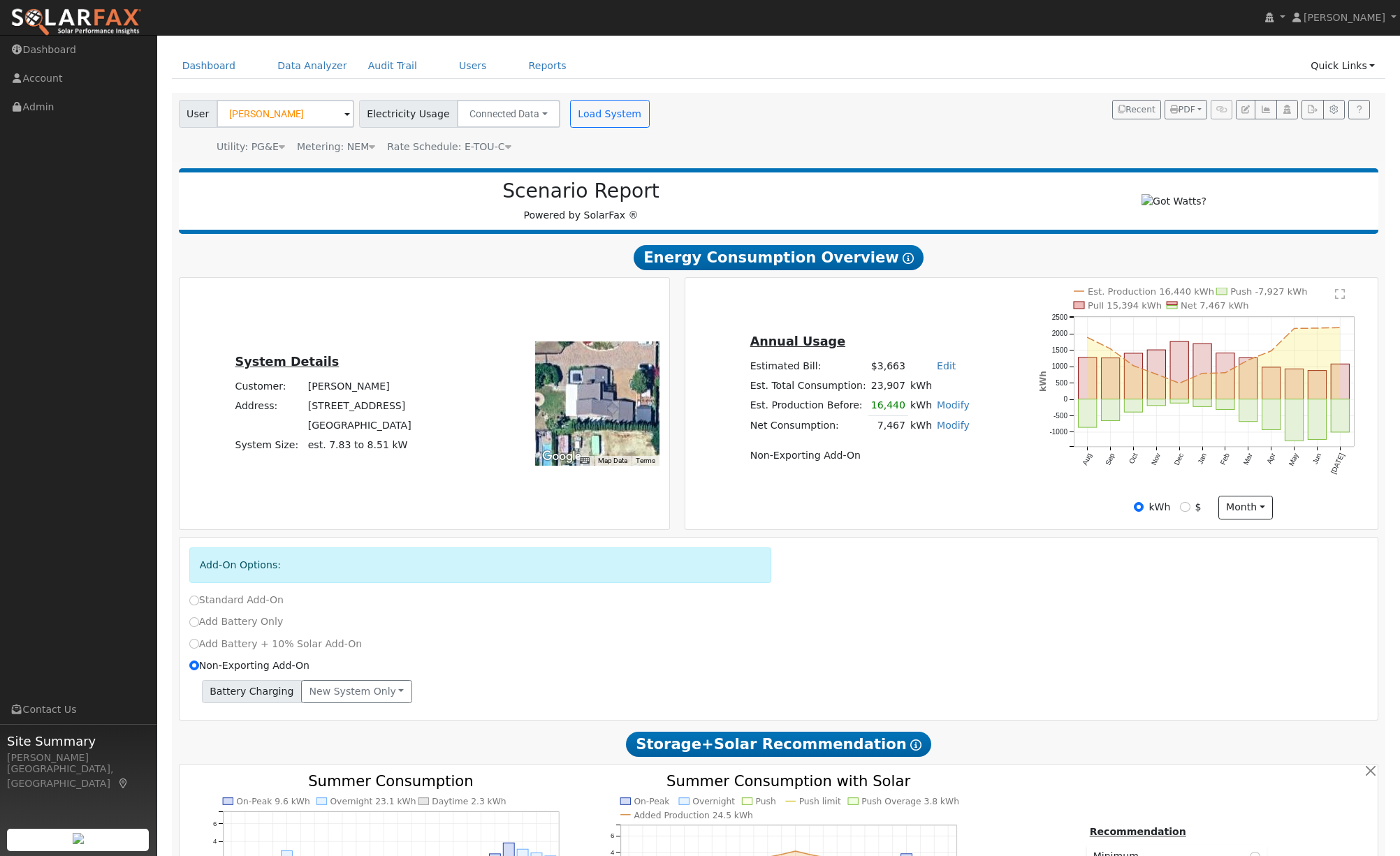
click at [944, 411] on link "Modify" at bounding box center [953, 405] width 33 height 12
type input "14500"
click at [956, 478] on button "Save" at bounding box center [963, 466] width 40 height 24
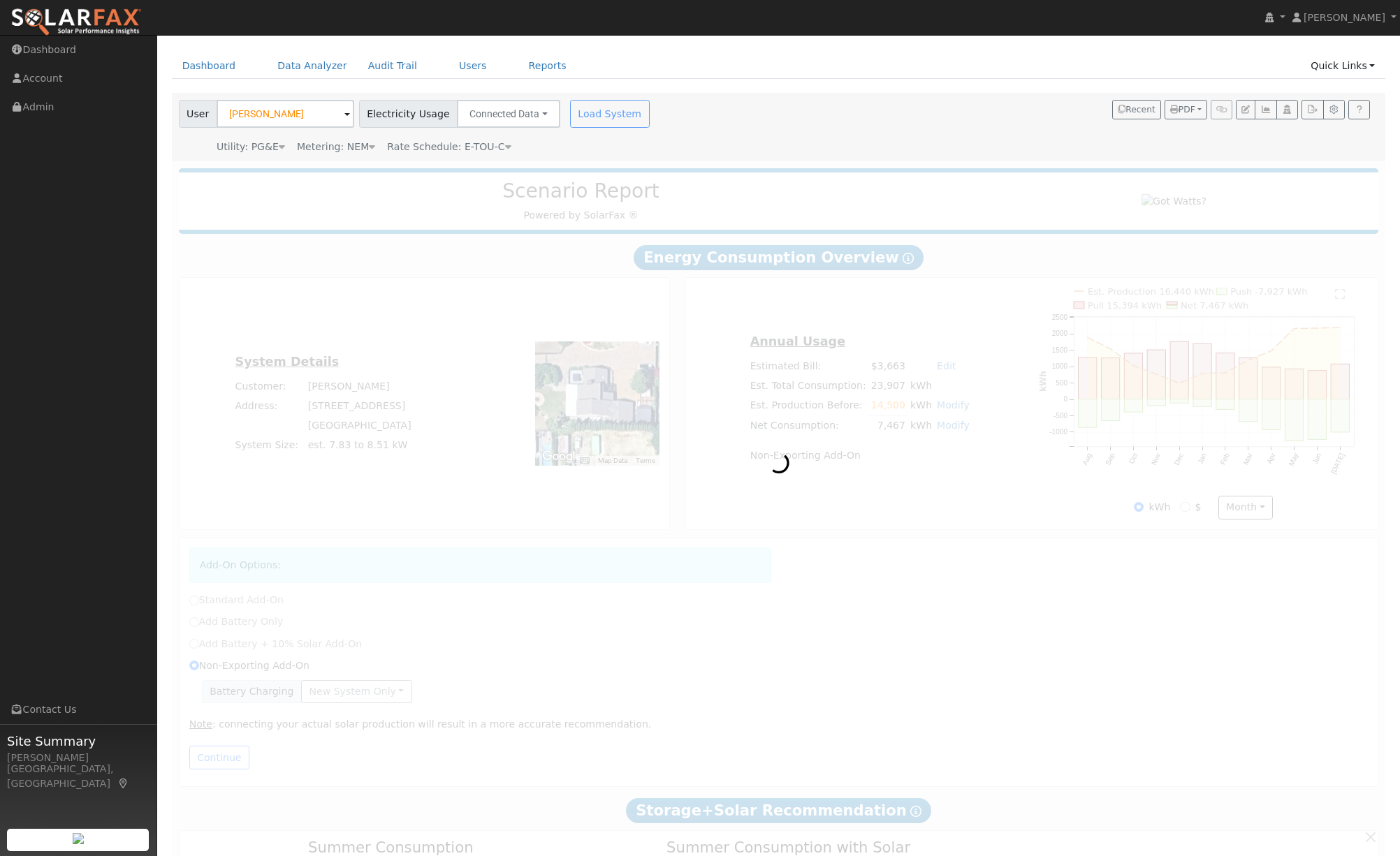
radio input "true"
radio input "false"
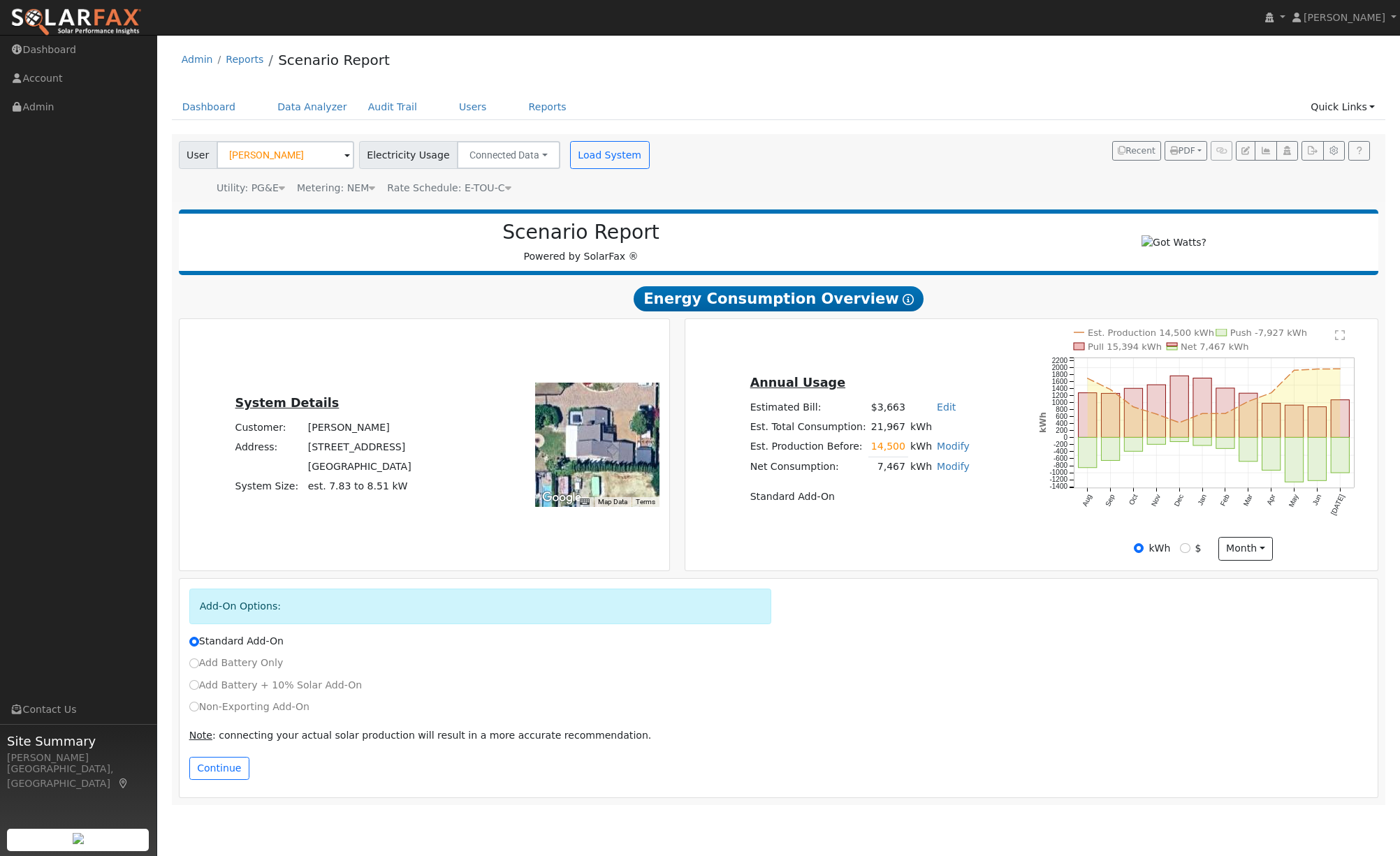
click at [955, 473] on link "Modify" at bounding box center [953, 467] width 33 height 12
click at [885, 493] on link "Add Consumption" at bounding box center [877, 490] width 170 height 19
type input "7467"
drag, startPoint x: 913, startPoint y: 526, endPoint x: 945, endPoint y: 526, distance: 32.0
click at [946, 526] on td "7467" at bounding box center [913, 521] width 86 height 23
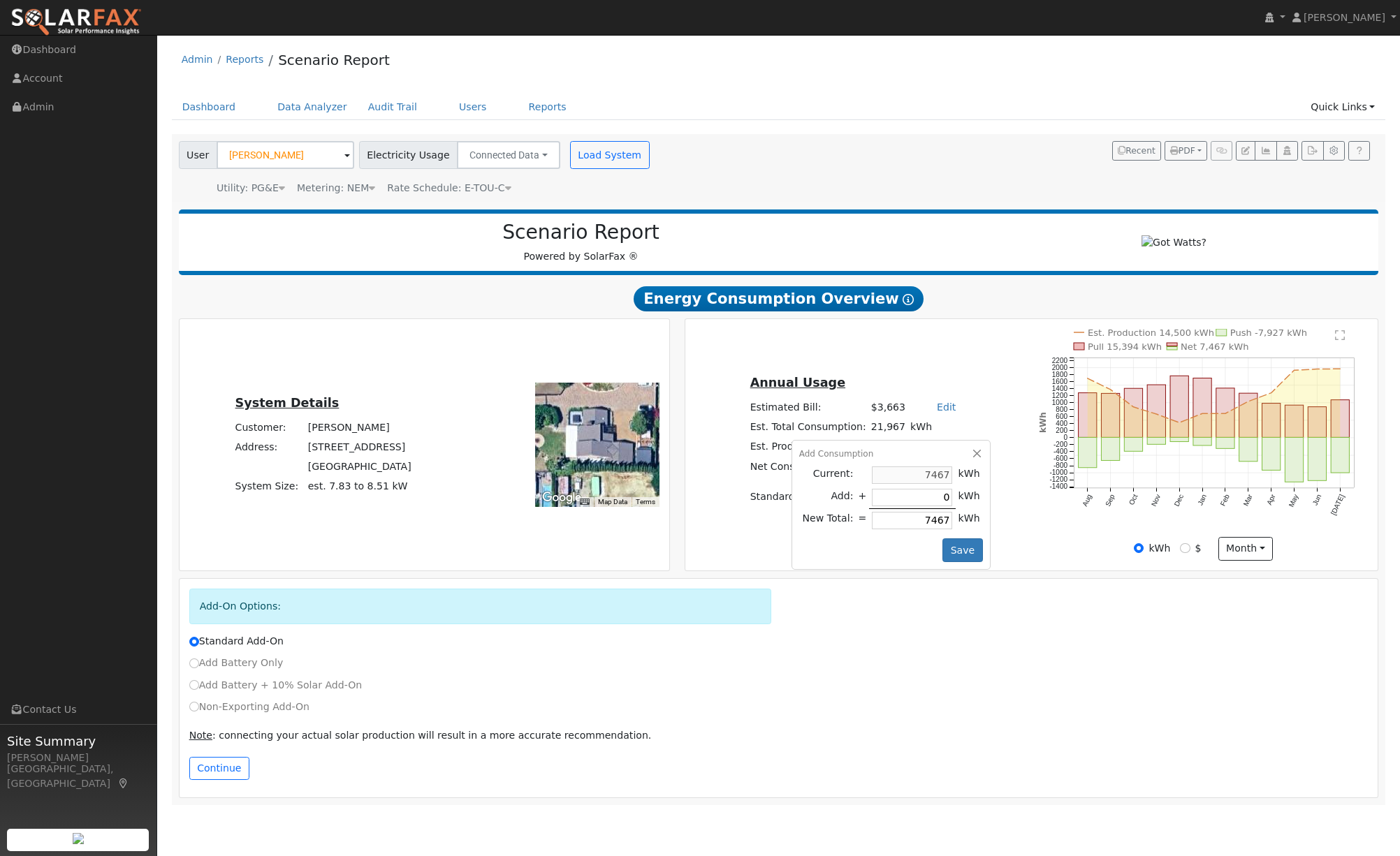
type input "-7461"
type input "6"
type input "-7406"
type input "61"
type input "-6857"
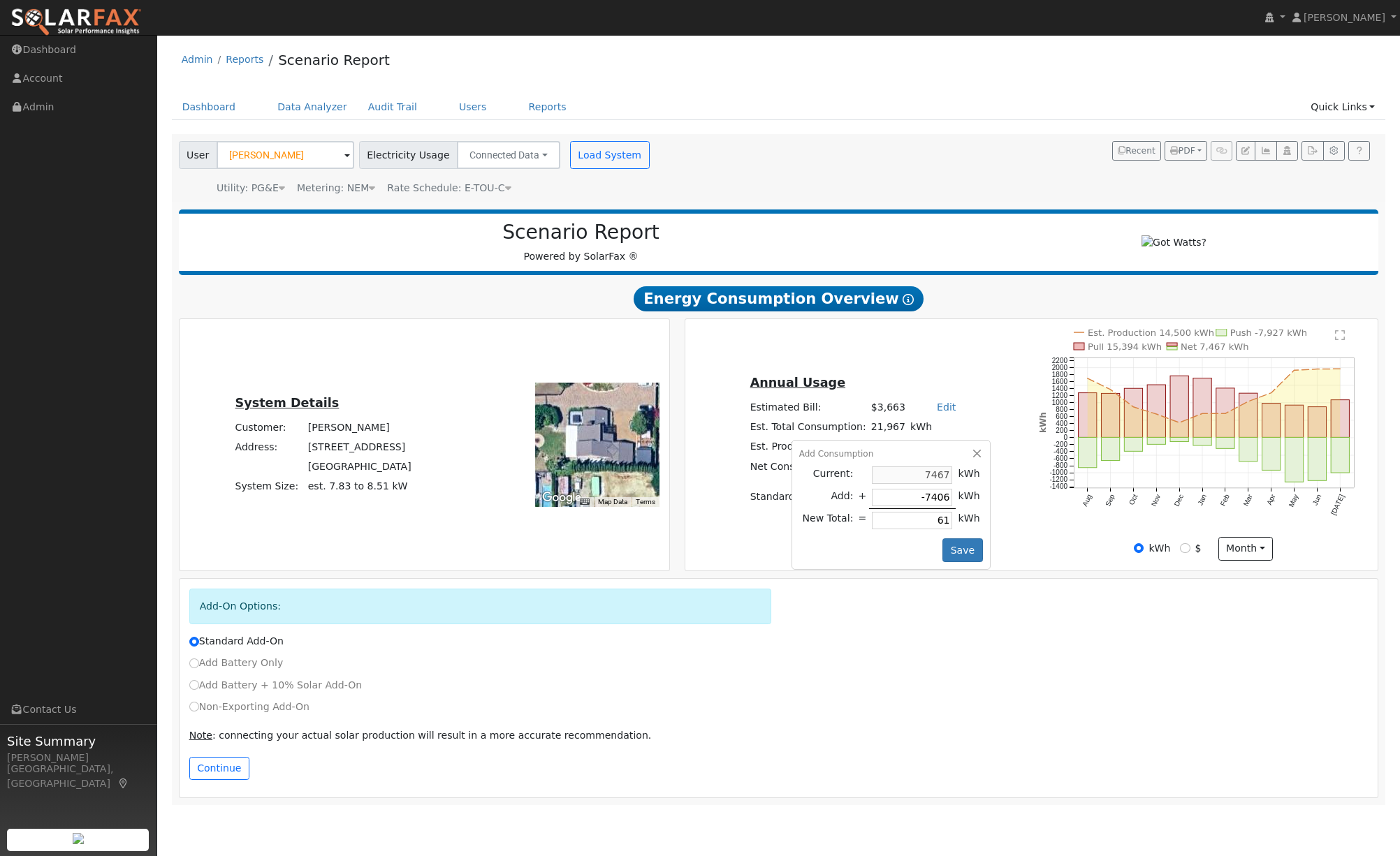
type input "610"
type input "-1367"
type input "6100"
click at [959, 550] on button "Save" at bounding box center [963, 550] width 40 height 24
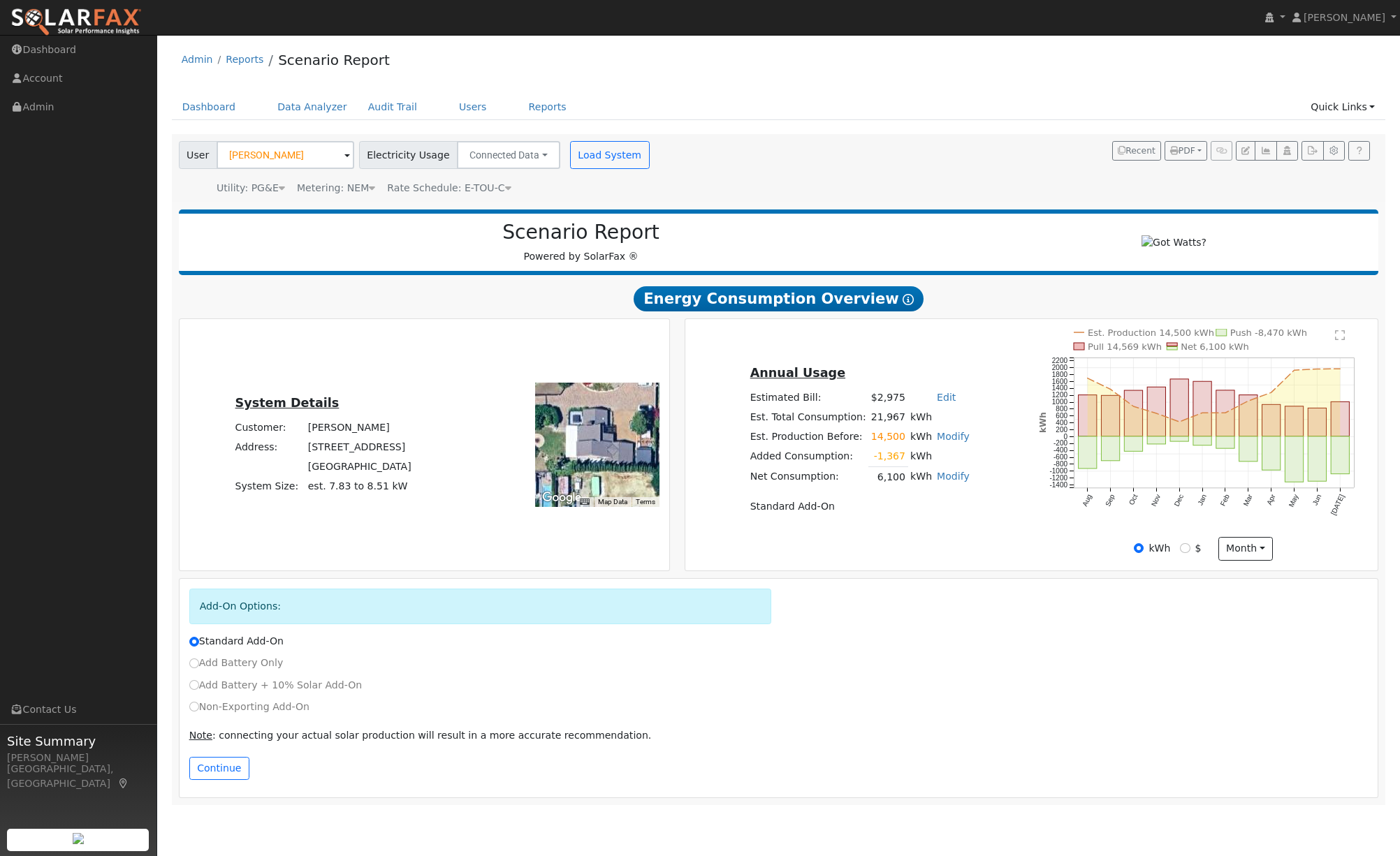
click at [959, 550] on div "Annual Usage Estimated Bill: $2,975 Edit Estimated Bill $ Annual Est. Total Con…" at bounding box center [1032, 444] width 688 height 232
click at [220, 715] on label "Non-Exporting Add-On" at bounding box center [249, 707] width 120 height 14
click at [199, 712] on input "Non-Exporting Add-On" at bounding box center [194, 707] width 10 height 10
radio input "true"
radio input "false"
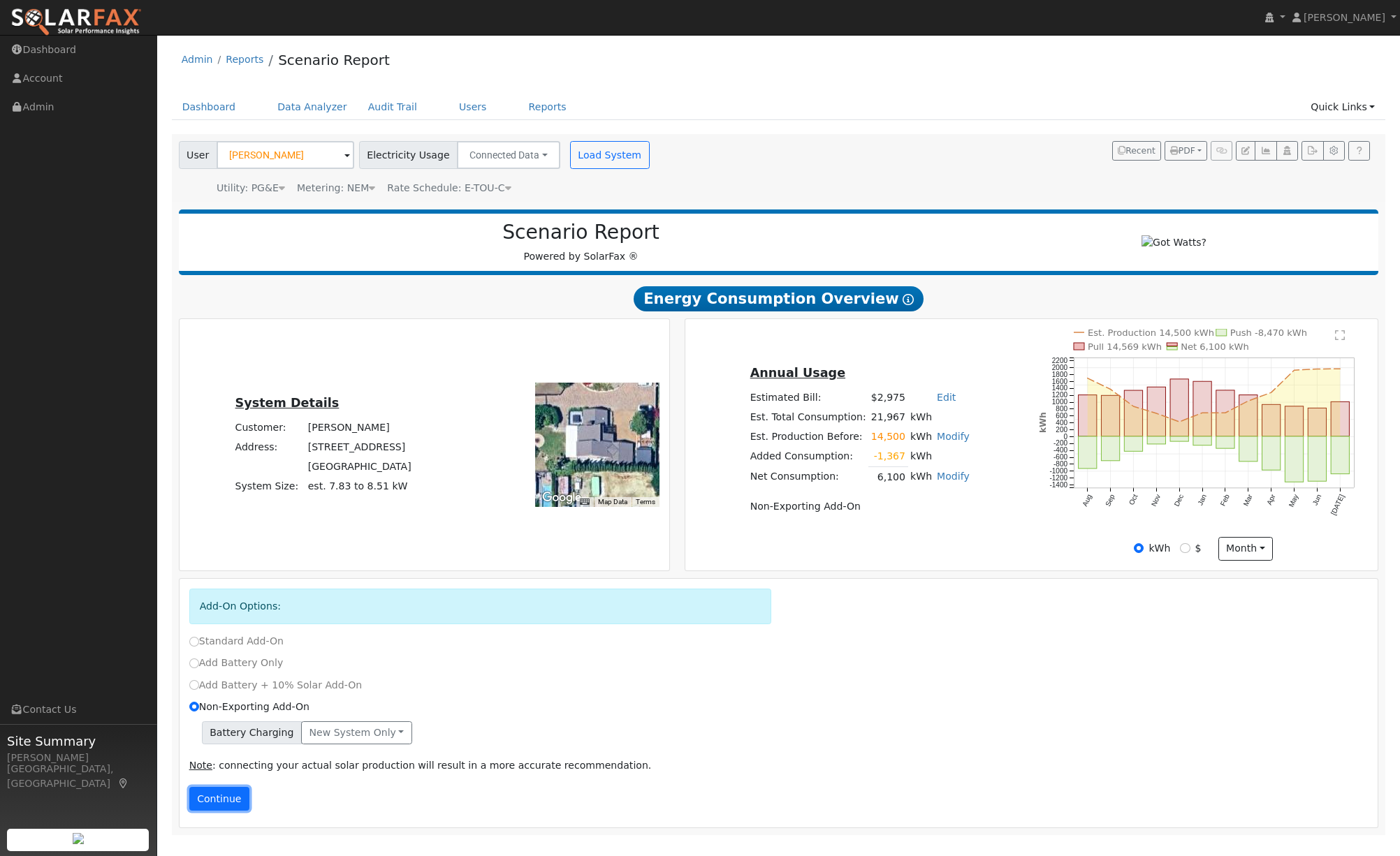
click at [222, 807] on button "Continue" at bounding box center [219, 798] width 61 height 24
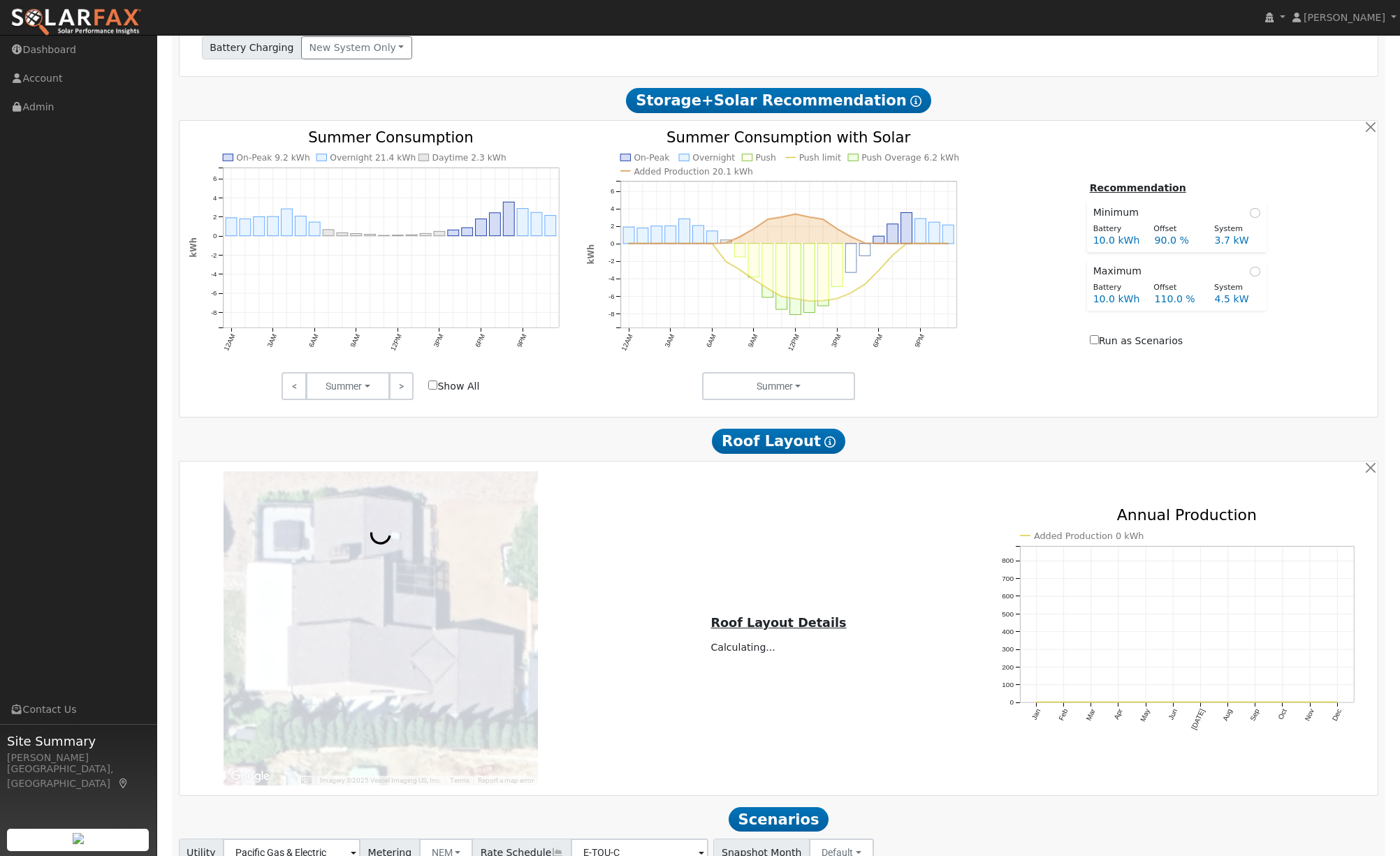
scroll to position [705, 0]
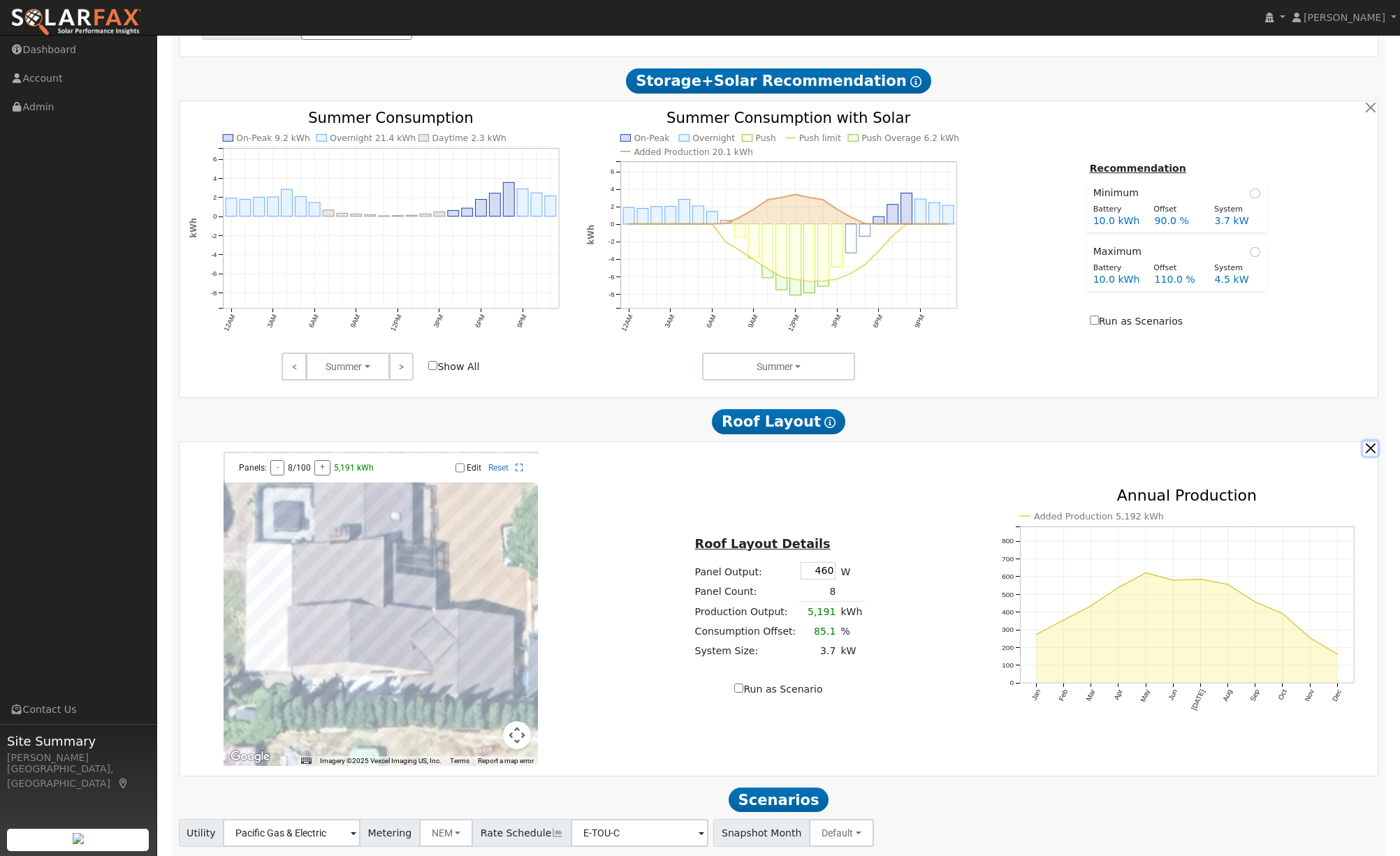
click at [1371, 453] on button "button" at bounding box center [1370, 449] width 14 height 14
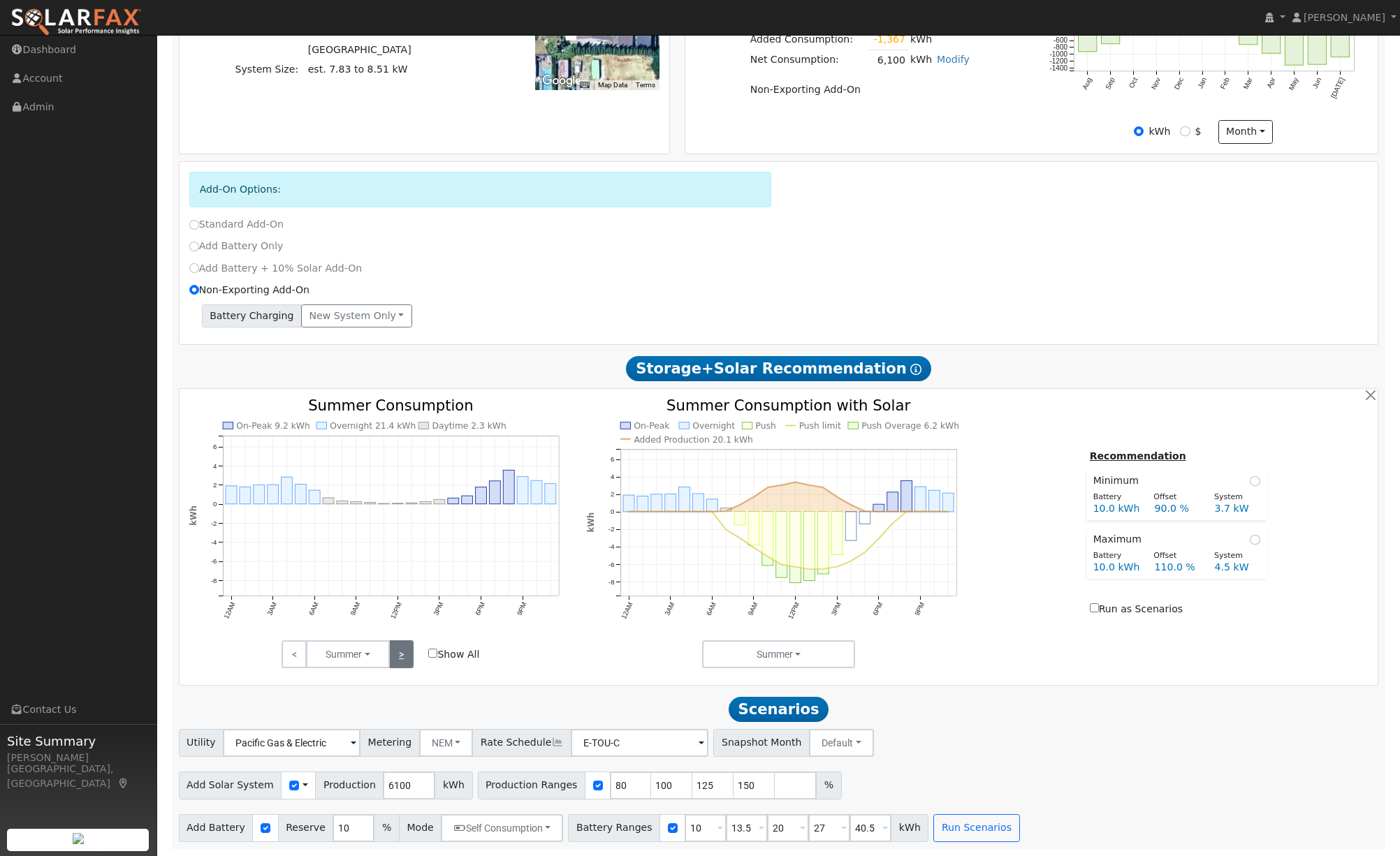
click at [402, 659] on link ">" at bounding box center [401, 654] width 24 height 28
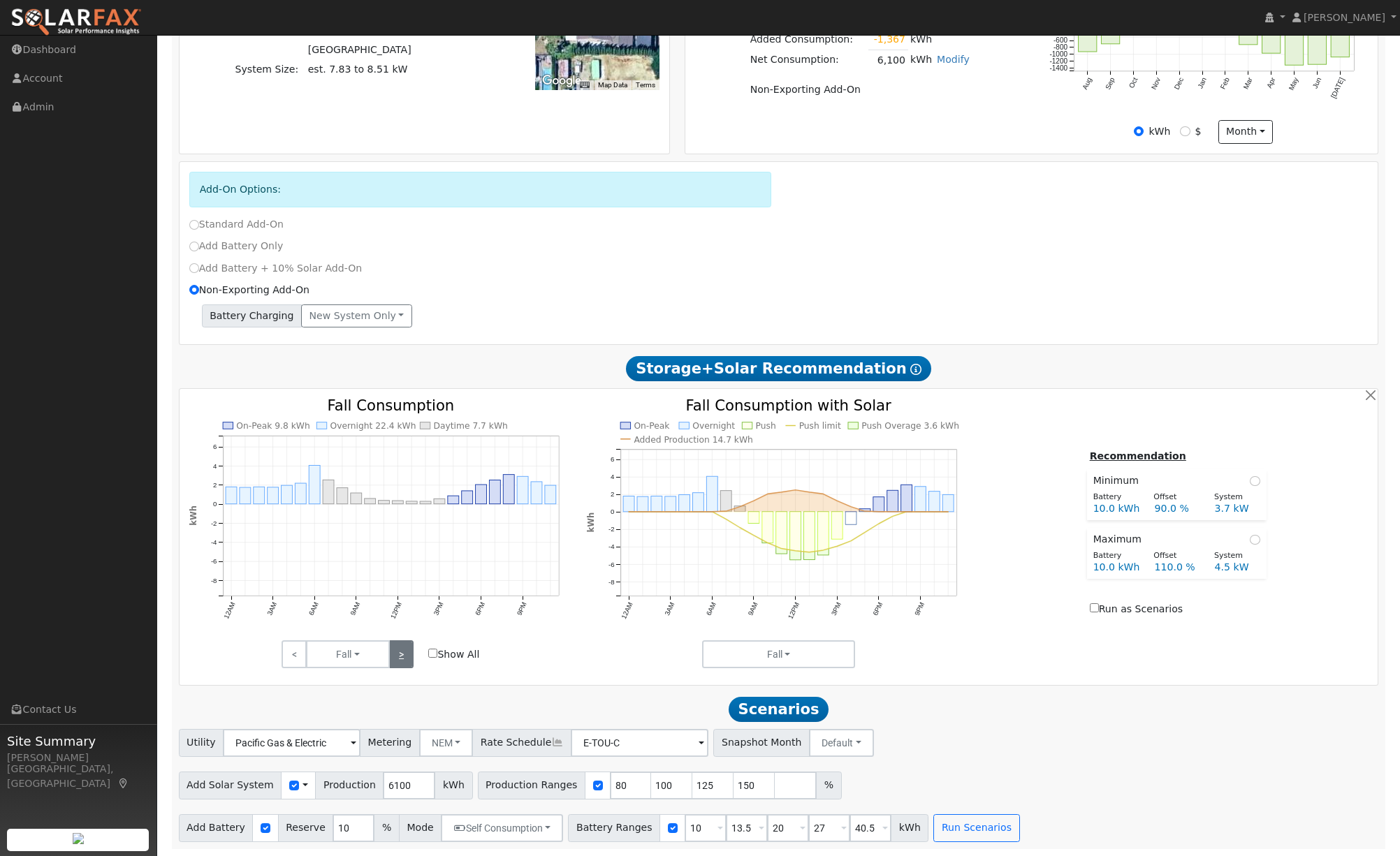
click at [402, 659] on link ">" at bounding box center [401, 654] width 24 height 28
drag, startPoint x: 864, startPoint y: 825, endPoint x: 810, endPoint y: 824, distance: 54.0
click at [809, 824] on div "Battery Ranges 10 Overrides Reserve % Mode None None Self Consumption Peak Savi…" at bounding box center [748, 828] width 360 height 28
click at [970, 822] on button "Run Scenarios" at bounding box center [975, 828] width 86 height 28
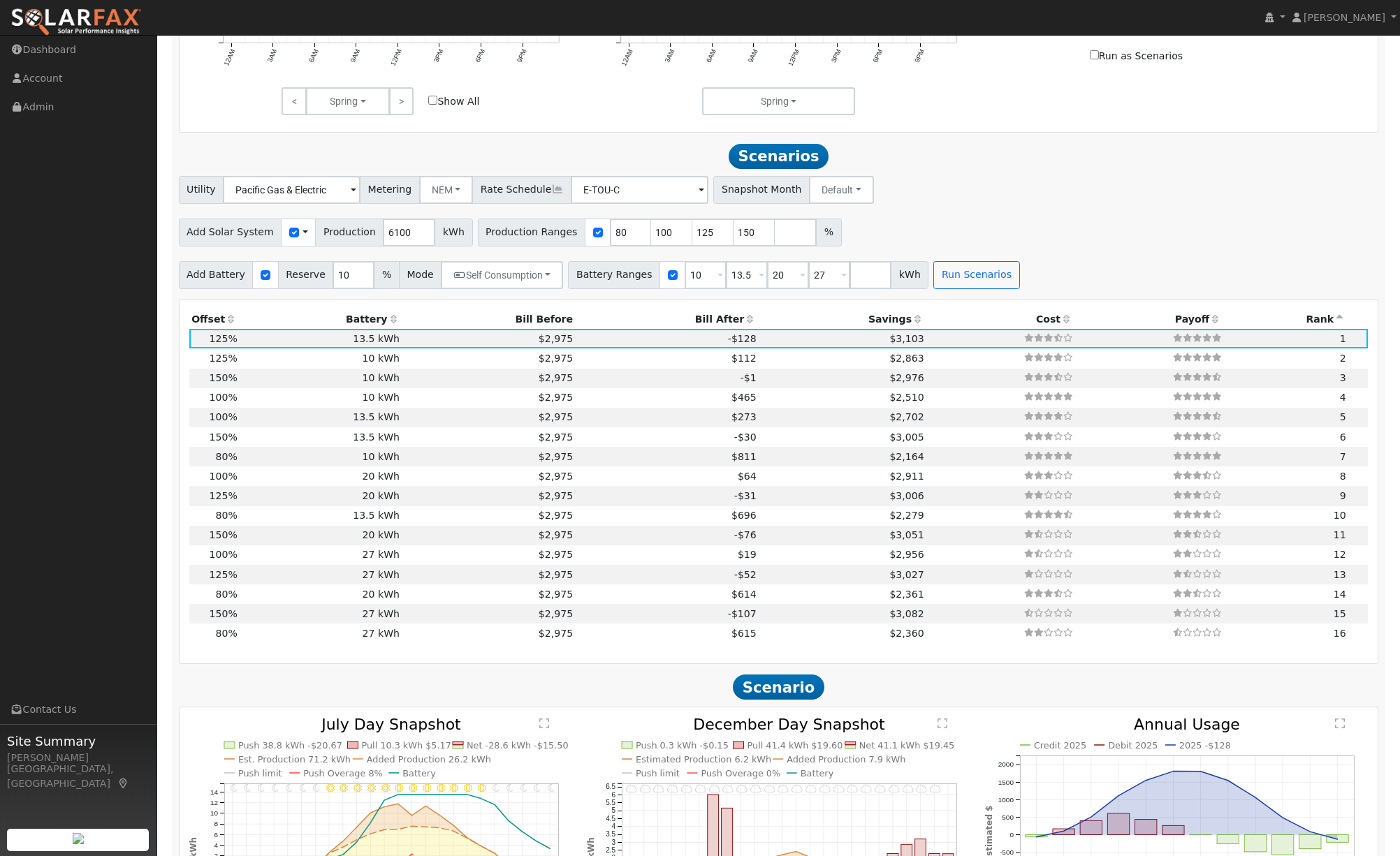
scroll to position [1077, 0]
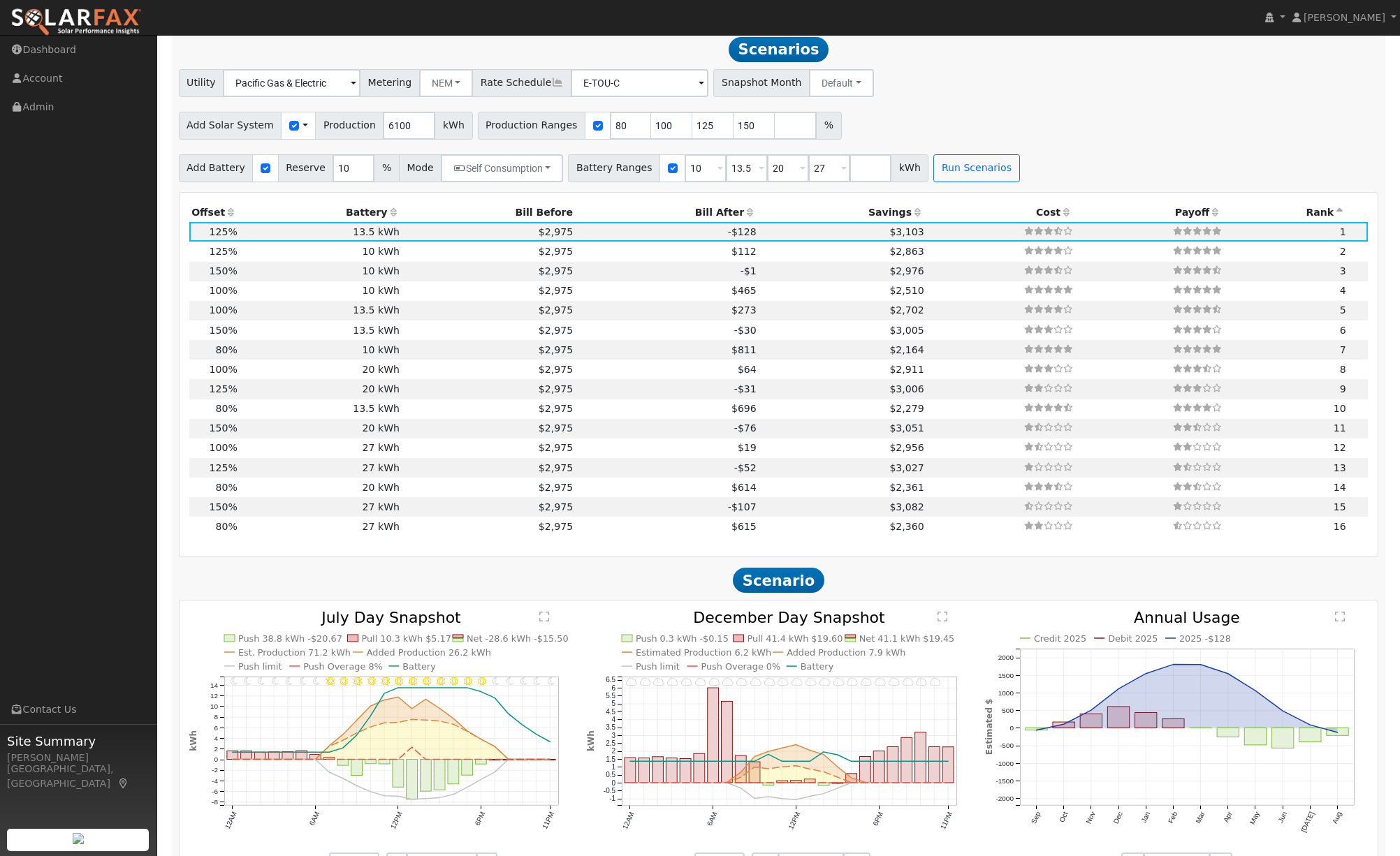
click at [912, 217] on icon at bounding box center [918, 212] width 12 height 10
click at [890, 374] on span "$2,956" at bounding box center [907, 370] width 35 height 12
type input "4.1"
type input "$12,607"
type input "$27,270"
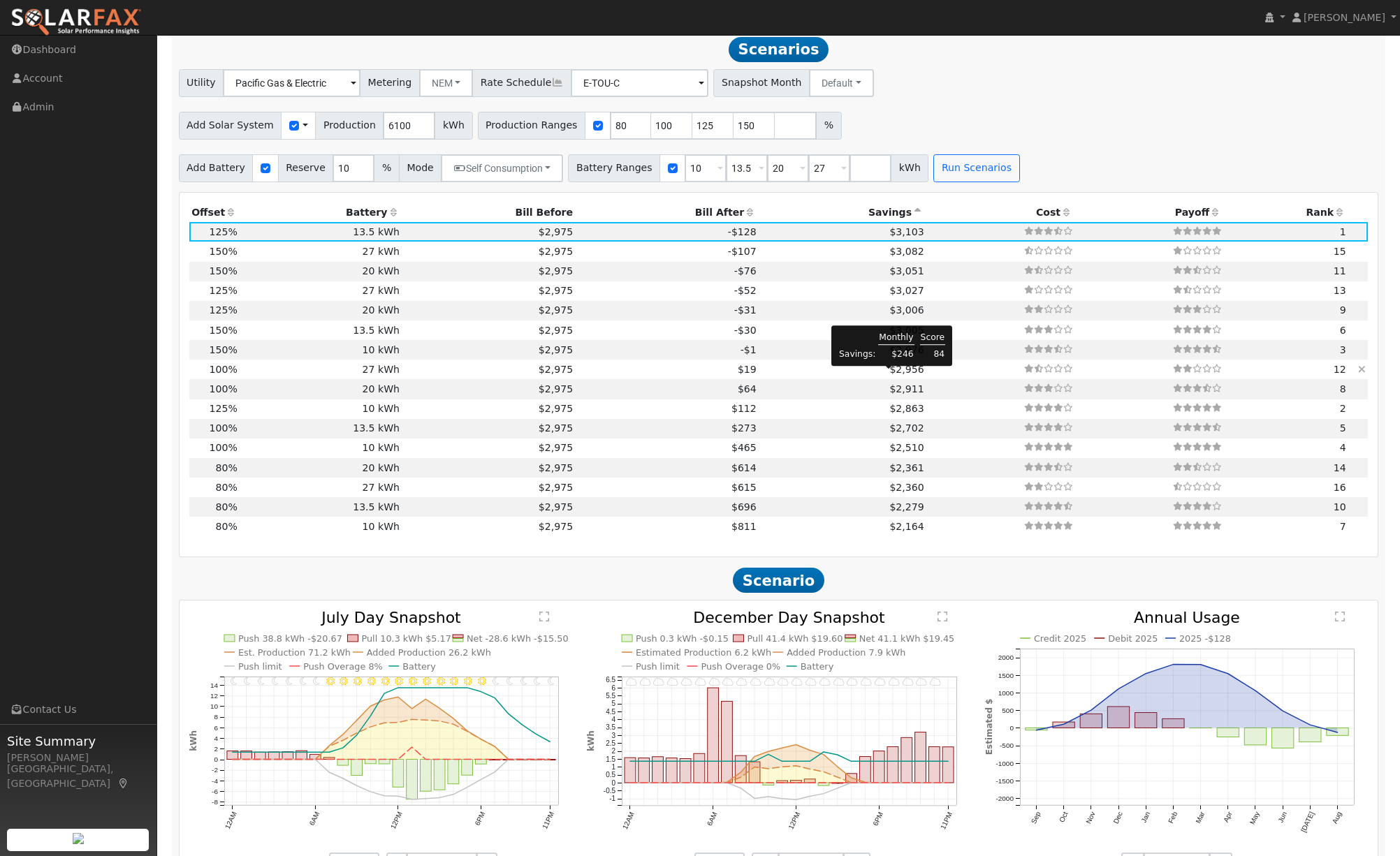
type input "$11,963"
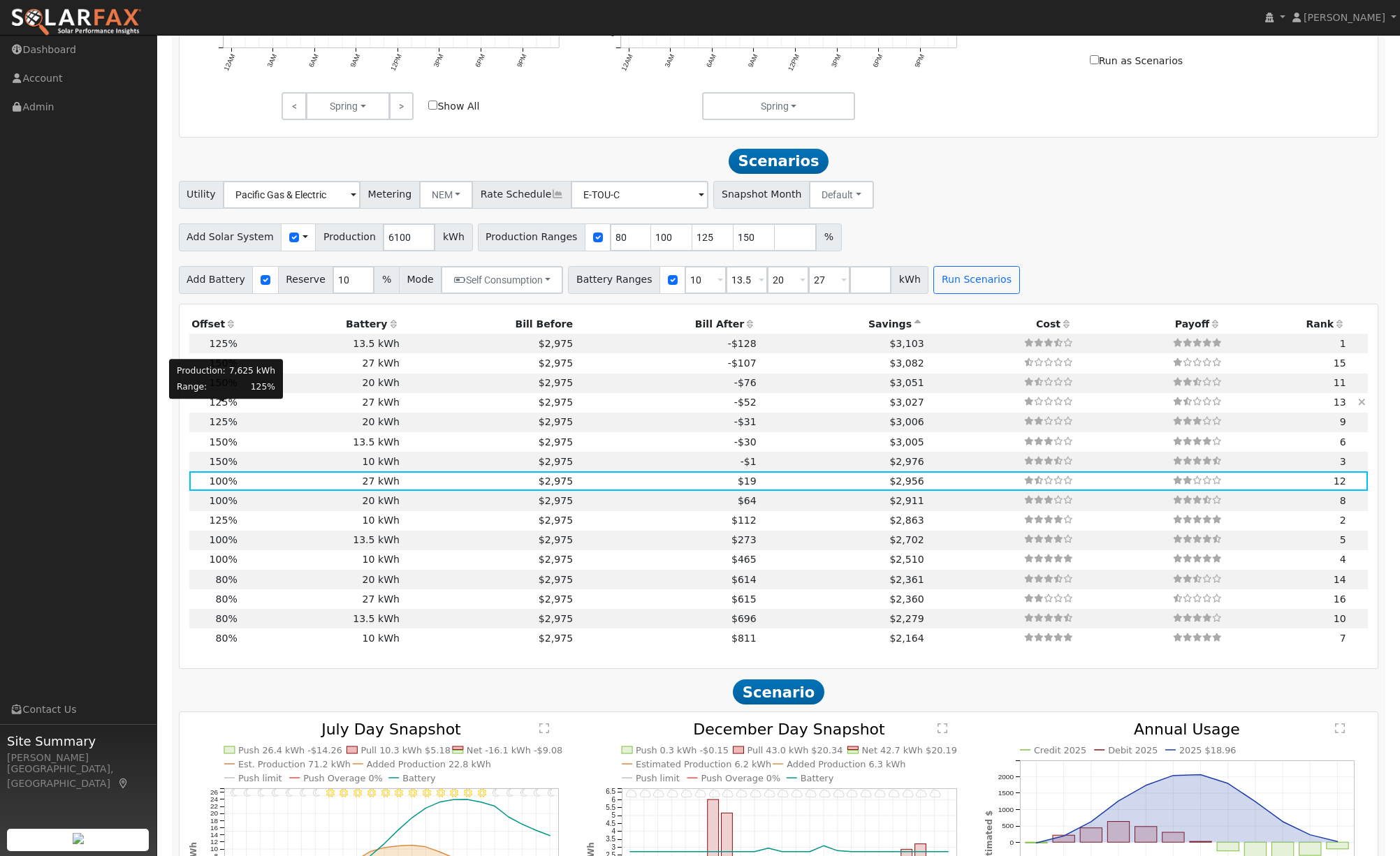
scroll to position [956, 0]
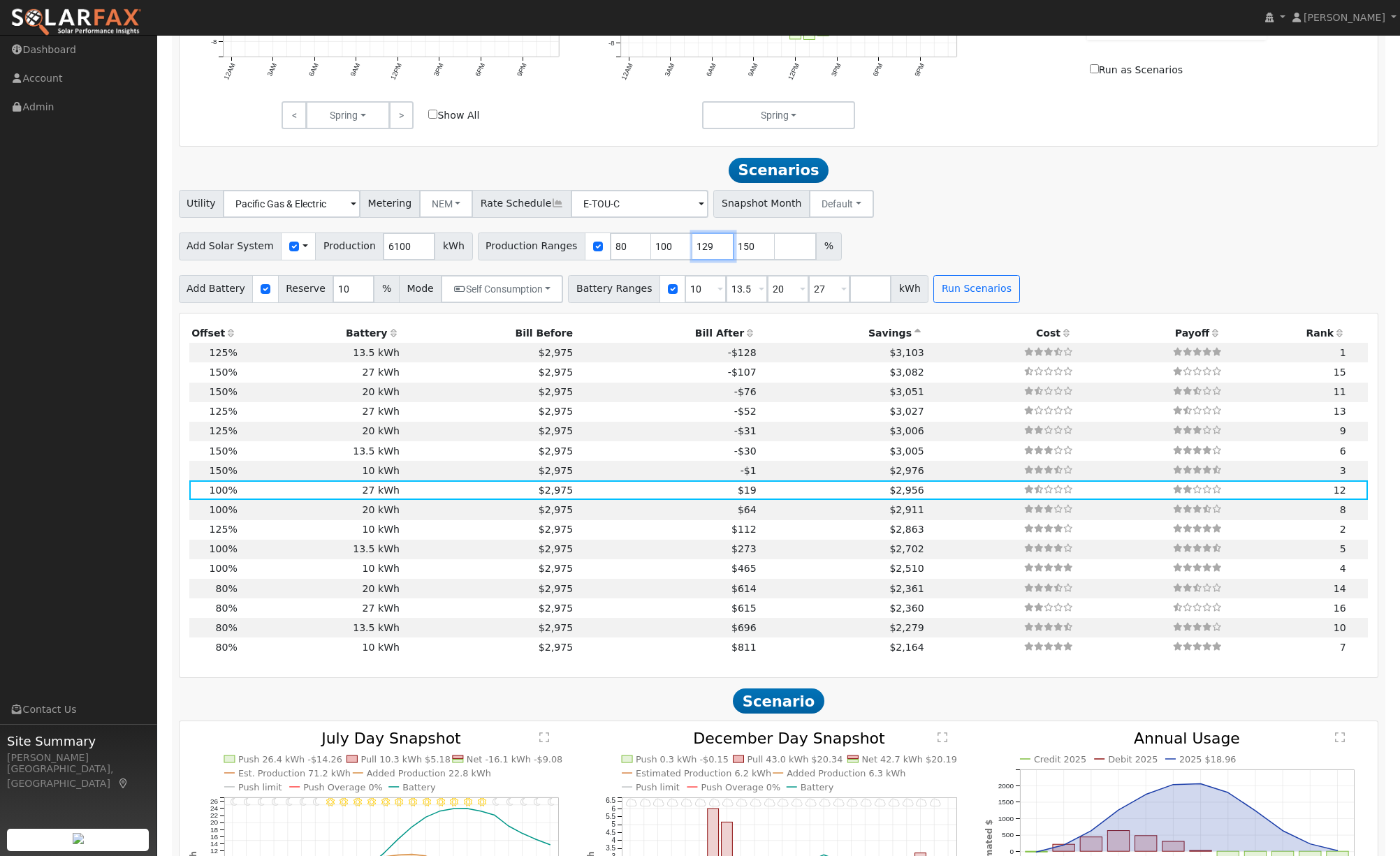
drag, startPoint x: 700, startPoint y: 251, endPoint x: 672, endPoint y: 250, distance: 28.0
click at [693, 250] on input "129" at bounding box center [714, 246] width 42 height 28
type input "130"
click at [701, 250] on input "130" at bounding box center [714, 246] width 42 height 28
drag, startPoint x: 654, startPoint y: 253, endPoint x: 613, endPoint y: 252, distance: 41.0
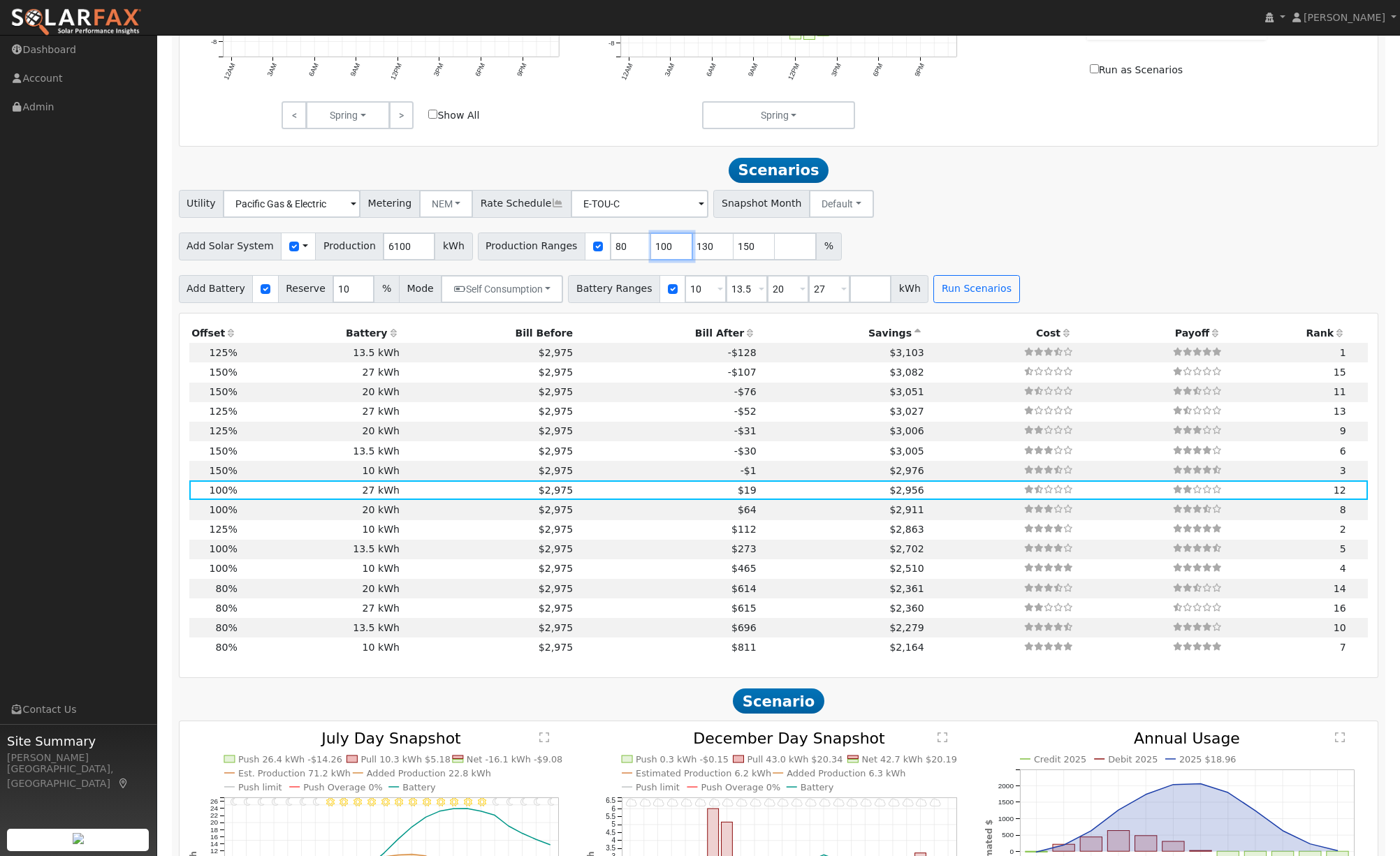
click at [613, 253] on div "Production Ranges 80 100 130 150 %" at bounding box center [659, 246] width 364 height 28
type input "130"
type input "150"
type input "130"
drag, startPoint x: 611, startPoint y: 255, endPoint x: 592, endPoint y: 255, distance: 19.0
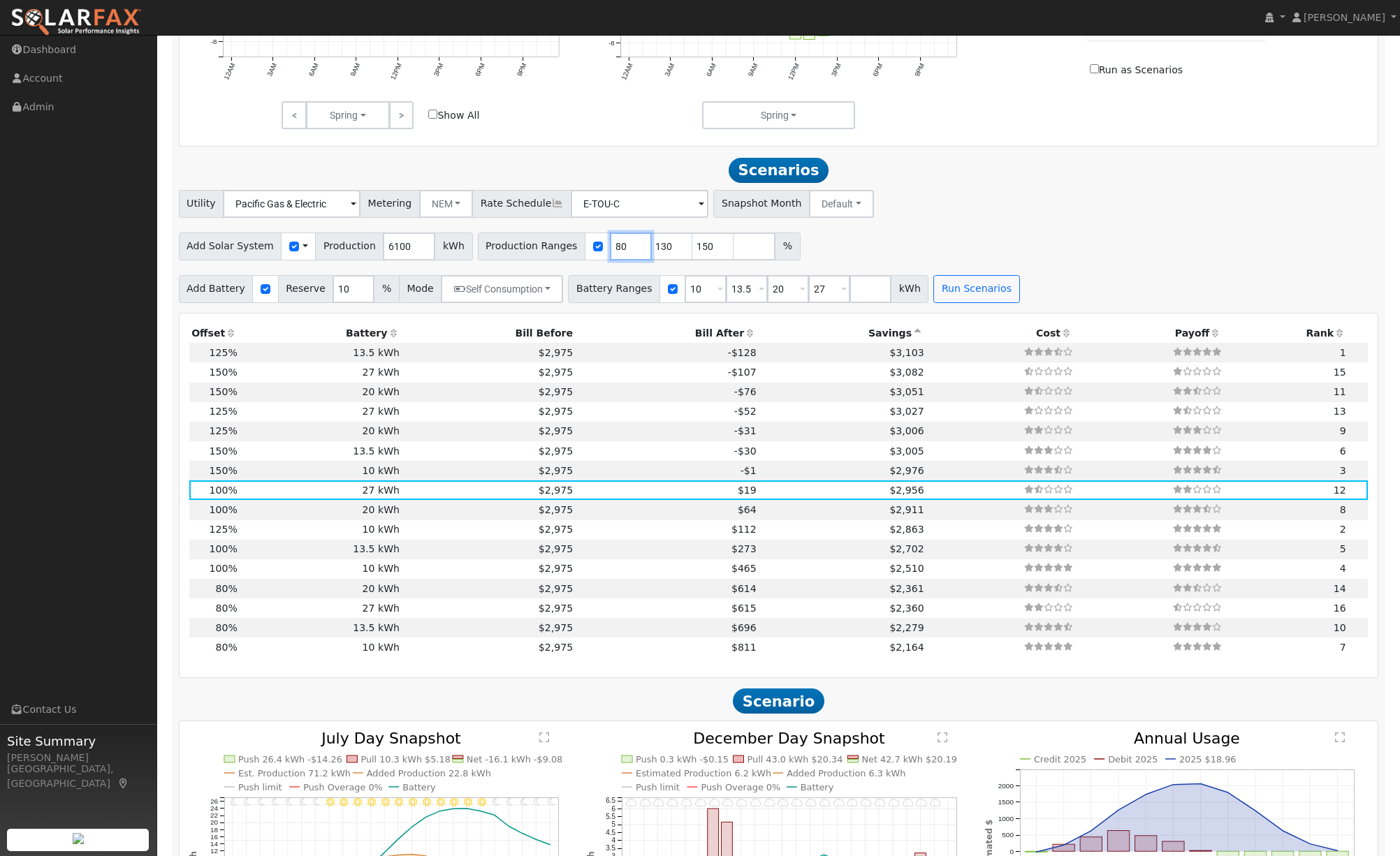
click at [592, 255] on div "Production Ranges 80 130 150 %" at bounding box center [639, 246] width 323 height 28
type input "130"
type input "150"
type input "130"
drag, startPoint x: 694, startPoint y: 298, endPoint x: 667, endPoint y: 297, distance: 27.0
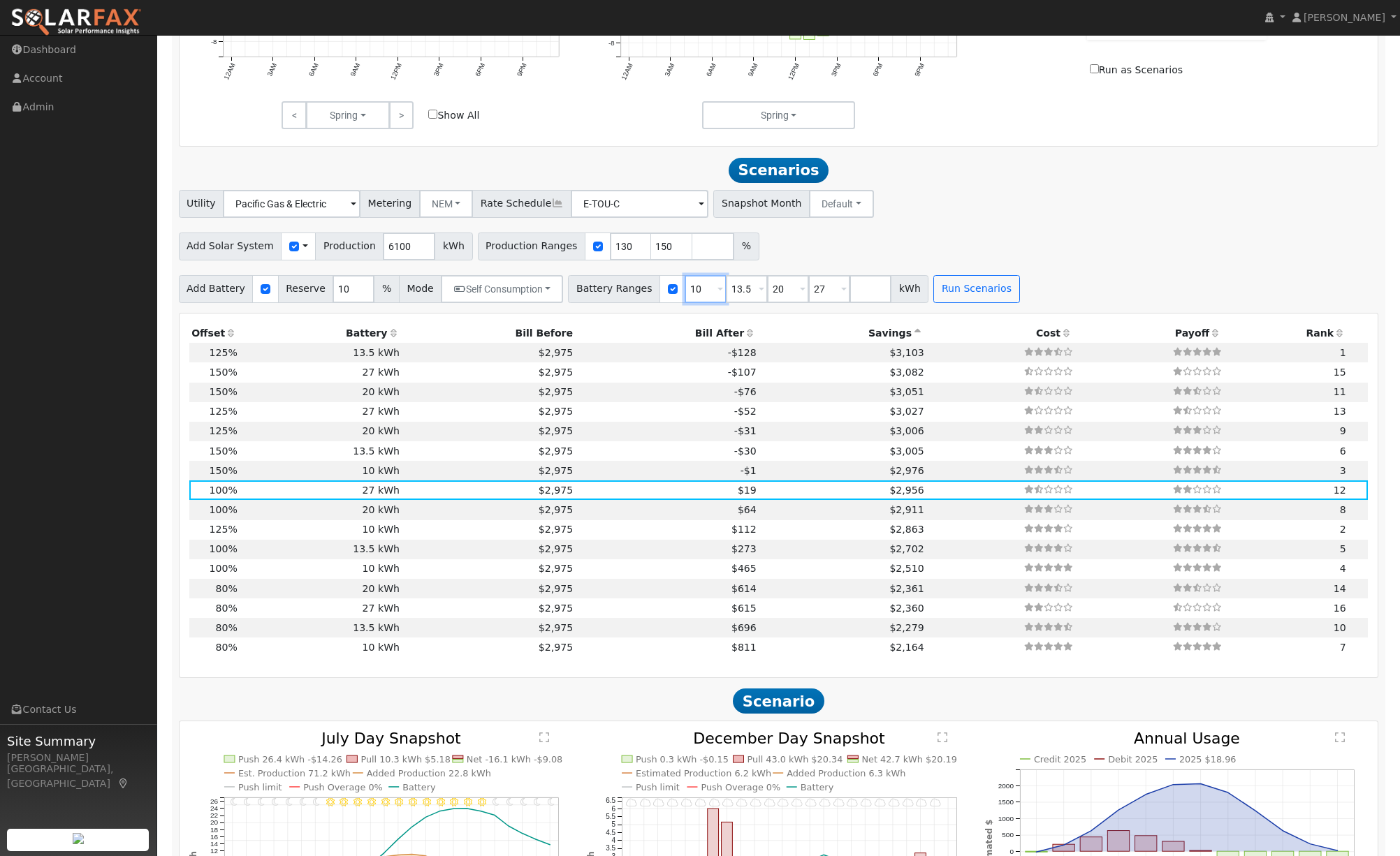
click at [667, 297] on div "Battery Ranges 10 Overrides Reserve % Mode None None Self Consumption Peak Savi…" at bounding box center [748, 288] width 360 height 28
type input "13.5"
type input "20"
type input "27"
type input "13.5"
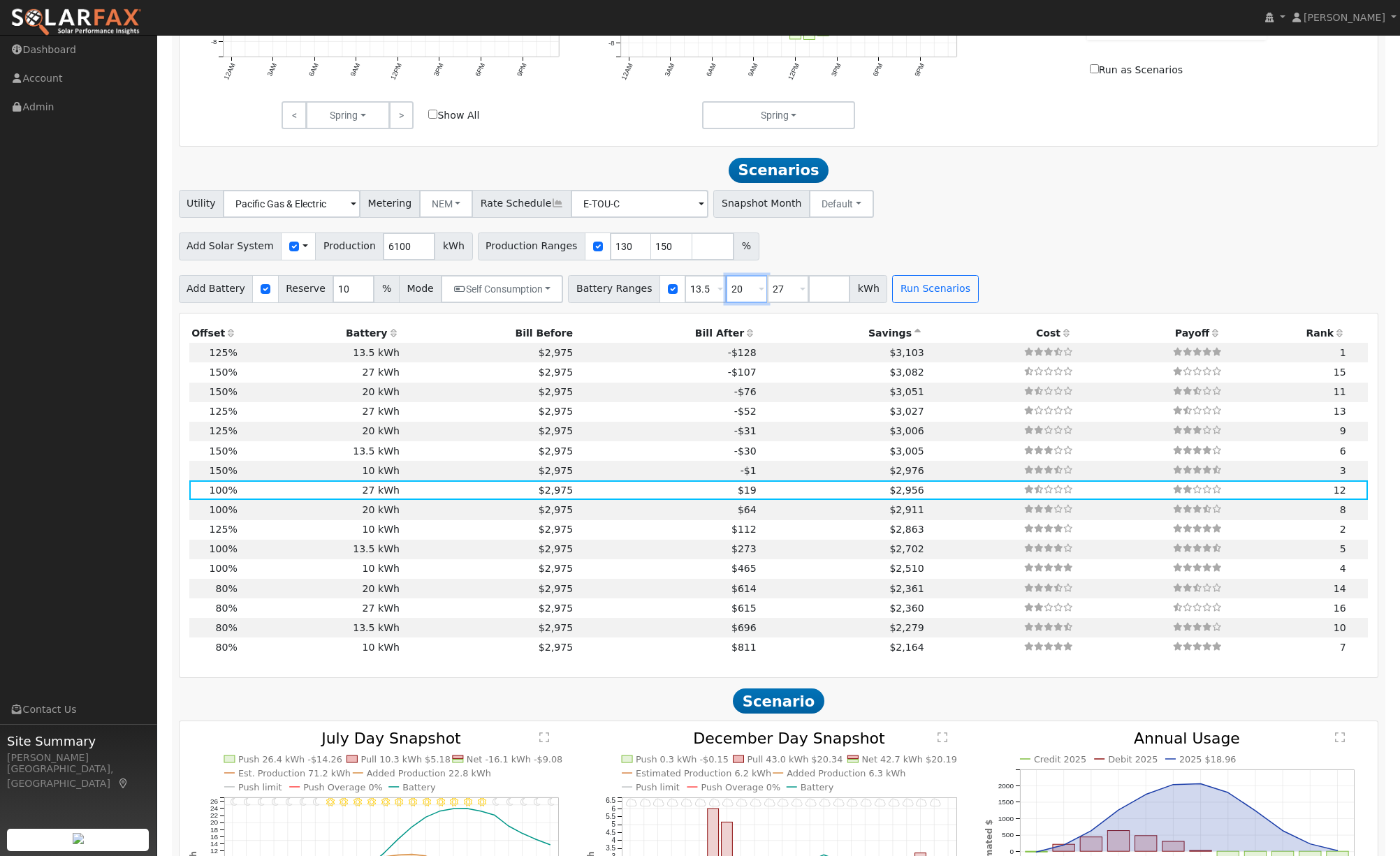
drag, startPoint x: 736, startPoint y: 296, endPoint x: 713, endPoint y: 296, distance: 23.0
click at [725, 296] on input "20" at bounding box center [747, 288] width 42 height 28
type input "27"
click at [872, 296] on button "Run Scenarios" at bounding box center [894, 288] width 86 height 28
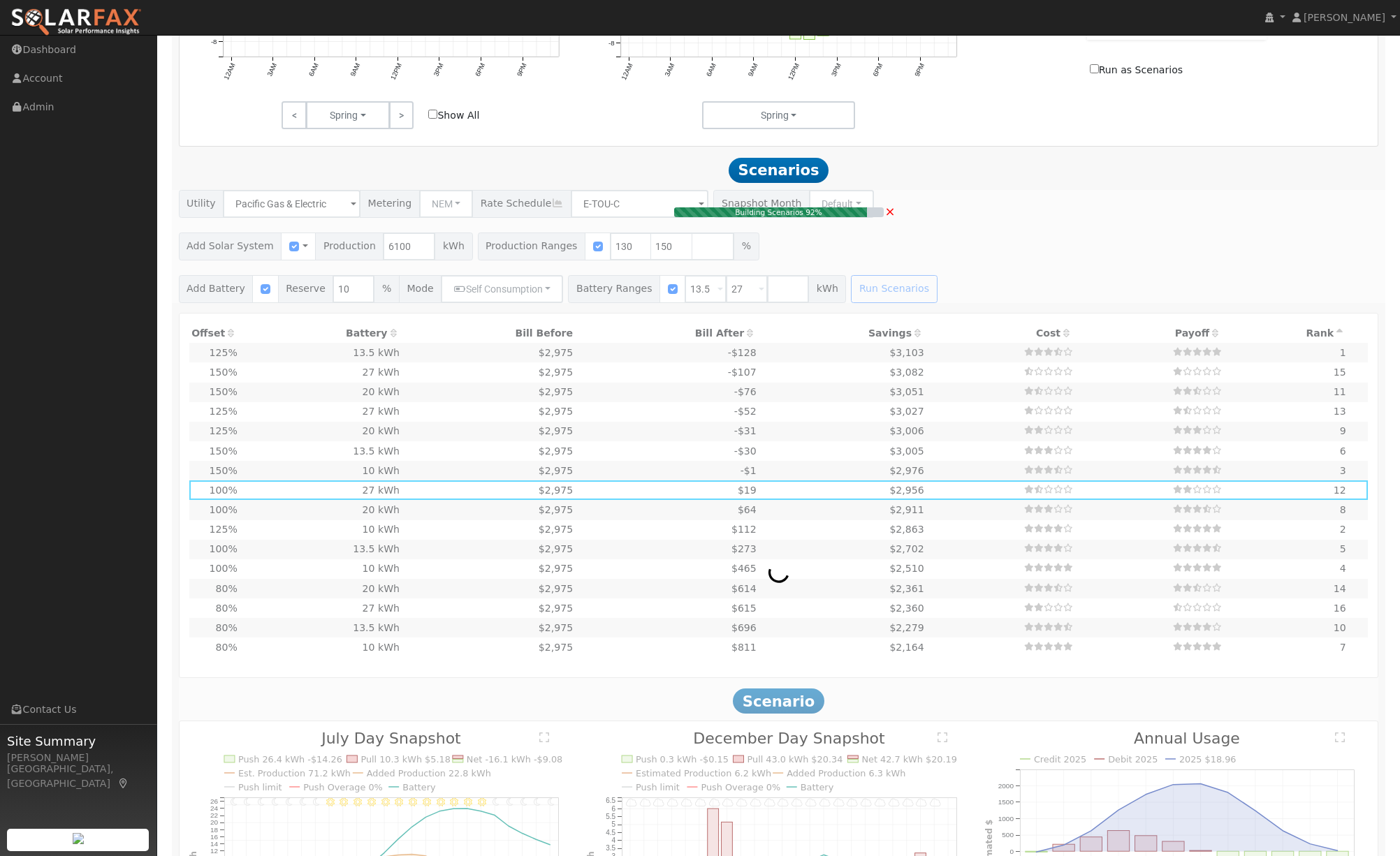
type input "5.3"
type input "$16,389"
type input "$13,635"
type input "$9,007"
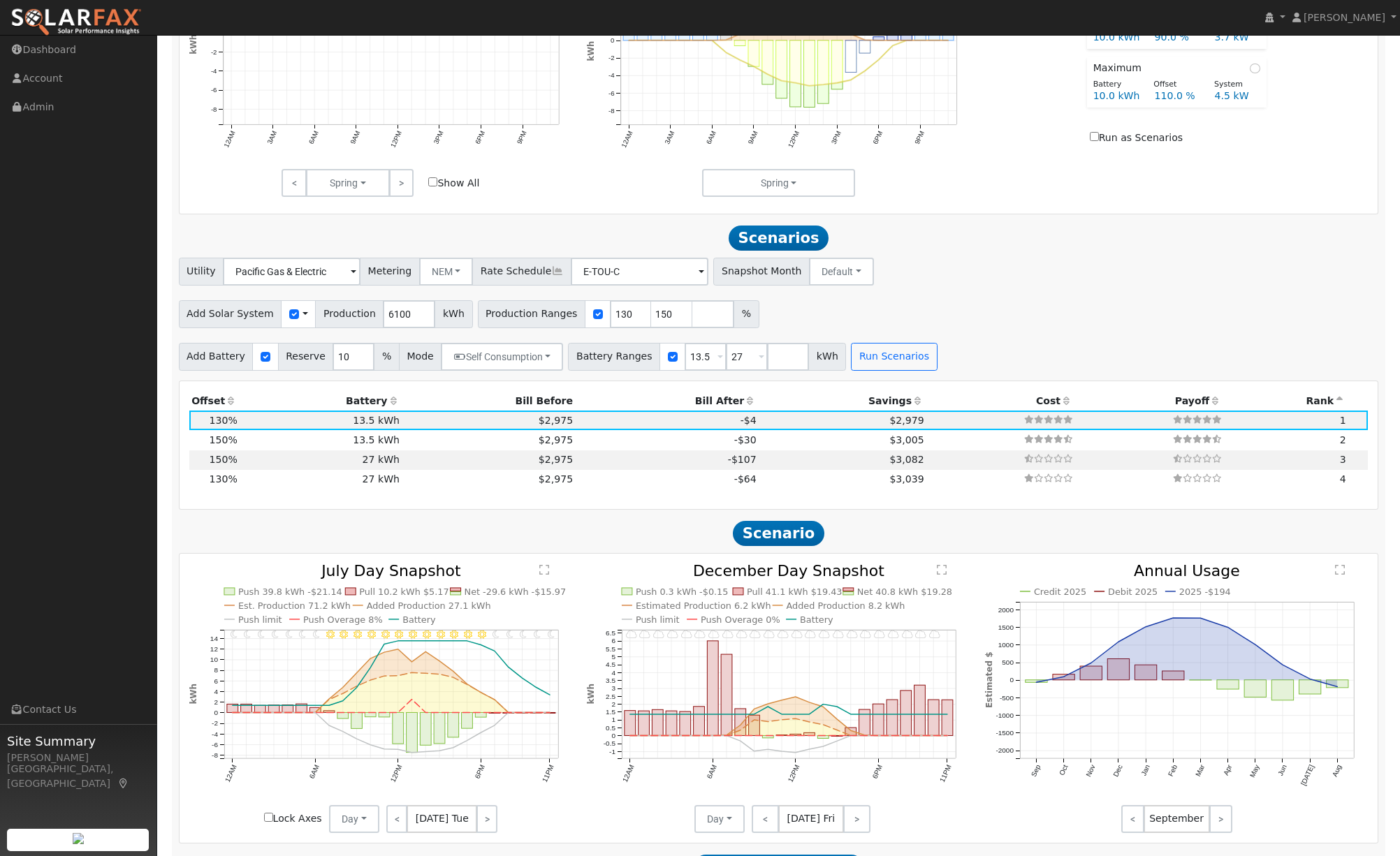
scroll to position [892, 0]
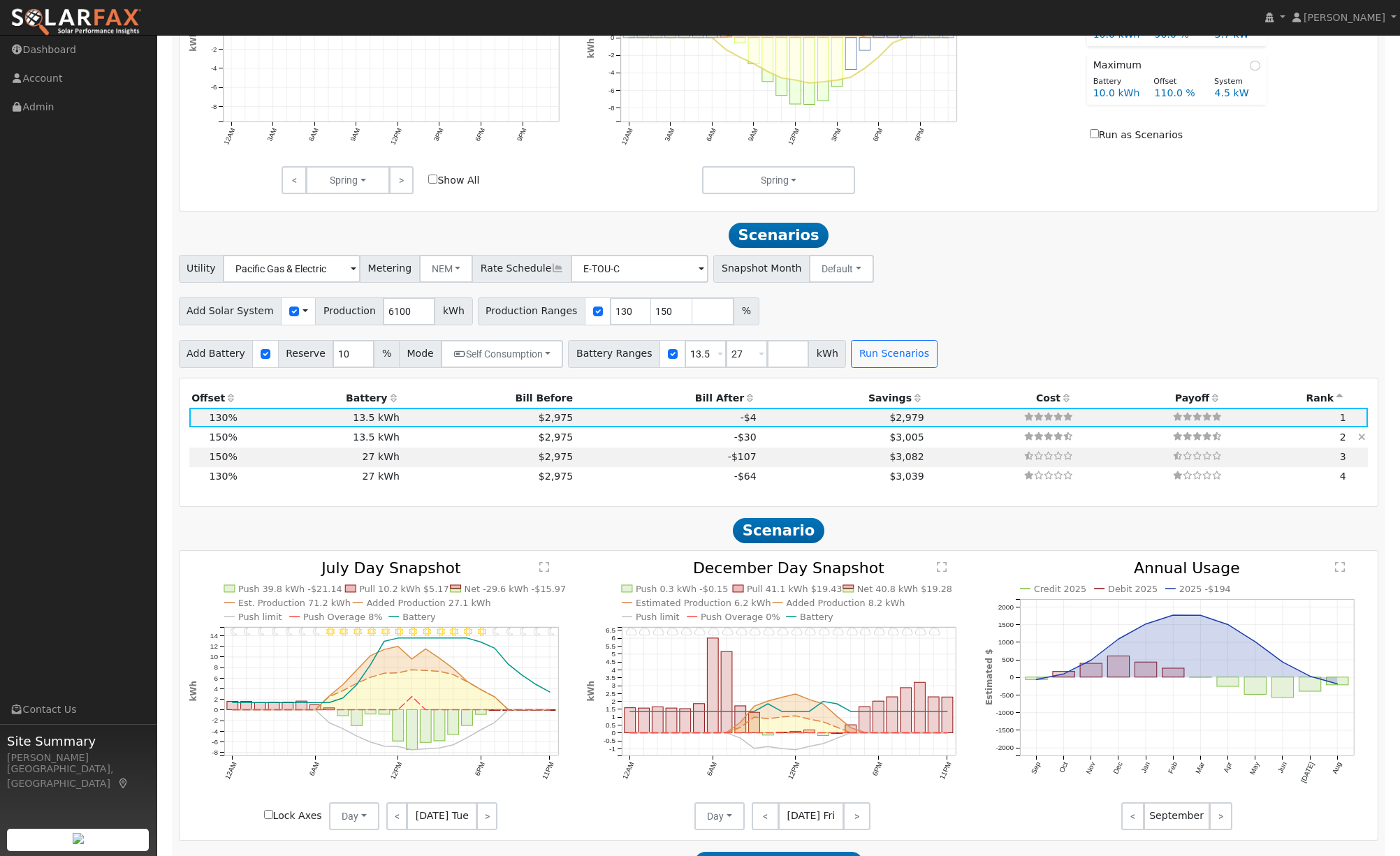
click at [473, 446] on td "$2,975" at bounding box center [489, 437] width 173 height 19
type input "6.1"
type input "$18,910"
type input "$9,764"
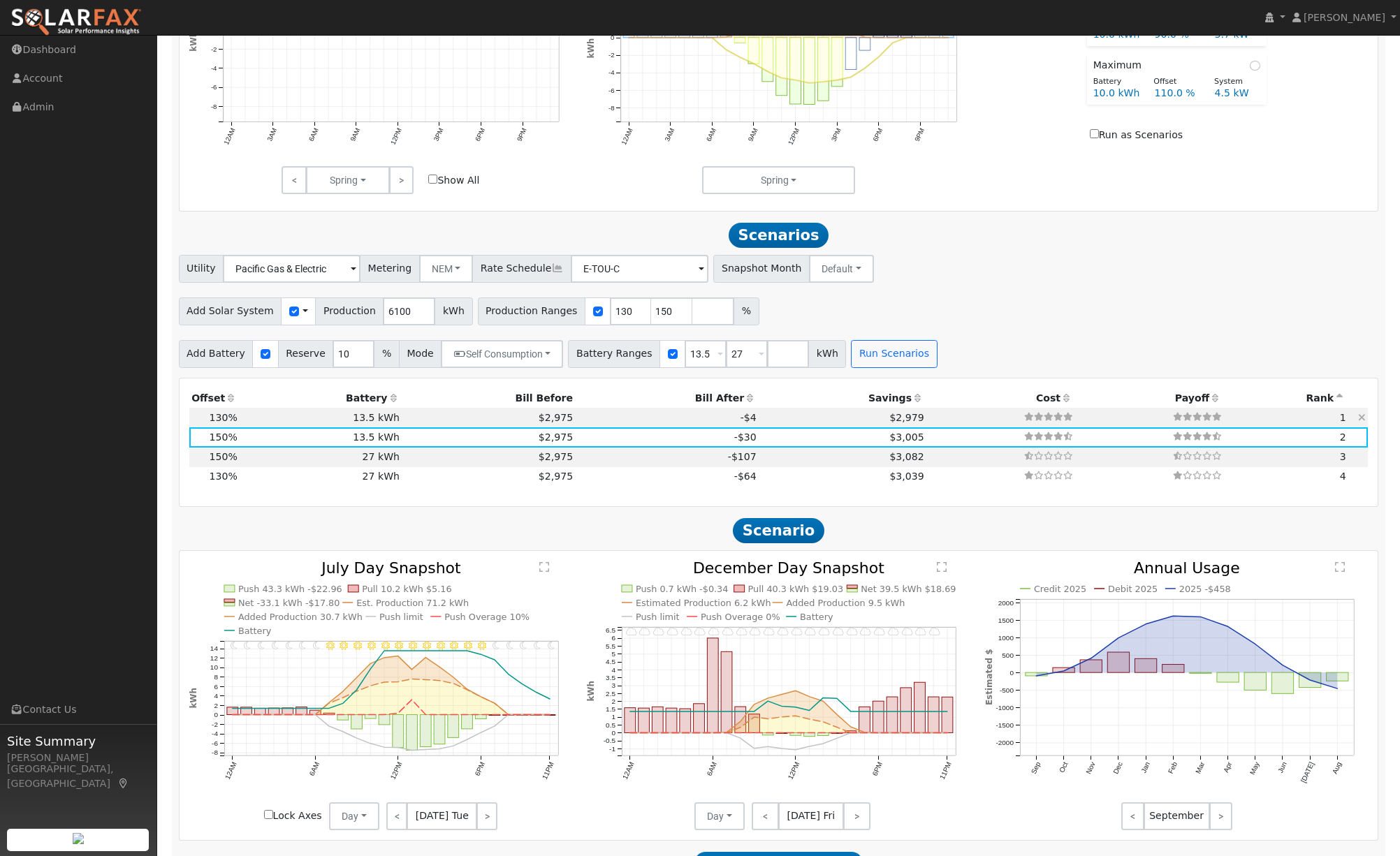
click at [426, 427] on td "$2,975" at bounding box center [489, 418] width 173 height 19
type input "5.3"
type input "$16,389"
type input "$9,007"
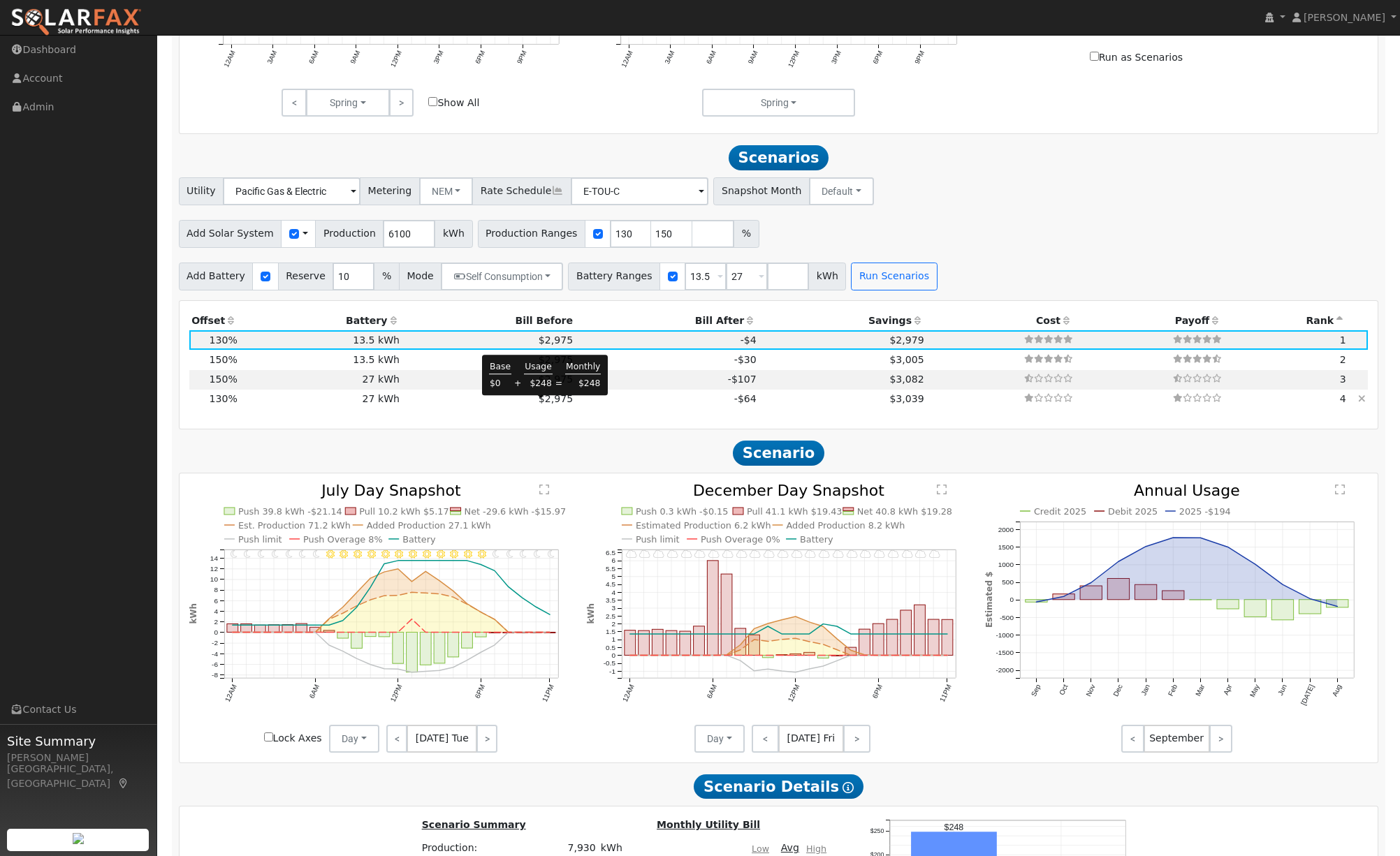
scroll to position [973, 0]
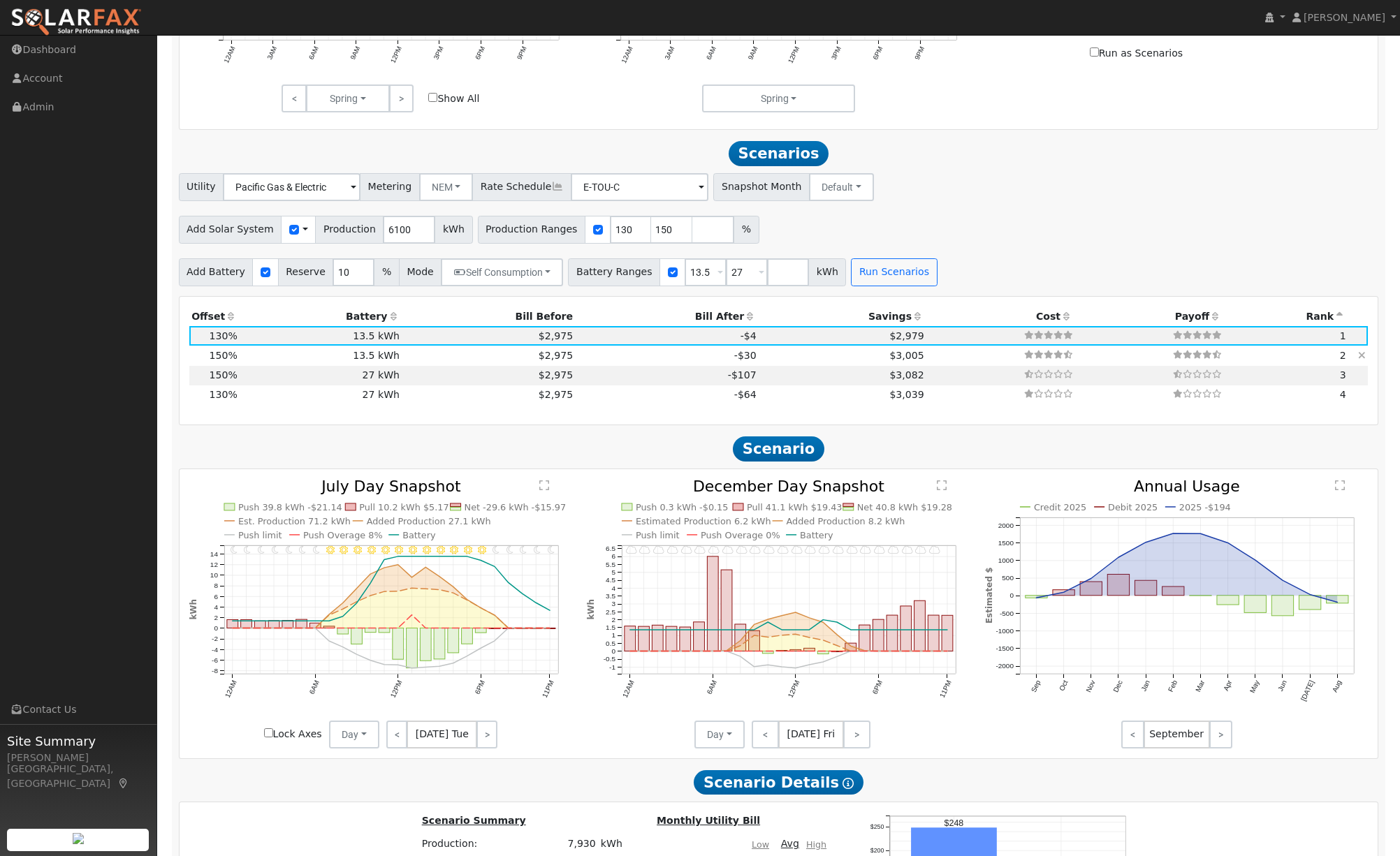
click at [576, 362] on td "-$30" at bounding box center [667, 355] width 184 height 19
type input "6.1"
type input "$18,910"
type input "$9,764"
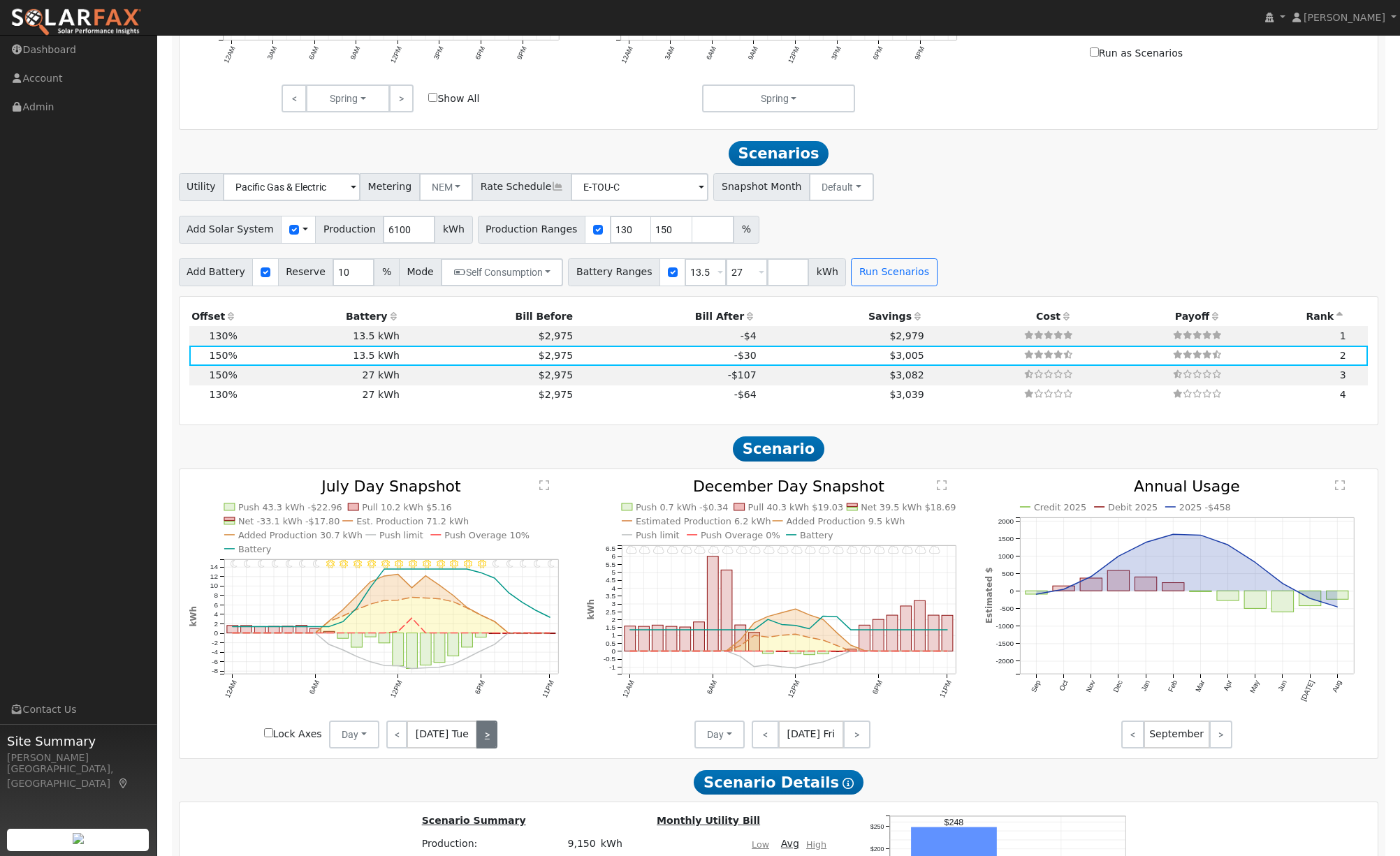
click at [487, 746] on link ">" at bounding box center [487, 734] width 21 height 28
click at [487, 746] on link ">" at bounding box center [489, 734] width 19 height 28
click at [487, 746] on link ">" at bounding box center [487, 734] width 20 height 28
click at [396, 745] on link "<" at bounding box center [397, 734] width 21 height 28
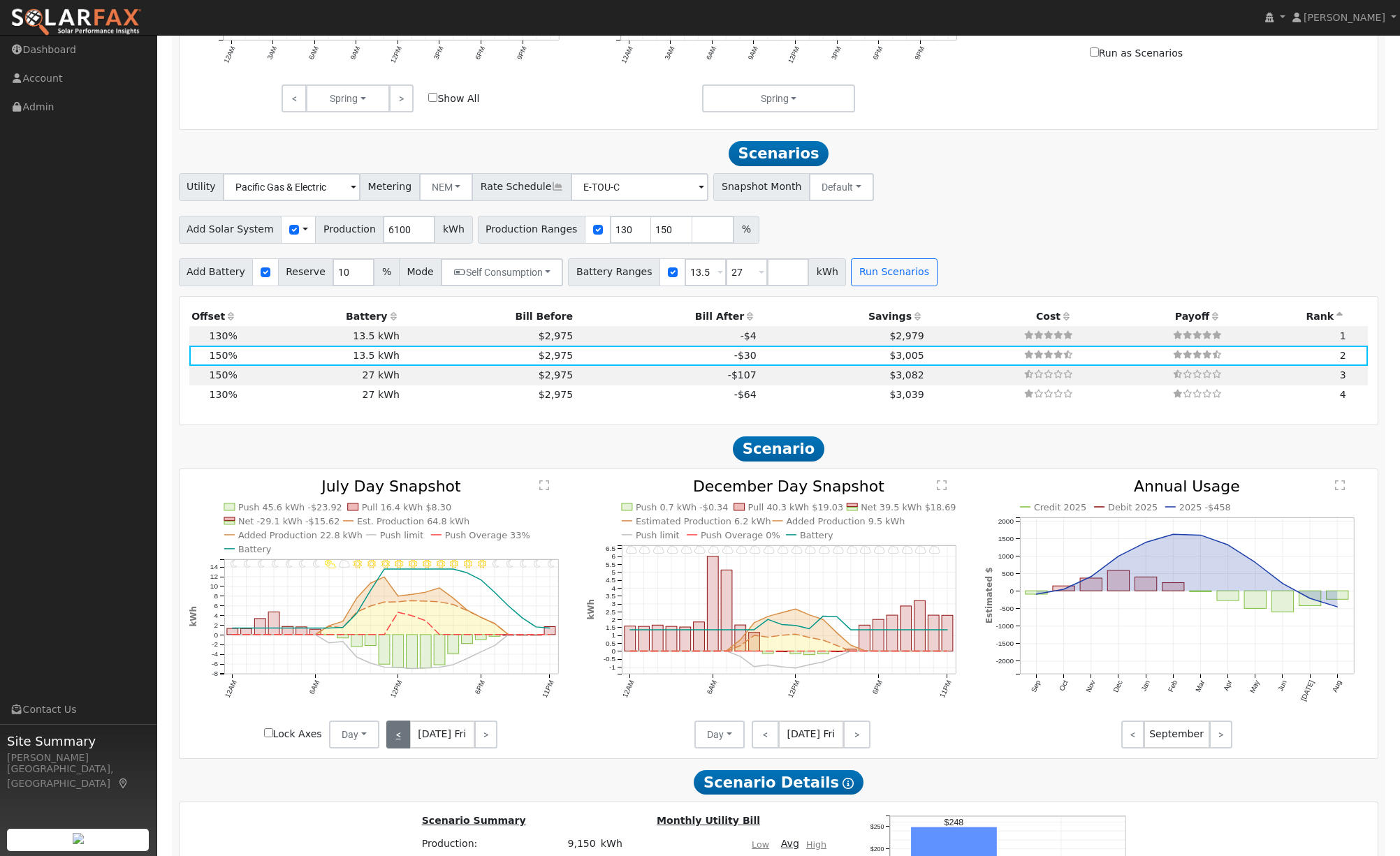
click at [396, 745] on link "<" at bounding box center [398, 734] width 23 height 28
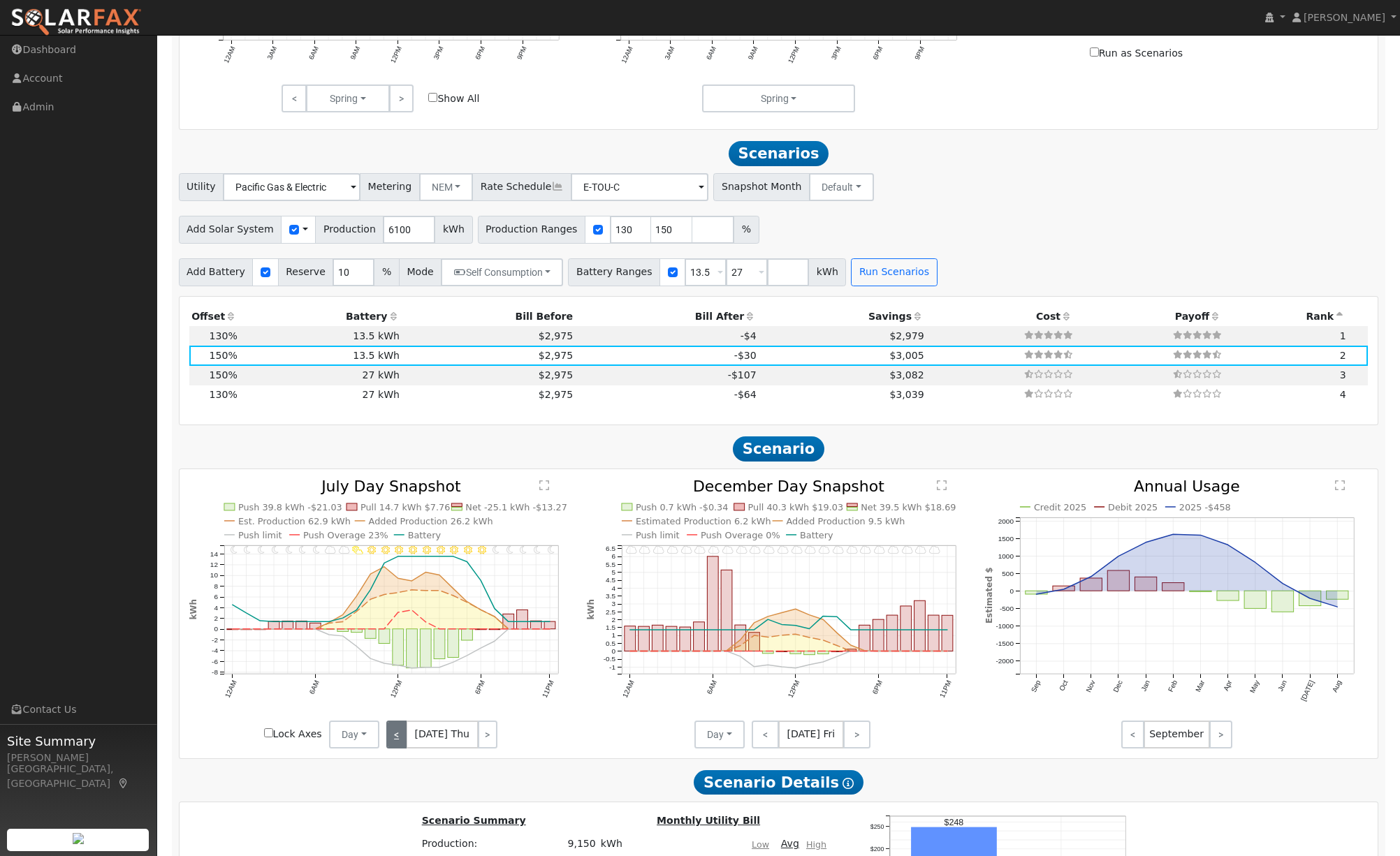
click at [396, 745] on link "<" at bounding box center [396, 734] width 20 height 28
click at [396, 745] on link "<" at bounding box center [397, 734] width 21 height 28
click at [396, 745] on link "<" at bounding box center [396, 734] width 19 height 28
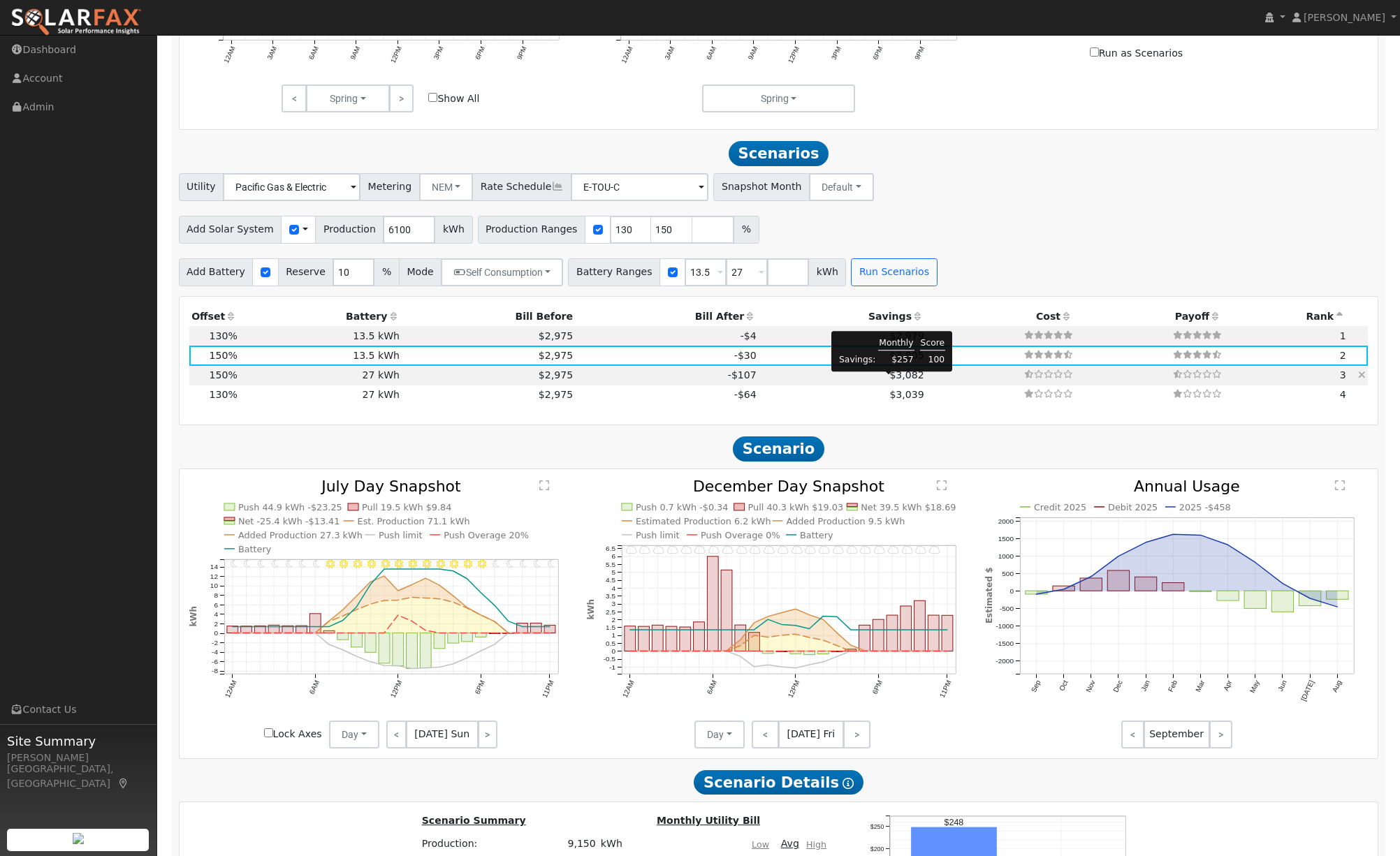
click at [898, 380] on span "$3,082" at bounding box center [907, 376] width 35 height 12
type input "$27,270"
type input "$13,854"
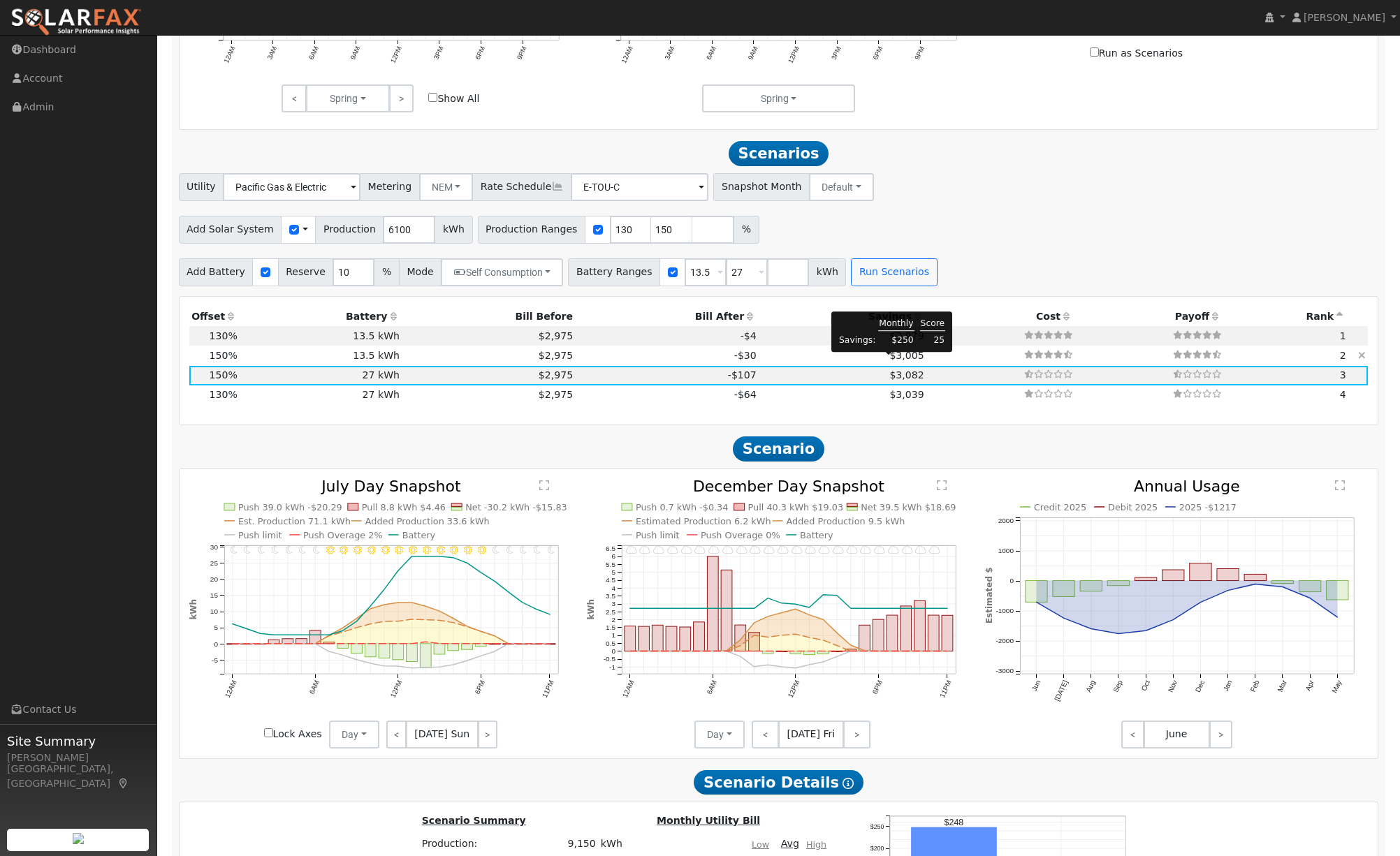
click at [891, 361] on span "$3,005" at bounding box center [907, 355] width 35 height 12
type input "$13,635"
type input "$9,764"
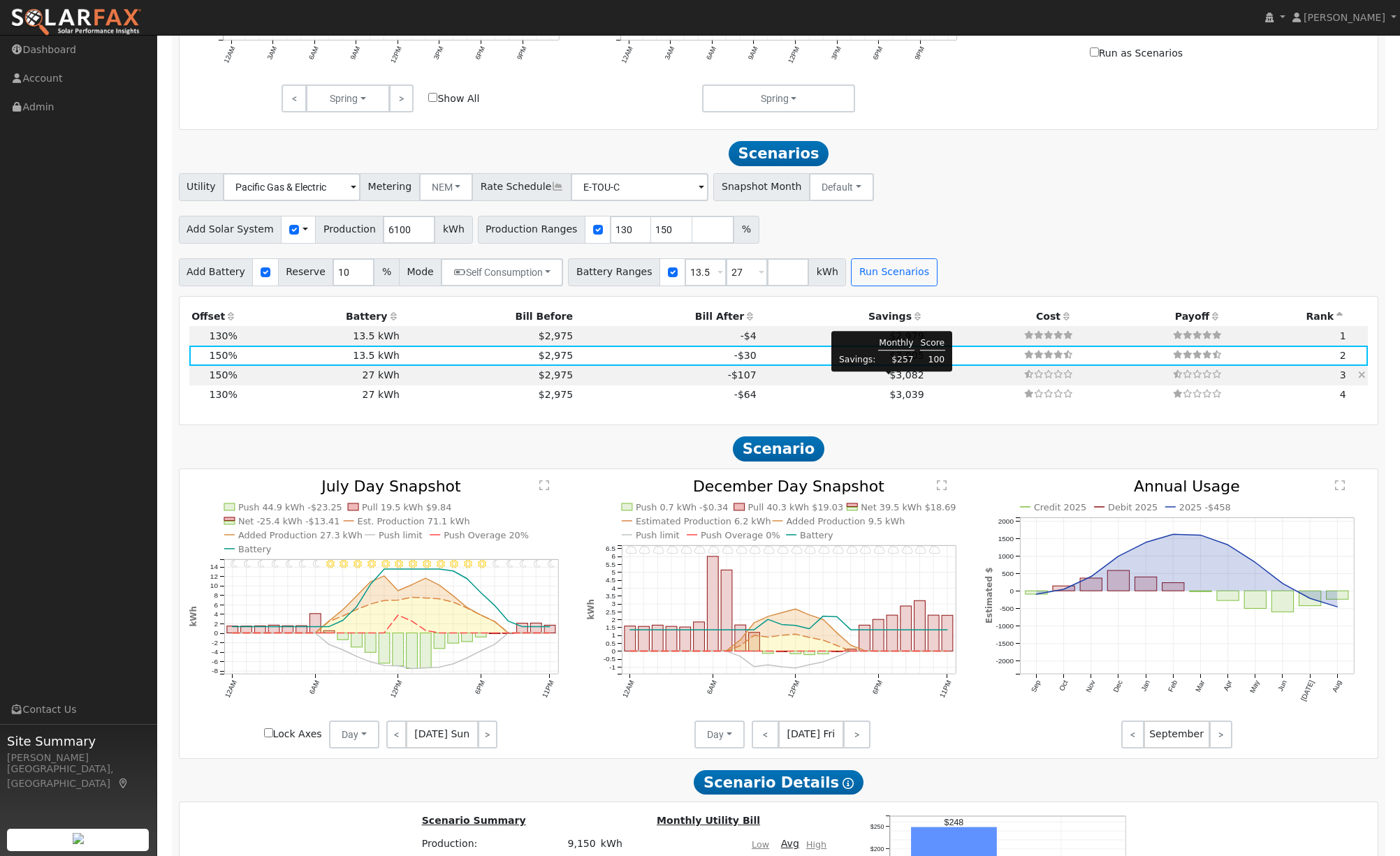
click at [900, 380] on span "$3,082" at bounding box center [907, 376] width 35 height 12
type input "$27,270"
type input "$13,854"
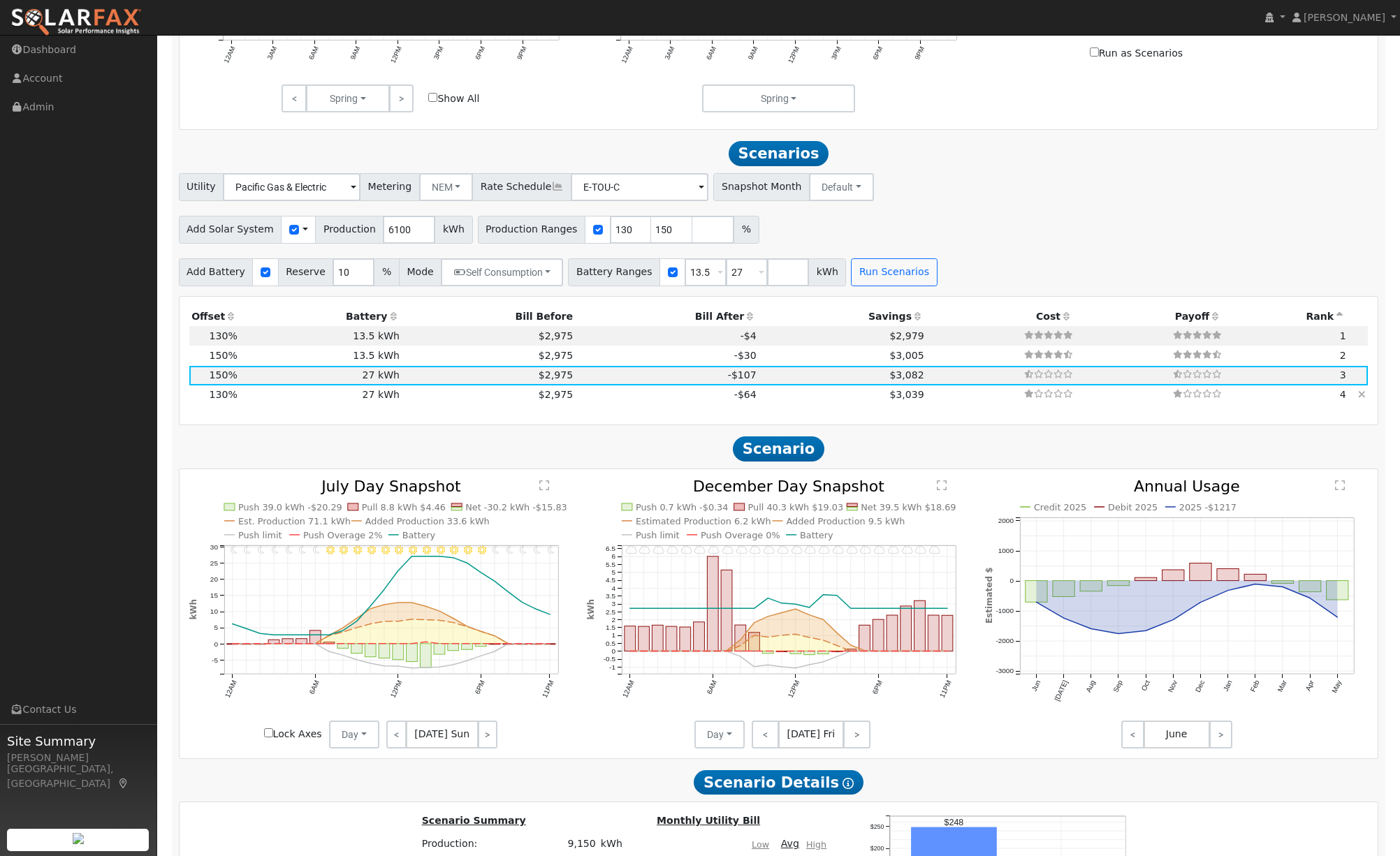
click at [678, 404] on td "-$64" at bounding box center [667, 395] width 184 height 19
type input "5.3"
type input "$16,389"
type input "$13,098"
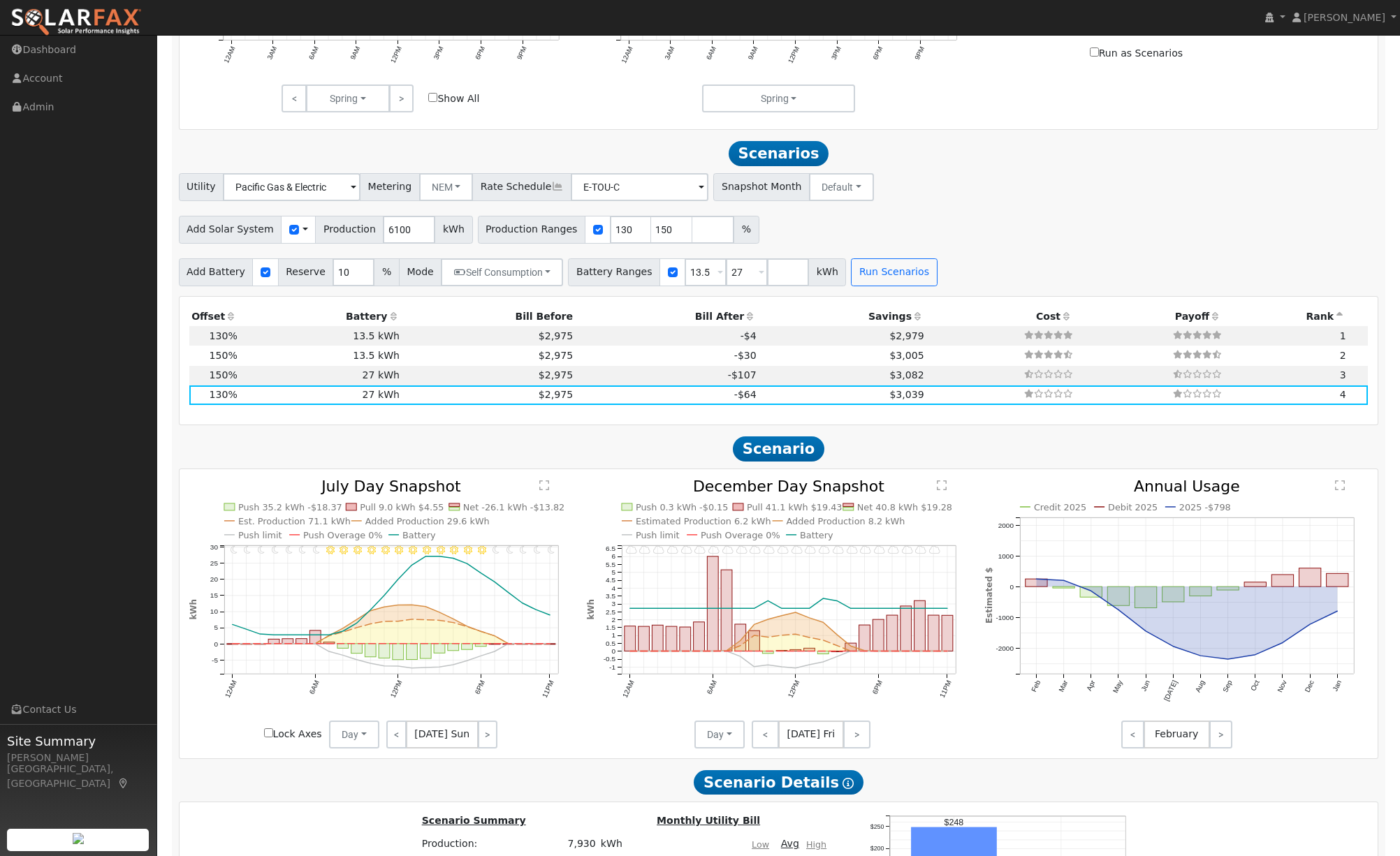
click at [1044, 462] on h2 "Scenario" at bounding box center [778, 449] width 1200 height 26
click at [693, 235] on input "number" at bounding box center [714, 230] width 42 height 28
type input "100"
type input "130"
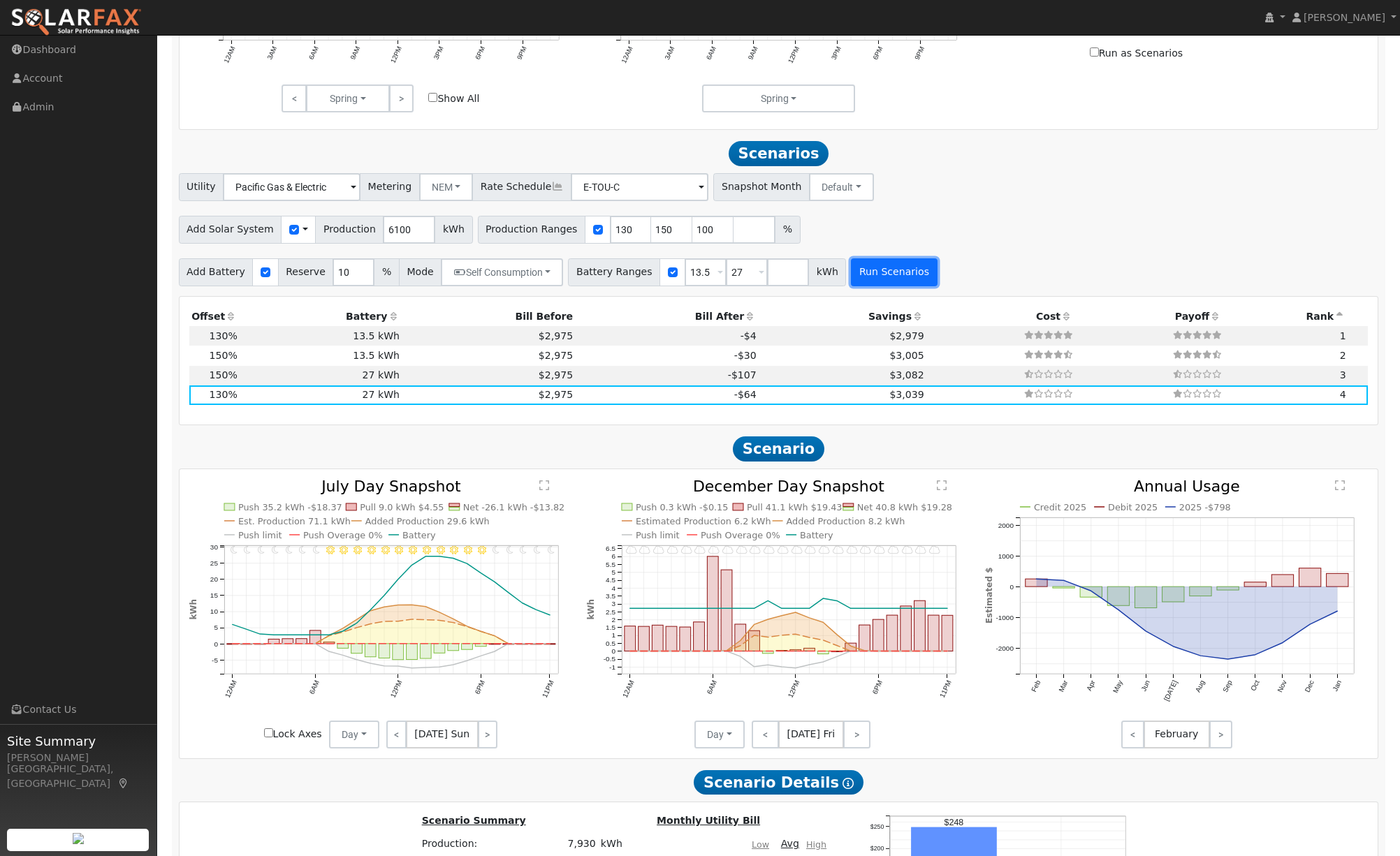
type input "150"
click at [885, 285] on button "Run Scenarios" at bounding box center [894, 272] width 86 height 28
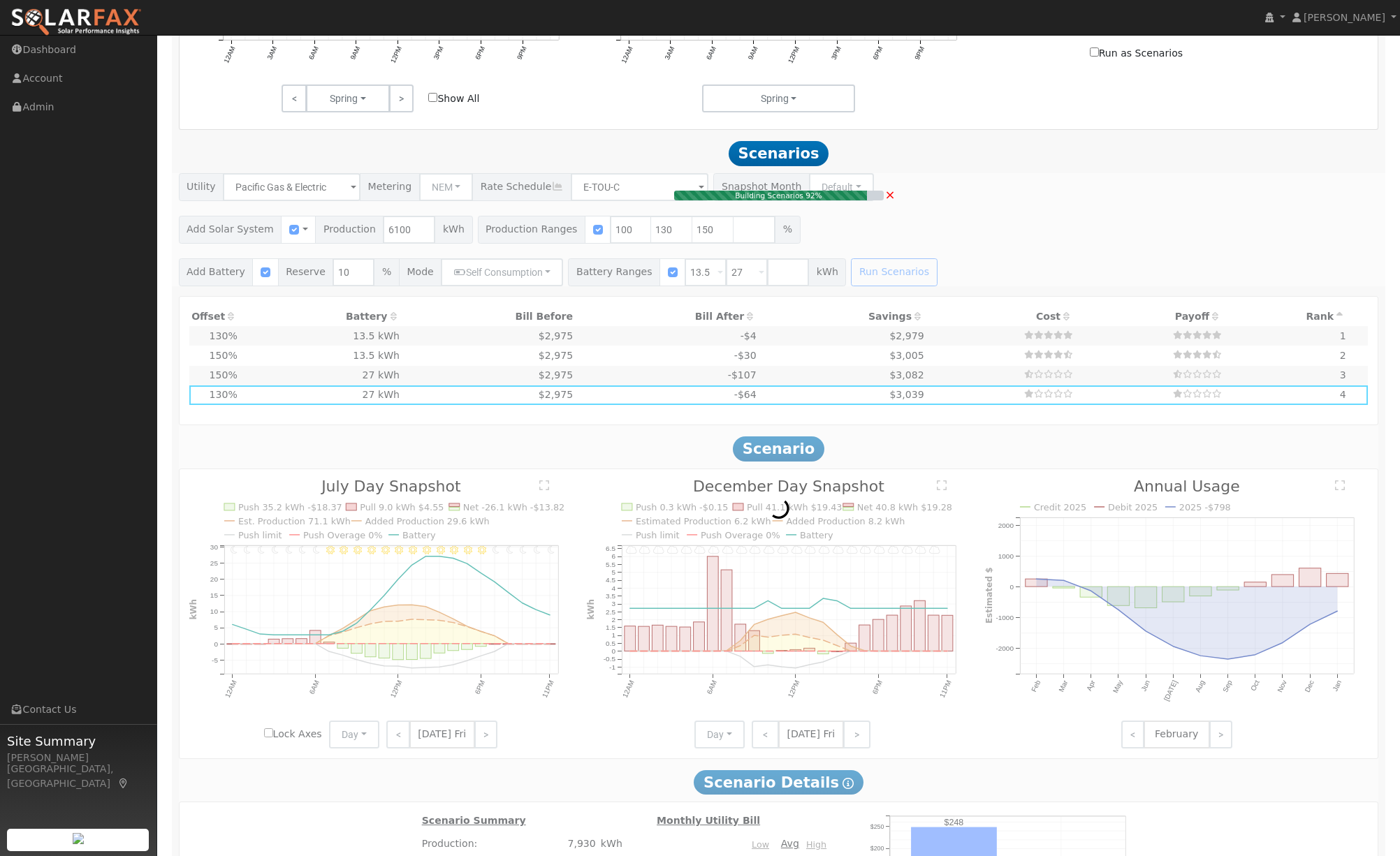
type input "$13,635"
type input "$9,007"
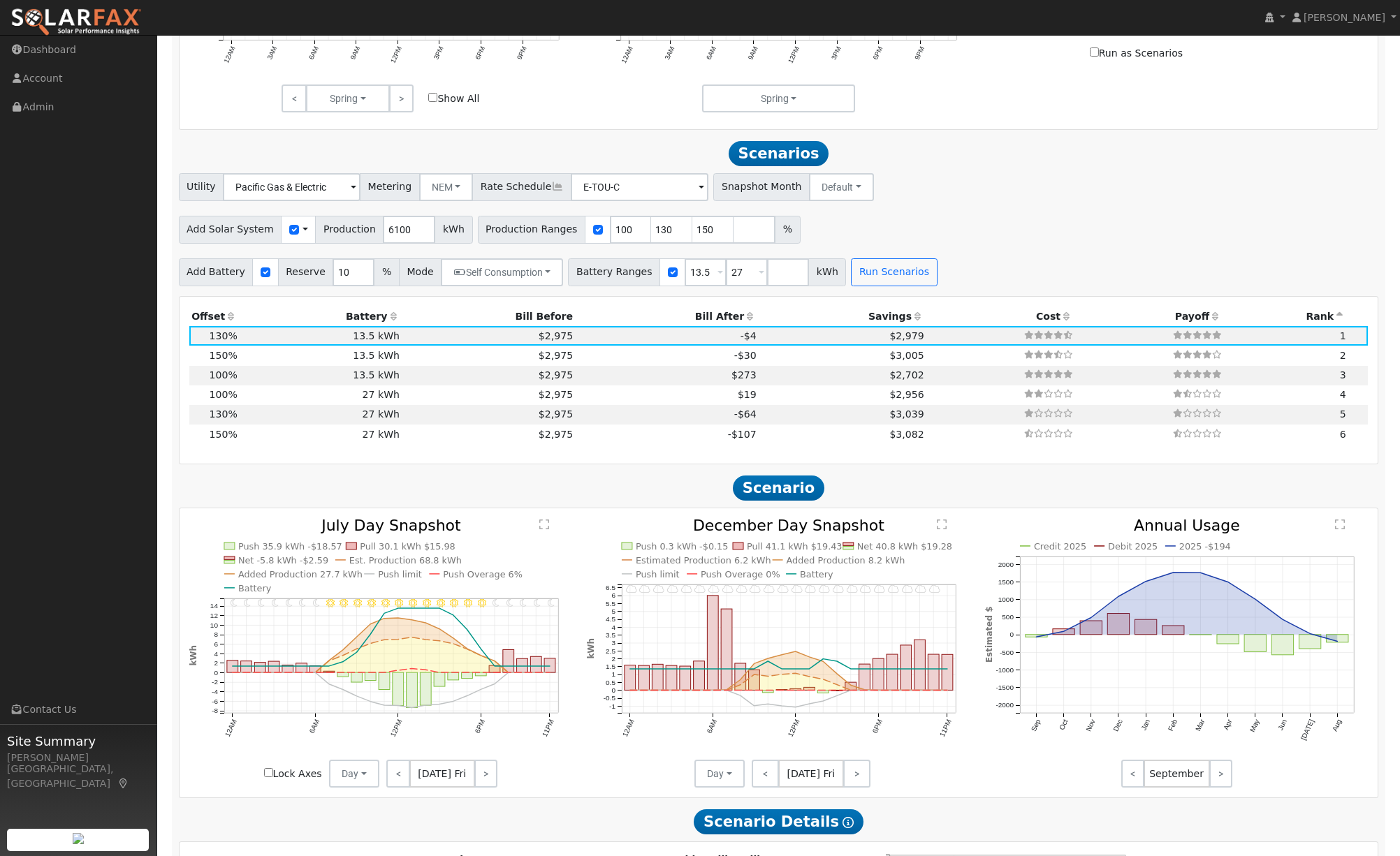
scroll to position [1077, 0]
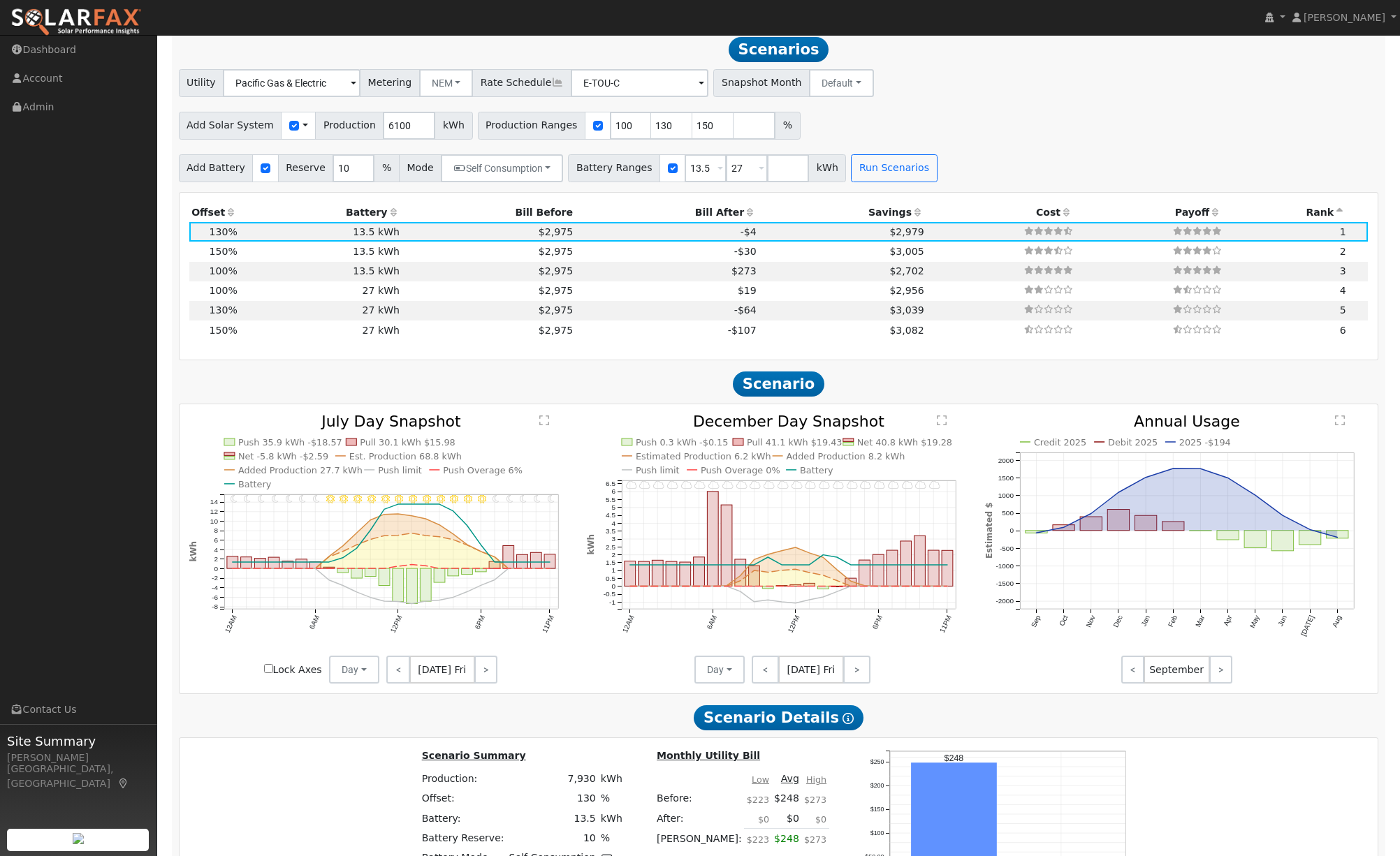
click at [912, 217] on icon at bounding box center [918, 212] width 12 height 10
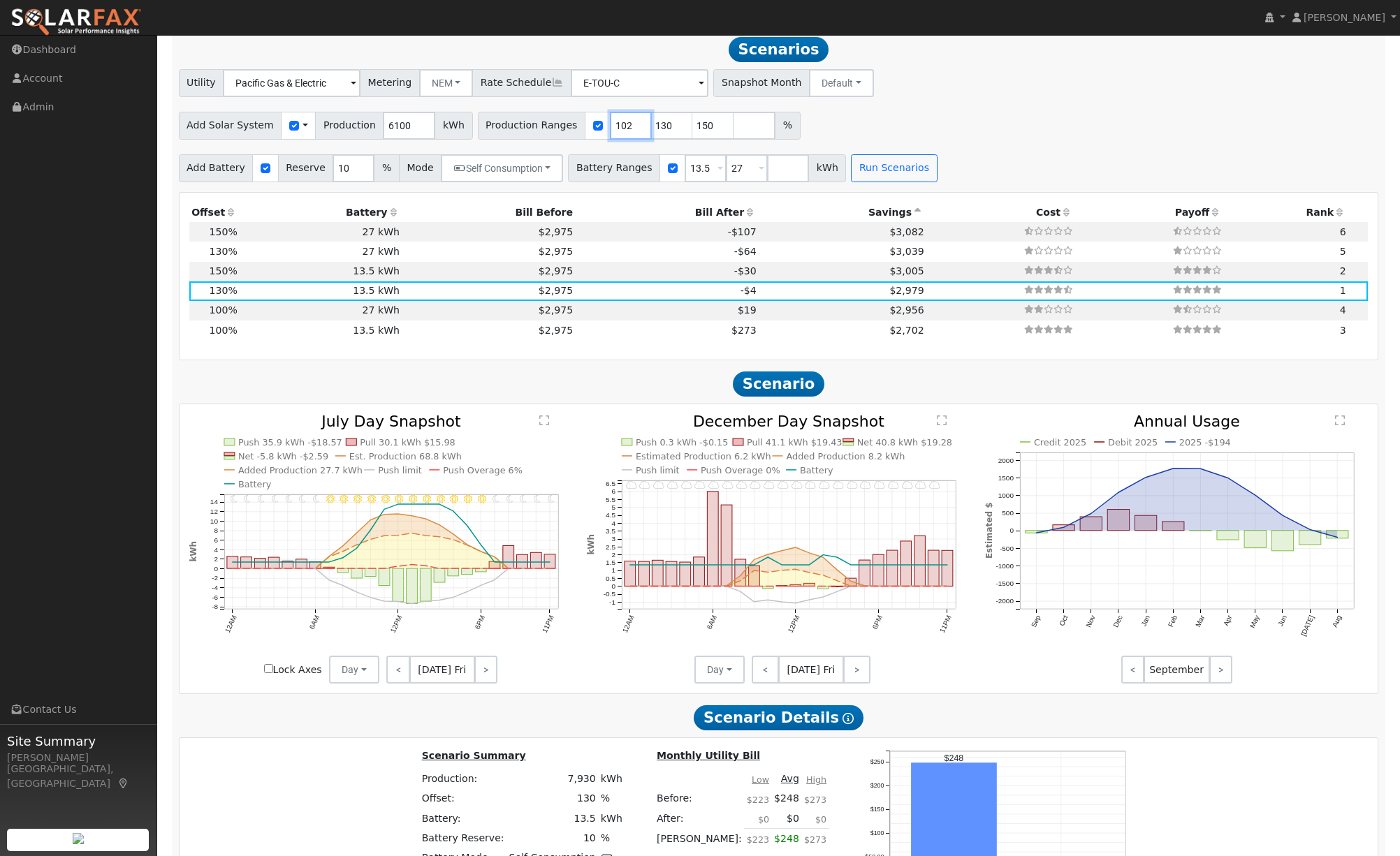
click at [619, 131] on input "102" at bounding box center [631, 125] width 42 height 28
click at [621, 133] on input "101" at bounding box center [631, 125] width 42 height 28
click at [621, 127] on input "102" at bounding box center [631, 125] width 42 height 28
click at [621, 127] on input "103" at bounding box center [631, 125] width 42 height 28
click at [621, 127] on input "104" at bounding box center [631, 125] width 42 height 28
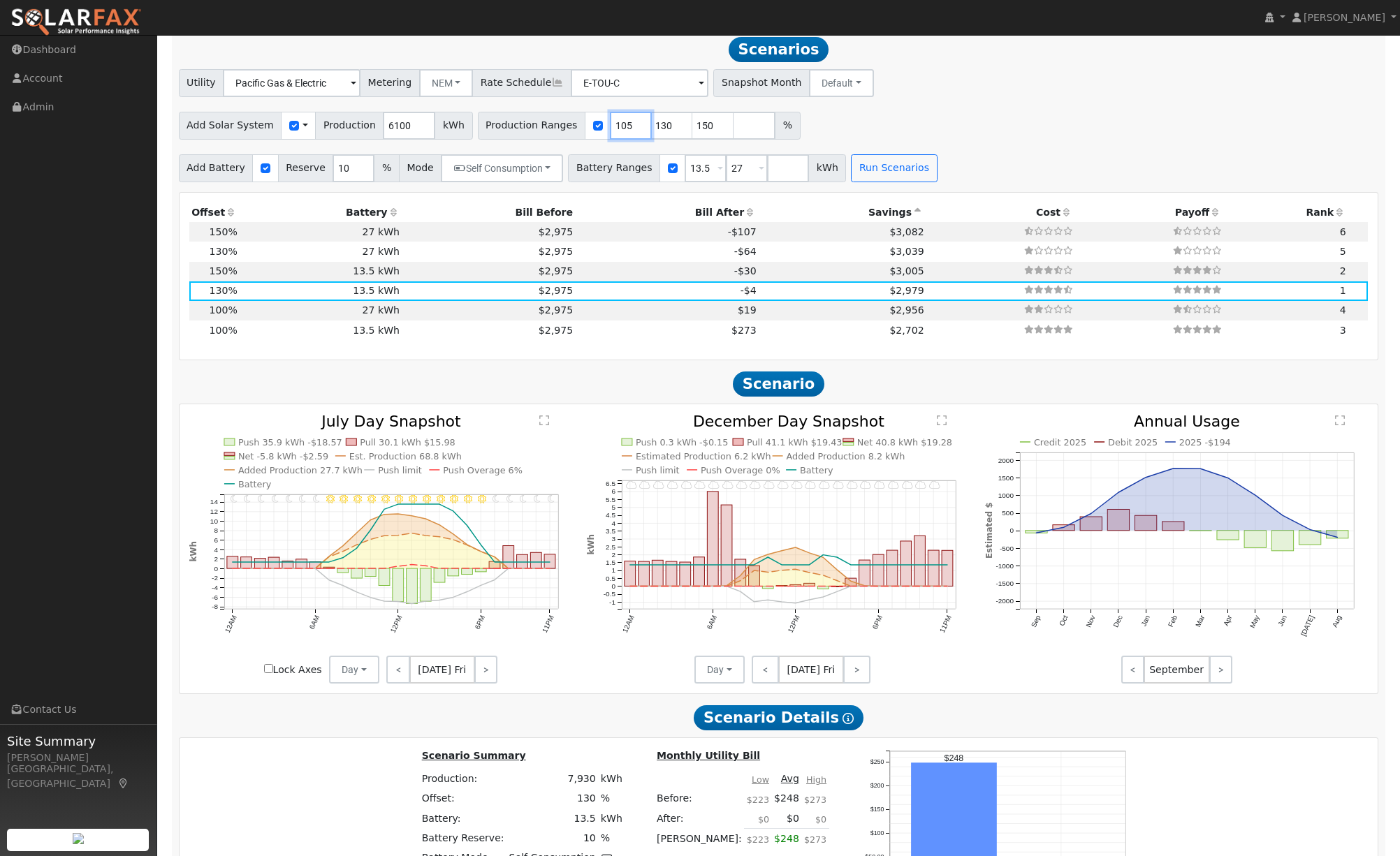
click at [621, 127] on input "105" at bounding box center [631, 125] width 42 height 28
click at [621, 127] on input "106" at bounding box center [631, 125] width 42 height 28
click at [621, 127] on input "107" at bounding box center [631, 125] width 42 height 28
click at [621, 127] on input "108" at bounding box center [631, 125] width 42 height 28
click at [621, 127] on input "109" at bounding box center [631, 125] width 42 height 28
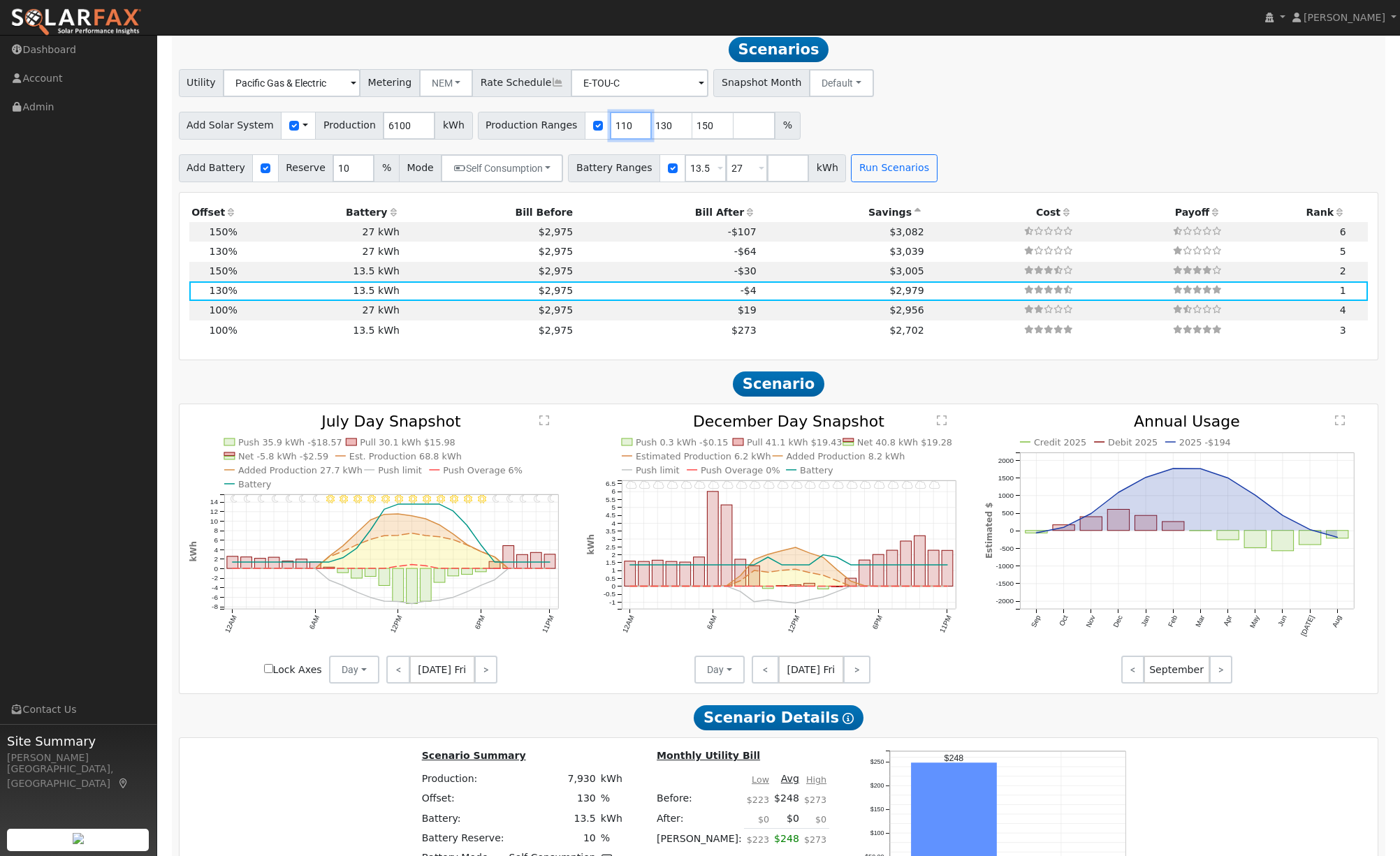
type input "110"
click at [621, 127] on input "110" at bounding box center [631, 125] width 42 height 28
click at [707, 128] on input "151" at bounding box center [714, 125] width 42 height 28
click at [707, 128] on input "152" at bounding box center [714, 125] width 42 height 28
click at [707, 128] on input "153" at bounding box center [714, 125] width 42 height 28
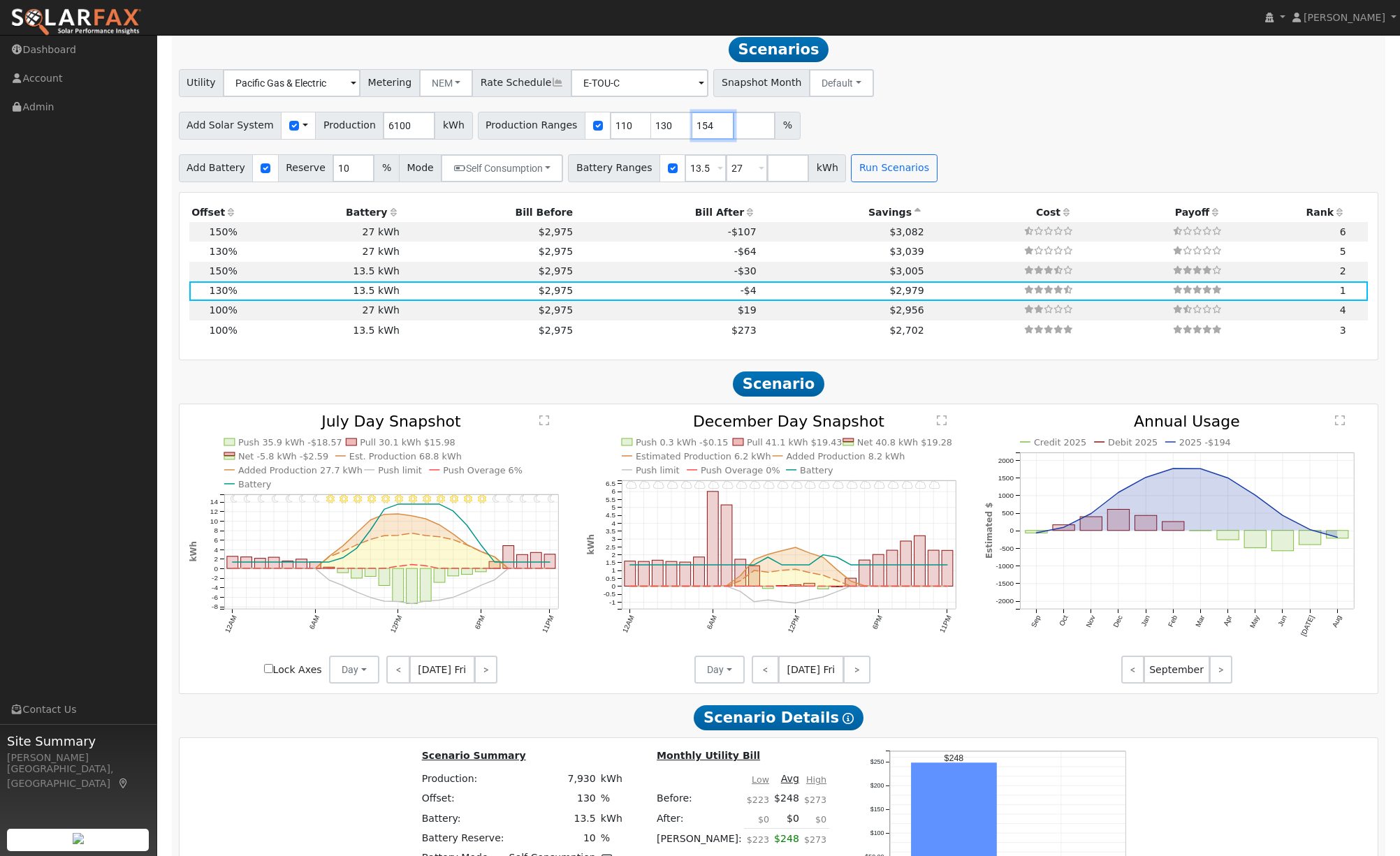
click at [707, 128] on input "154" at bounding box center [714, 125] width 42 height 28
type input "155"
click at [707, 128] on input "155" at bounding box center [714, 125] width 42 height 28
click at [831, 130] on div "Add Solar System Use CSV Data Production 6100 kWh Production Ranges 110 130 155…" at bounding box center [778, 123] width 1205 height 33
drag, startPoint x: 734, startPoint y: 173, endPoint x: 693, endPoint y: 173, distance: 41.0
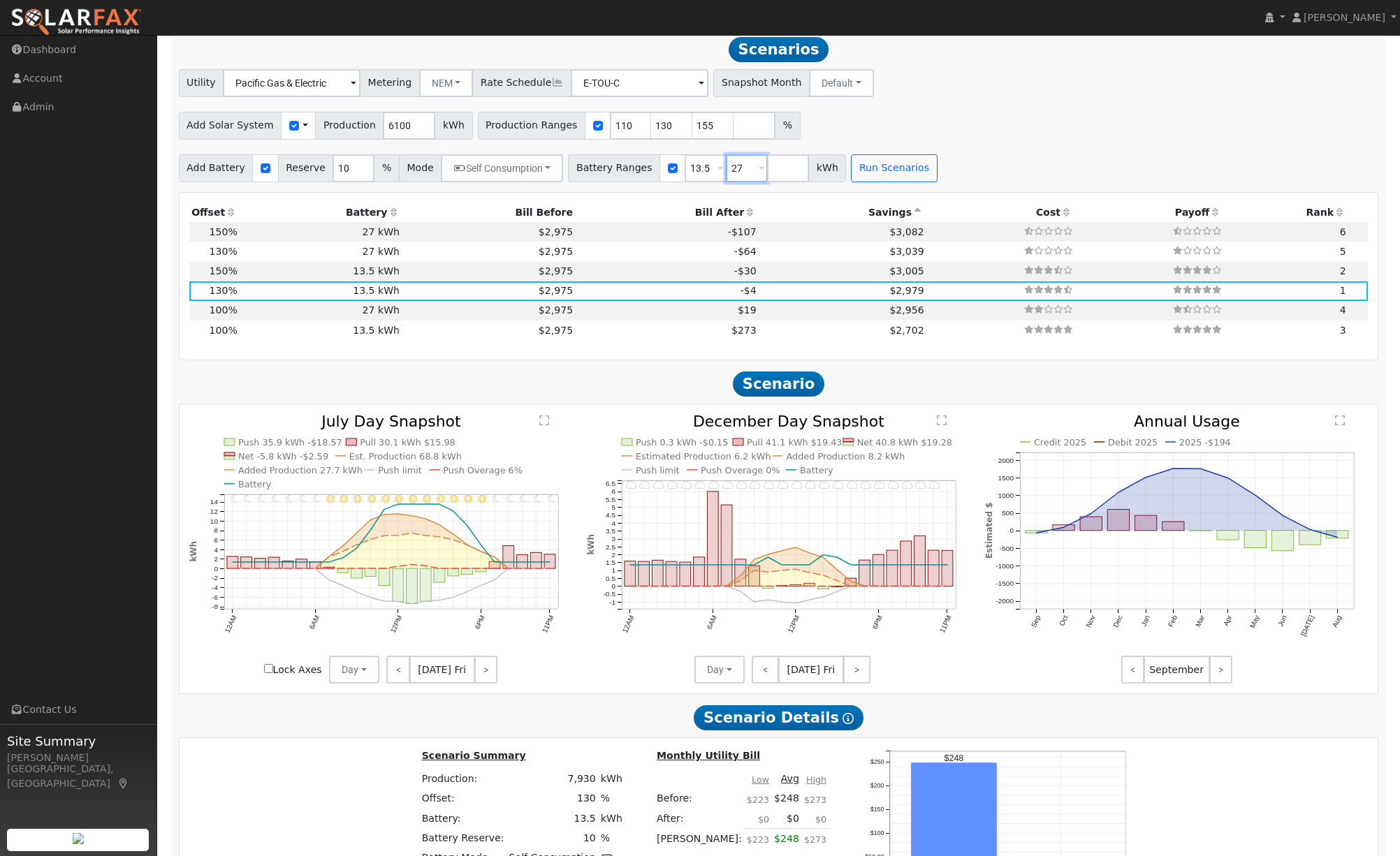
click at [693, 173] on div "Battery Ranges 13.5 Overrides Reserve % Mode None None Self Consumption Peak Sa…" at bounding box center [706, 168] width 278 height 28
click at [849, 176] on button "Run Scenarios" at bounding box center [852, 168] width 86 height 28
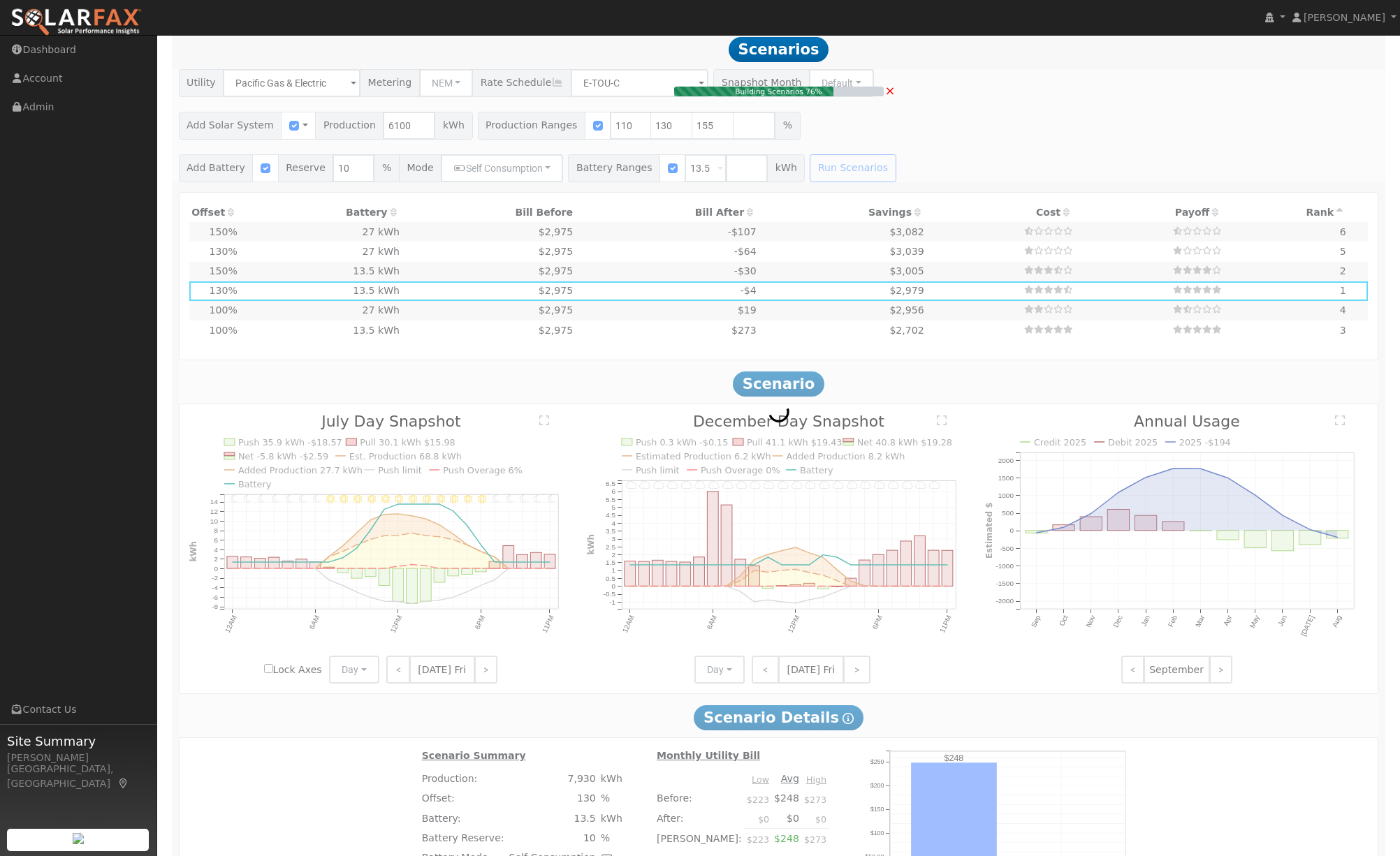
type input "4.5"
type input "$13,867"
type input "$8,251"
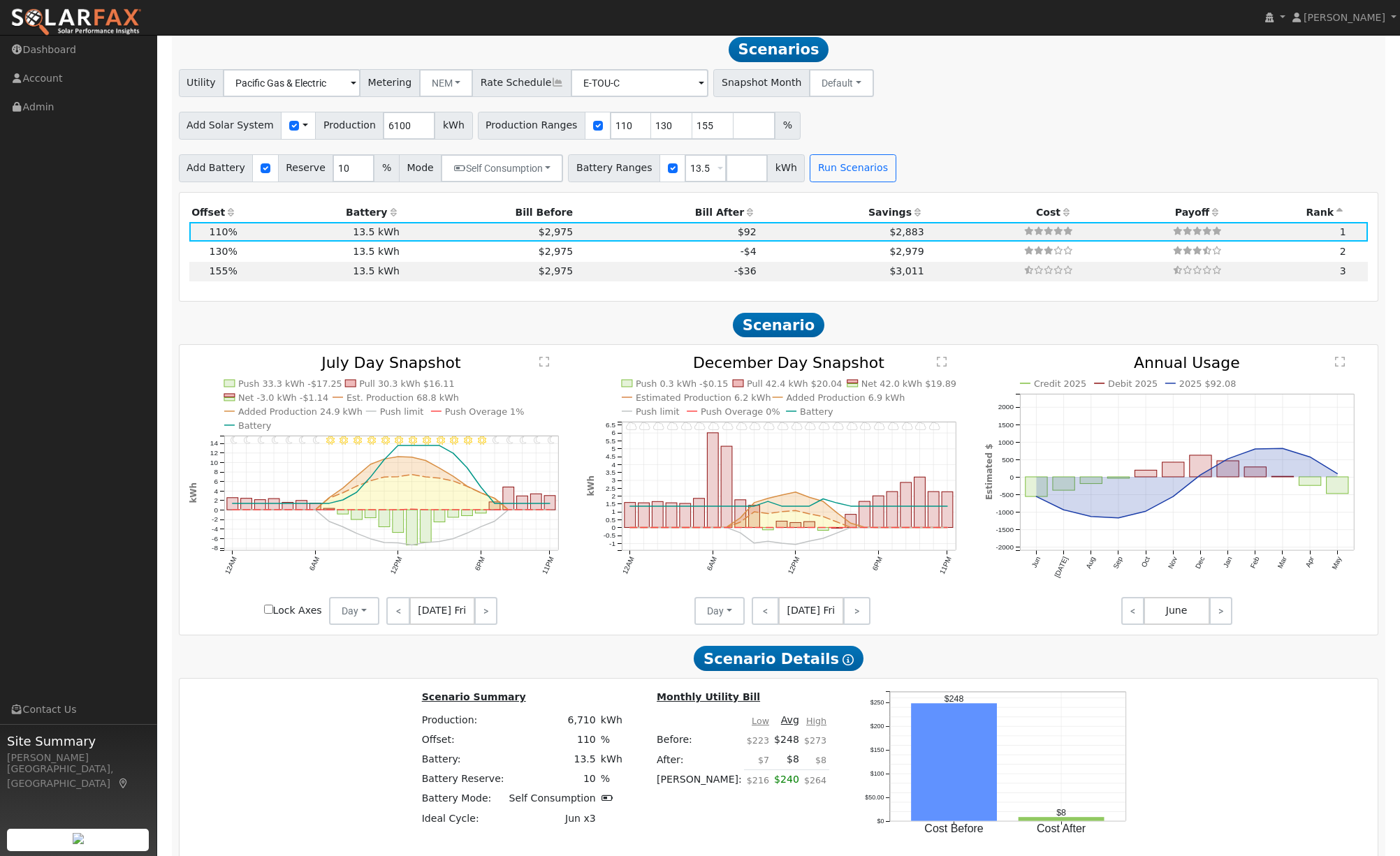
click at [733, 216] on th "Bill After" at bounding box center [667, 212] width 184 height 19
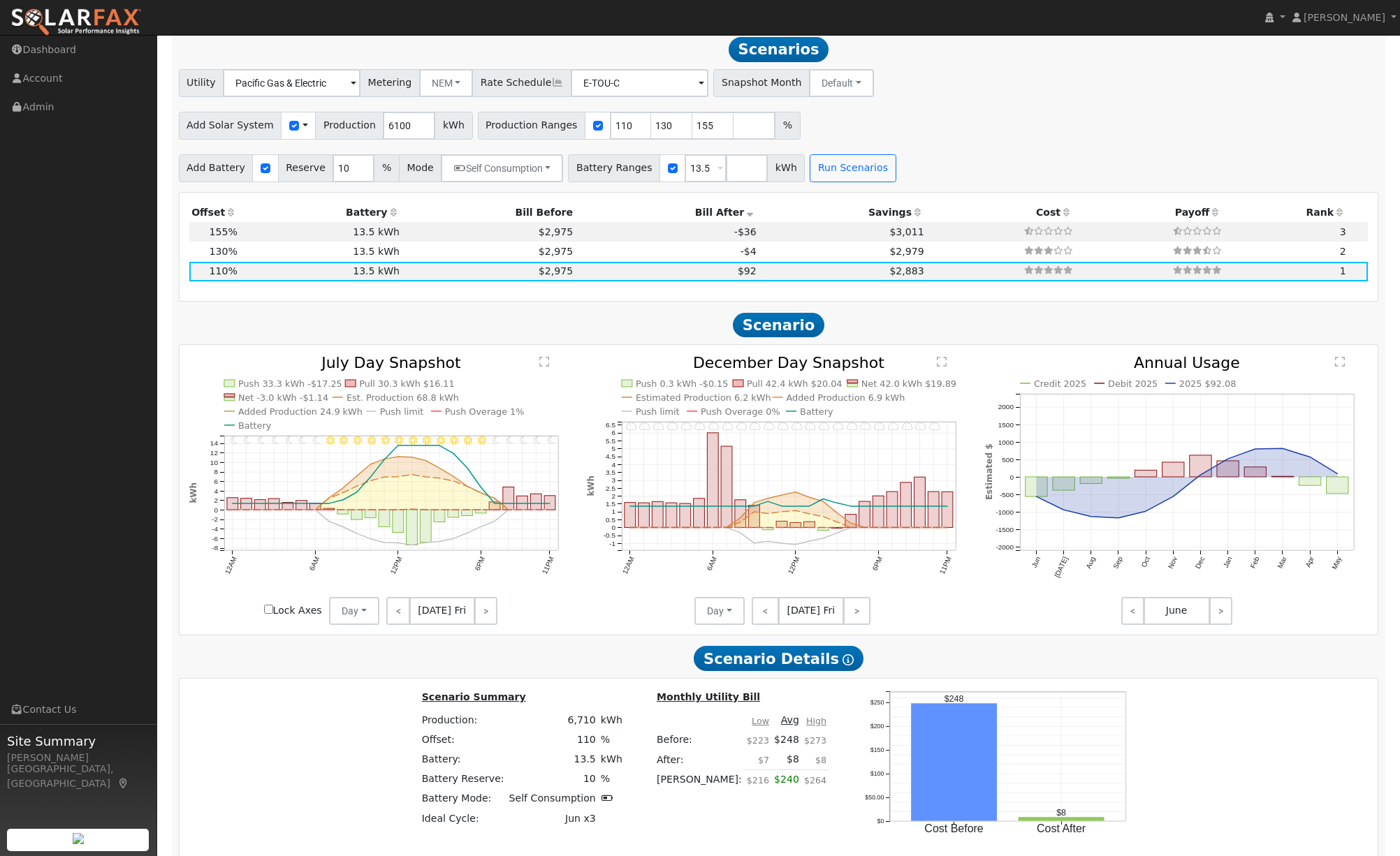
click at [912, 216] on icon at bounding box center [918, 212] width 12 height 10
click at [912, 217] on icon at bounding box center [918, 212] width 12 height 10
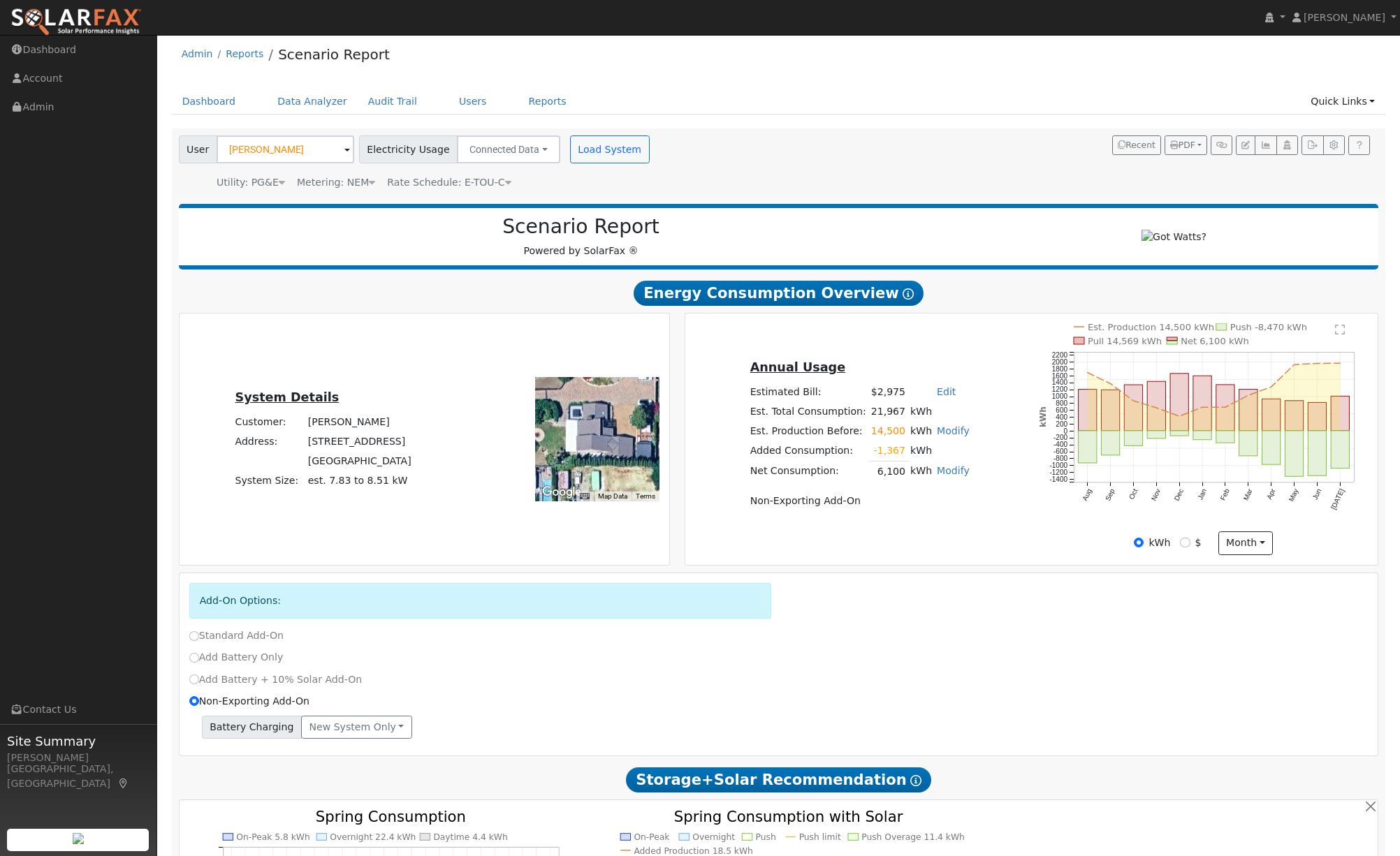
scroll to position [0, 0]
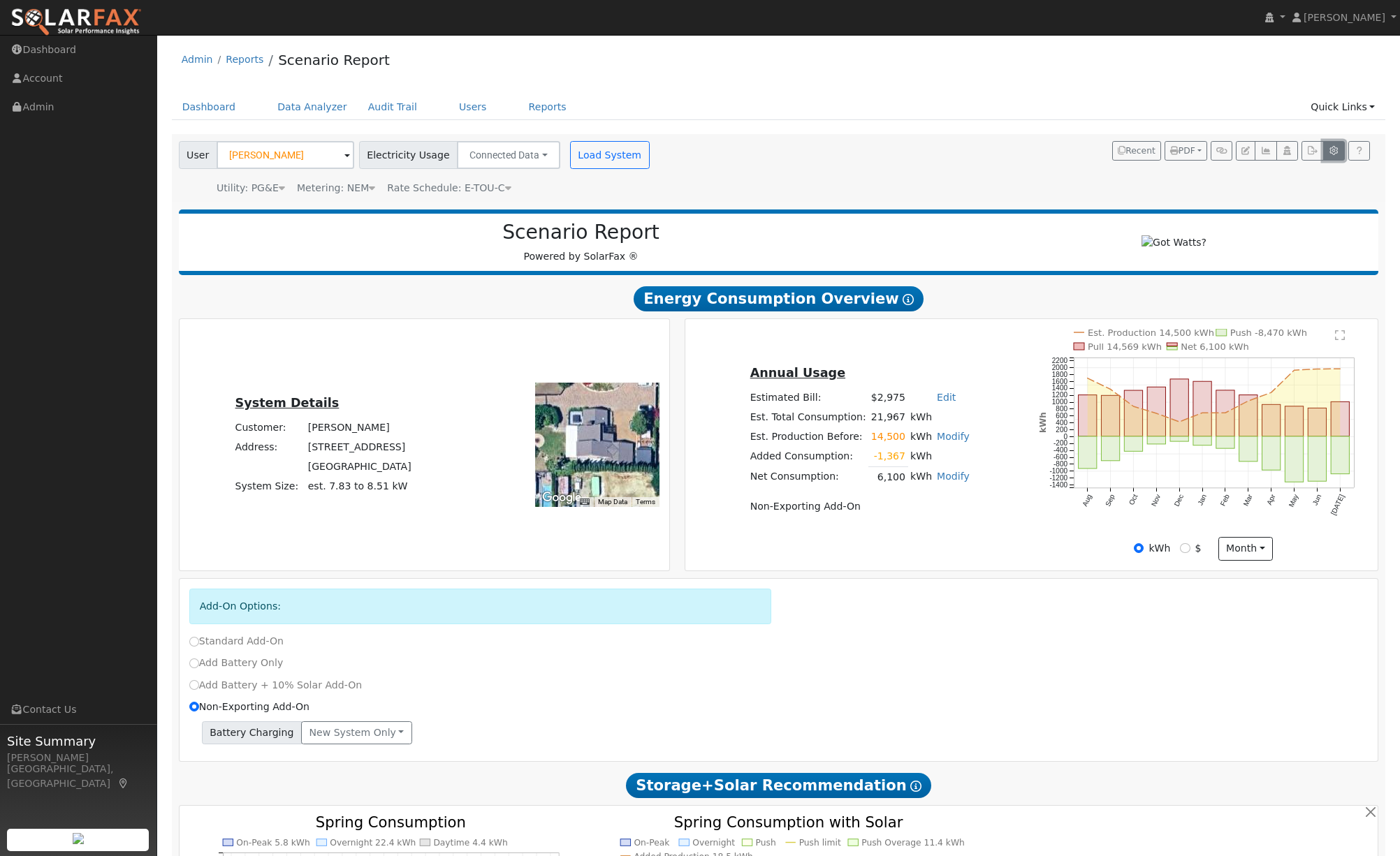
click at [1336, 150] on icon "button" at bounding box center [1334, 151] width 11 height 9
type input "80"
type input "100"
type input "125"
type input "150"
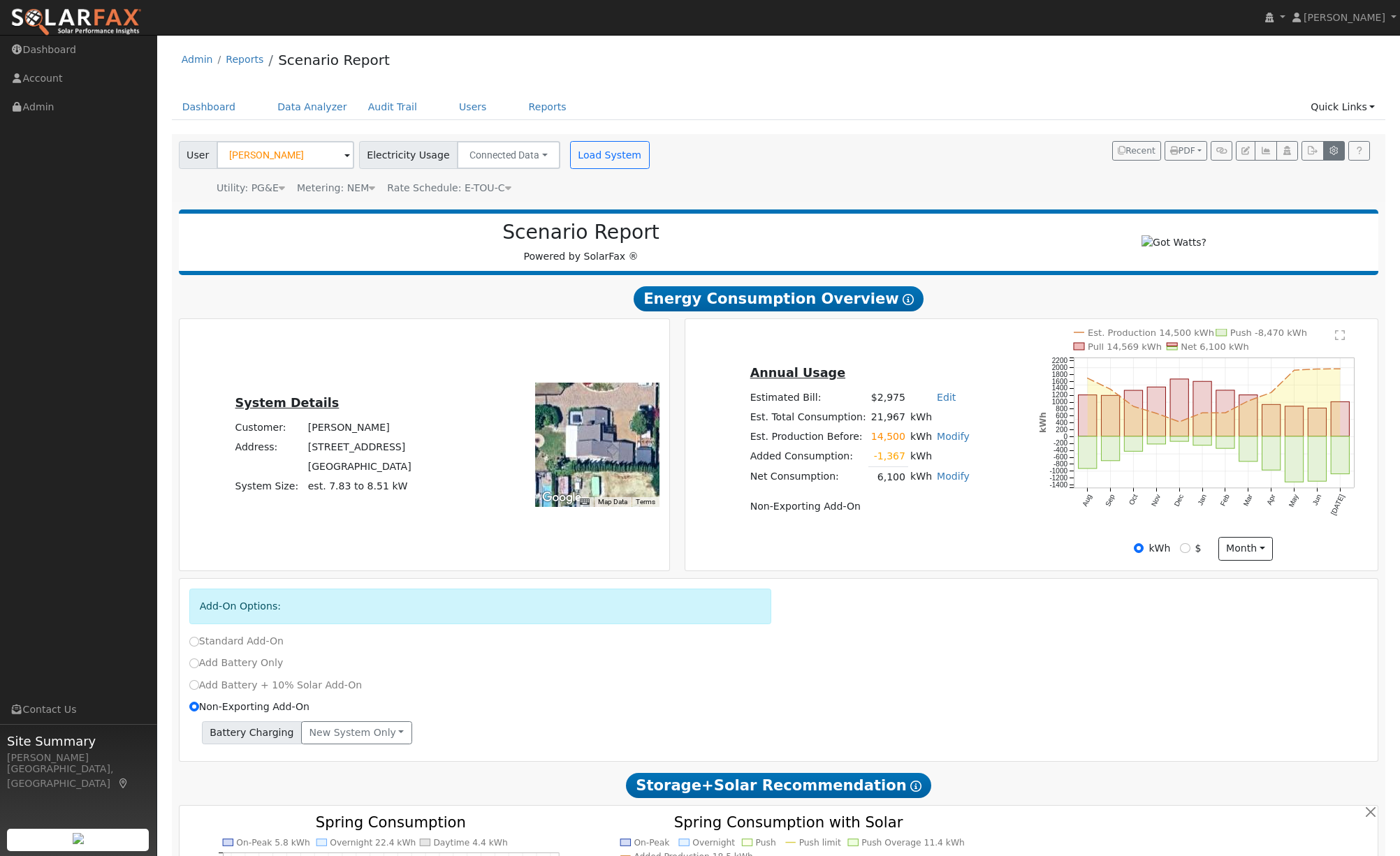
type input "10"
type input "13.5"
type input "20"
type input "27"
type input "40.5"
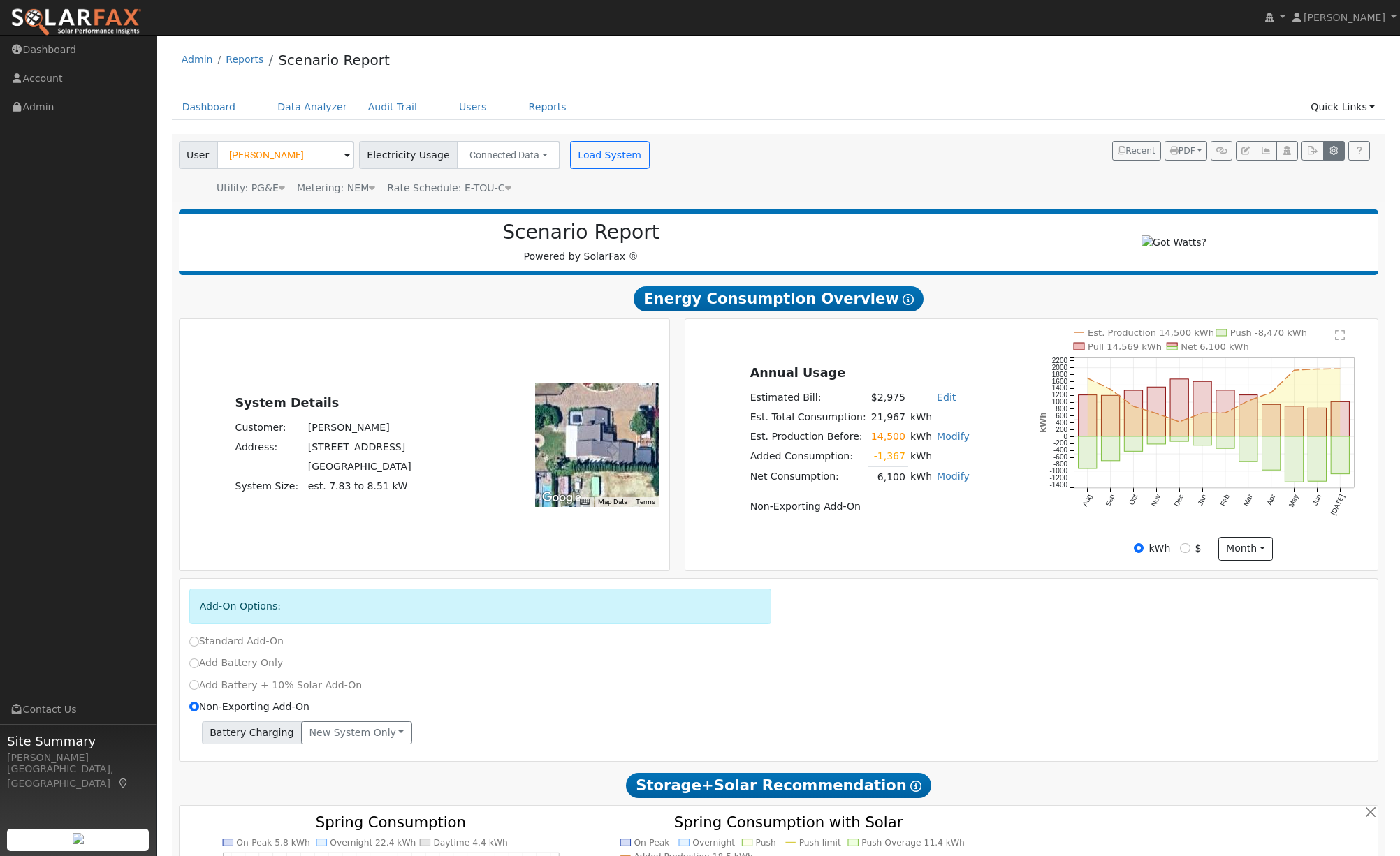
type input "10"
type input "0.8"
type input "1"
type input "3.1"
type input "1010"
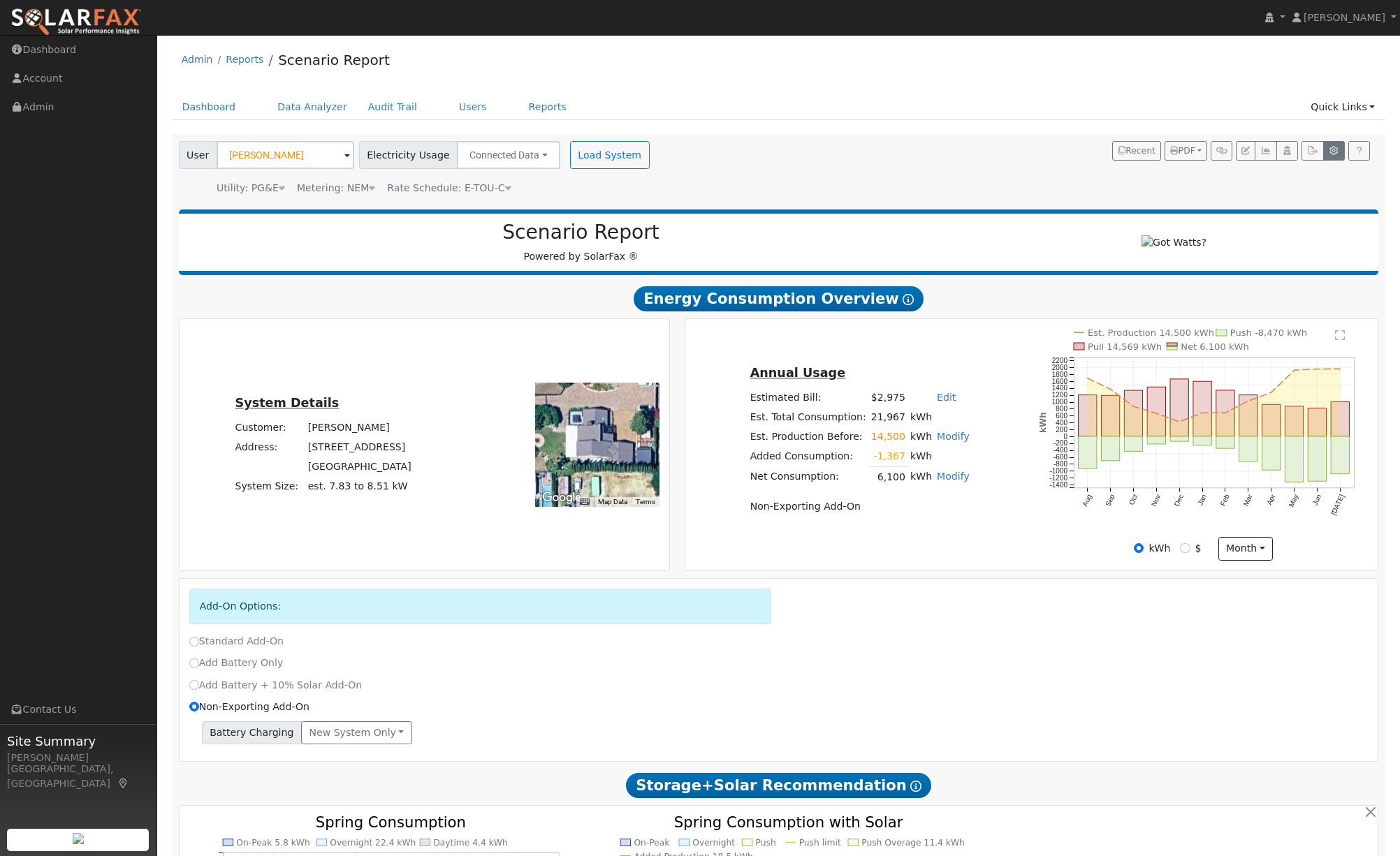
type input "1"
type input "460"
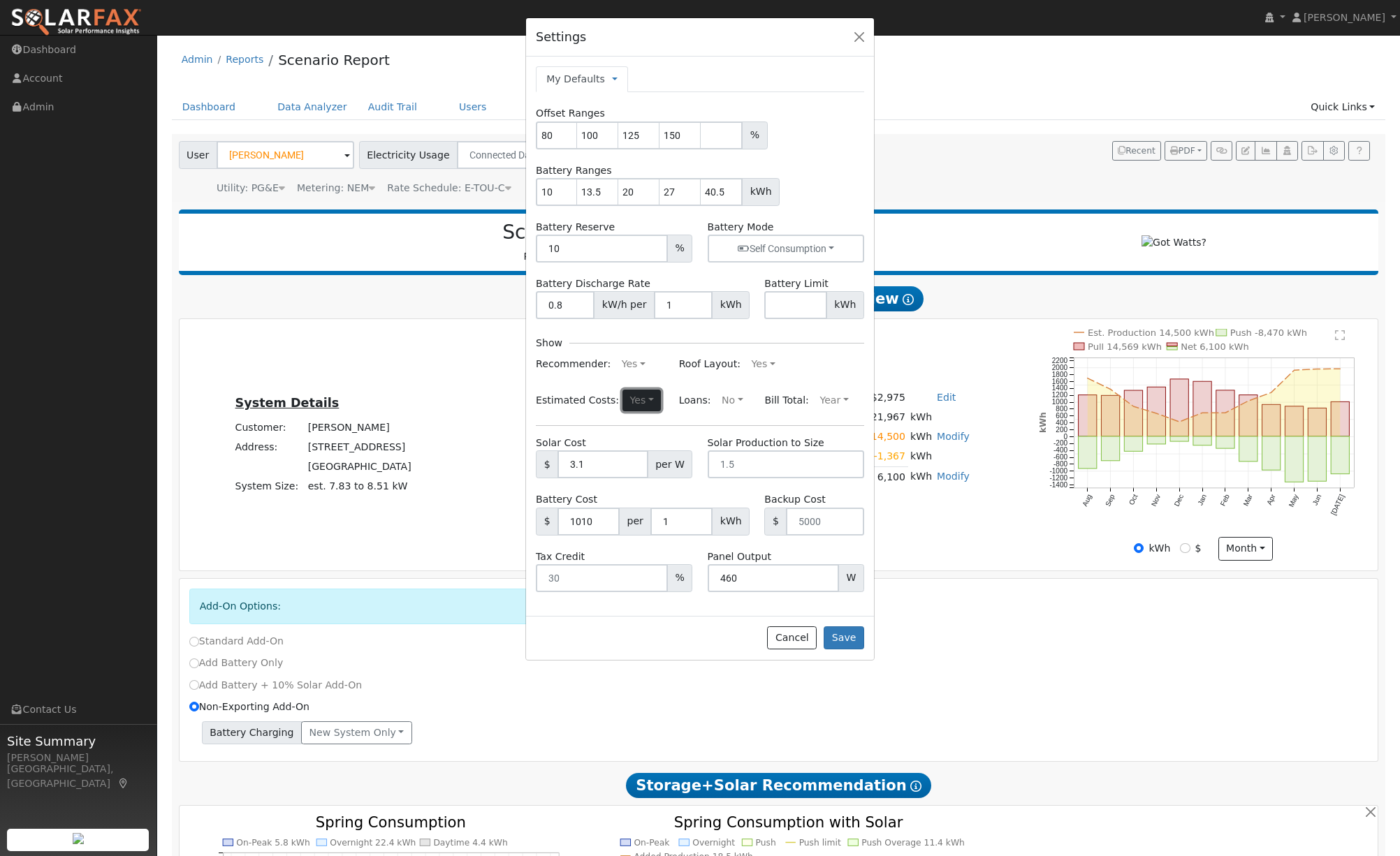
click at [648, 399] on button "Yes" at bounding box center [642, 401] width 38 height 22
click at [619, 443] on link "No" at bounding box center [605, 448] width 97 height 19
click at [987, 643] on div "Settings My Defaults Temporary My Defaults Company Defaults System Defaults Off…" at bounding box center [700, 428] width 1400 height 856
click at [860, 633] on button "Save" at bounding box center [844, 638] width 40 height 24
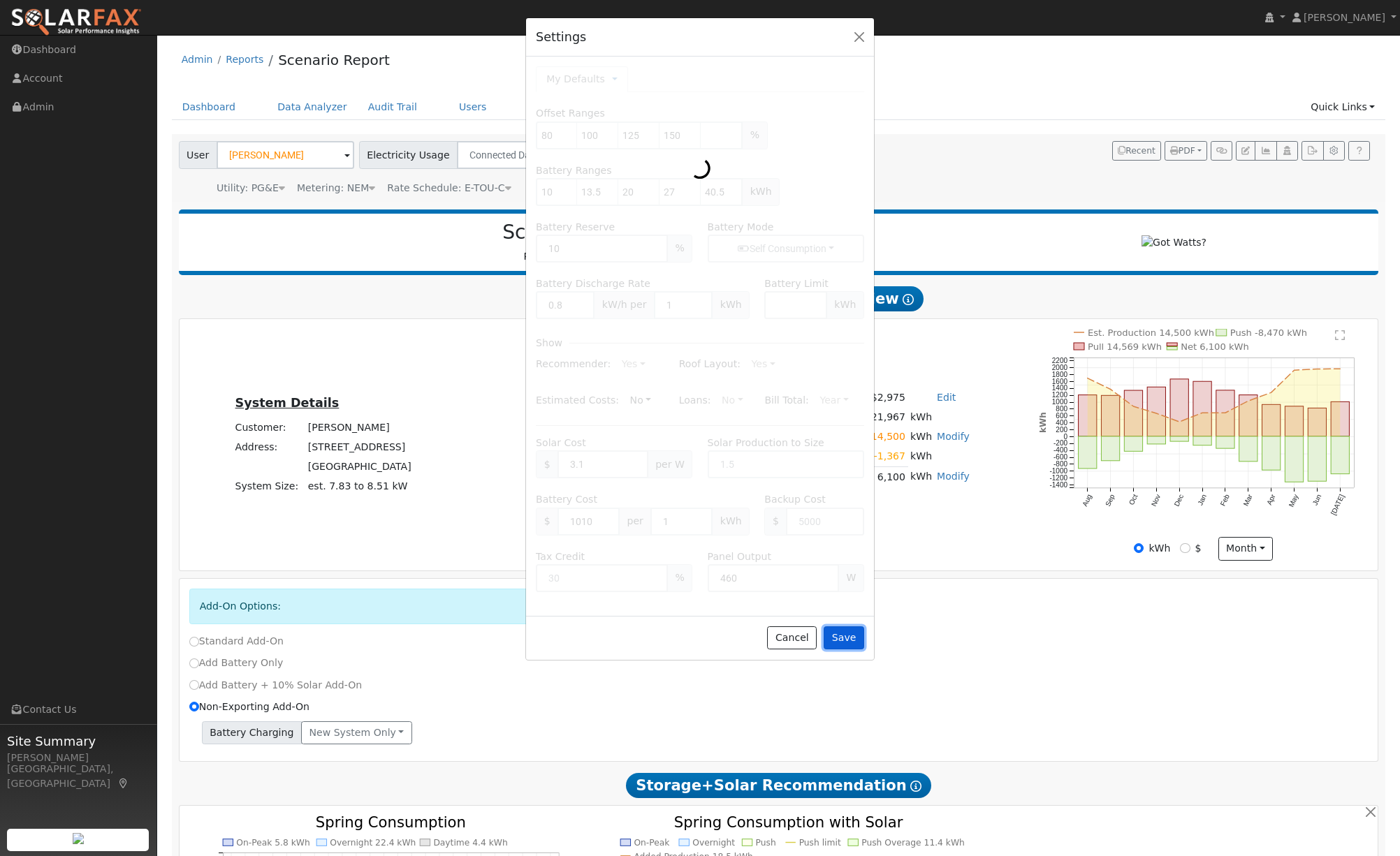
type input "80"
type input "100"
type input "125"
type input "10"
type input "13.5"
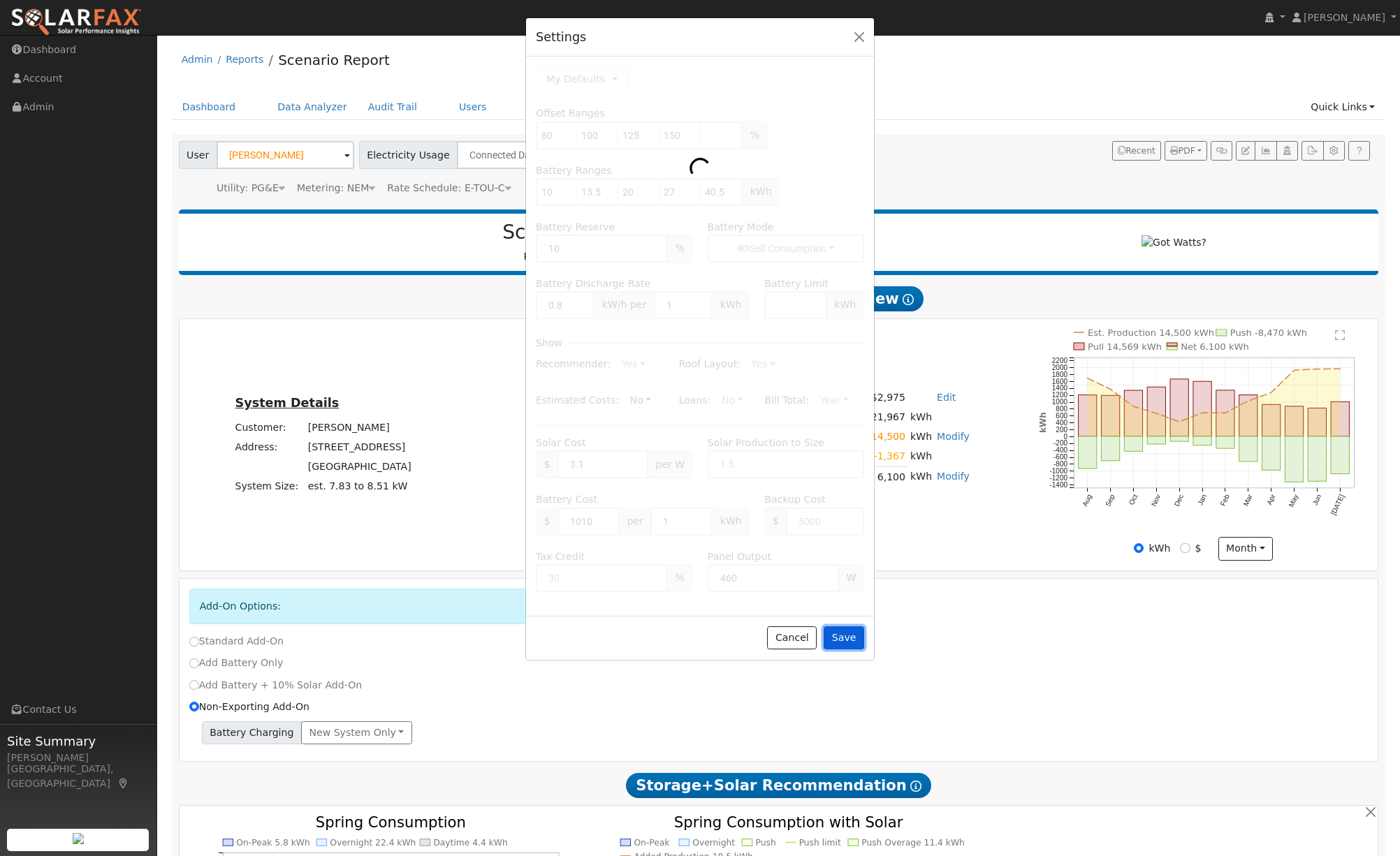
type input "150"
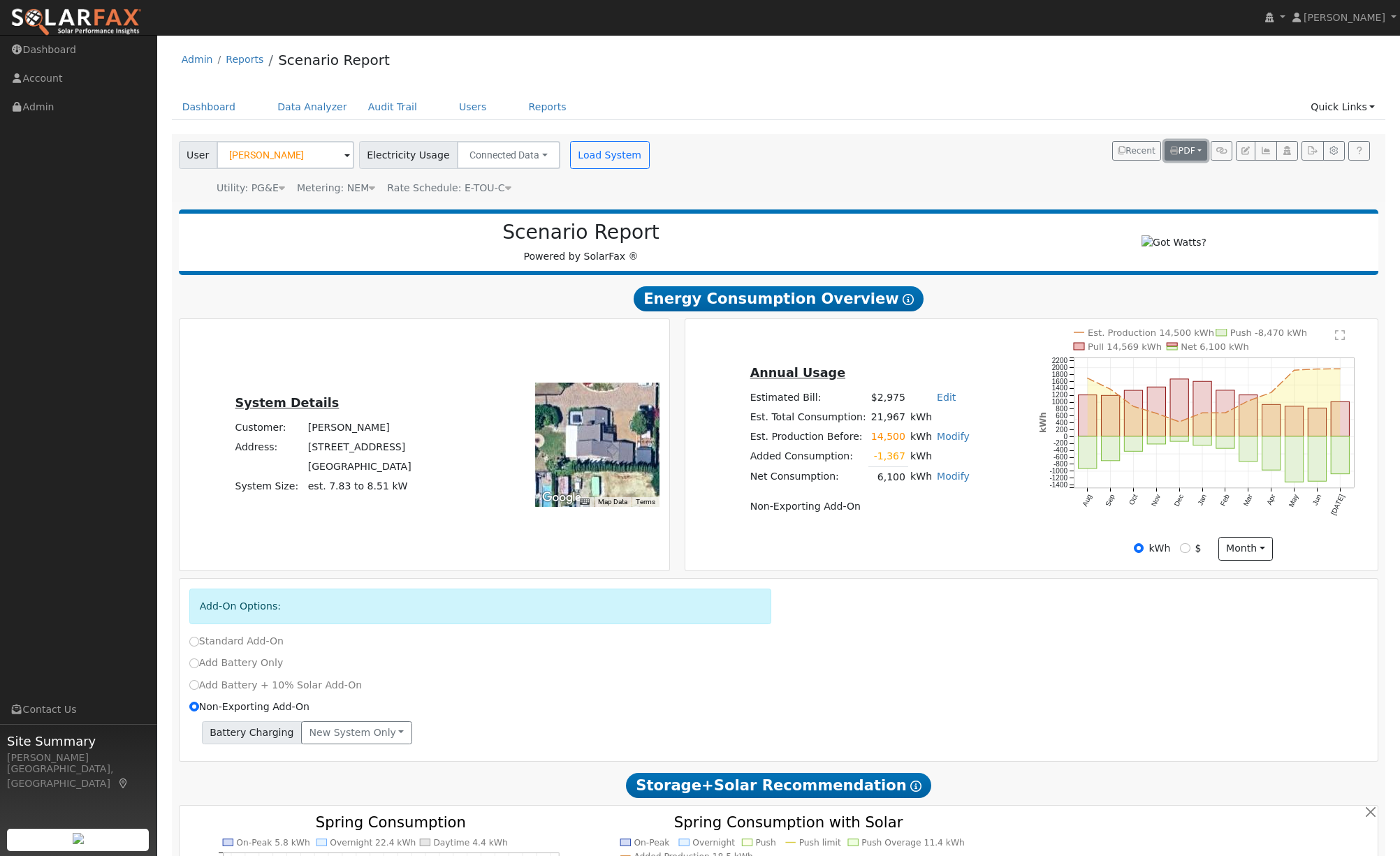
click at [1194, 151] on span "PDF" at bounding box center [1183, 151] width 25 height 10
click at [1141, 265] on link "Download PDF" at bounding box center [1148, 269] width 114 height 19
click at [1187, 152] on span "PDF" at bounding box center [1183, 151] width 25 height 10
click at [1159, 263] on link "Download PDF" at bounding box center [1148, 269] width 114 height 19
